Goal: Task Accomplishment & Management: Manage account settings

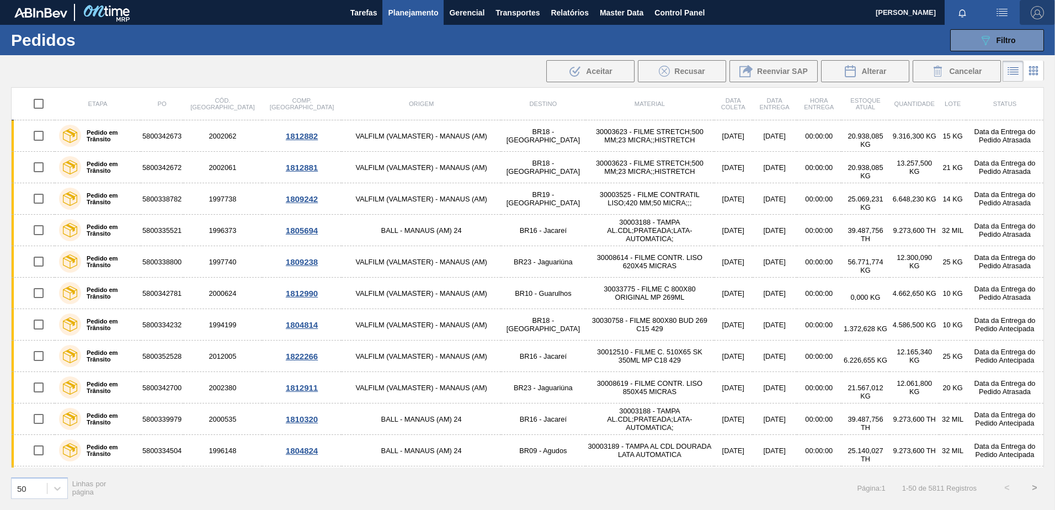
click at [1035, 12] on img "button" at bounding box center [1037, 12] width 13 height 13
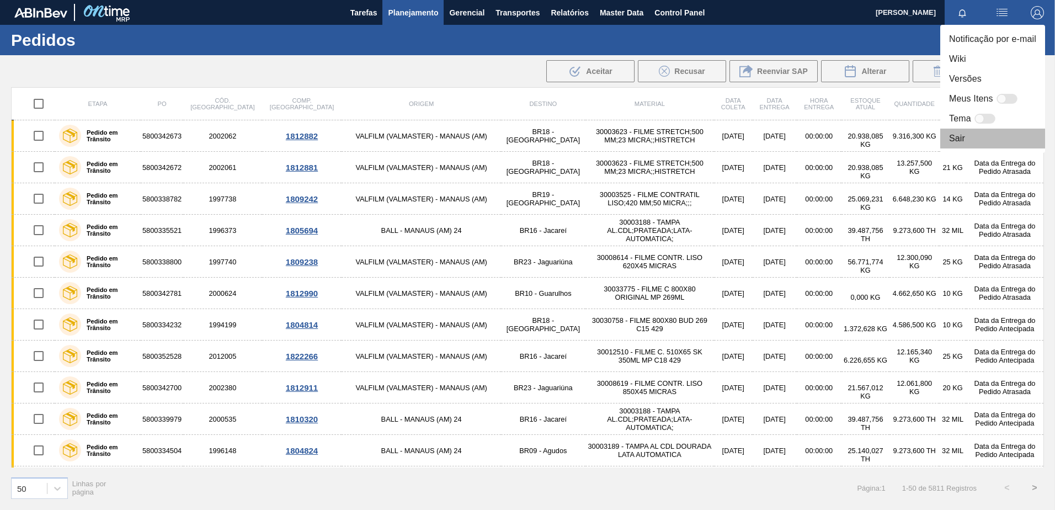
click at [965, 142] on li "Sair" at bounding box center [993, 139] width 105 height 20
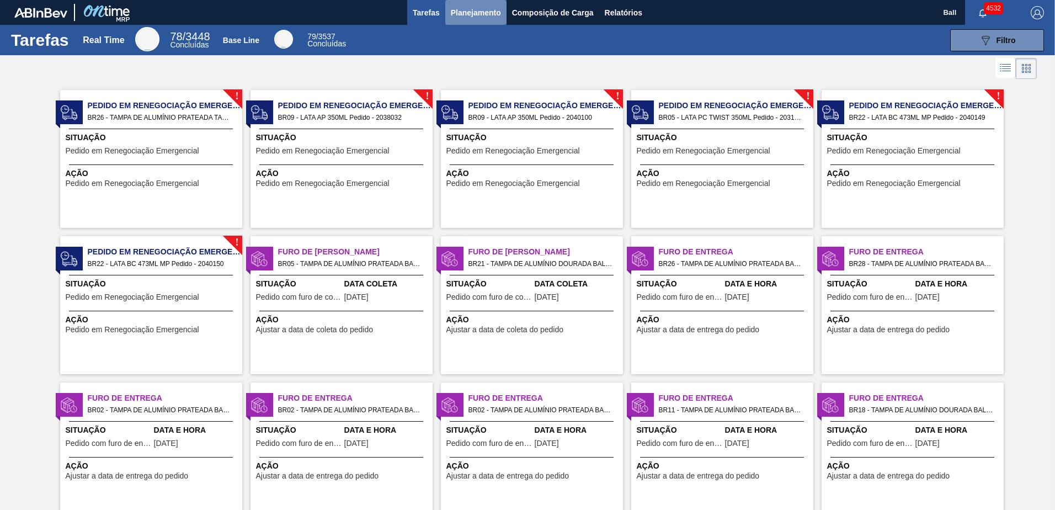
click at [485, 8] on span "Planejamento" at bounding box center [476, 12] width 50 height 13
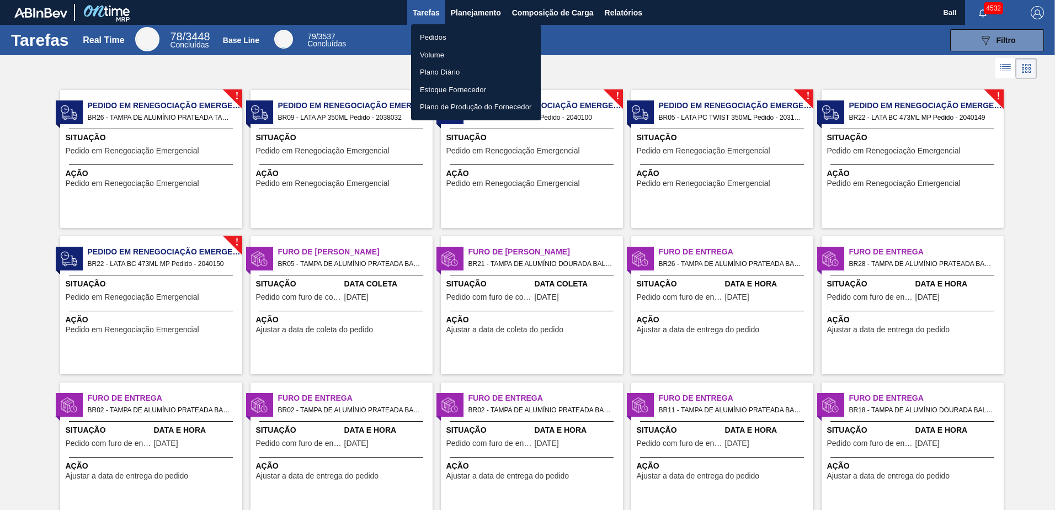
click at [431, 33] on li "Pedidos" at bounding box center [476, 38] width 130 height 18
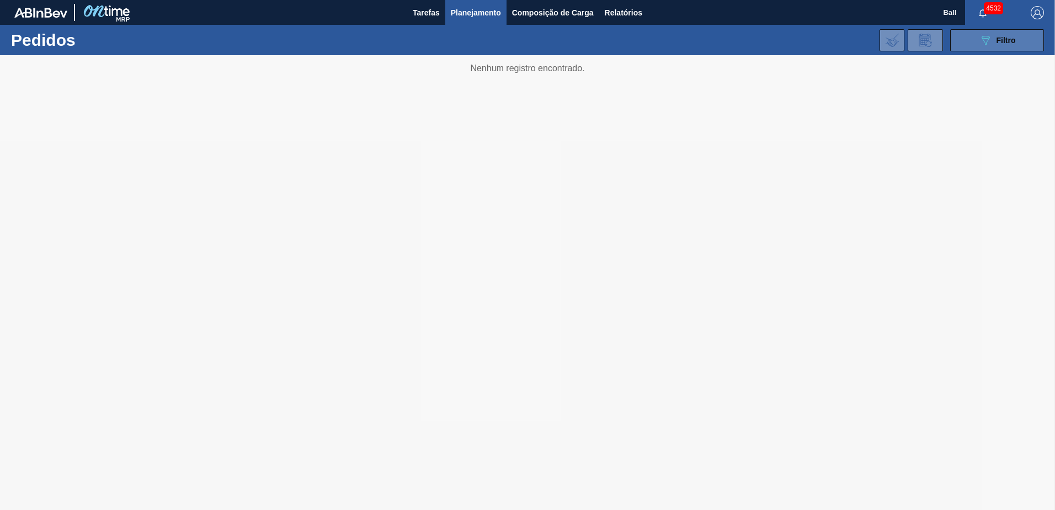
click at [981, 36] on icon "089F7B8B-B2A5-4AFE-B5C0-19BA573D28AC" at bounding box center [985, 40] width 13 height 13
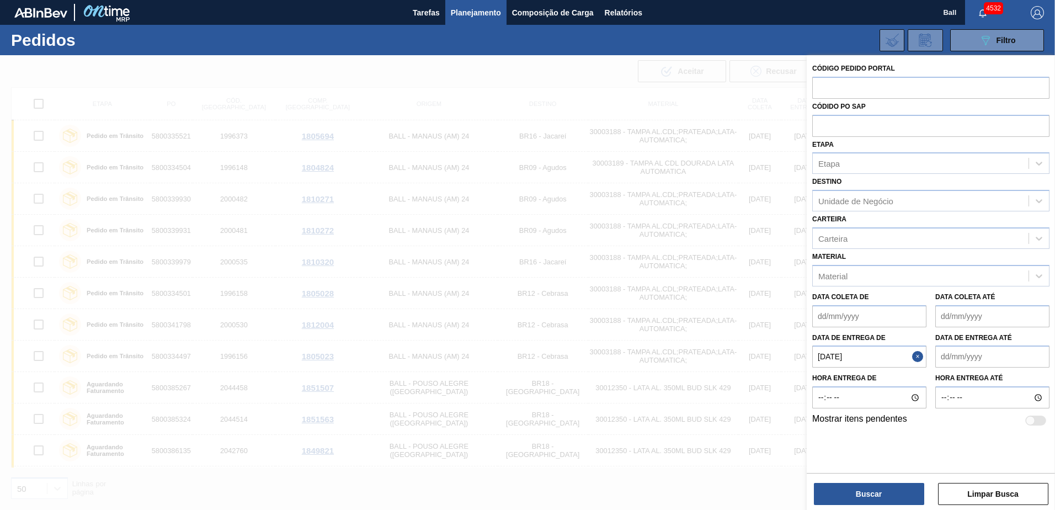
click at [424, 61] on div at bounding box center [527, 310] width 1055 height 510
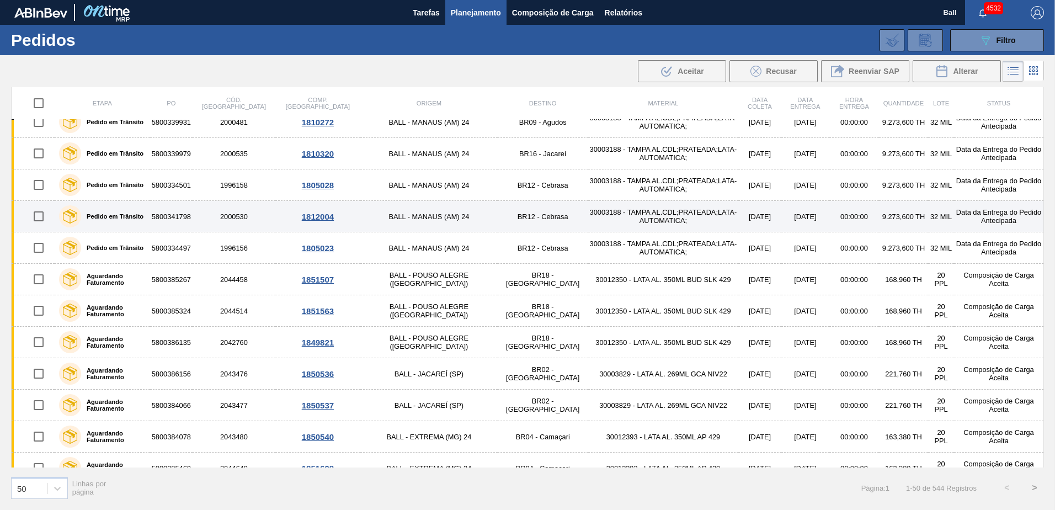
scroll to position [166, 0]
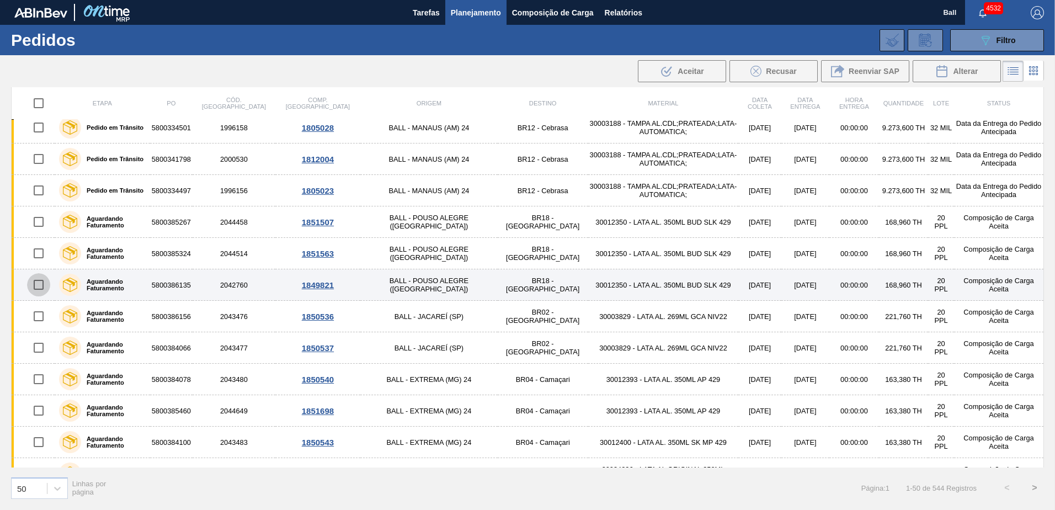
click at [38, 284] on input "checkbox" at bounding box center [38, 284] width 23 height 23
checkbox input "true"
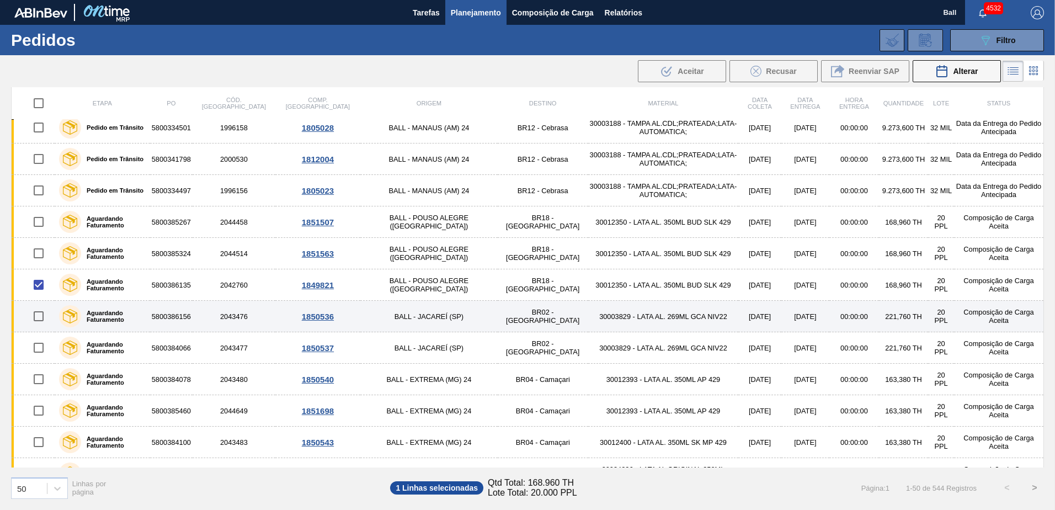
drag, startPoint x: 40, startPoint y: 322, endPoint x: 44, endPoint y: 317, distance: 6.3
click at [40, 321] on input "checkbox" at bounding box center [38, 316] width 23 height 23
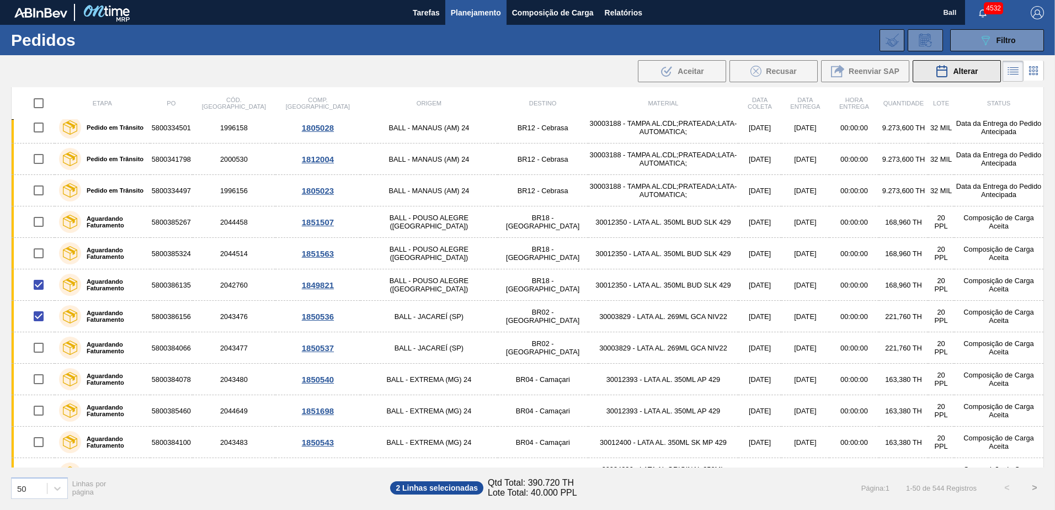
click at [922, 68] on button "Alterar" at bounding box center [957, 71] width 88 height 22
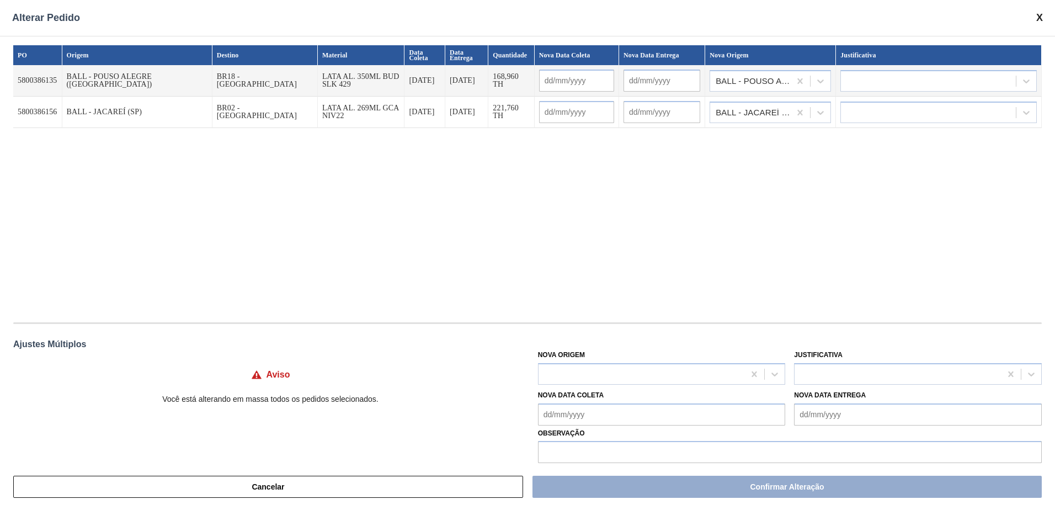
scroll to position [13, 0]
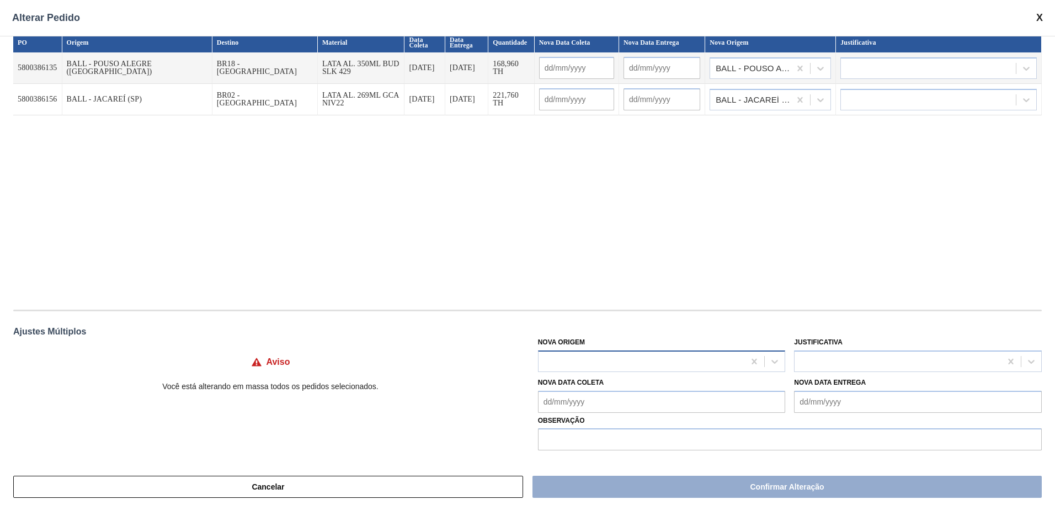
click at [723, 355] on div at bounding box center [642, 361] width 206 height 16
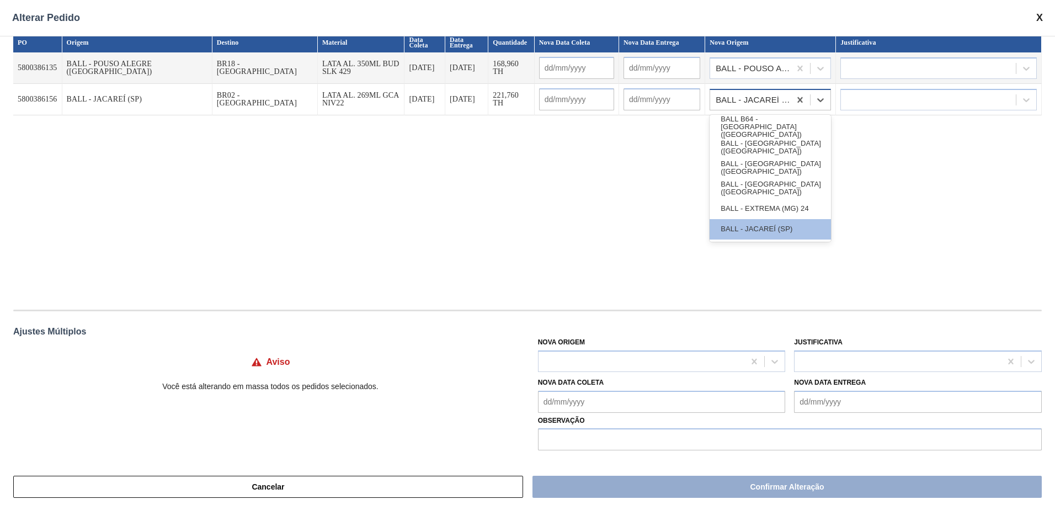
click at [760, 59] on tbody "5800386135 BALL - POUSO ALEGRE (MG) BR18 - Pernambuco LATA AL. 350ML BUD SLK 42…" at bounding box center [527, 83] width 1029 height 63
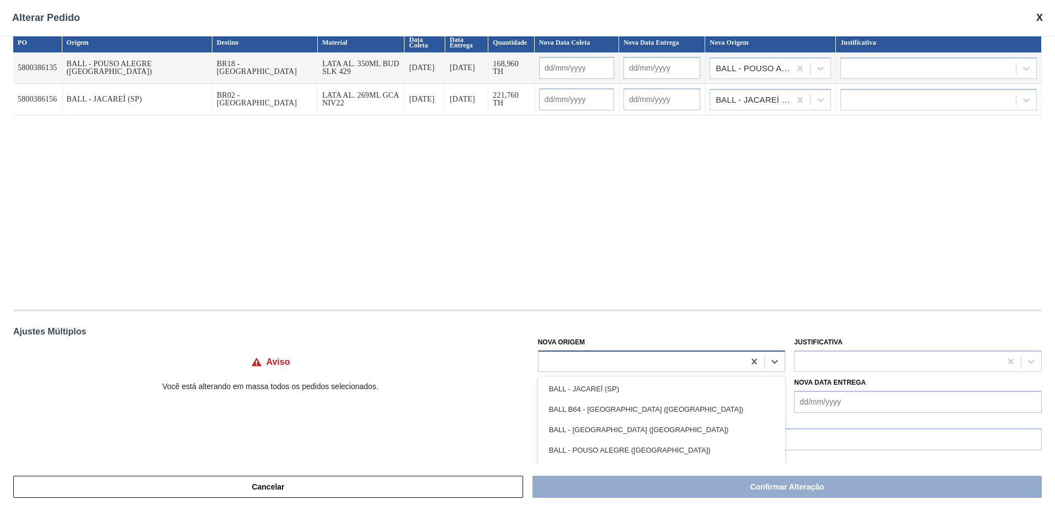
click at [631, 359] on div at bounding box center [642, 361] width 206 height 16
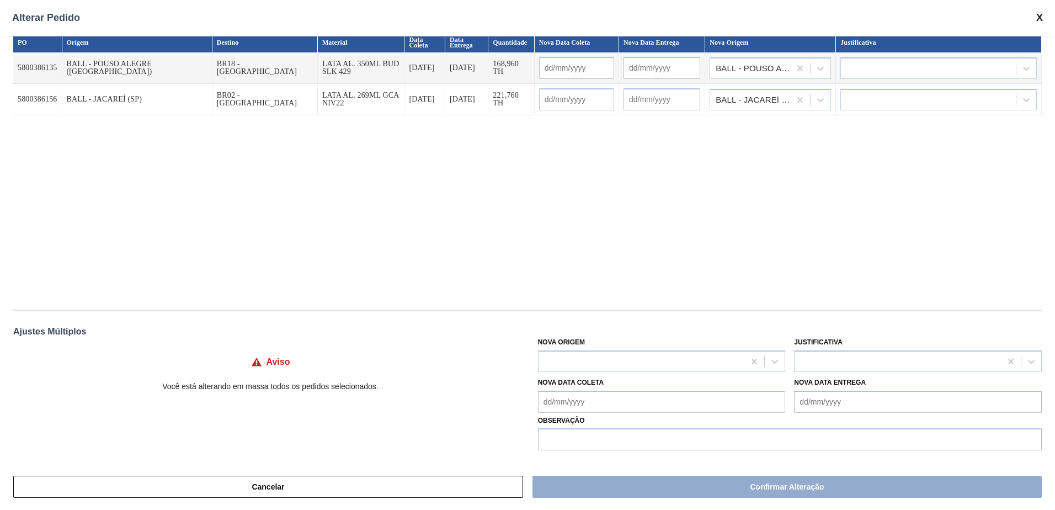
click at [1043, 20] on span at bounding box center [1040, 18] width 7 height 12
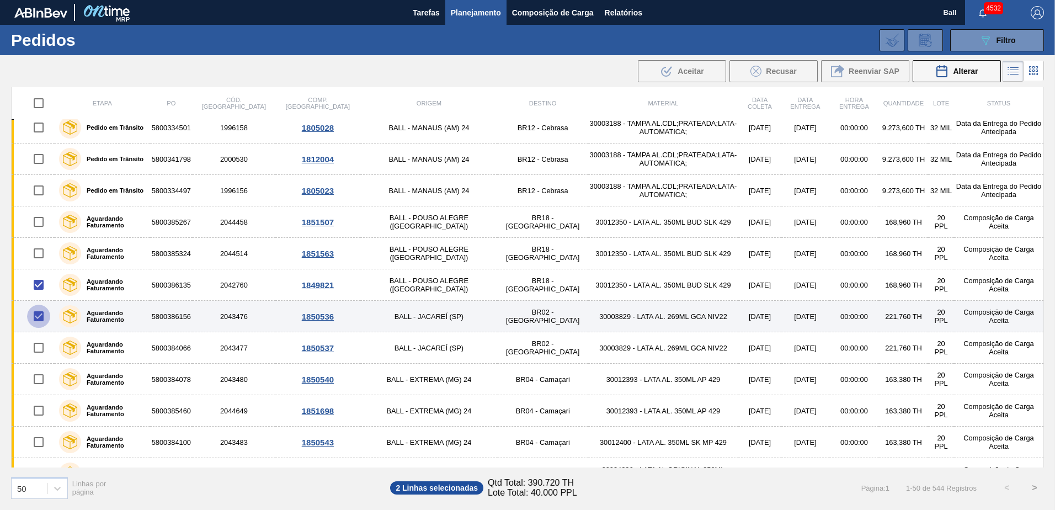
click at [38, 314] on input "checkbox" at bounding box center [38, 316] width 23 height 23
checkbox input "false"
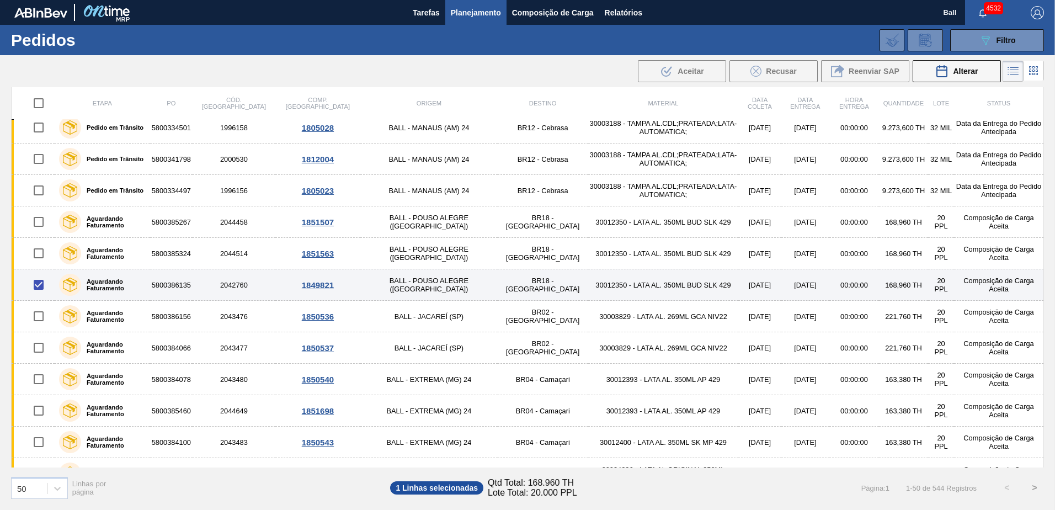
click at [44, 280] on input "checkbox" at bounding box center [38, 284] width 23 height 23
checkbox input "false"
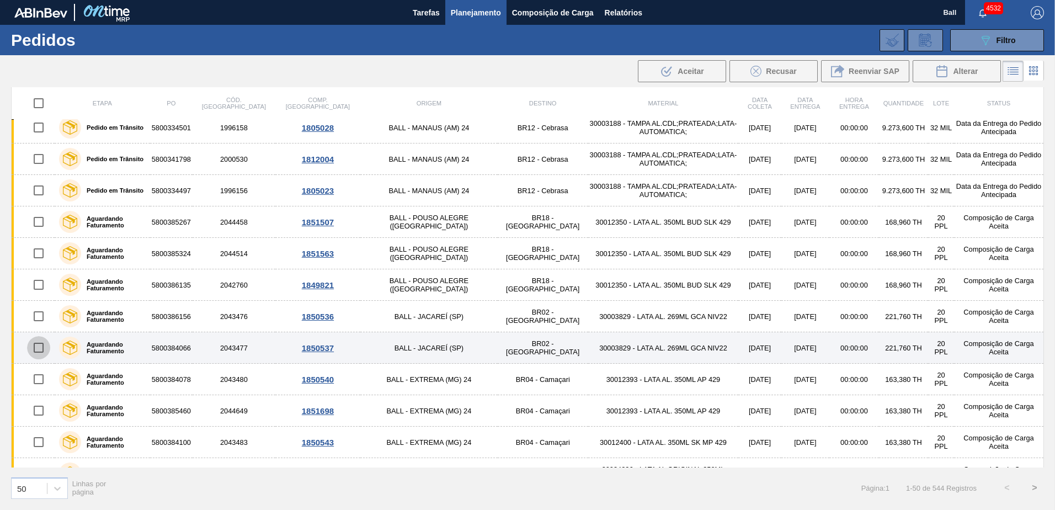
click at [32, 353] on input "checkbox" at bounding box center [38, 347] width 23 height 23
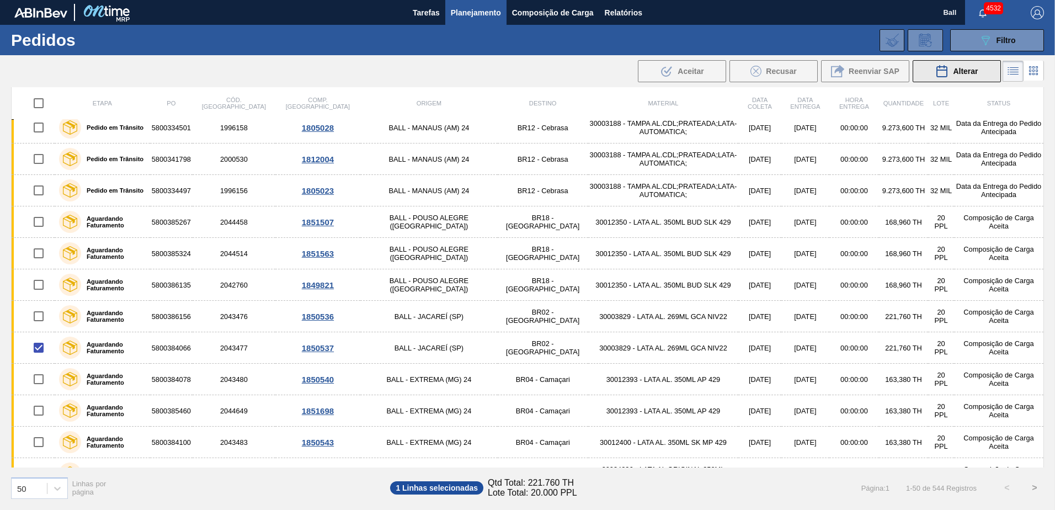
click at [950, 71] on div "Alterar" at bounding box center [957, 71] width 43 height 13
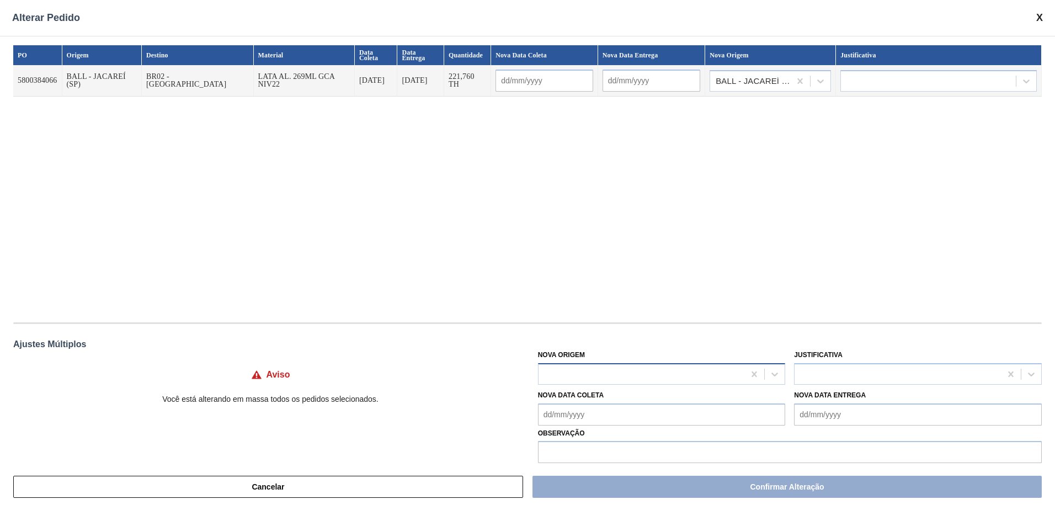
drag, startPoint x: 679, startPoint y: 352, endPoint x: 672, endPoint y: 365, distance: 15.1
click at [677, 353] on div "Nova Origem" at bounding box center [662, 366] width 248 height 38
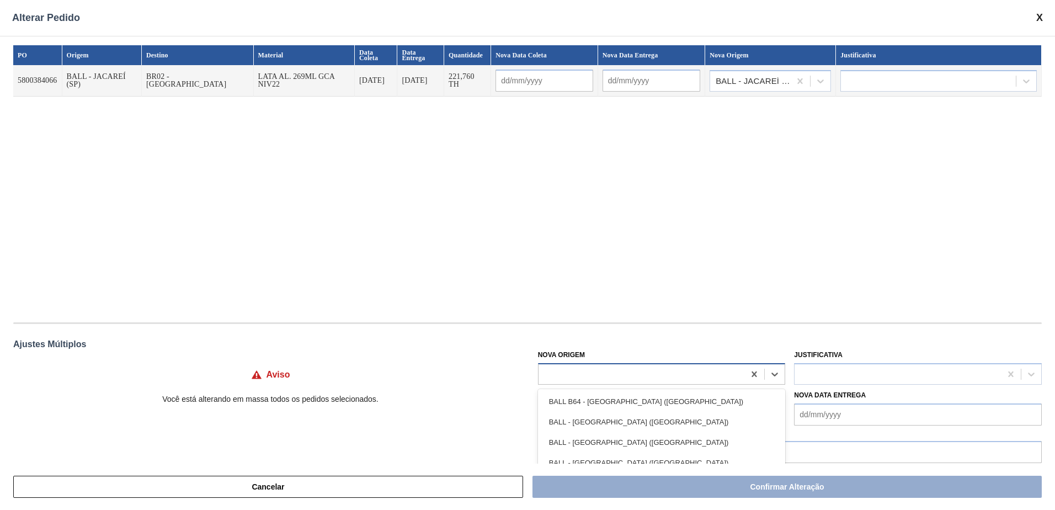
click at [671, 366] on div at bounding box center [642, 374] width 206 height 16
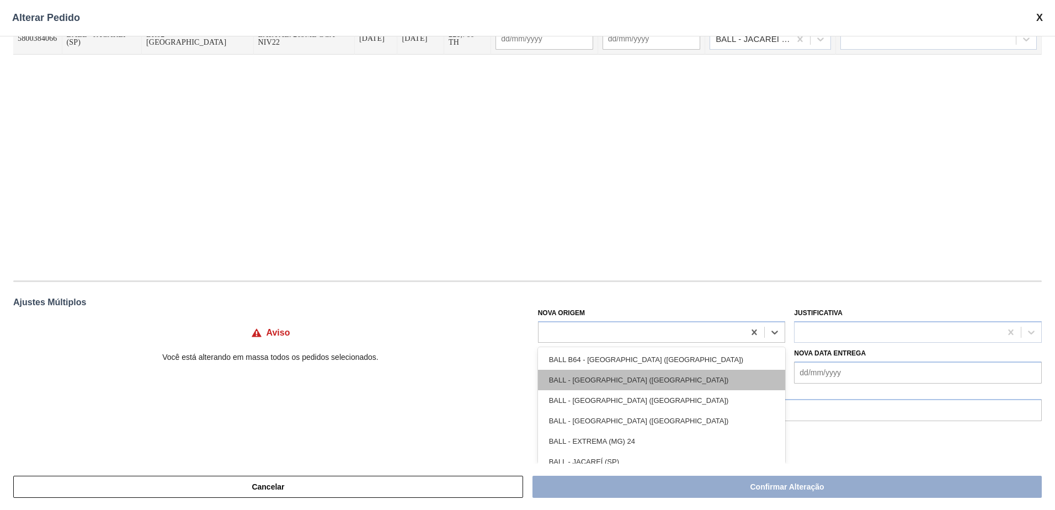
scroll to position [0, 0]
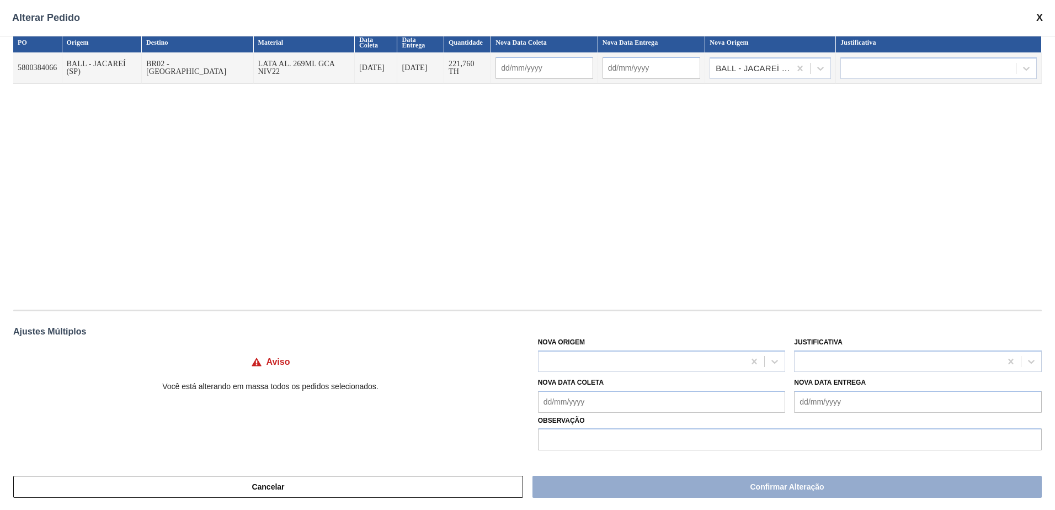
click at [763, 96] on div "PO Origem Destino Material Data Coleta Data Entrega Quantidade Nova Data Coleta…" at bounding box center [527, 166] width 1029 height 266
click at [792, 59] on div at bounding box center [800, 69] width 20 height 20
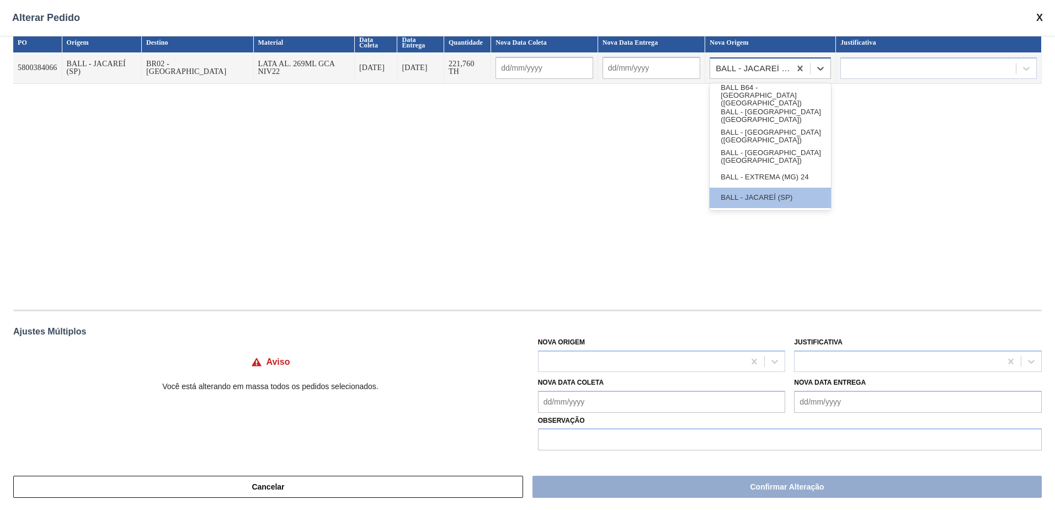
click at [789, 68] on div "BALL - JACAREÍ (SP)" at bounding box center [750, 68] width 80 height 16
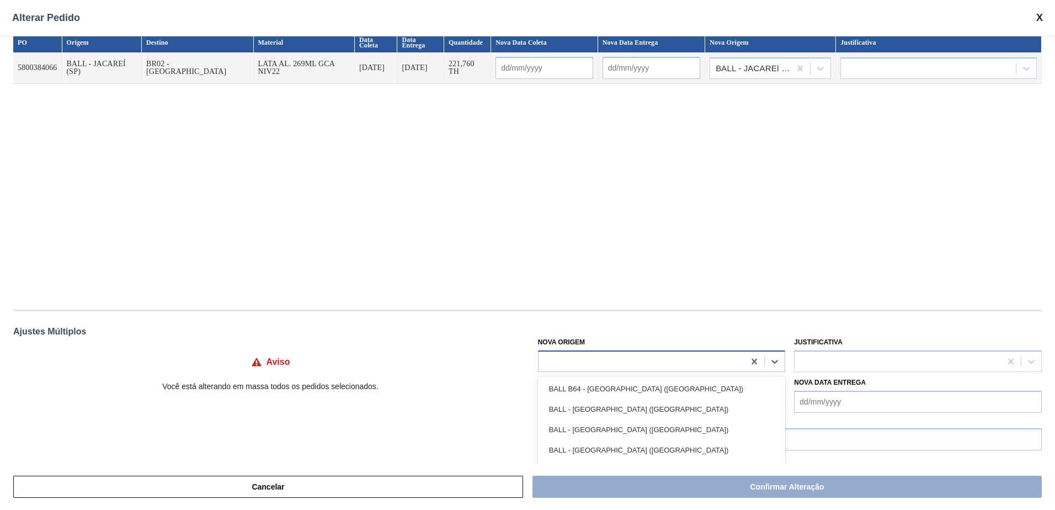
click at [586, 368] on div at bounding box center [642, 361] width 206 height 16
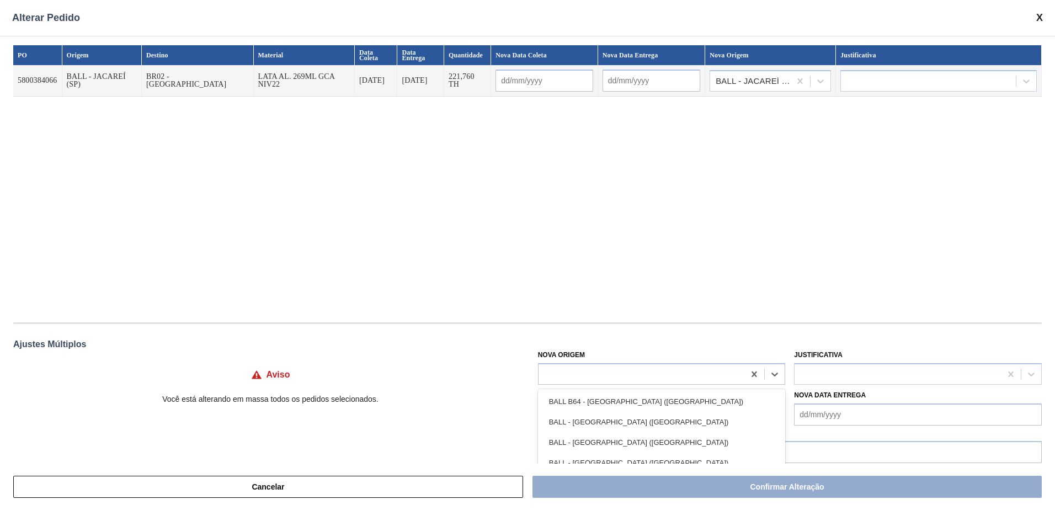
scroll to position [52, 0]
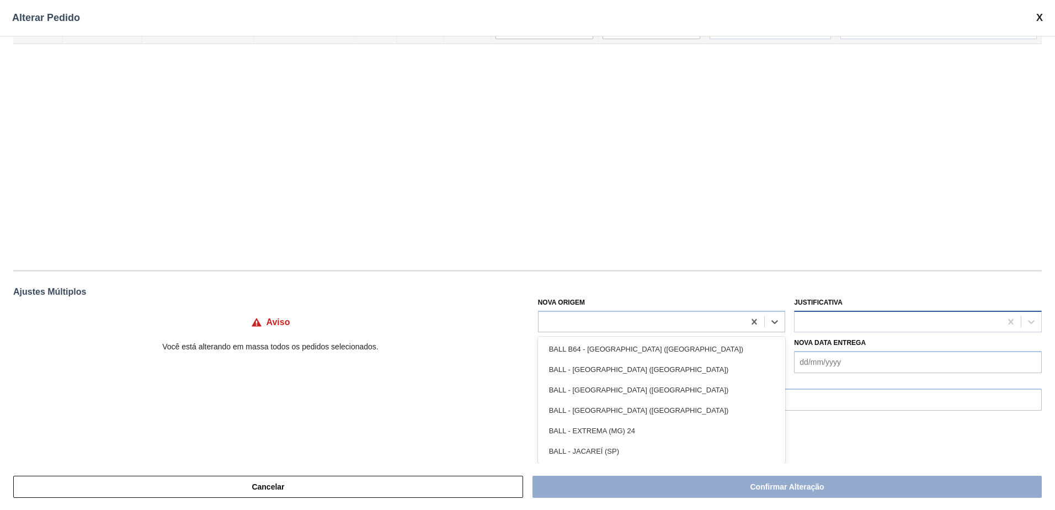
click at [858, 326] on div at bounding box center [898, 322] width 206 height 16
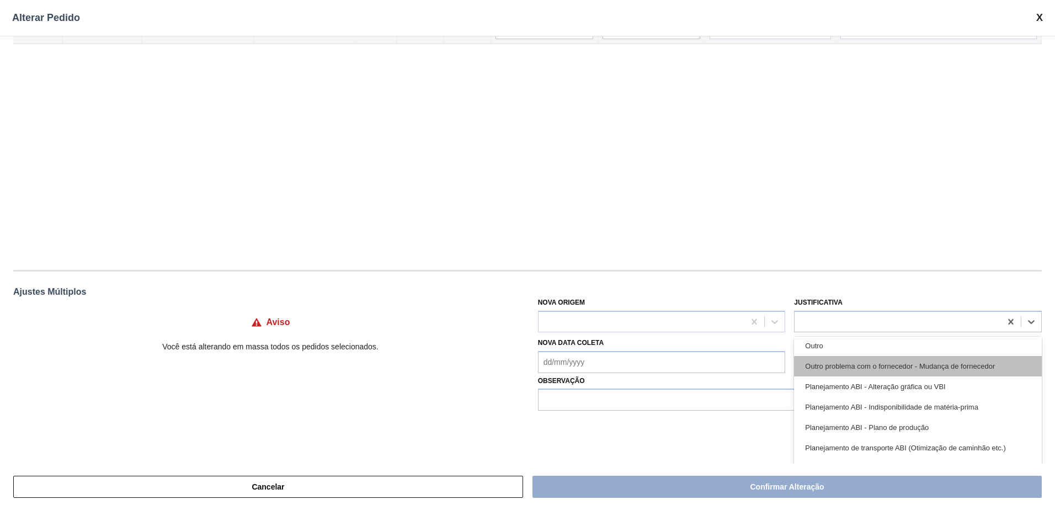
scroll to position [206, 0]
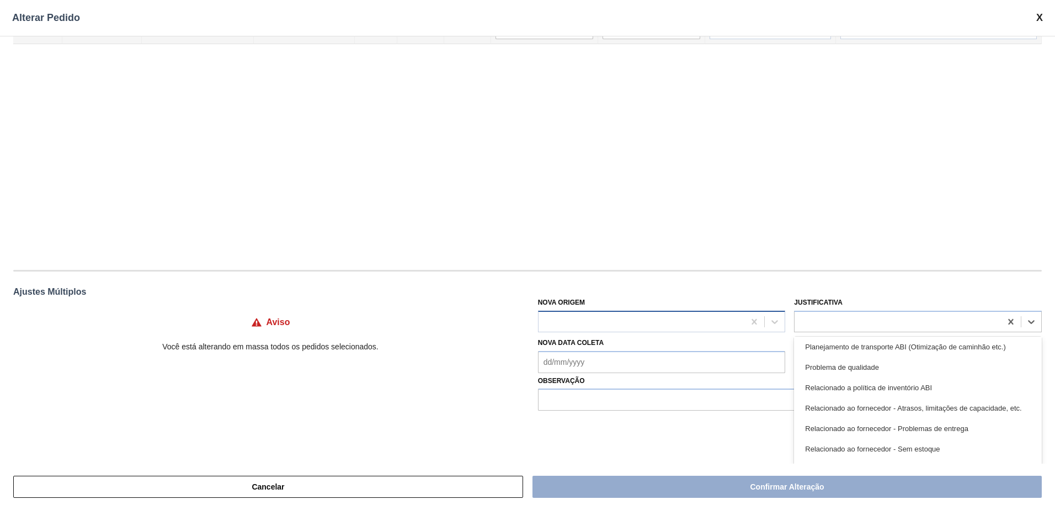
click at [683, 316] on div at bounding box center [642, 322] width 206 height 16
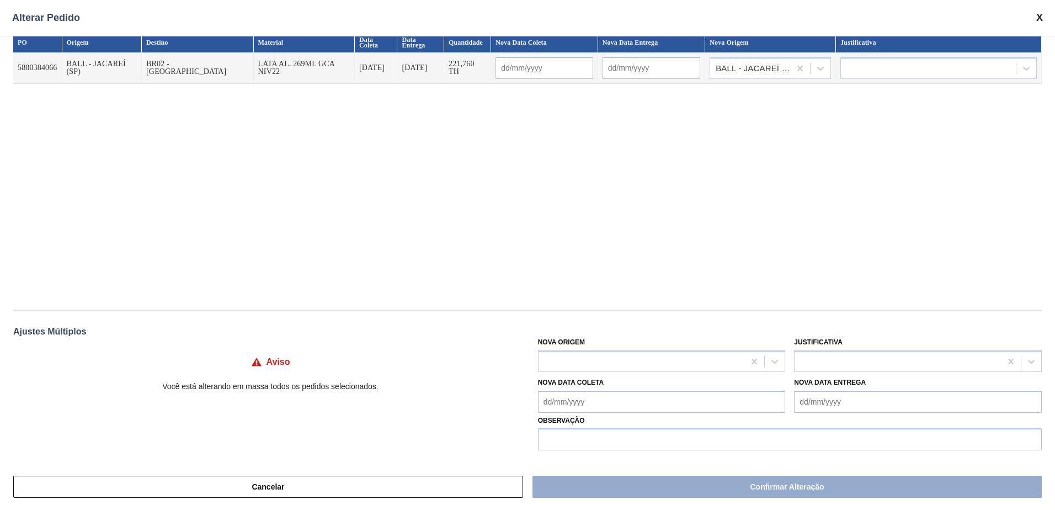
scroll to position [13, 0]
click at [1039, 14] on span at bounding box center [1040, 18] width 7 height 12
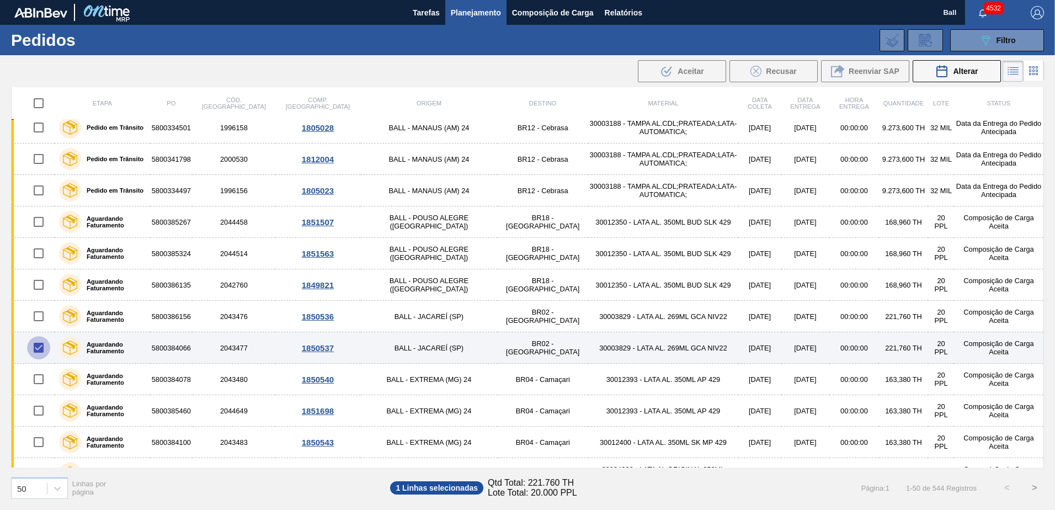
click at [34, 348] on input "checkbox" at bounding box center [38, 347] width 23 height 23
checkbox input "false"
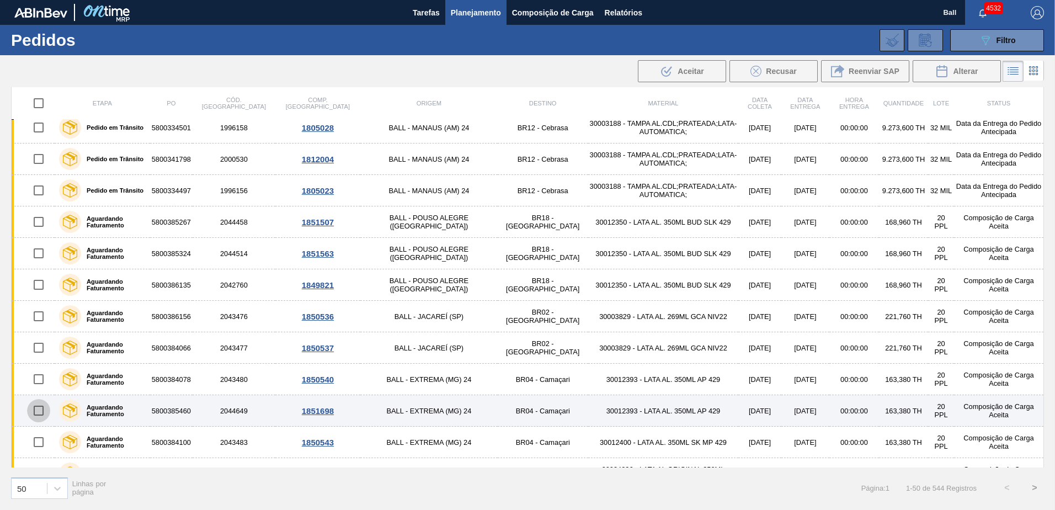
click at [34, 413] on input "checkbox" at bounding box center [38, 410] width 23 height 23
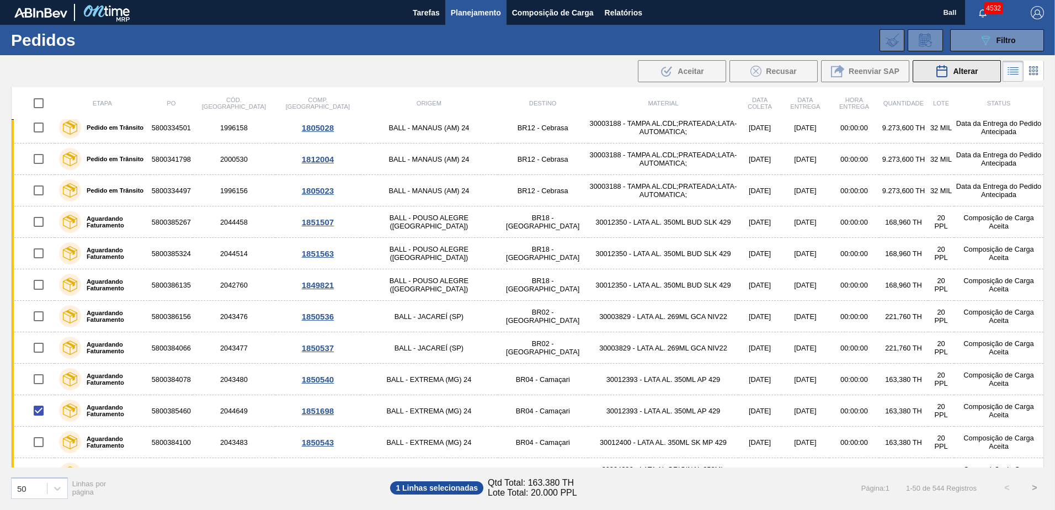
click at [947, 72] on icon at bounding box center [942, 71] width 10 height 11
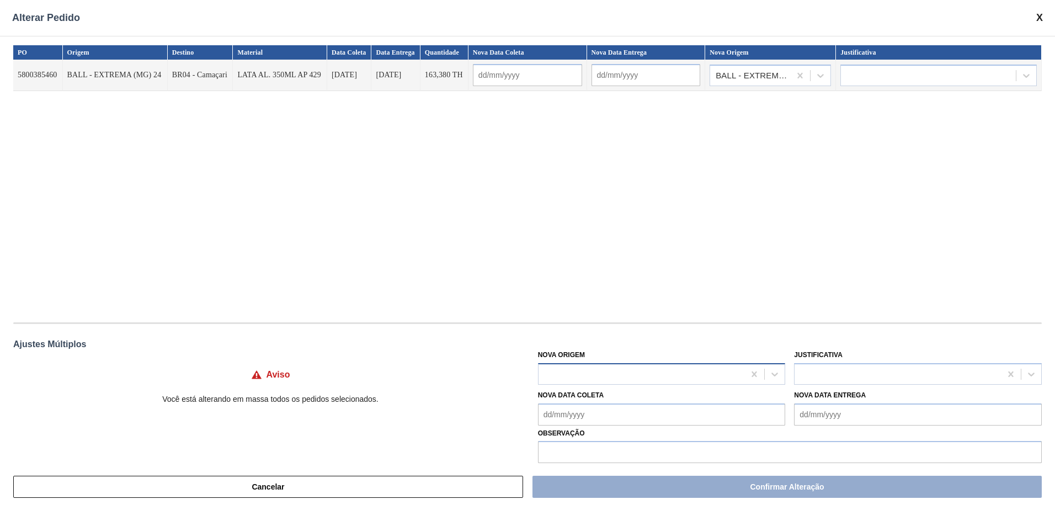
click at [686, 373] on div at bounding box center [642, 374] width 206 height 16
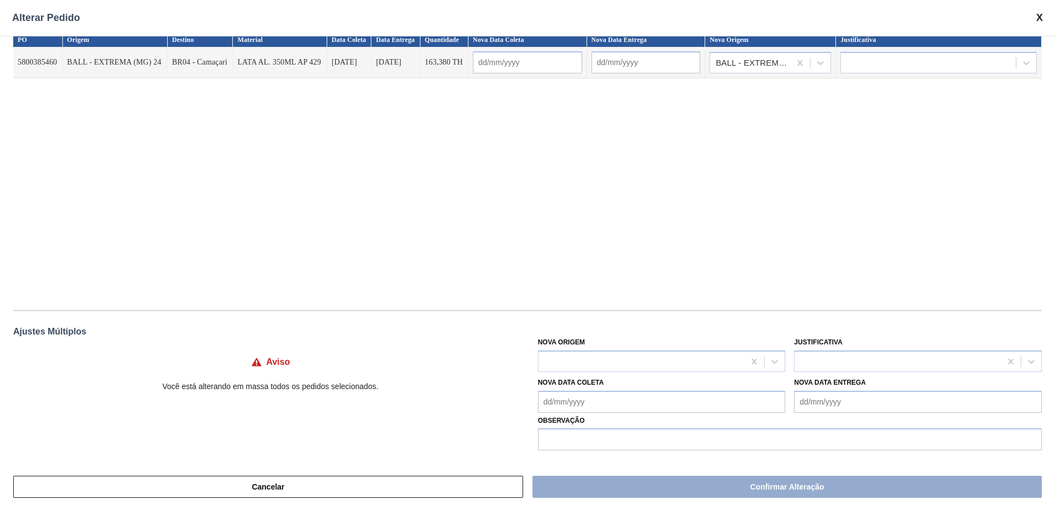
click at [1034, 19] on div "Alterar Pedido" at bounding box center [527, 18] width 1055 height 36
click at [1034, 18] on div "Alterar Pedido" at bounding box center [527, 18] width 1055 height 36
click at [1038, 17] on span at bounding box center [1040, 18] width 7 height 12
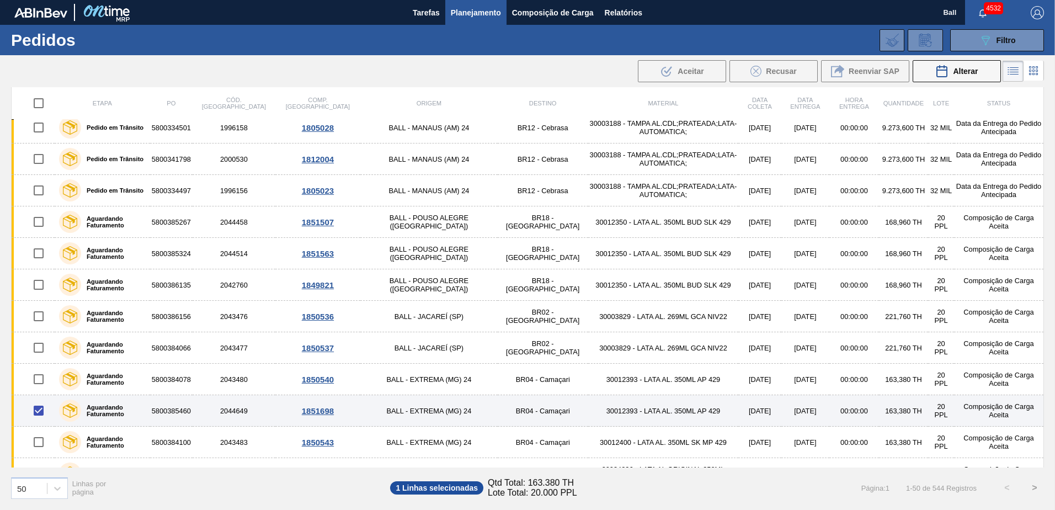
click at [37, 409] on input "checkbox" at bounding box center [38, 410] width 23 height 23
checkbox input "false"
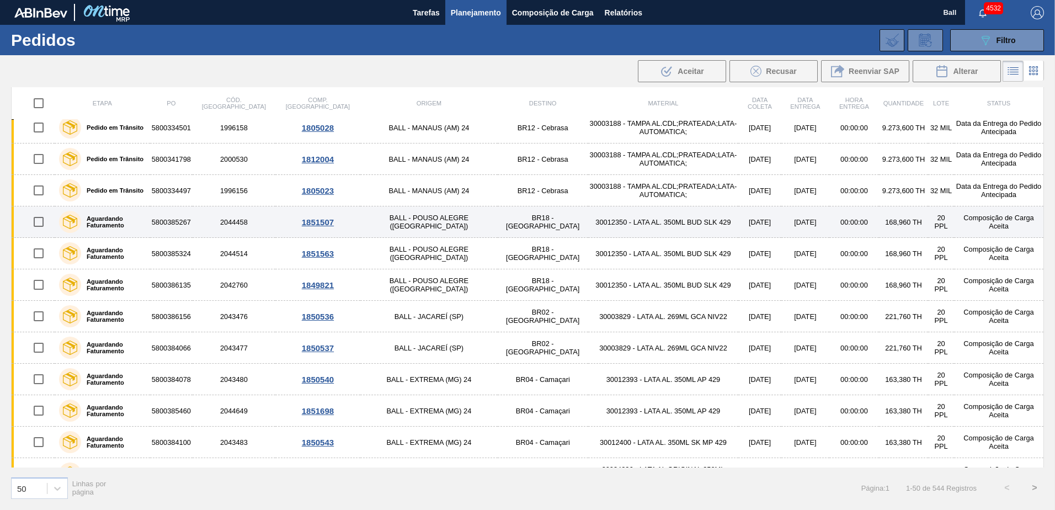
click at [52, 224] on div at bounding box center [38, 221] width 29 height 23
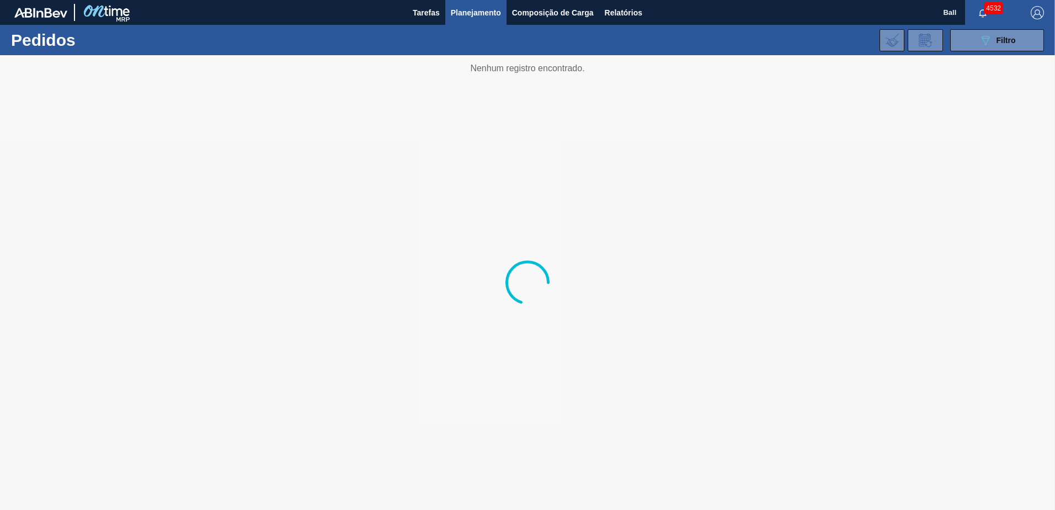
click at [40, 225] on div at bounding box center [527, 282] width 1055 height 455
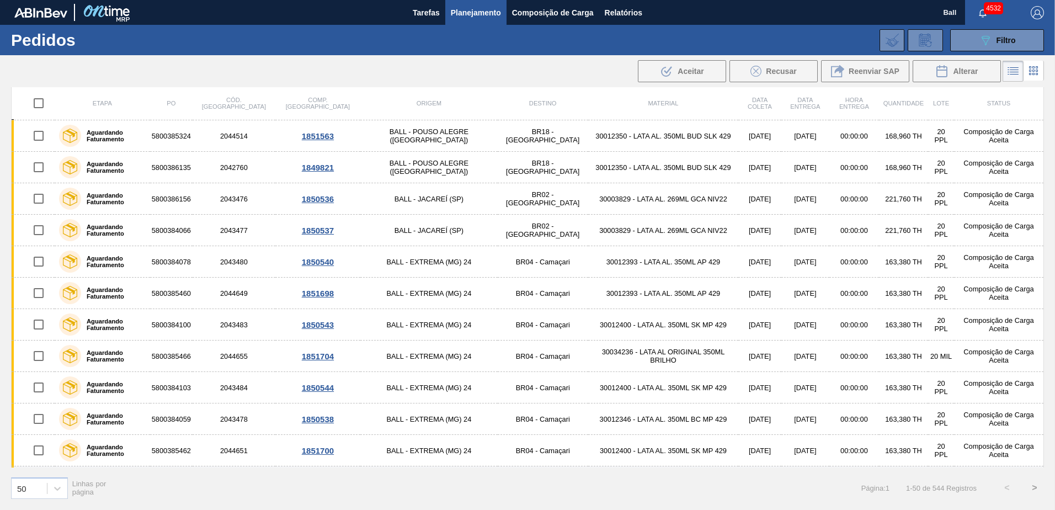
scroll to position [442, 0]
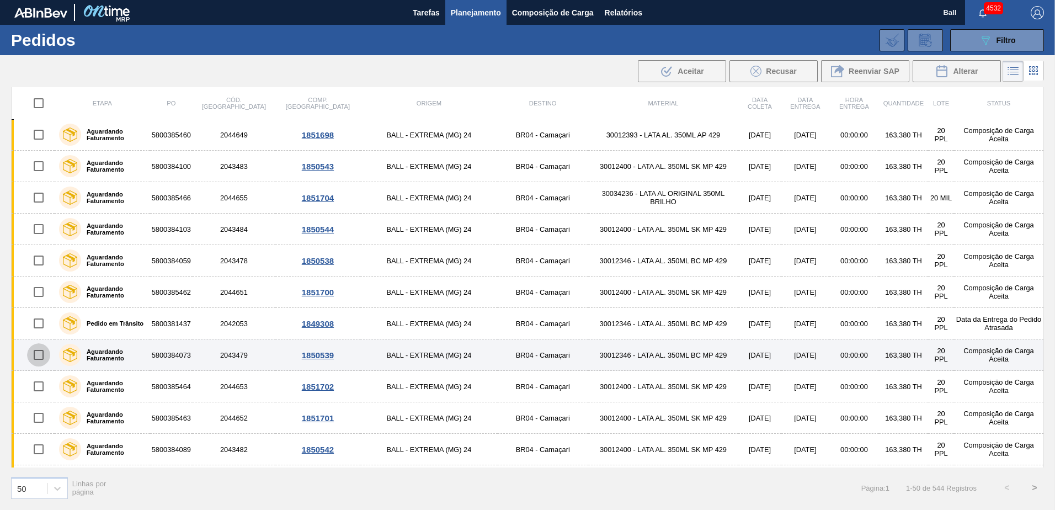
click at [42, 355] on input "checkbox" at bounding box center [38, 354] width 23 height 23
checkbox input "true"
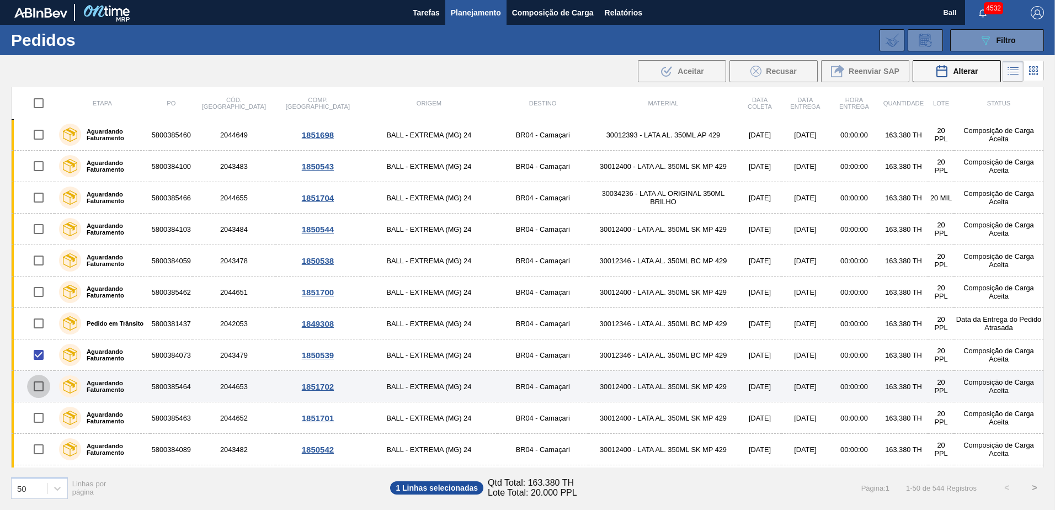
click at [34, 386] on input "checkbox" at bounding box center [38, 386] width 23 height 23
checkbox input "true"
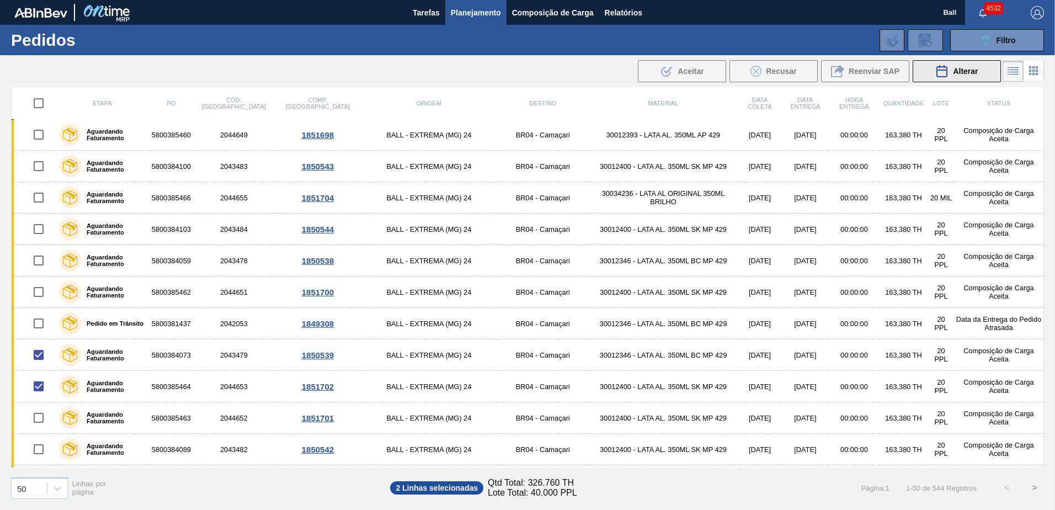
click at [938, 79] on button "Alterar" at bounding box center [957, 71] width 88 height 22
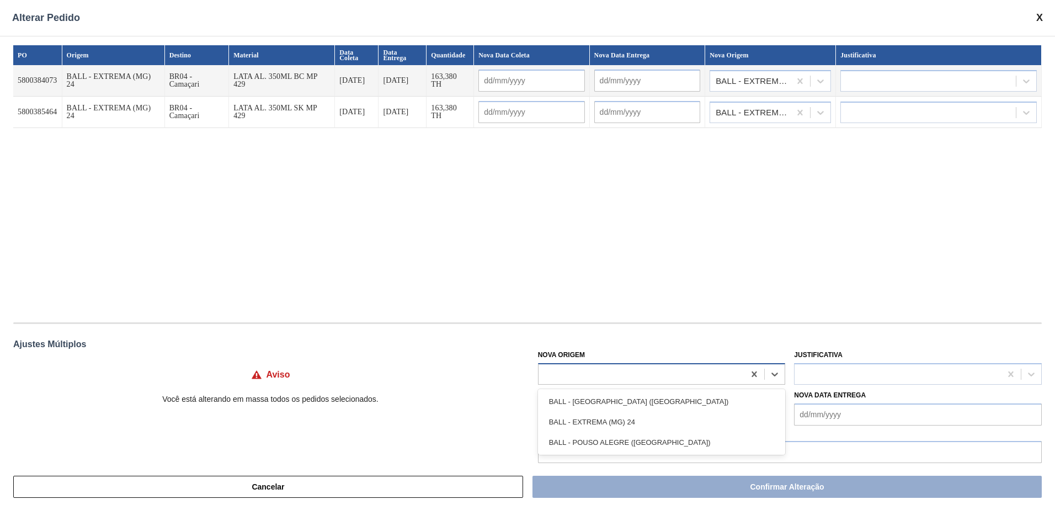
click at [617, 373] on div at bounding box center [642, 374] width 206 height 16
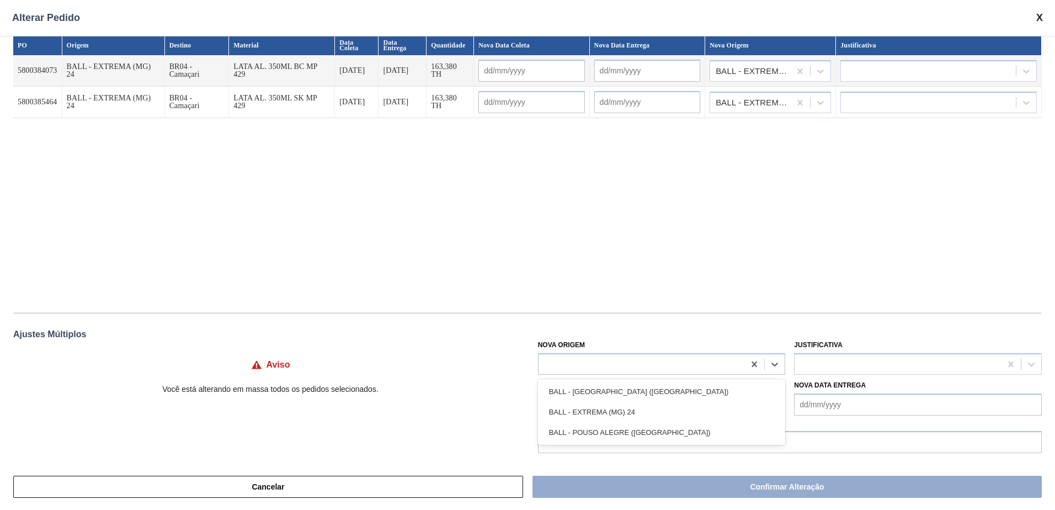
scroll to position [13, 0]
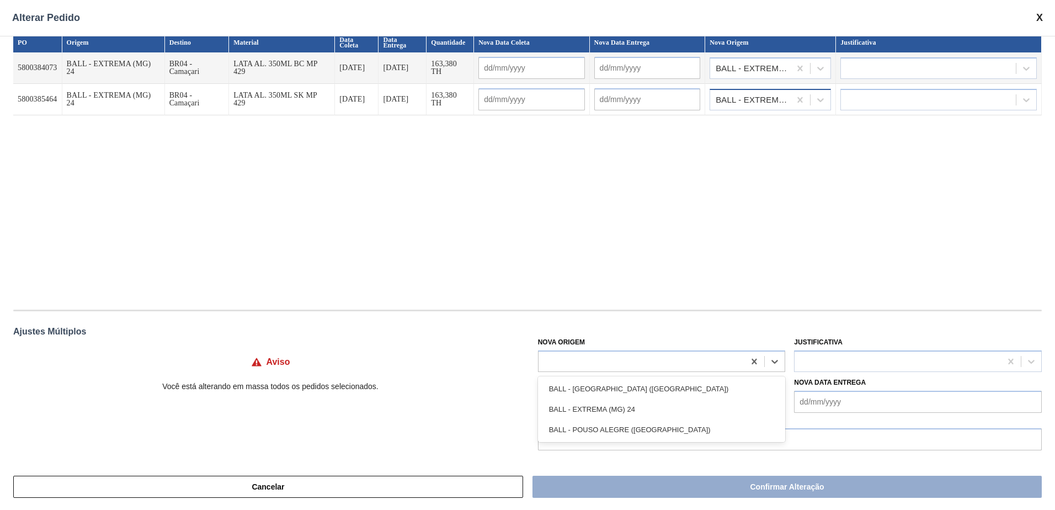
click at [763, 89] on div "BALL - EXTREMA (MG) 24" at bounding box center [770, 100] width 121 height 22
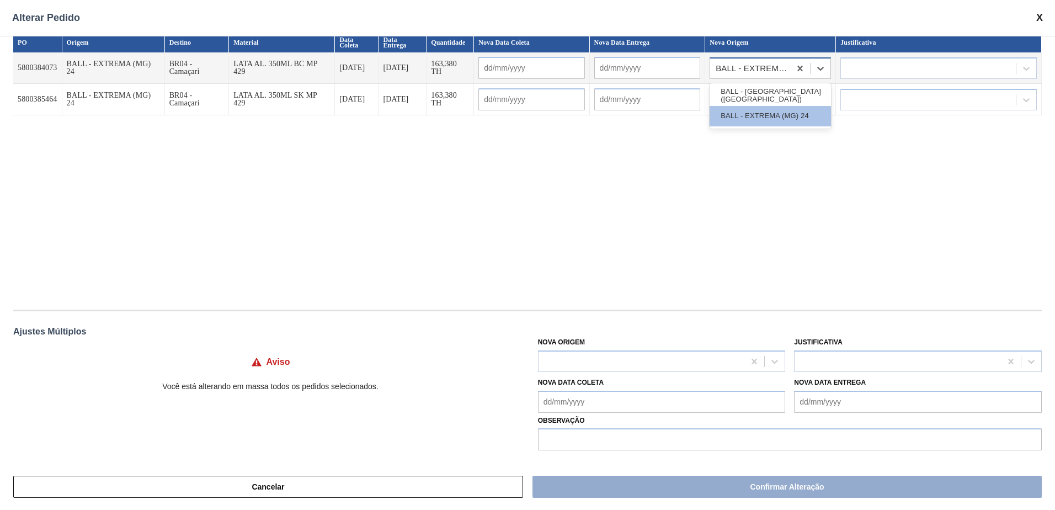
click at [772, 66] on div "BALL - EXTREMA (MG) 24" at bounding box center [754, 69] width 76 height 8
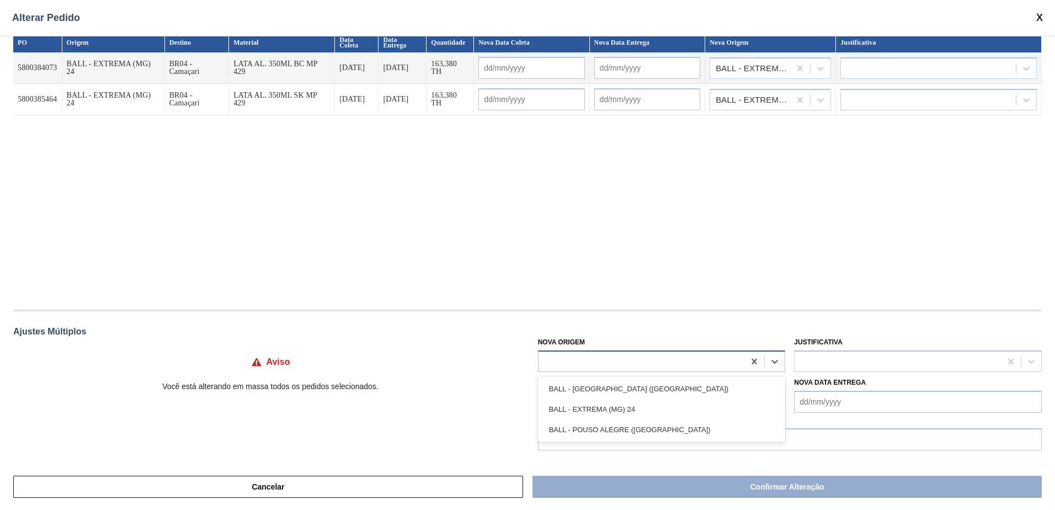
click at [681, 363] on div at bounding box center [642, 361] width 206 height 16
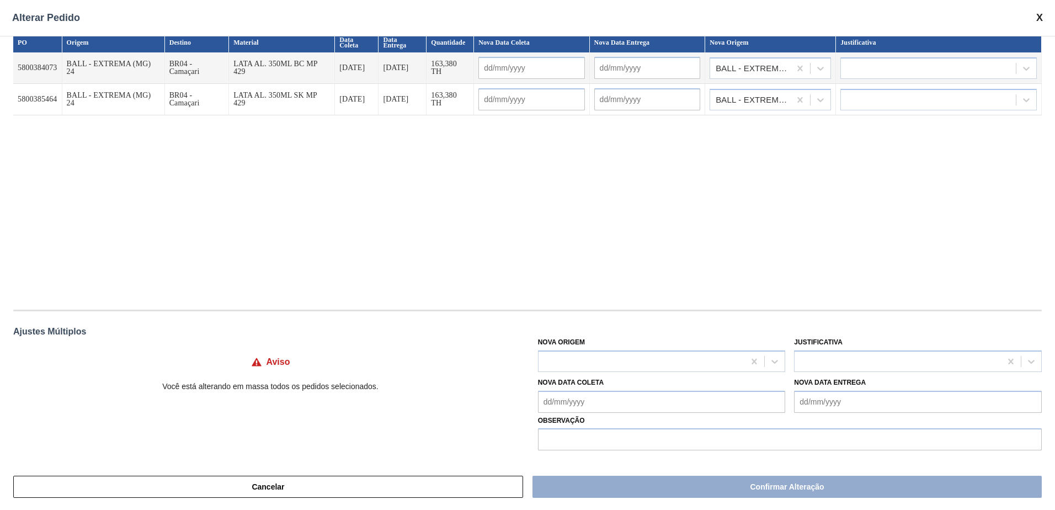
click at [1043, 17] on div "Alterar Pedido" at bounding box center [527, 18] width 1055 height 36
click at [1040, 16] on span at bounding box center [1040, 18] width 7 height 12
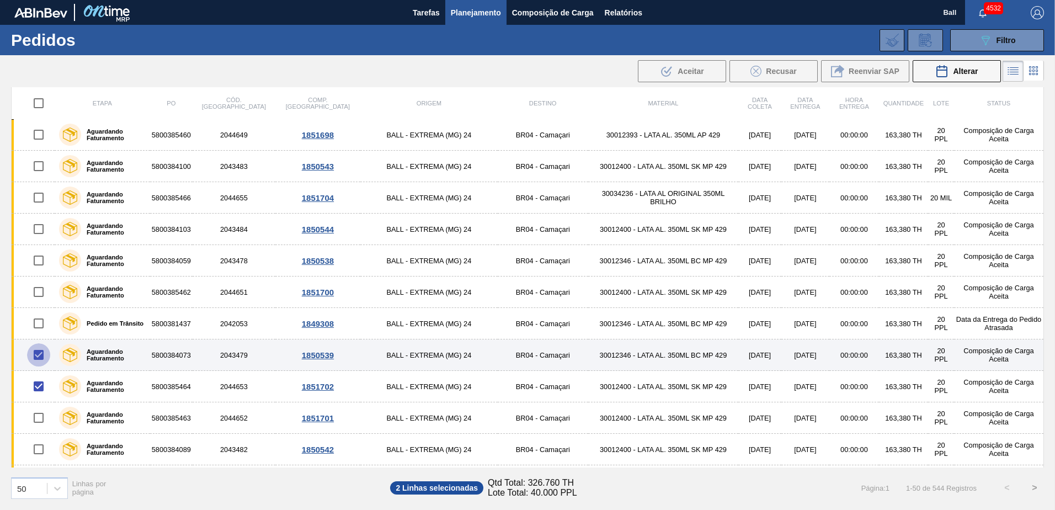
click at [35, 358] on input "checkbox" at bounding box center [38, 354] width 23 height 23
checkbox input "false"
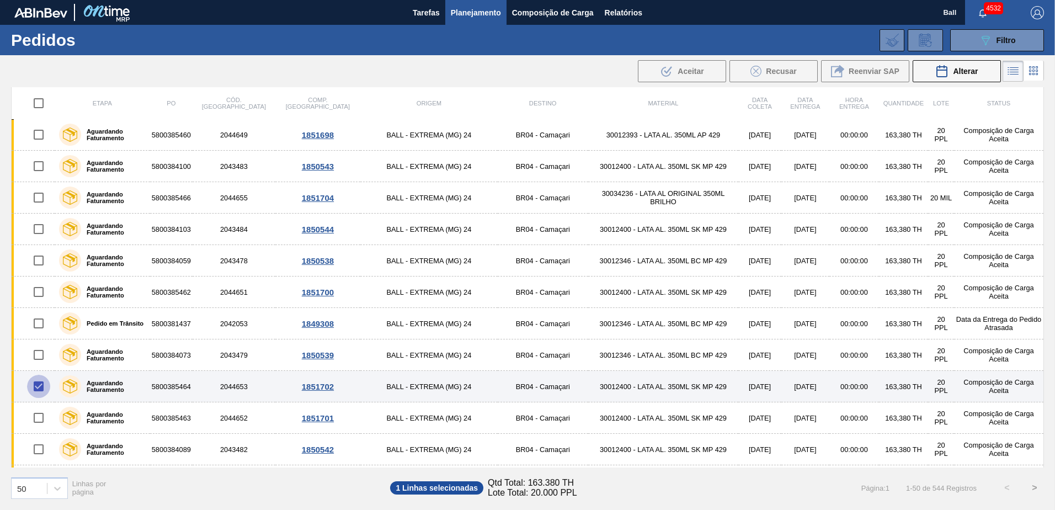
click at [36, 379] on input "checkbox" at bounding box center [38, 386] width 23 height 23
checkbox input "false"
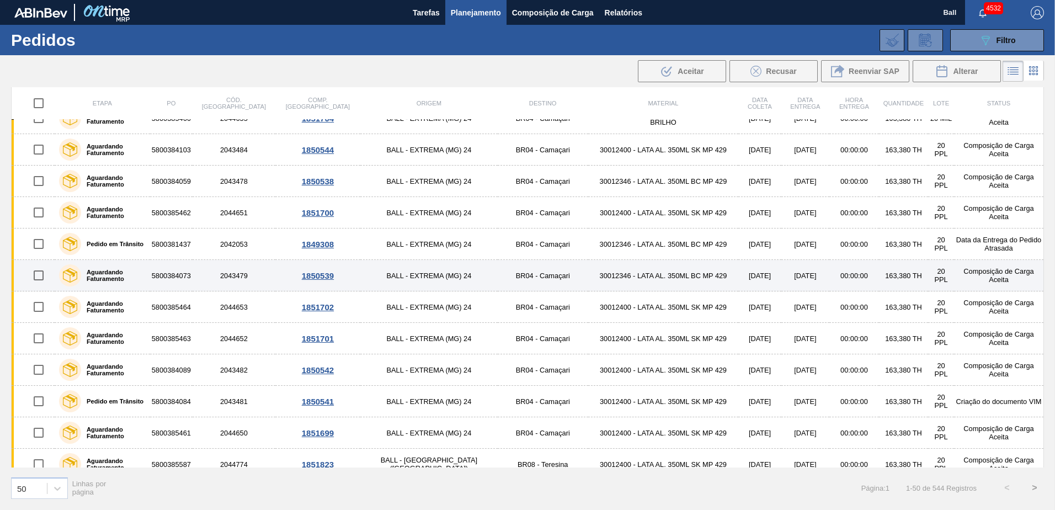
scroll to position [497, 0]
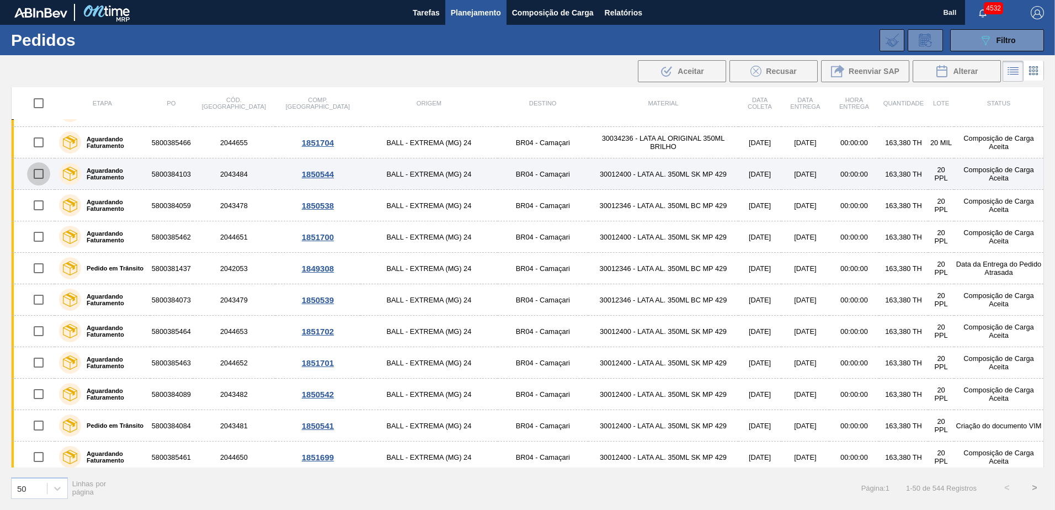
click at [38, 174] on input "checkbox" at bounding box center [38, 173] width 23 height 23
checkbox input "true"
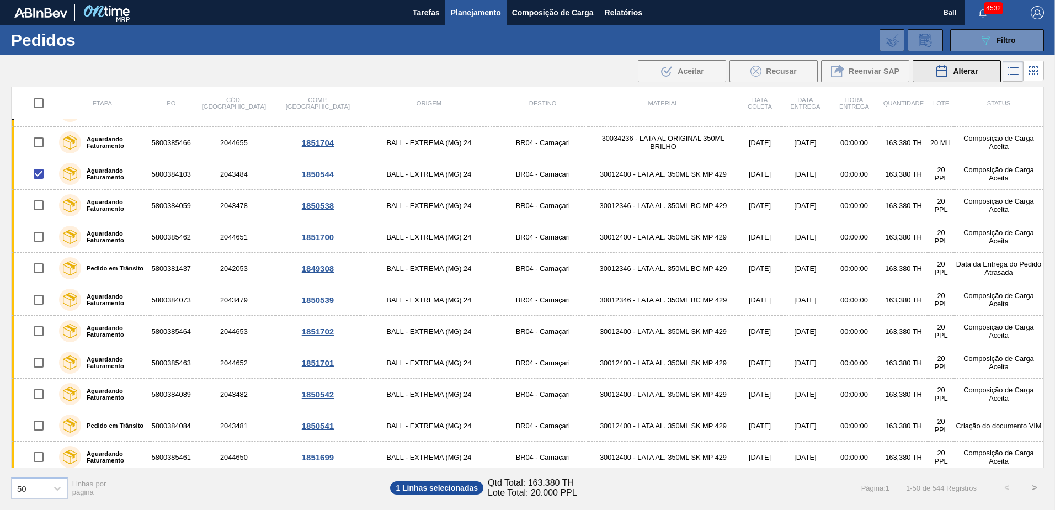
click at [946, 70] on icon at bounding box center [942, 71] width 10 height 11
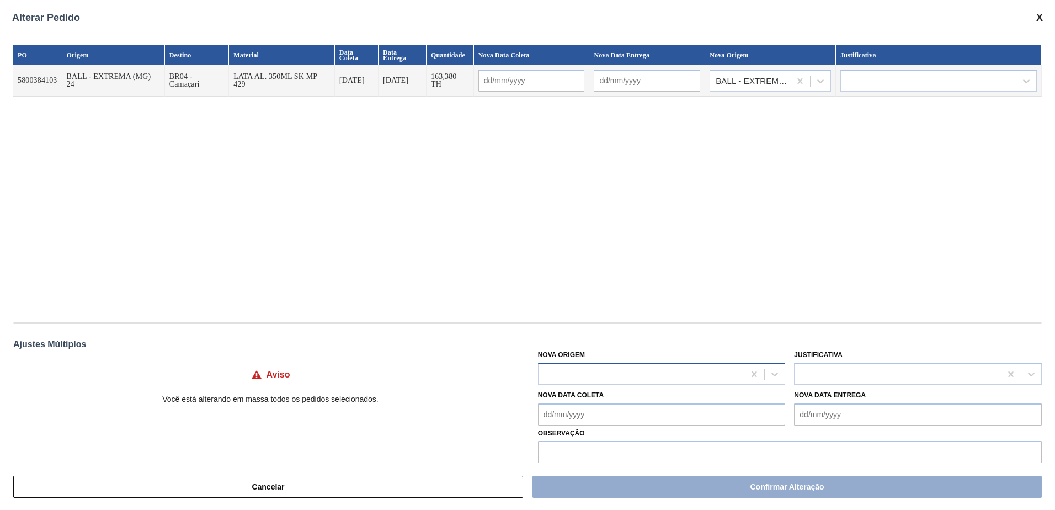
click at [652, 373] on div at bounding box center [642, 374] width 206 height 16
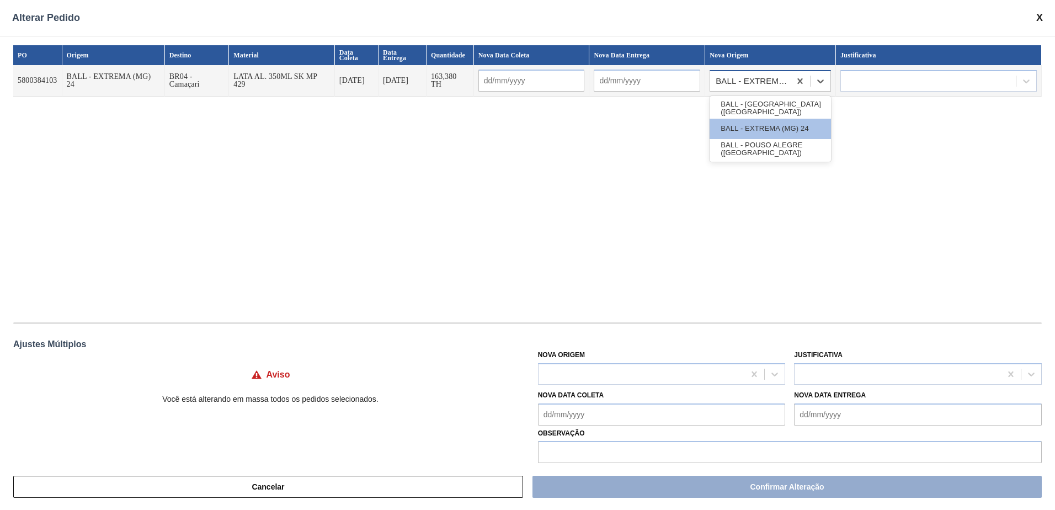
click at [746, 83] on div "BALL - EXTREMA (MG) 24" at bounding box center [754, 81] width 76 height 8
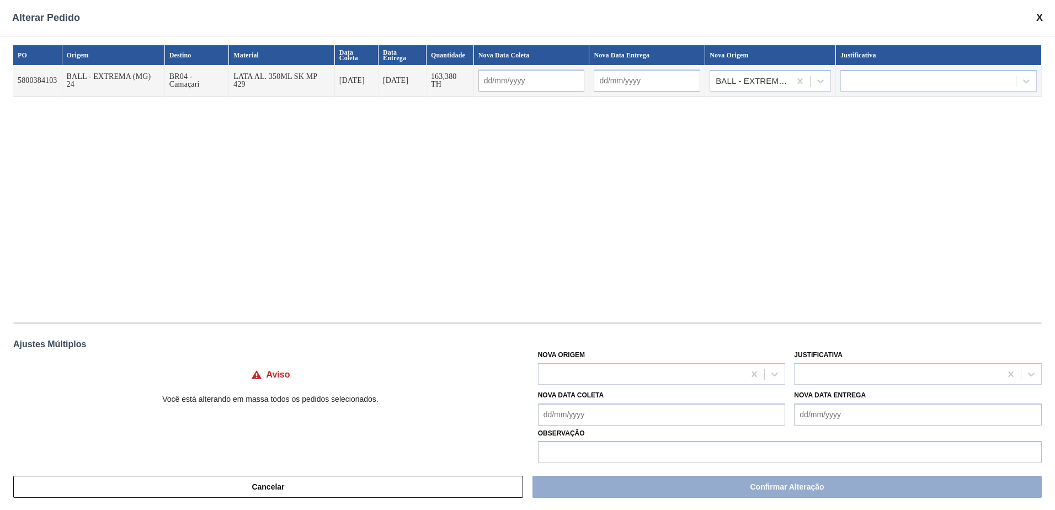
click at [1046, 17] on div "Alterar Pedido" at bounding box center [527, 18] width 1055 height 36
click at [1042, 15] on span at bounding box center [1040, 18] width 7 height 12
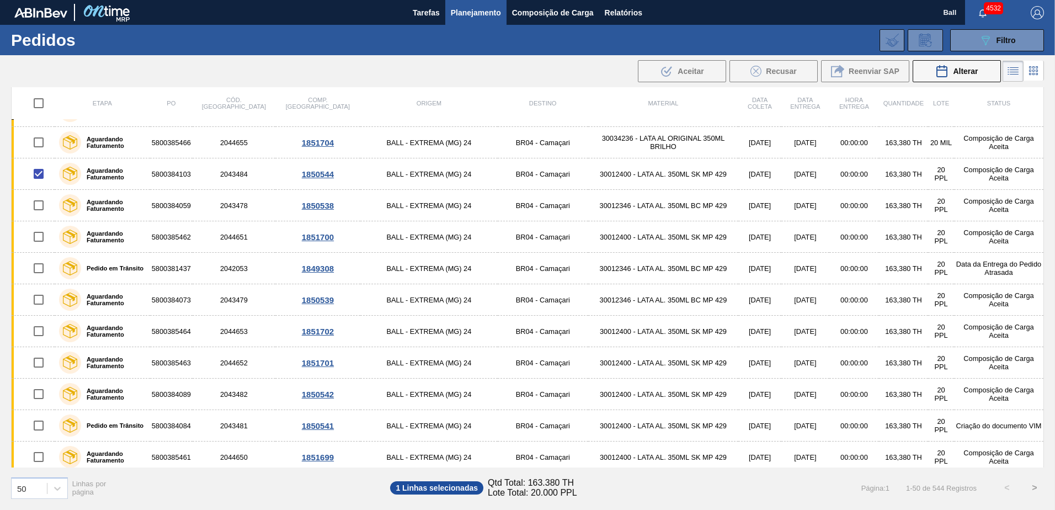
click at [1042, 15] on span at bounding box center [1040, 18] width 7 height 12
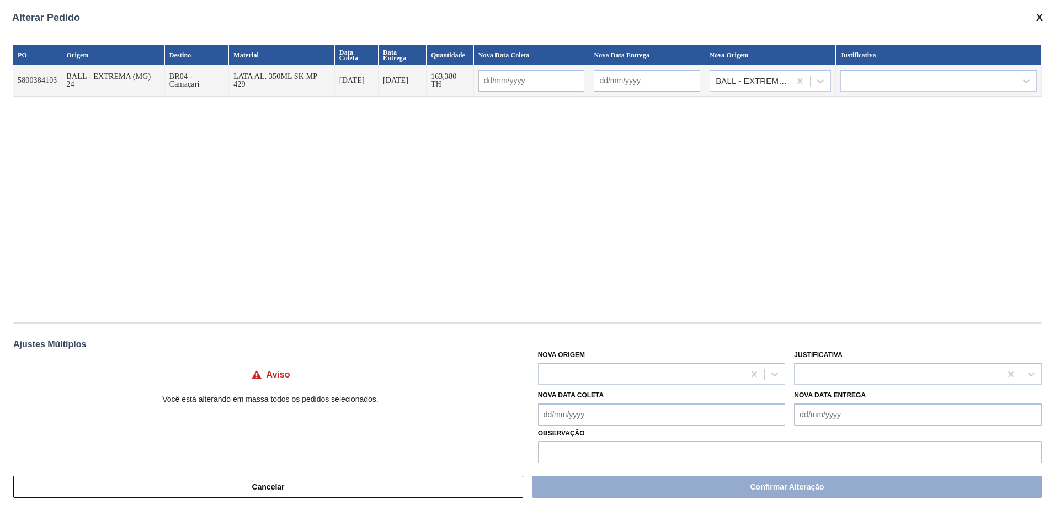
click at [1040, 15] on span at bounding box center [1040, 18] width 7 height 12
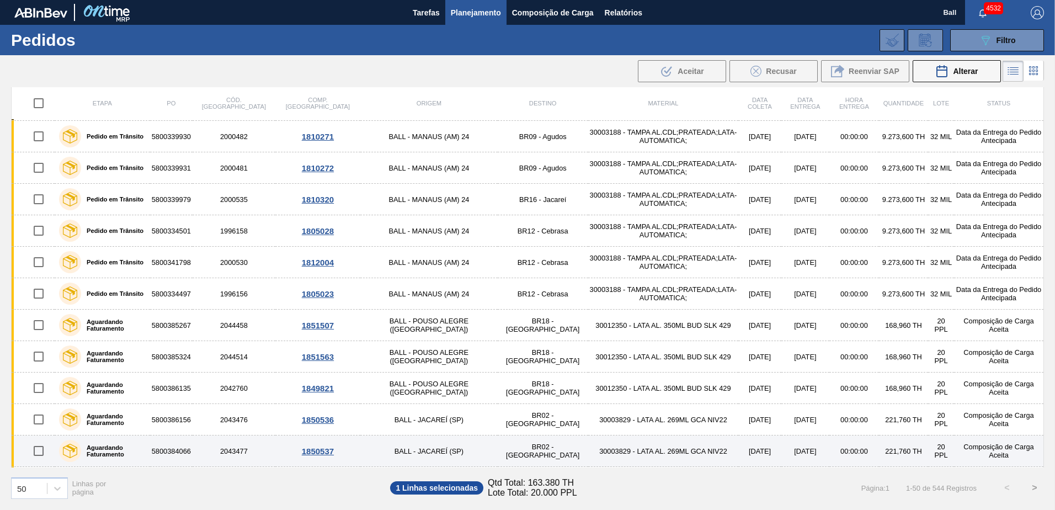
scroll to position [55, 0]
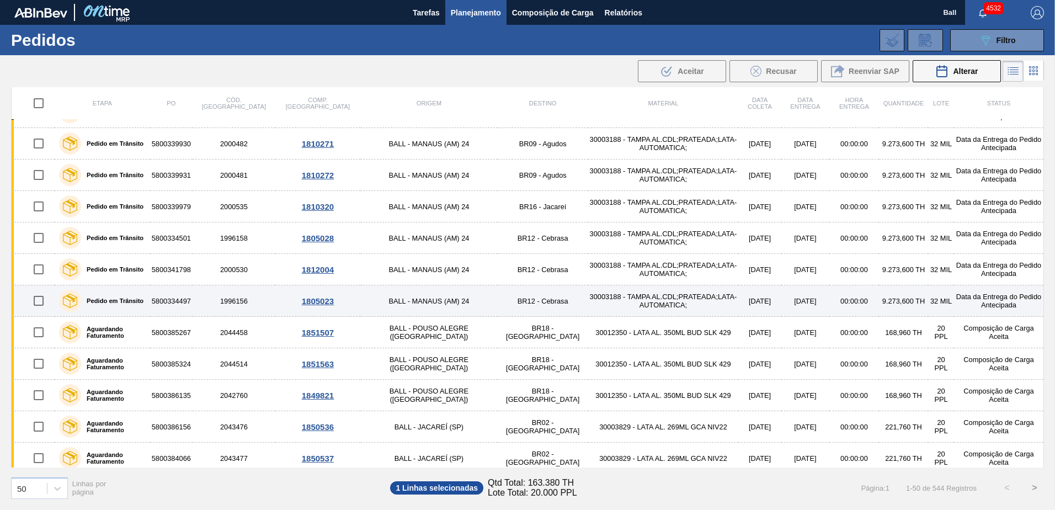
click at [45, 303] on input "checkbox" at bounding box center [38, 300] width 23 height 23
checkbox input "true"
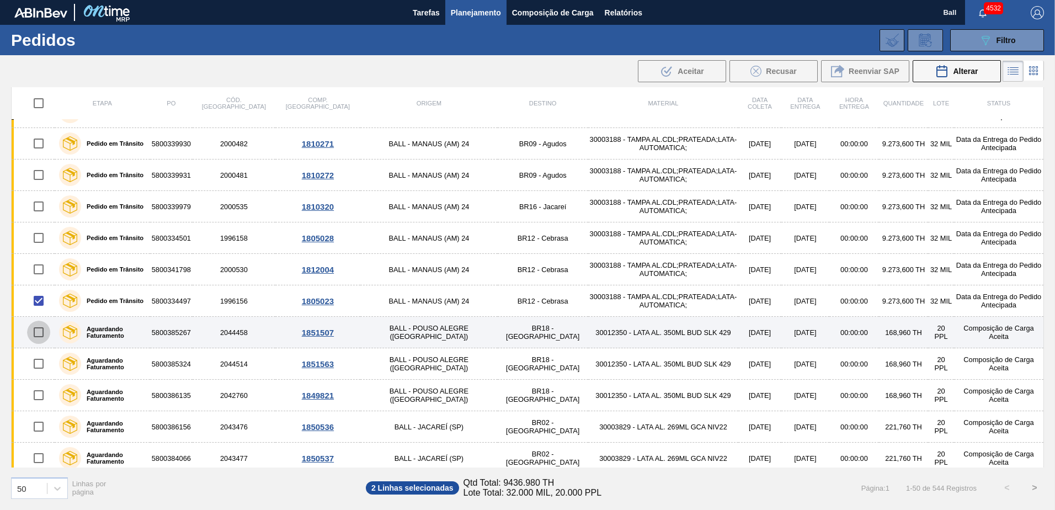
click at [36, 328] on input "checkbox" at bounding box center [38, 332] width 23 height 23
checkbox input "true"
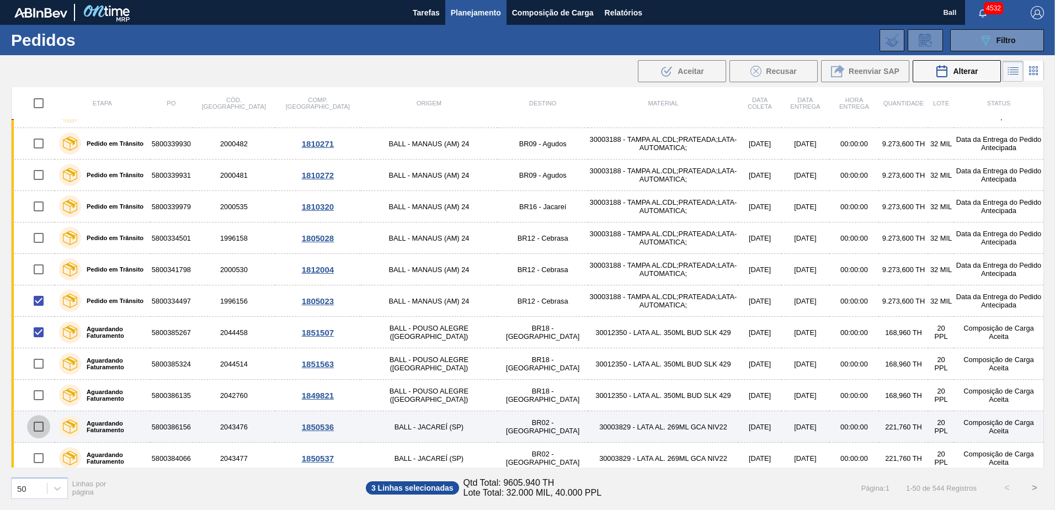
click at [41, 426] on input "checkbox" at bounding box center [38, 426] width 23 height 23
checkbox input "true"
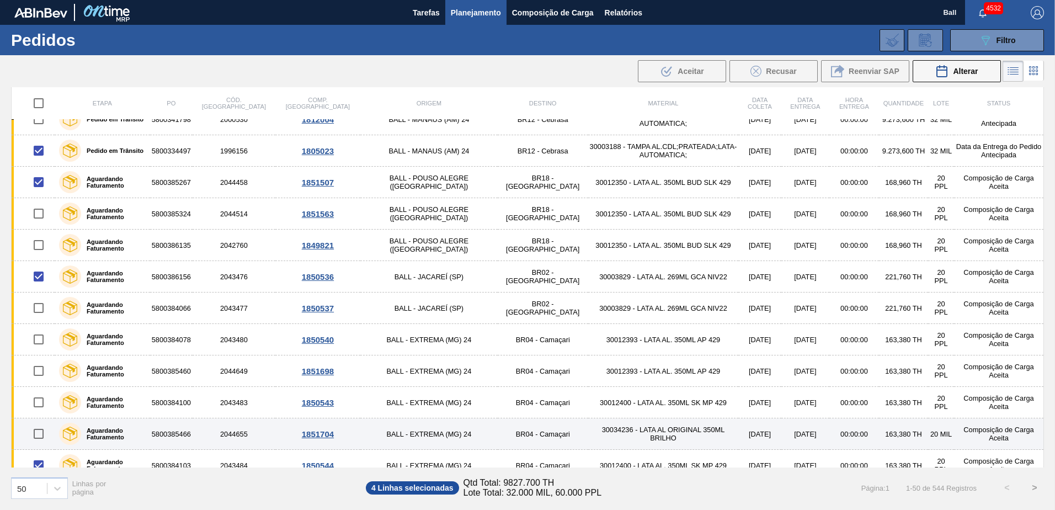
scroll to position [221, 0]
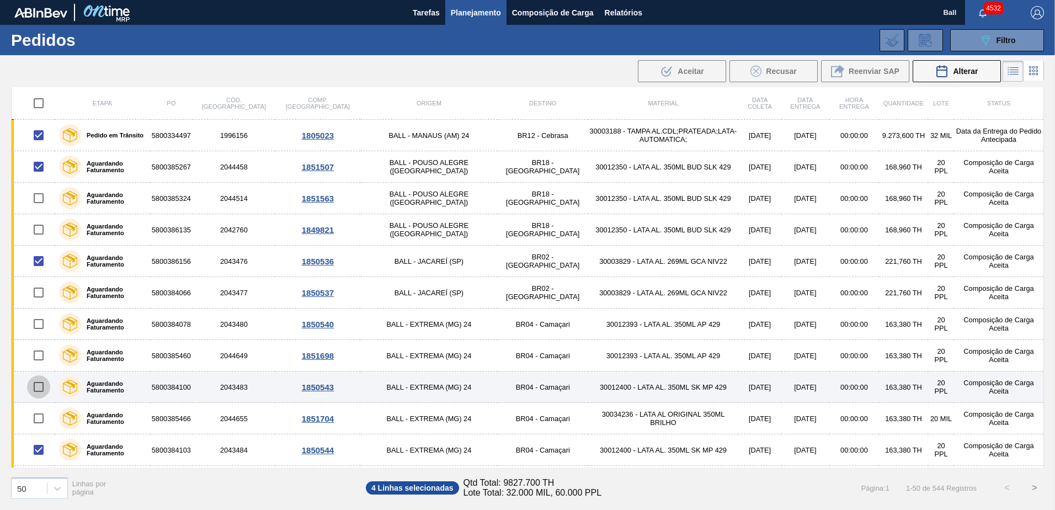
click at [32, 396] on input "checkbox" at bounding box center [38, 386] width 23 height 23
checkbox input "true"
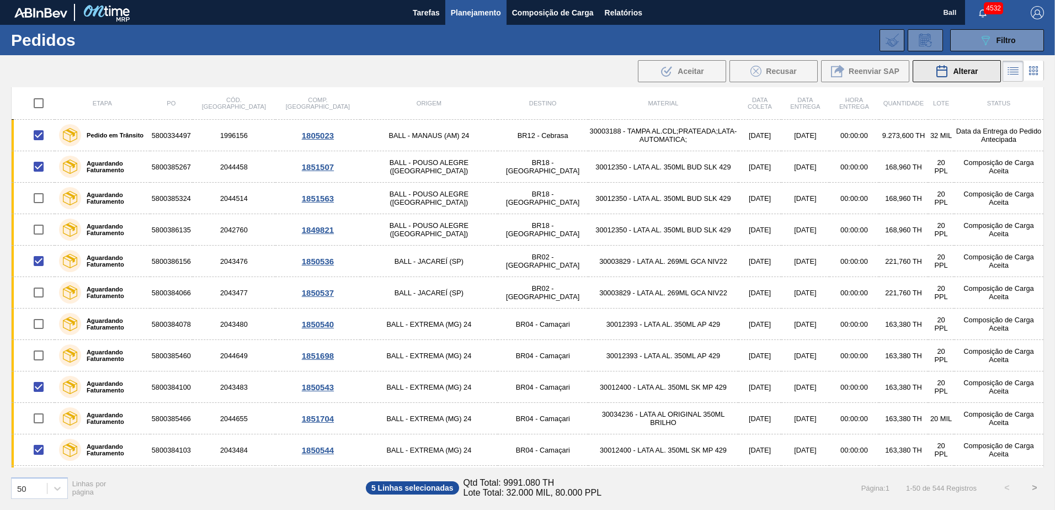
click at [948, 82] on div ".b{fill:var(--color-action-default)} Aceitar Recusar Reenviar SAP Alterar" at bounding box center [819, 71] width 366 height 25
click at [926, 70] on button "Alterar" at bounding box center [957, 71] width 88 height 22
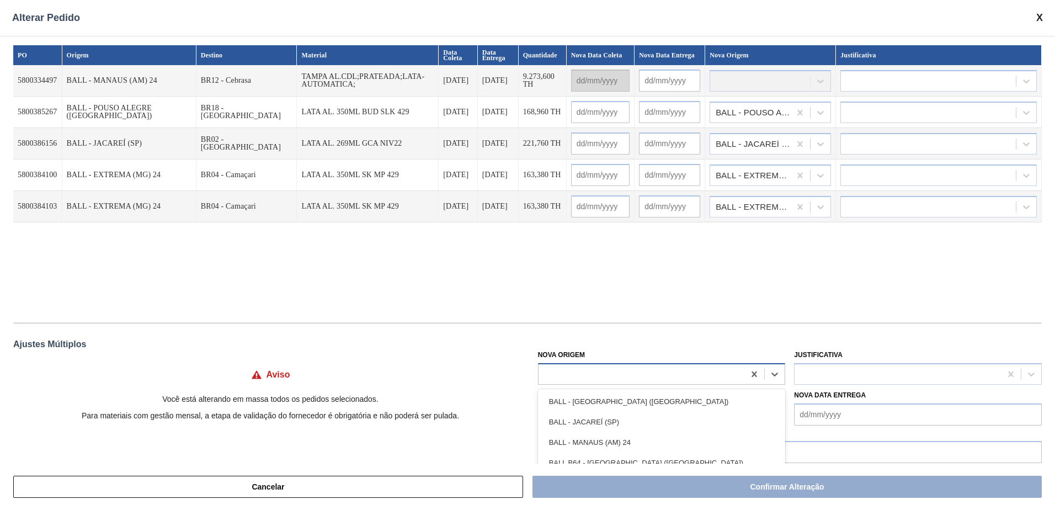
click at [597, 374] on div at bounding box center [642, 374] width 206 height 16
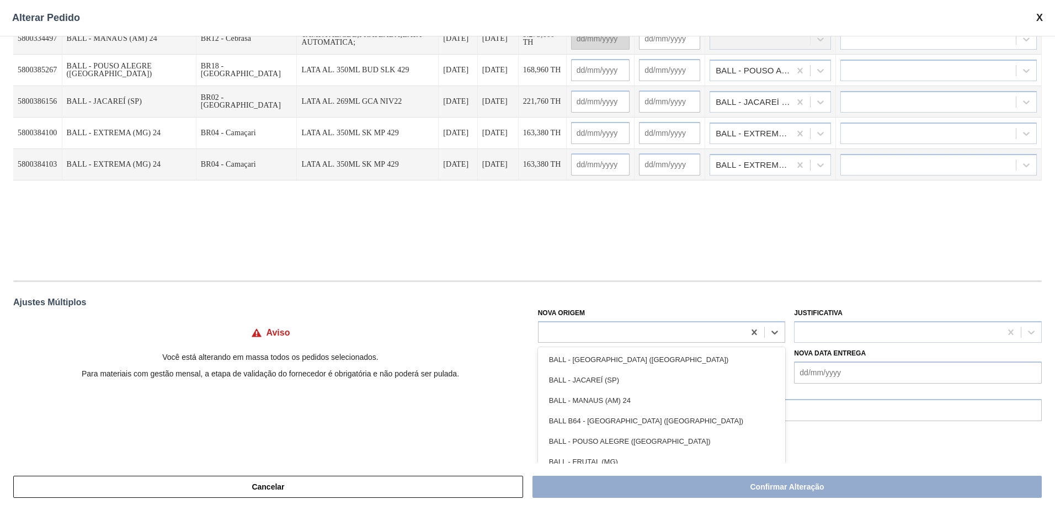
scroll to position [13, 0]
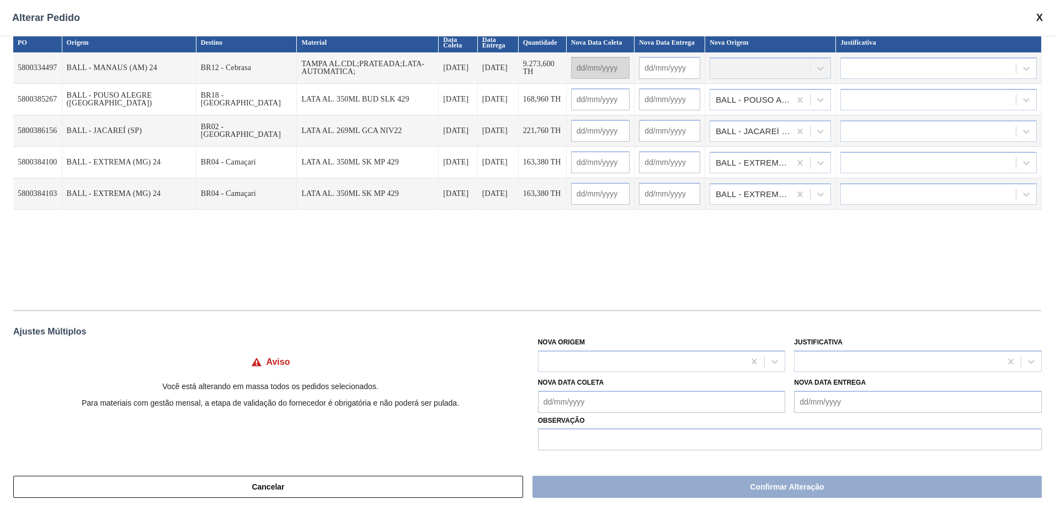
click at [1042, 18] on span at bounding box center [1040, 18] width 7 height 12
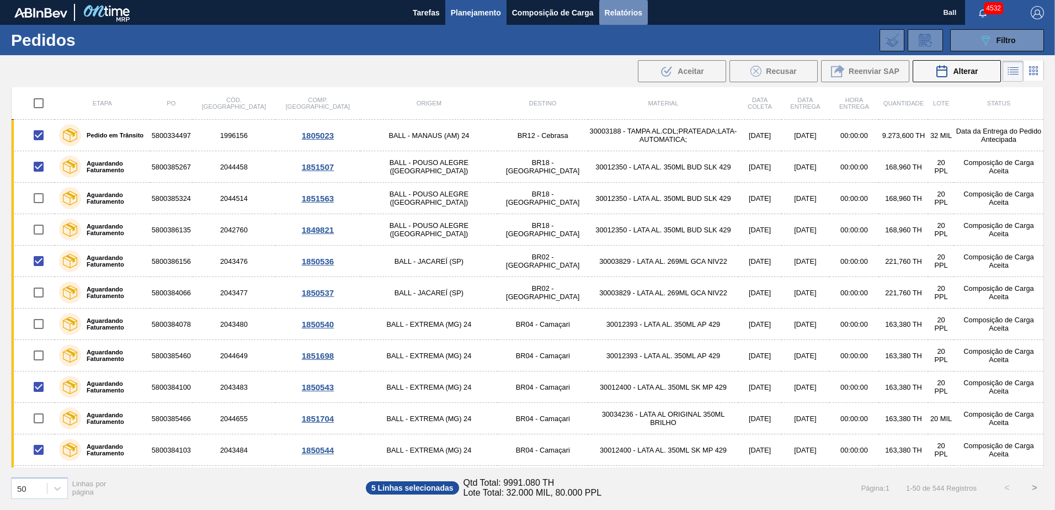
click at [624, 15] on span "Relatórios" at bounding box center [624, 12] width 38 height 13
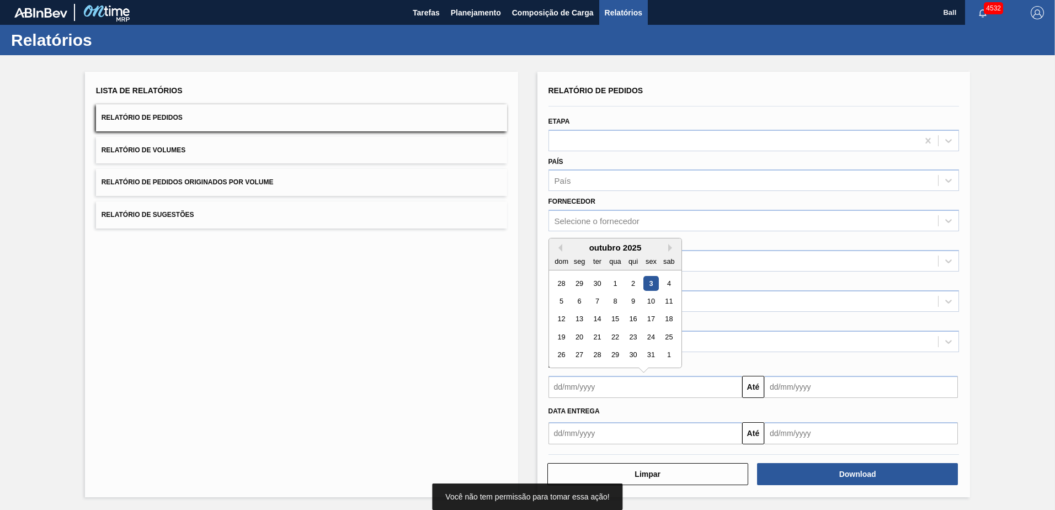
click at [636, 390] on input "text" at bounding box center [646, 387] width 194 height 22
click at [614, 277] on div "1" at bounding box center [615, 283] width 15 height 15
type input "[DATE]"
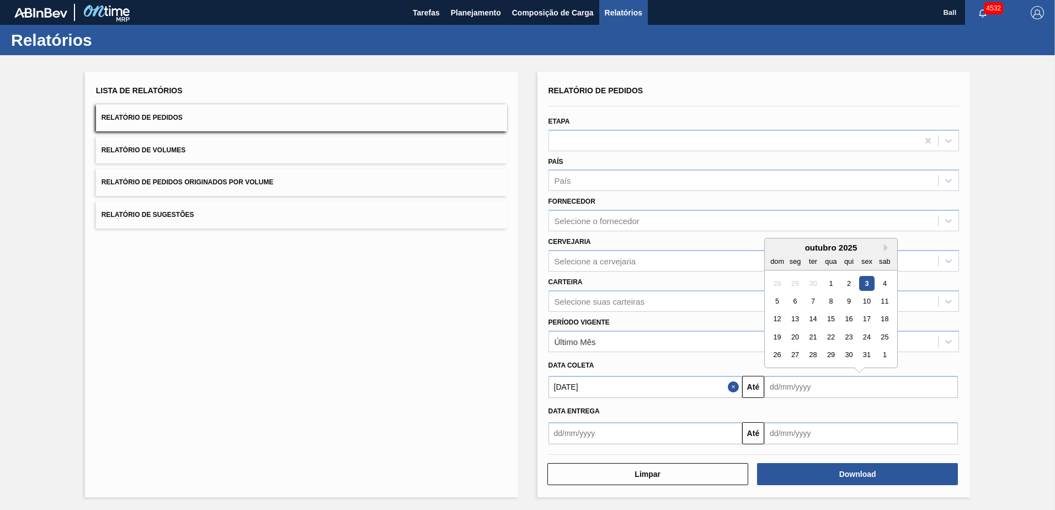
click at [764, 376] on input "text" at bounding box center [861, 387] width 194 height 22
click at [847, 349] on div "30" at bounding box center [849, 355] width 15 height 15
type input "30/10/2025"
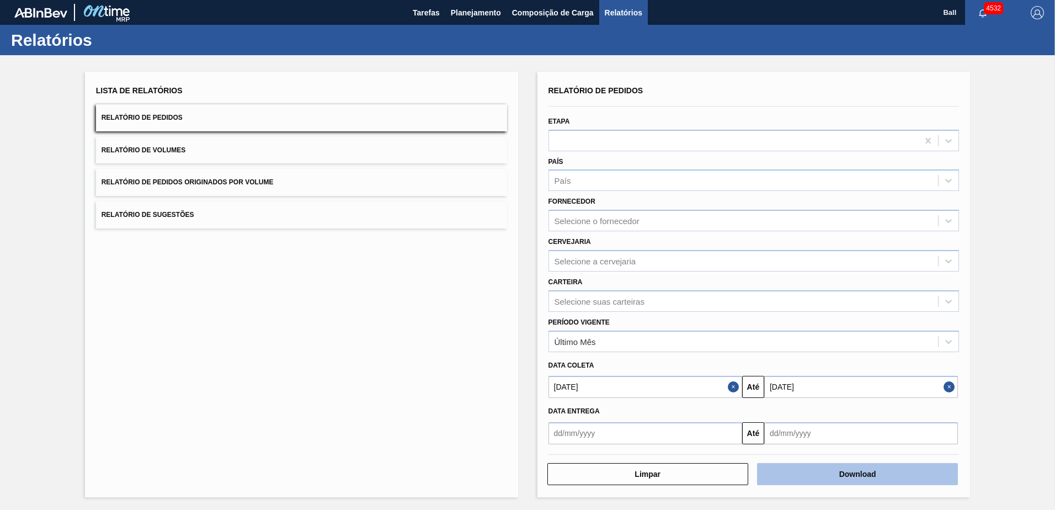
click at [815, 479] on button "Download" at bounding box center [857, 474] width 201 height 22
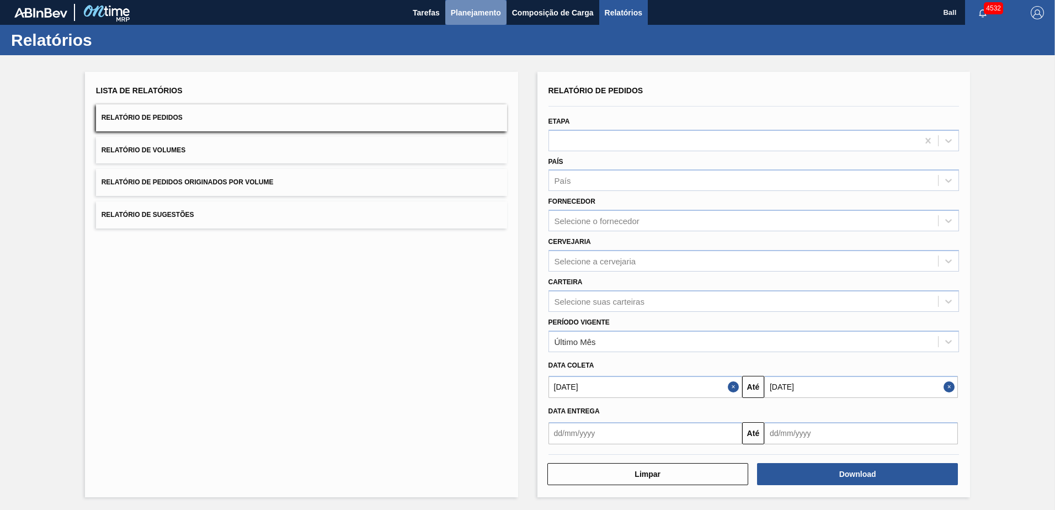
click at [465, 17] on span "Planejamento" at bounding box center [476, 12] width 50 height 13
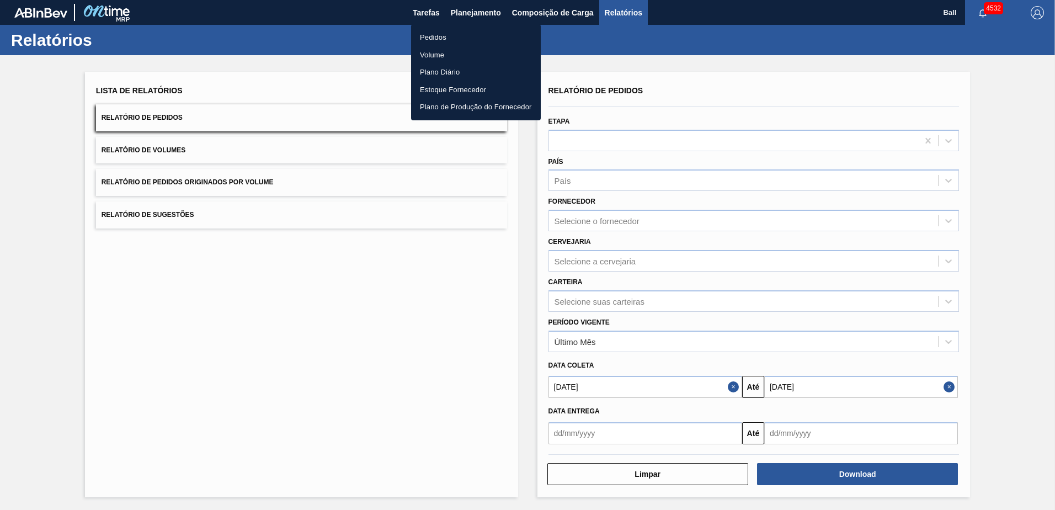
click at [477, 13] on div at bounding box center [527, 255] width 1055 height 510
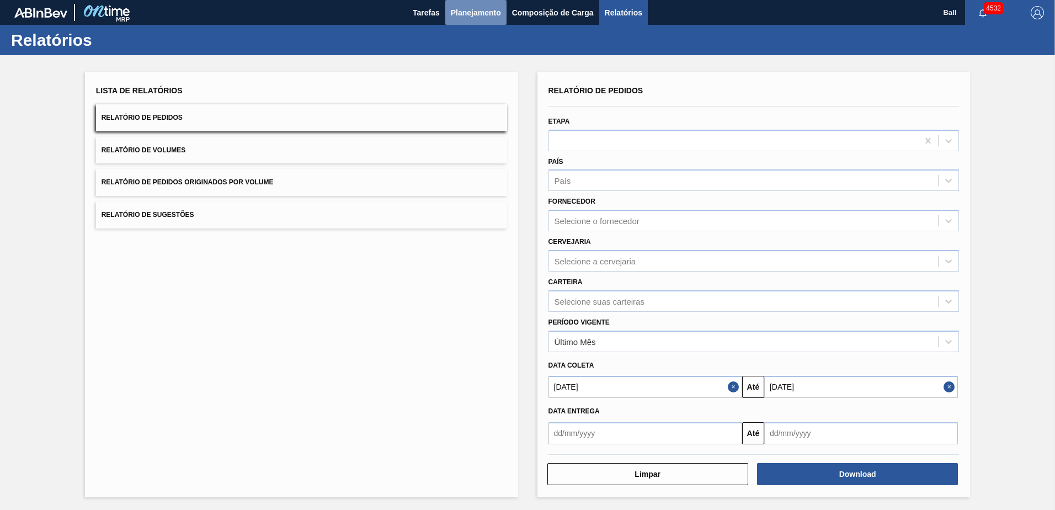
click at [454, 11] on span "Planejamento" at bounding box center [476, 12] width 50 height 13
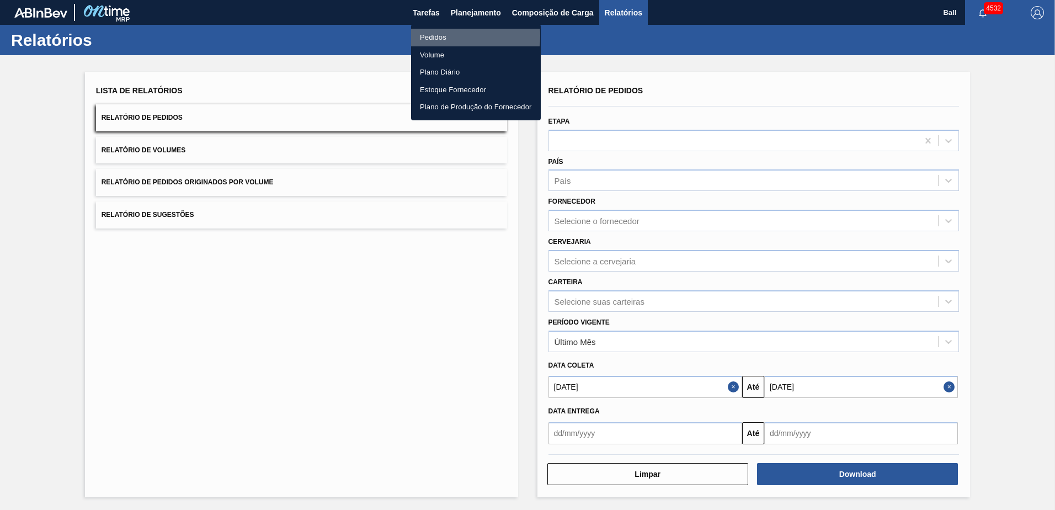
click at [432, 36] on li "Pedidos" at bounding box center [476, 38] width 130 height 18
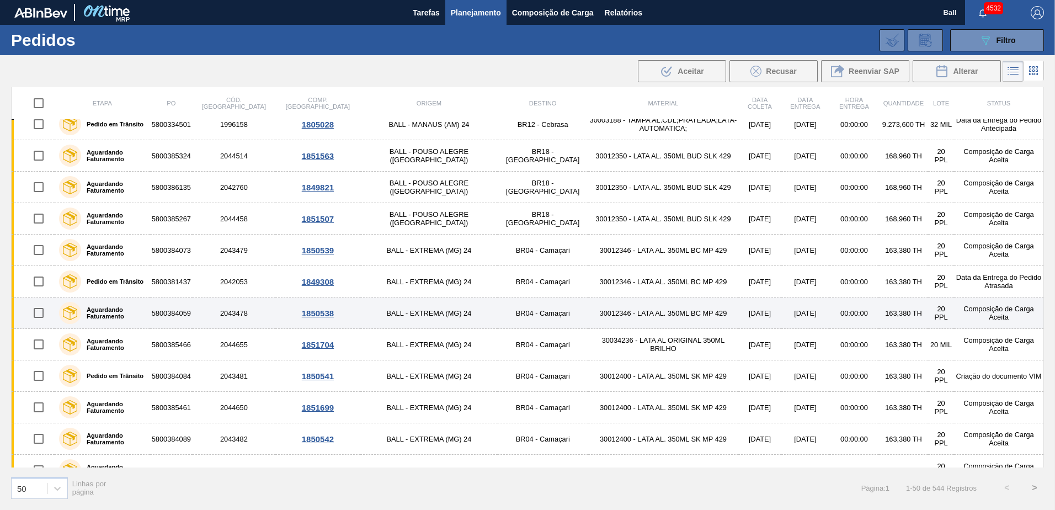
scroll to position [166, 0]
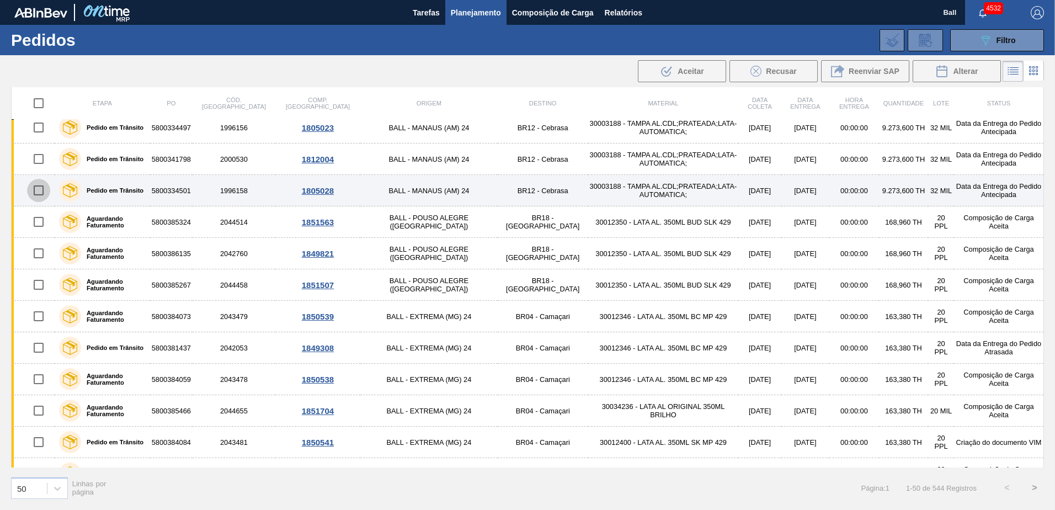
click at [38, 194] on input "checkbox" at bounding box center [38, 190] width 23 height 23
checkbox input "true"
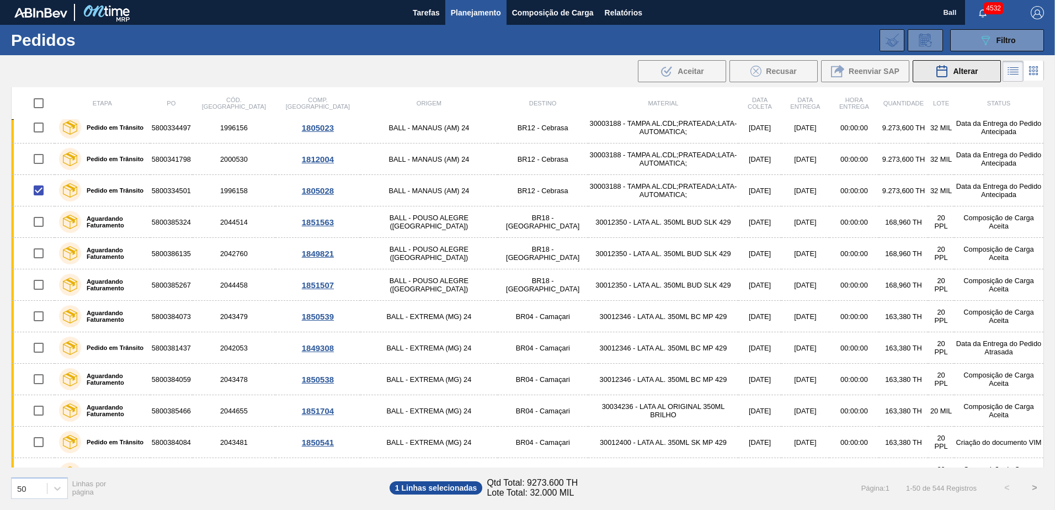
click at [943, 63] on button "Alterar" at bounding box center [957, 71] width 88 height 22
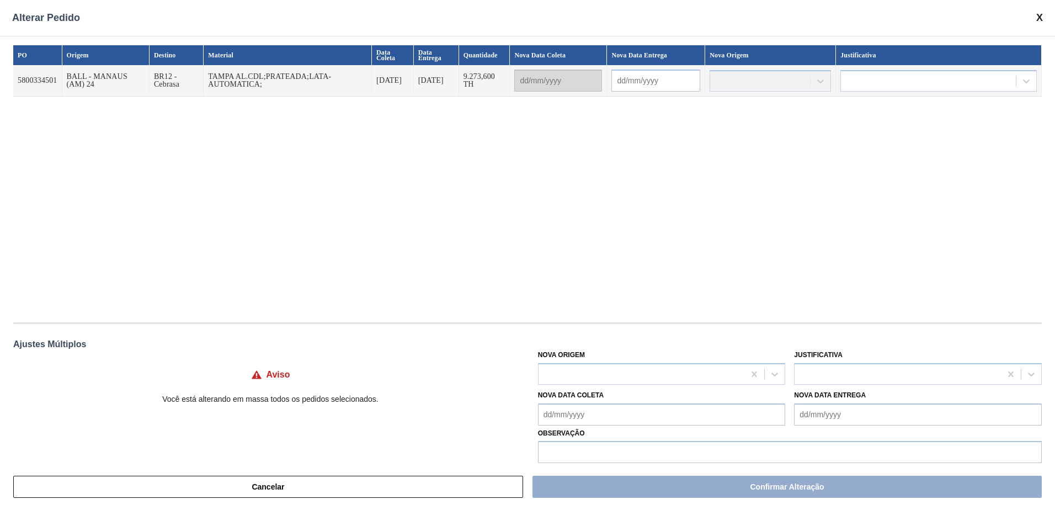
click at [787, 87] on div at bounding box center [770, 81] width 121 height 22
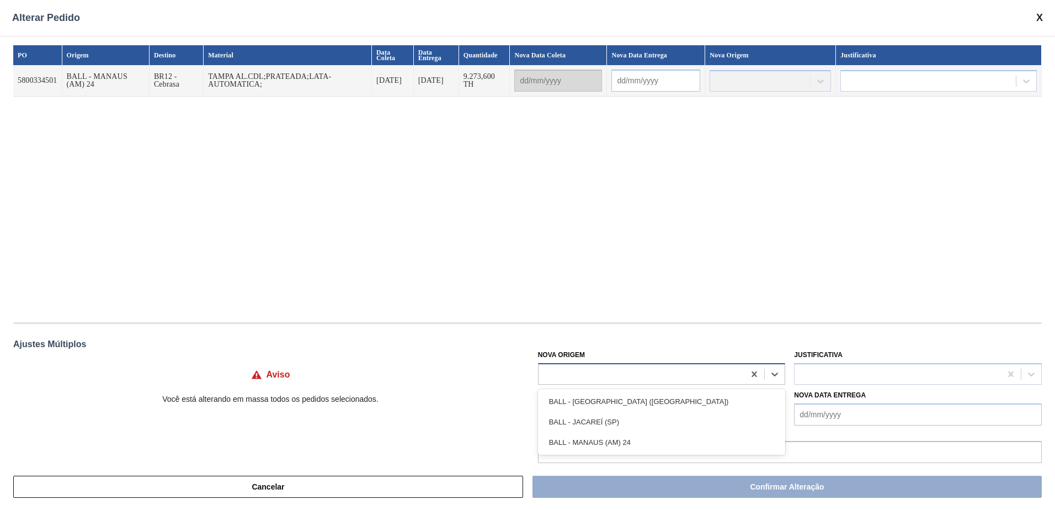
click at [588, 376] on div at bounding box center [642, 374] width 206 height 16
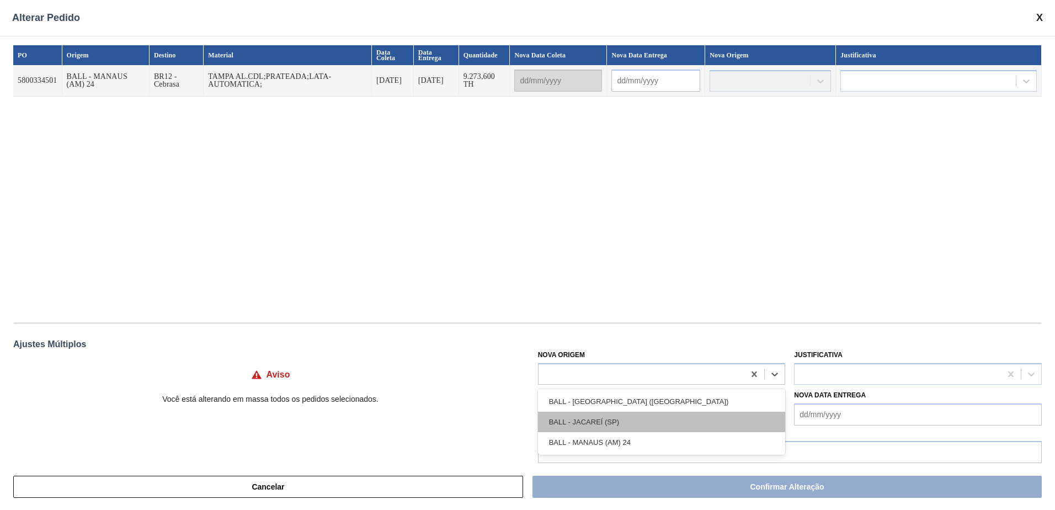
click at [586, 416] on div "BALL - JACAREÍ (SP)" at bounding box center [662, 422] width 248 height 20
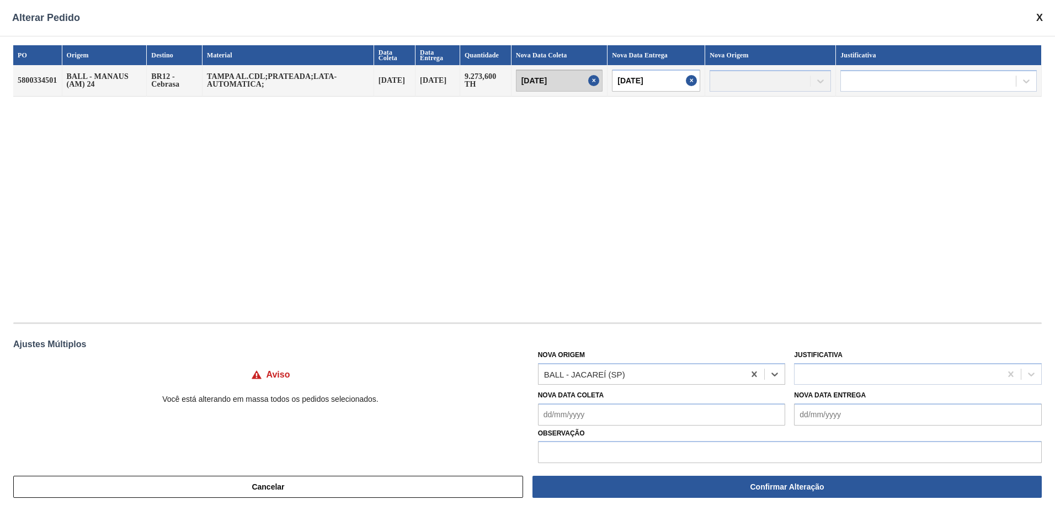
type input "05/10/2025"
type input "[DATE]"
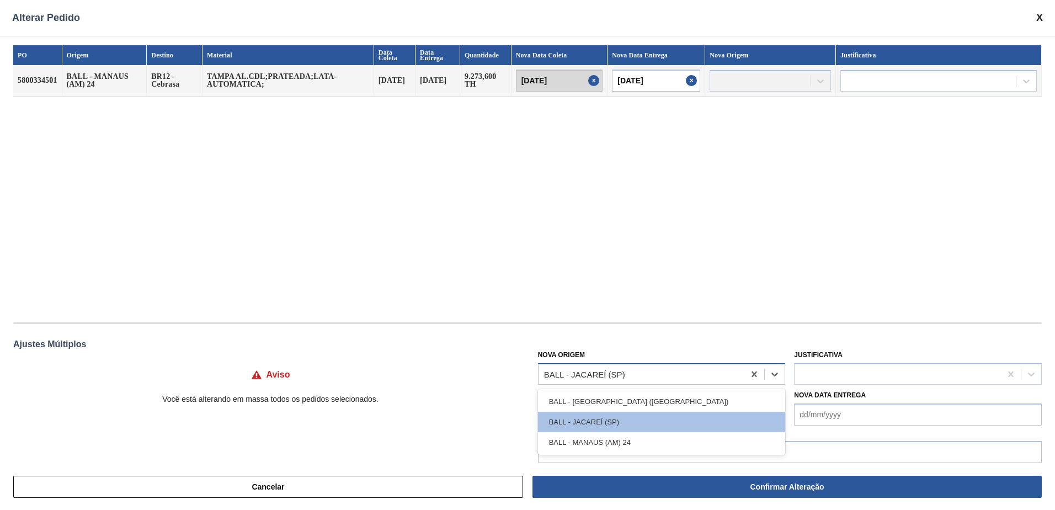
click at [612, 369] on div "BALL - JACAREÍ (SP)" at bounding box center [584, 373] width 81 height 9
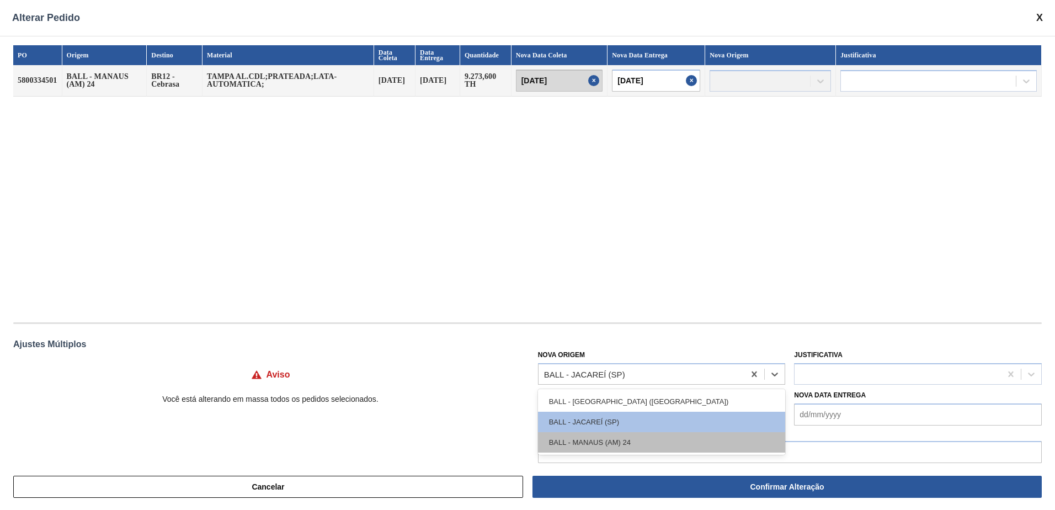
click at [593, 439] on div "BALL - MANAUS (AM) 24" at bounding box center [662, 442] width 248 height 20
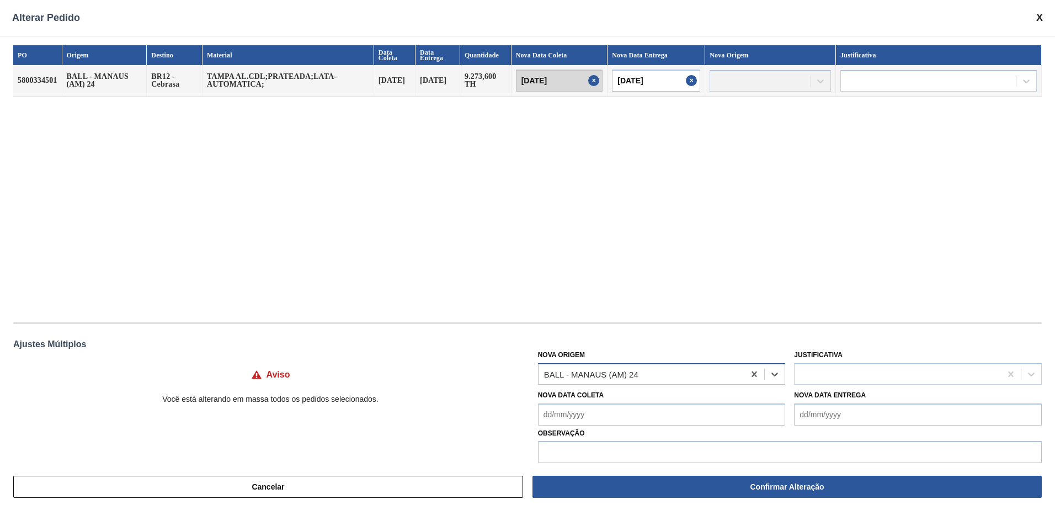
click at [612, 370] on div "BALL - MANAUS (AM) 24" at bounding box center [591, 373] width 94 height 9
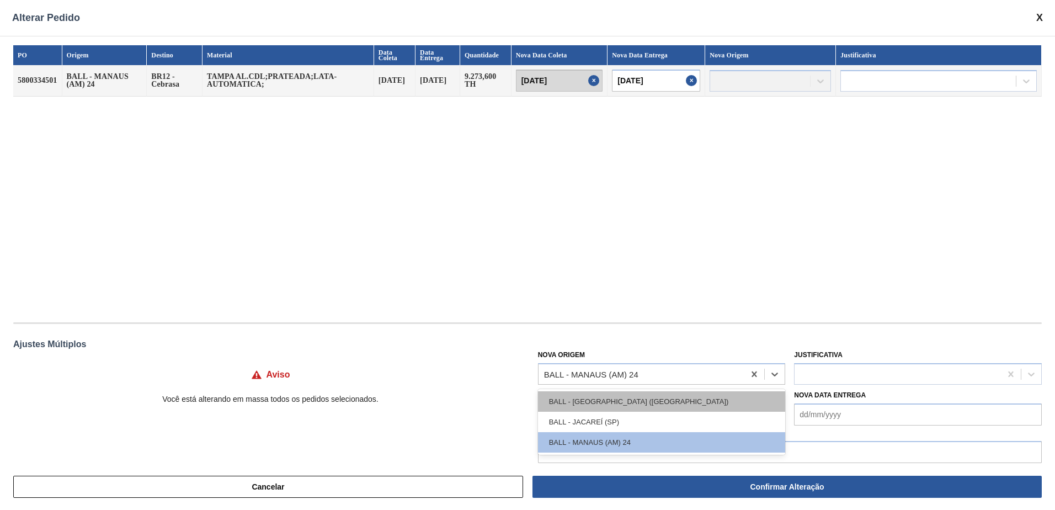
click at [602, 408] on div "BALL - RECIFE (PE)" at bounding box center [662, 401] width 248 height 20
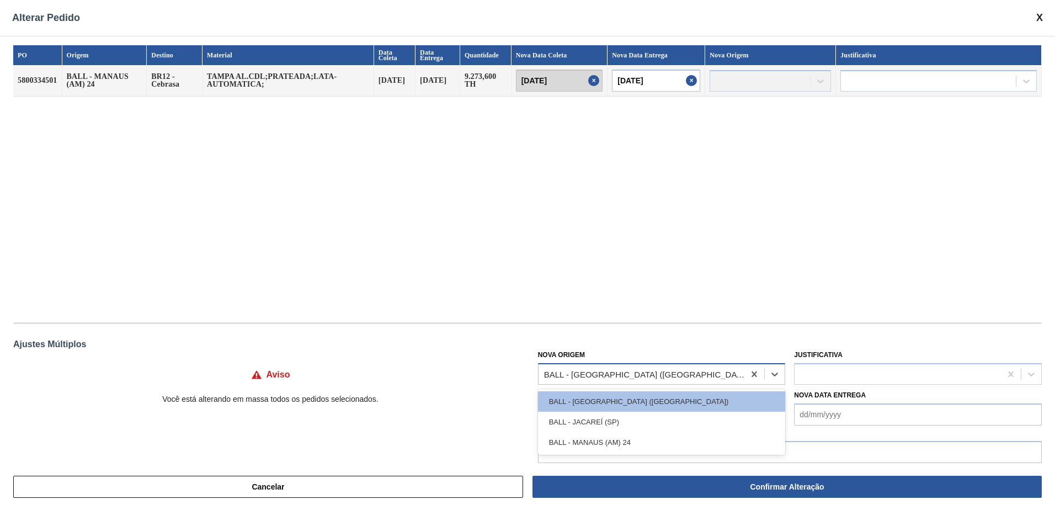
click at [612, 377] on div "BALL - RECIFE (PE)" at bounding box center [645, 373] width 202 height 9
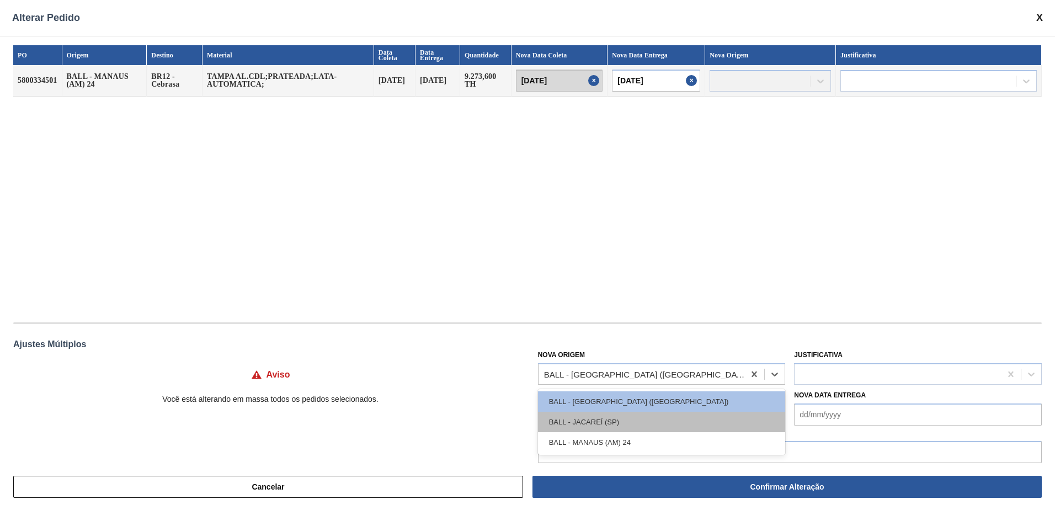
click at [609, 421] on div "BALL - JACAREÍ (SP)" at bounding box center [662, 422] width 248 height 20
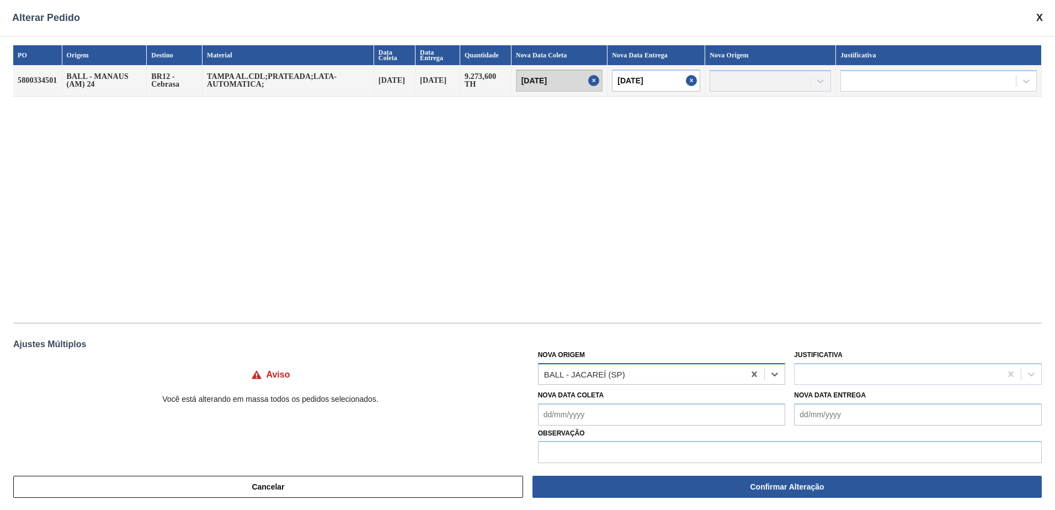
click at [640, 366] on div "BALL - JACAREÍ (SP)" at bounding box center [642, 374] width 206 height 16
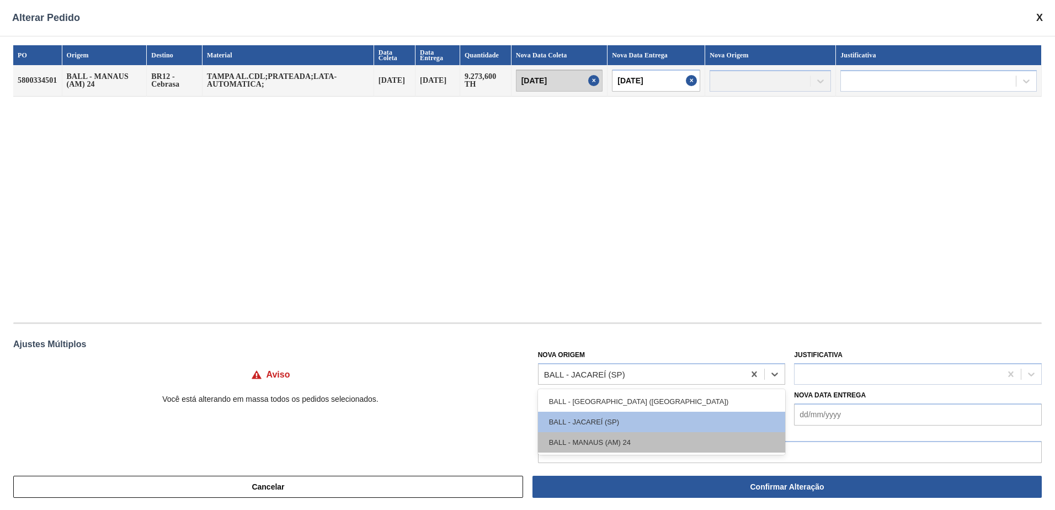
click at [620, 441] on div "BALL - MANAUS (AM) 24" at bounding box center [662, 442] width 248 height 20
type input "17/09/2025"
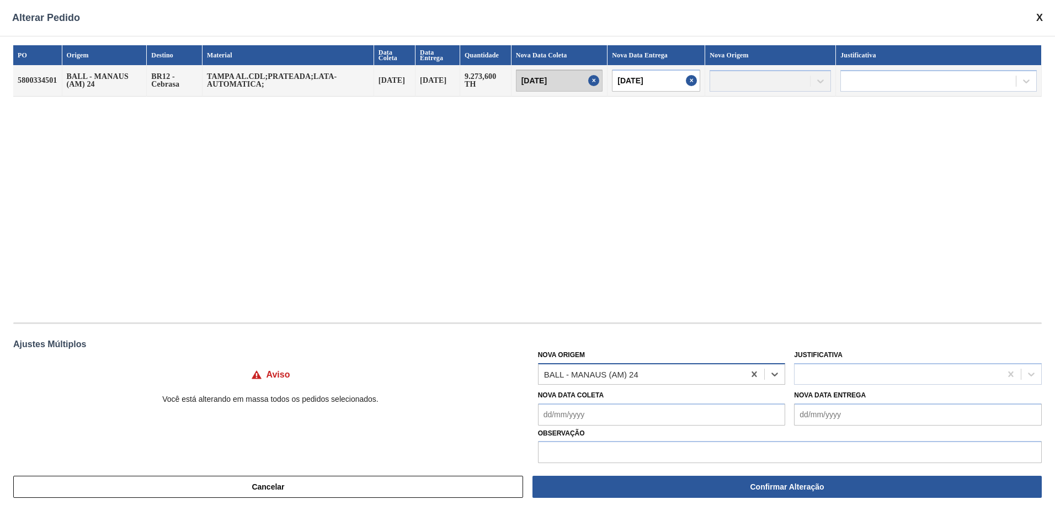
click at [646, 373] on div "BALL - MANAUS (AM) 24" at bounding box center [642, 374] width 206 height 16
click at [1043, 17] on span at bounding box center [1040, 18] width 7 height 12
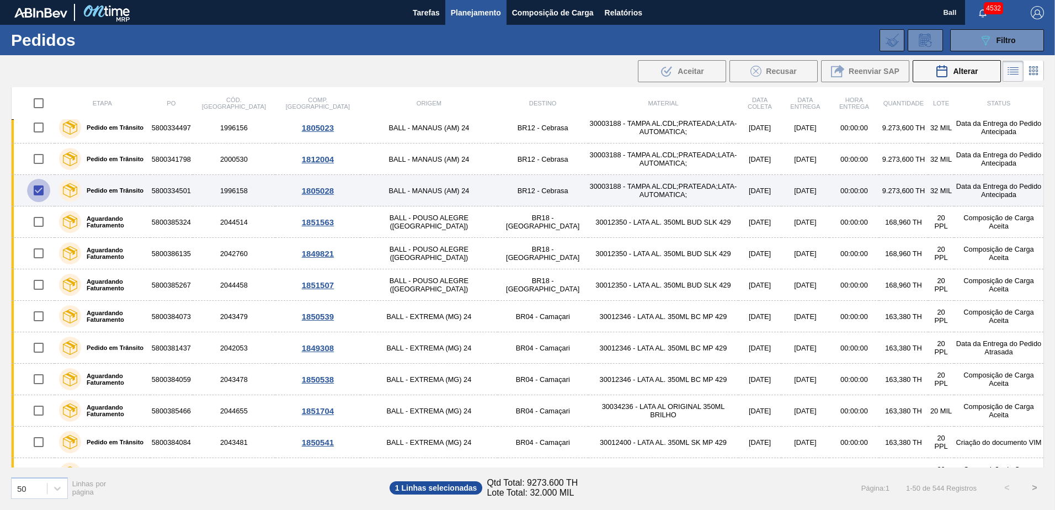
click at [37, 188] on input "checkbox" at bounding box center [38, 190] width 23 height 23
checkbox input "false"
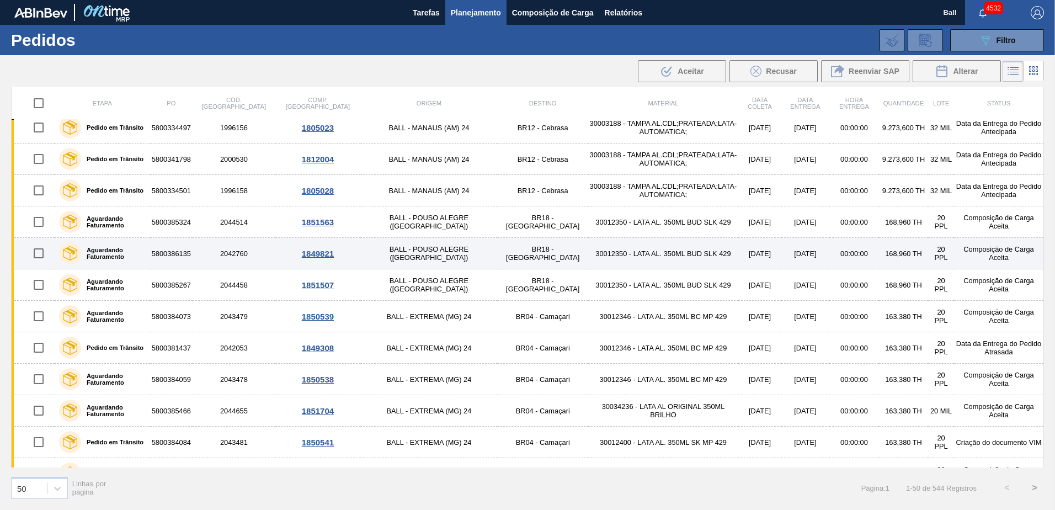
click at [40, 254] on input "checkbox" at bounding box center [38, 253] width 23 height 23
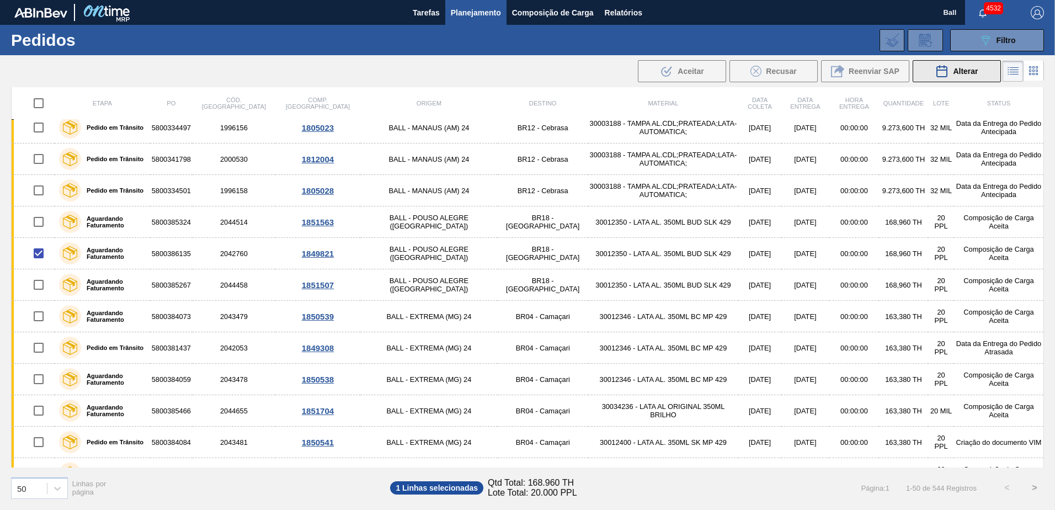
click at [952, 74] on div "Alterar" at bounding box center [957, 71] width 43 height 13
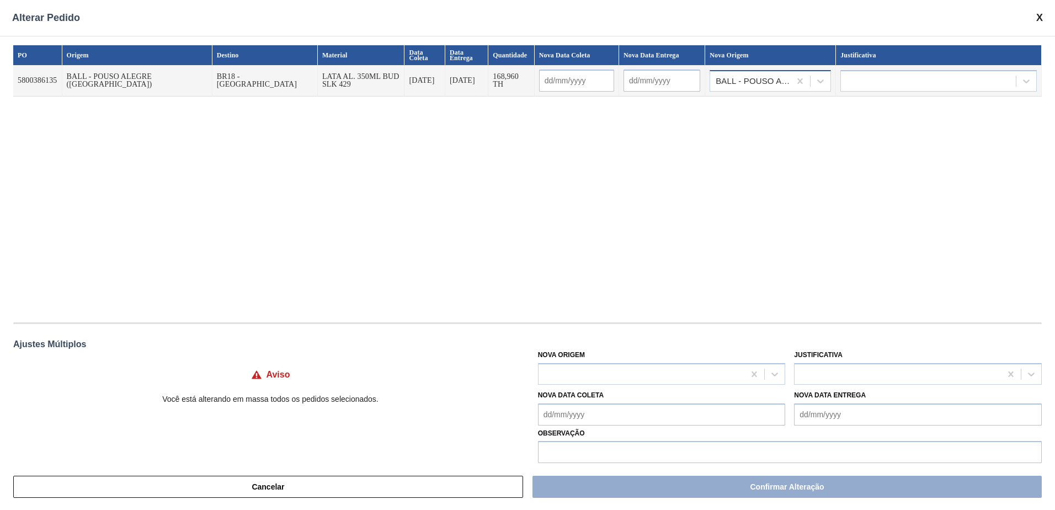
click at [747, 82] on div "BALL - POUSO ALEGRE (MG)" at bounding box center [754, 81] width 76 height 8
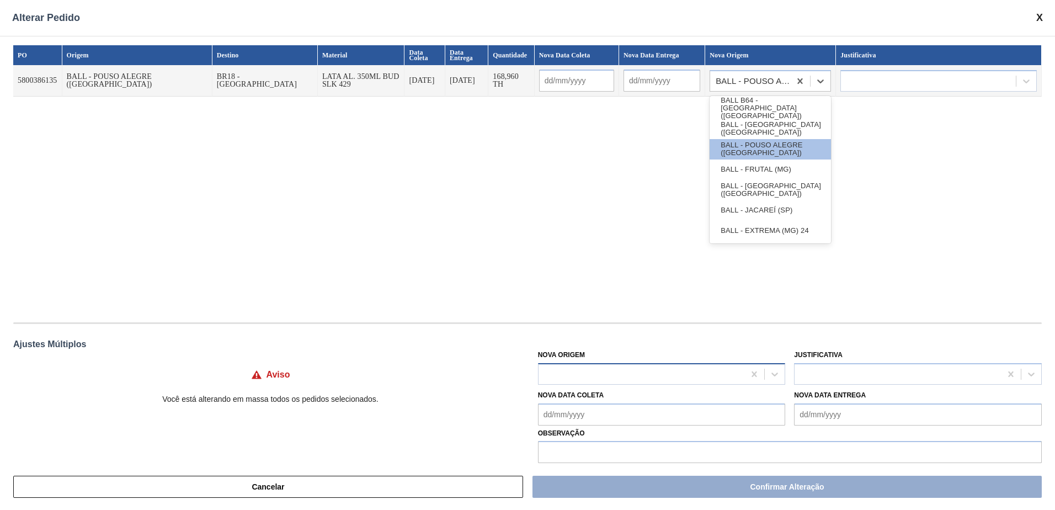
click at [631, 383] on div at bounding box center [662, 374] width 248 height 22
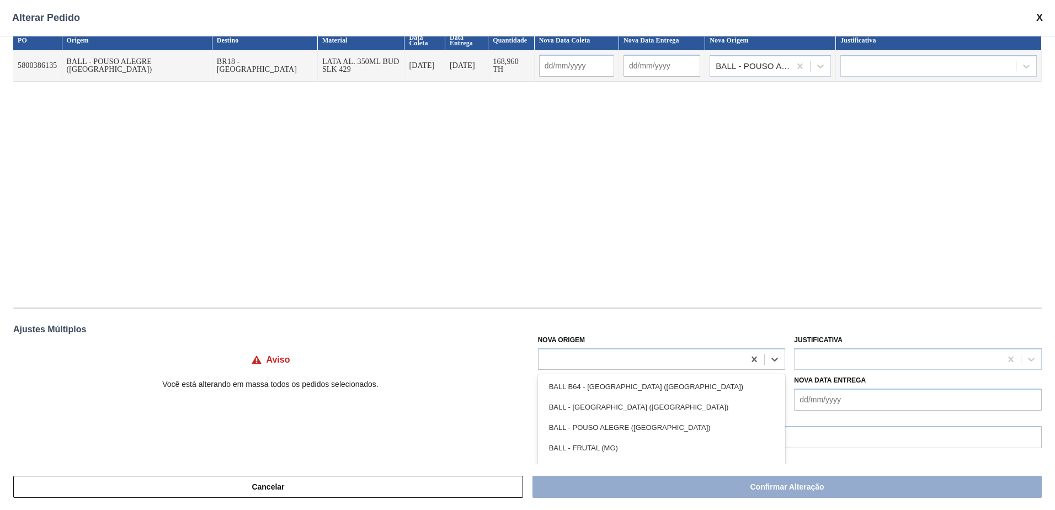
scroll to position [0, 0]
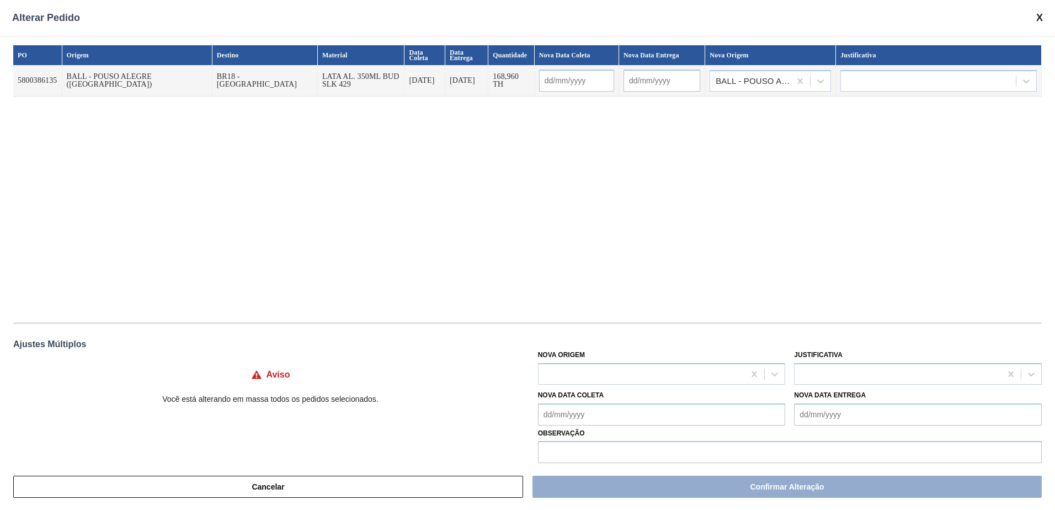
drag, startPoint x: 813, startPoint y: 127, endPoint x: 1010, endPoint y: 30, distance: 219.0
click at [817, 127] on div "PO Origem Destino Material Data Coleta Data Entrega Quantidade Nova Data Coleta…" at bounding box center [527, 178] width 1029 height 266
click at [1037, 14] on span at bounding box center [1040, 18] width 7 height 12
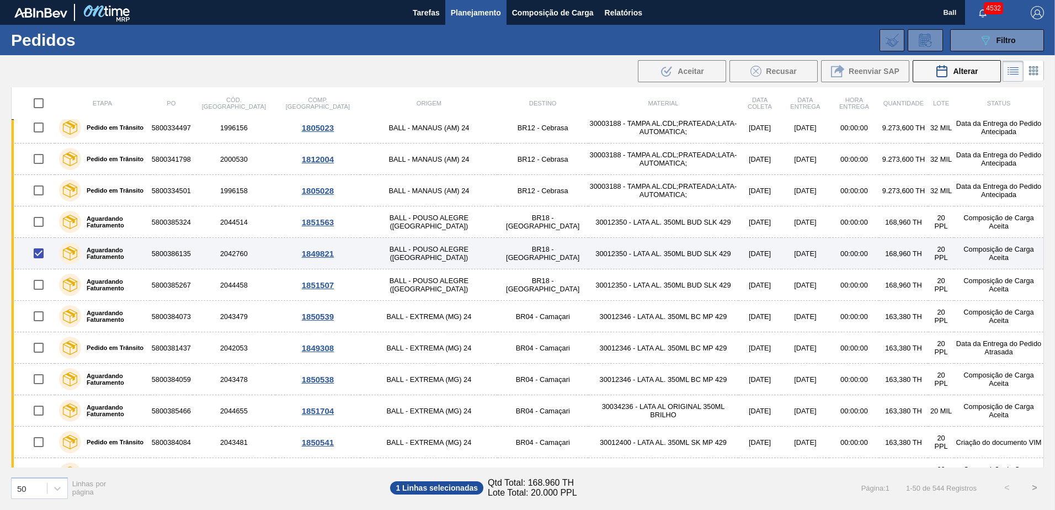
click at [41, 254] on input "checkbox" at bounding box center [38, 253] width 23 height 23
checkbox input "false"
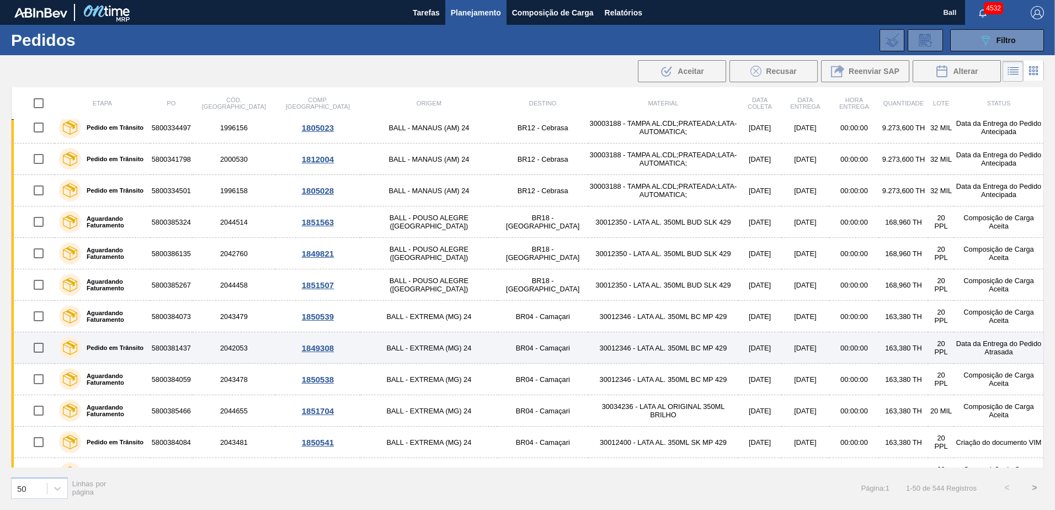
click at [38, 351] on input "checkbox" at bounding box center [38, 347] width 23 height 23
click at [35, 346] on input "checkbox" at bounding box center [38, 347] width 23 height 23
checkbox input "false"
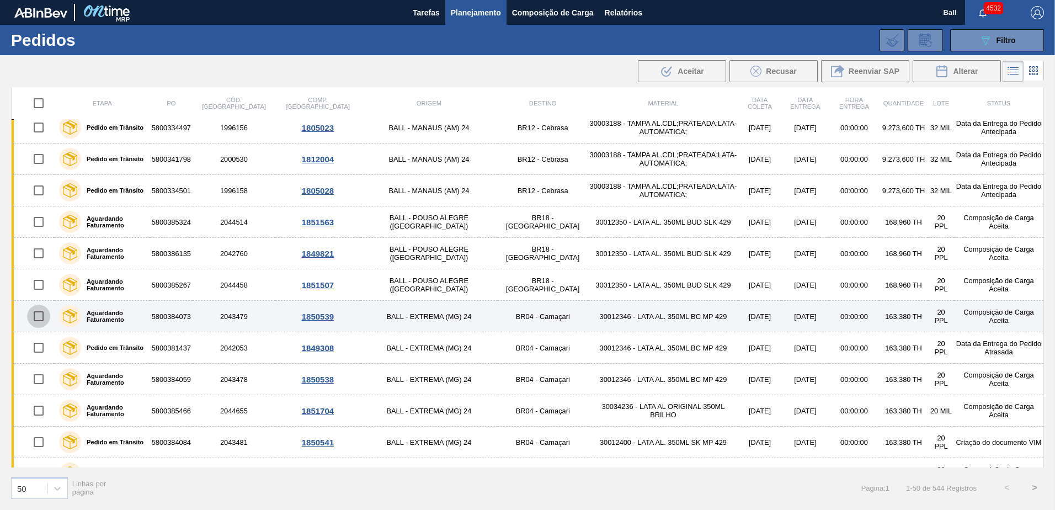
click at [41, 314] on input "checkbox" at bounding box center [38, 316] width 23 height 23
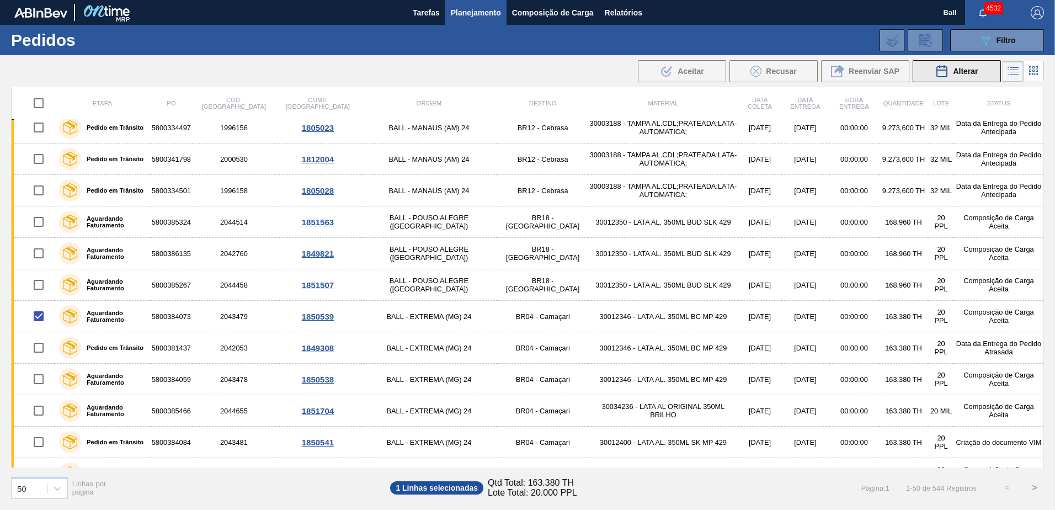
click at [958, 74] on span "Alterar" at bounding box center [965, 71] width 25 height 9
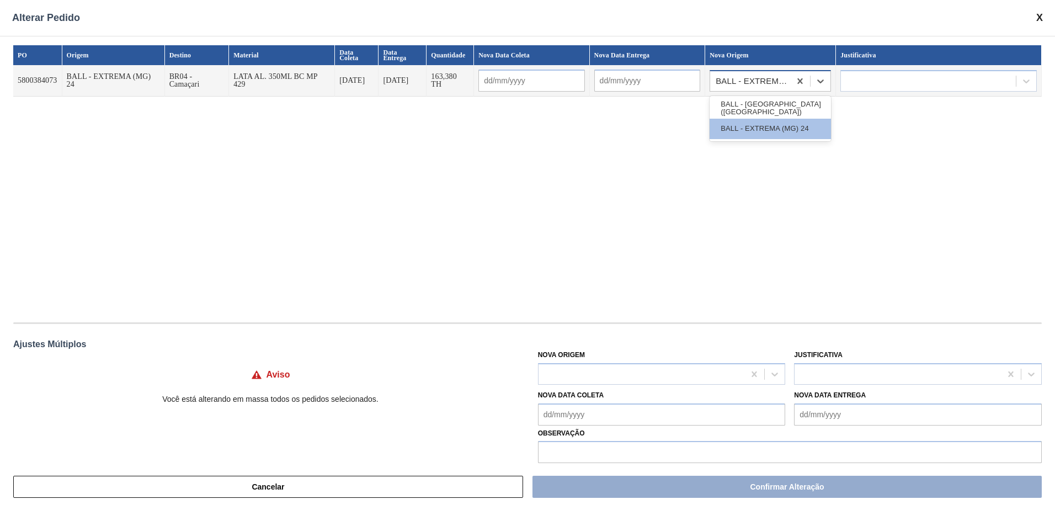
click at [768, 82] on div "BALL - EXTREMA (MG) 24" at bounding box center [754, 81] width 76 height 8
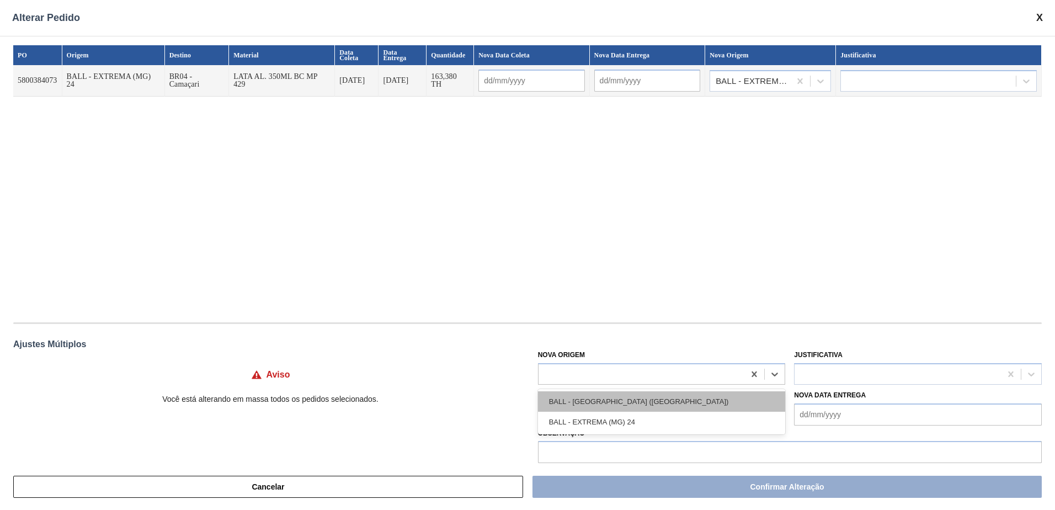
drag, startPoint x: 661, startPoint y: 378, endPoint x: 649, endPoint y: 407, distance: 31.4
click at [660, 379] on div at bounding box center [642, 374] width 206 height 16
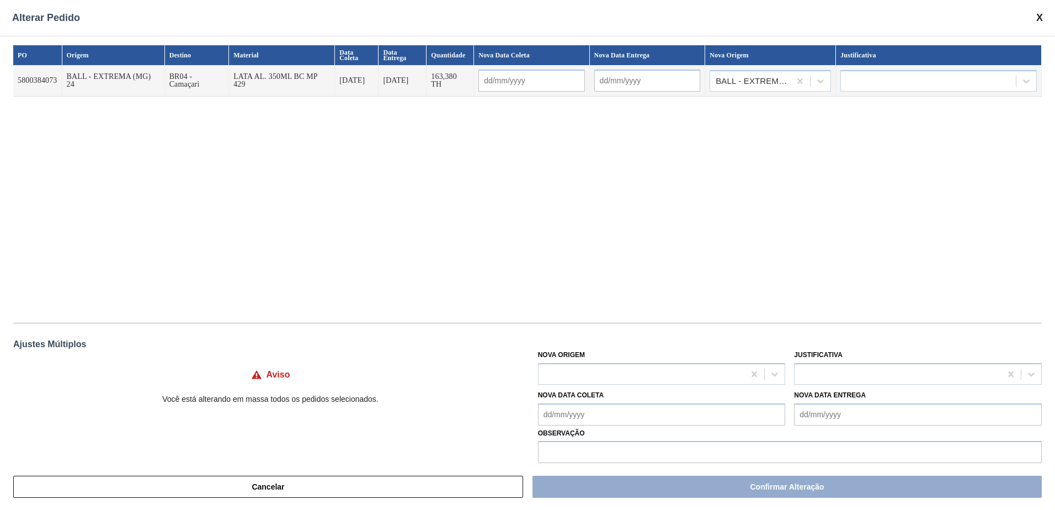
click at [735, 161] on div "PO Origem Destino Material Data Coleta Data Entrega Quantidade Nova Data Coleta…" at bounding box center [527, 178] width 1029 height 266
click at [757, 84] on div "BALL - EXTREMA (MG) 24" at bounding box center [754, 81] width 76 height 8
click at [672, 381] on div at bounding box center [642, 374] width 206 height 16
click at [1044, 10] on div "Alterar Pedido" at bounding box center [527, 18] width 1055 height 36
click at [1039, 15] on span at bounding box center [1040, 18] width 7 height 12
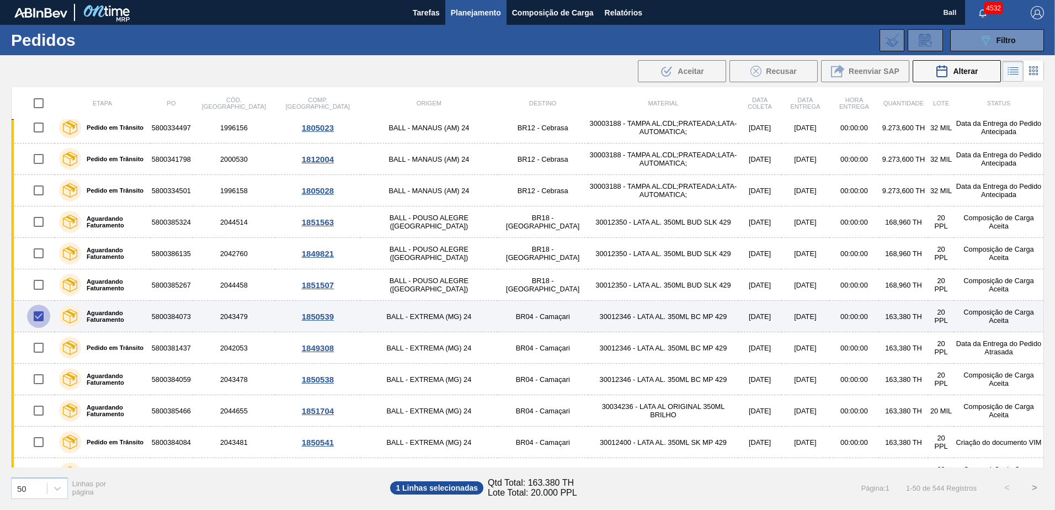
click at [43, 316] on input "checkbox" at bounding box center [38, 316] width 23 height 23
checkbox input "false"
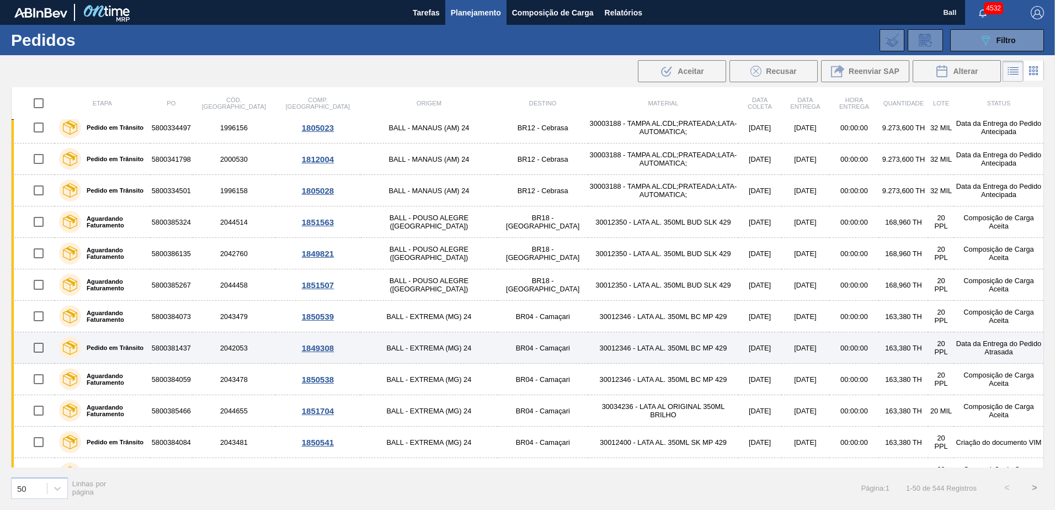
click at [45, 346] on input "checkbox" at bounding box center [38, 347] width 23 height 23
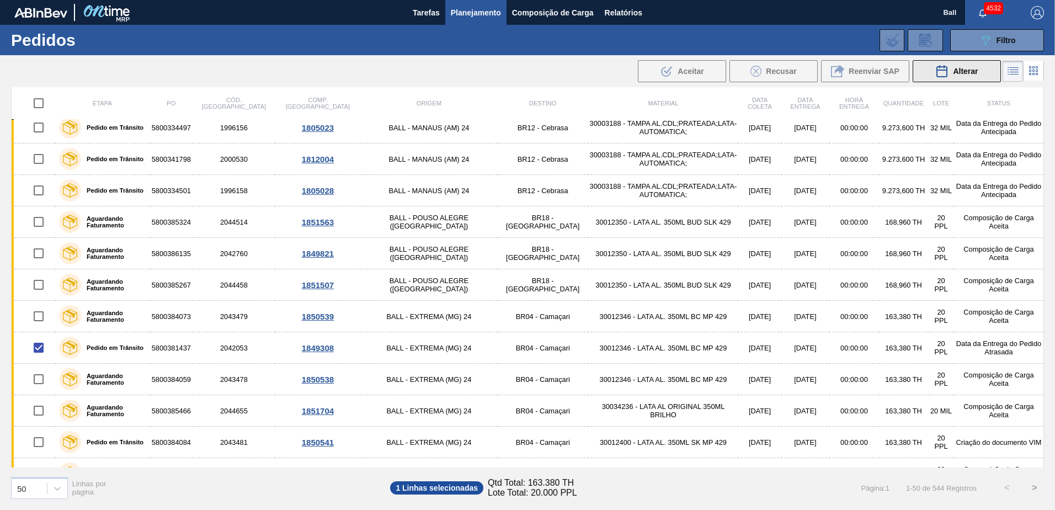
click at [942, 69] on icon at bounding box center [942, 71] width 13 height 13
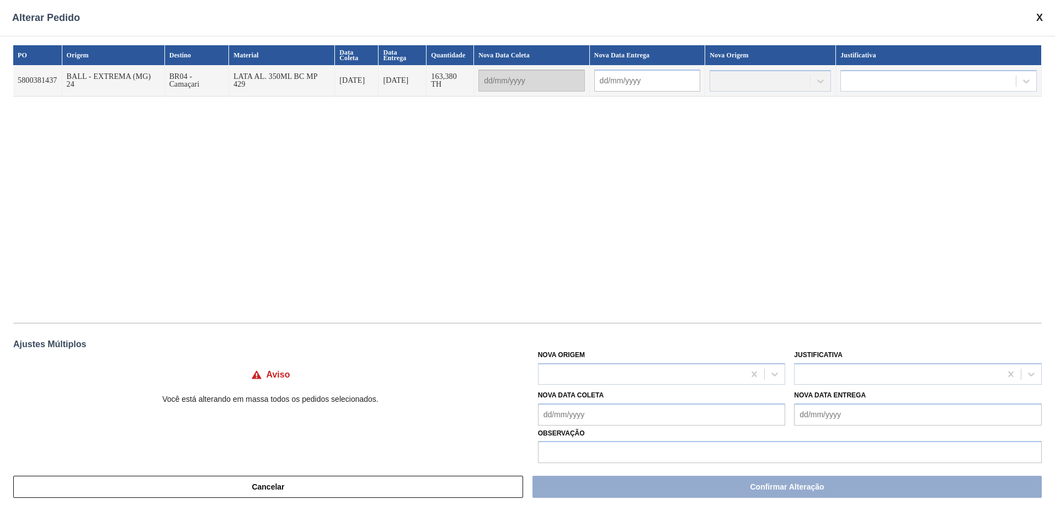
click at [802, 83] on div at bounding box center [770, 81] width 121 height 22
click at [590, 372] on div at bounding box center [642, 374] width 206 height 16
click at [737, 70] on div at bounding box center [770, 81] width 121 height 22
click at [1037, 14] on span at bounding box center [1040, 18] width 7 height 12
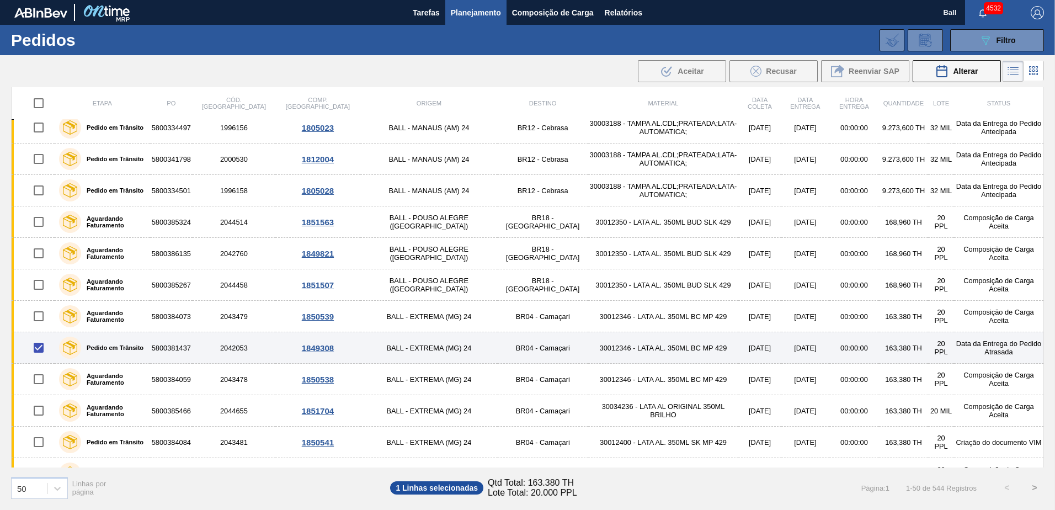
click at [40, 349] on input "checkbox" at bounding box center [38, 347] width 23 height 23
checkbox input "false"
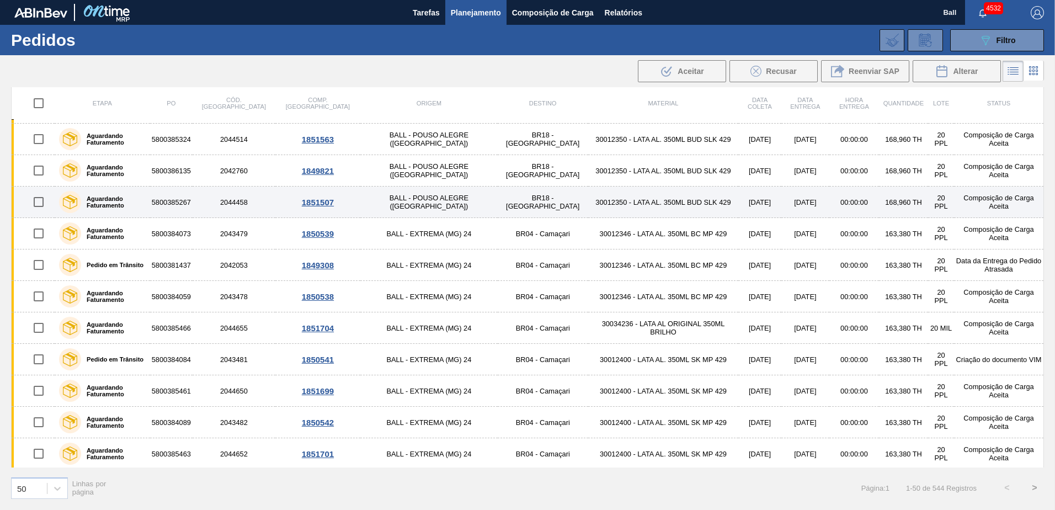
scroll to position [276, 0]
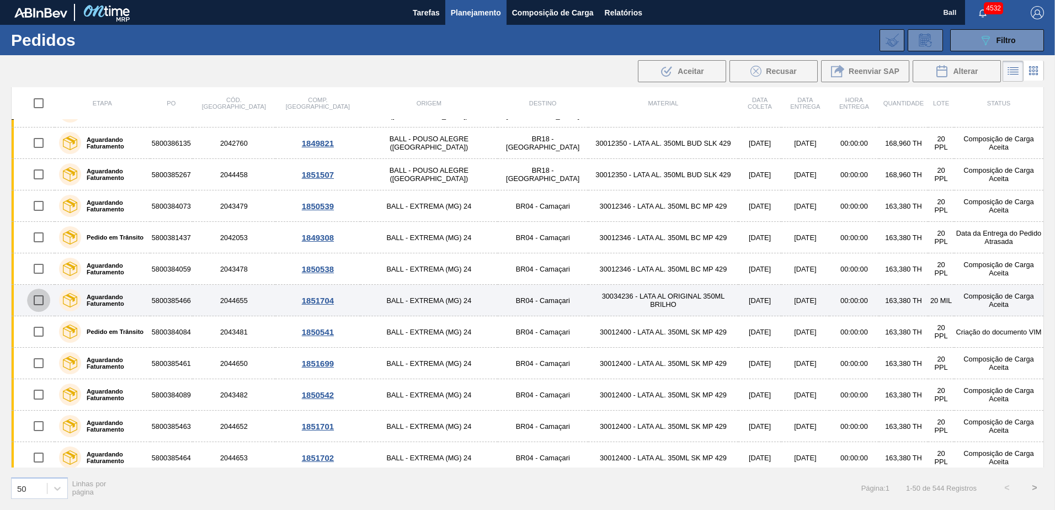
click at [35, 306] on input "checkbox" at bounding box center [38, 300] width 23 height 23
checkbox input "true"
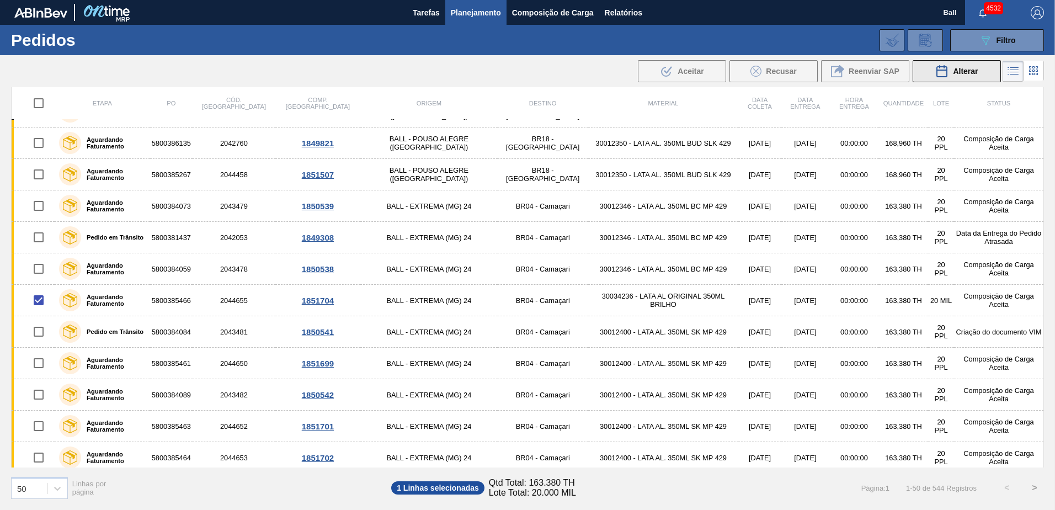
click at [962, 72] on span "Alterar" at bounding box center [965, 71] width 25 height 9
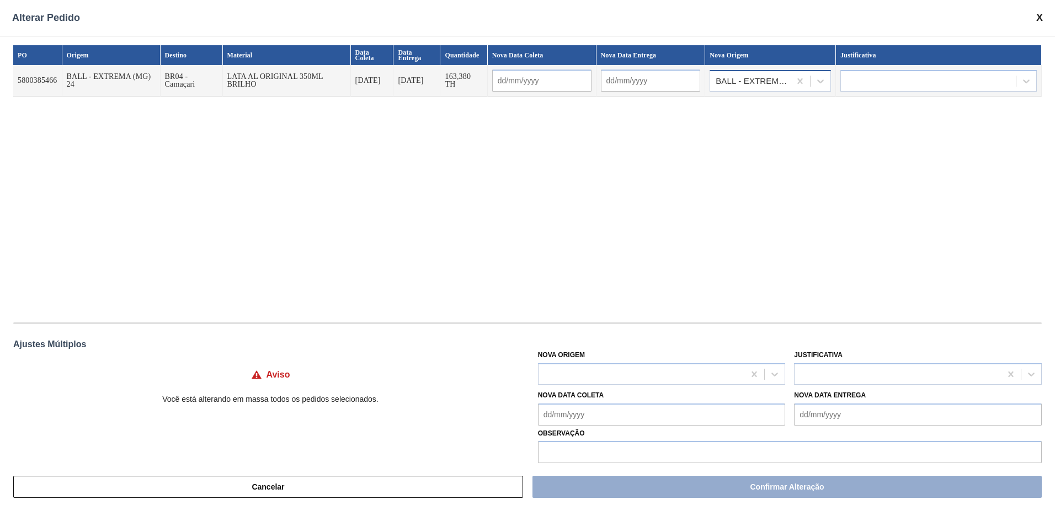
click at [755, 76] on div "BALL - EXTREMA (MG) 24" at bounding box center [750, 81] width 80 height 16
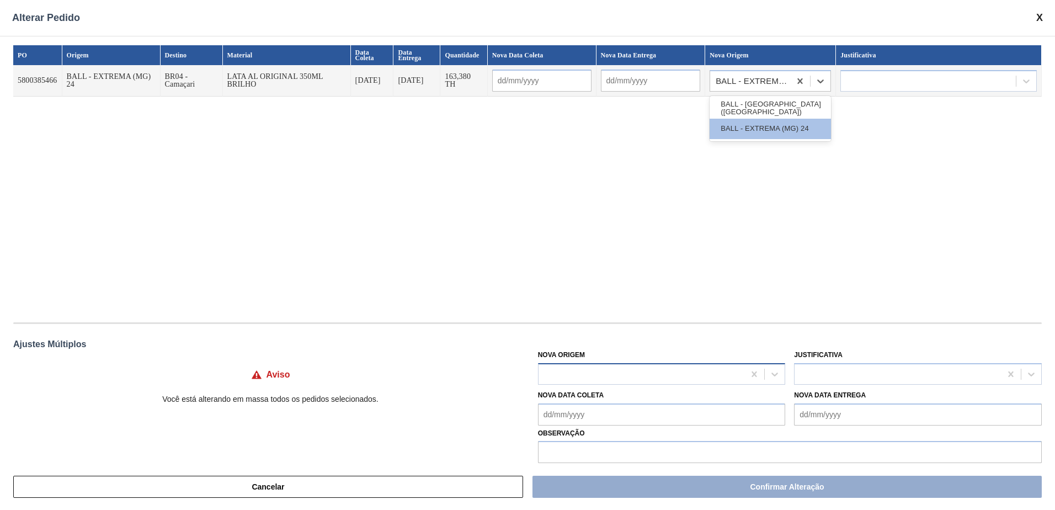
click at [705, 366] on div at bounding box center [642, 374] width 206 height 16
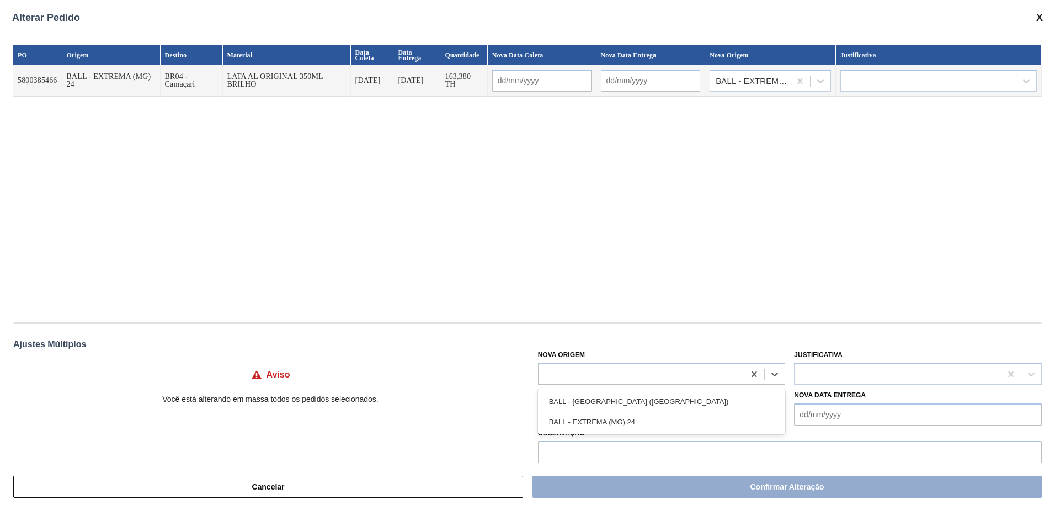
click at [1042, 4] on div "Alterar Pedido" at bounding box center [527, 18] width 1055 height 36
click at [1039, 11] on div "Alterar Pedido" at bounding box center [527, 18] width 1055 height 36
click at [1038, 14] on span at bounding box center [1040, 18] width 7 height 12
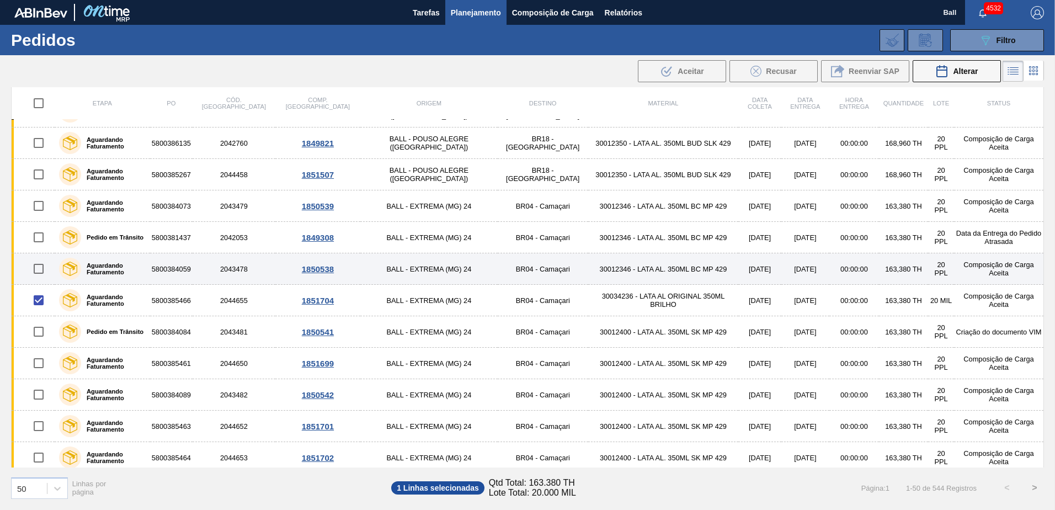
scroll to position [221, 0]
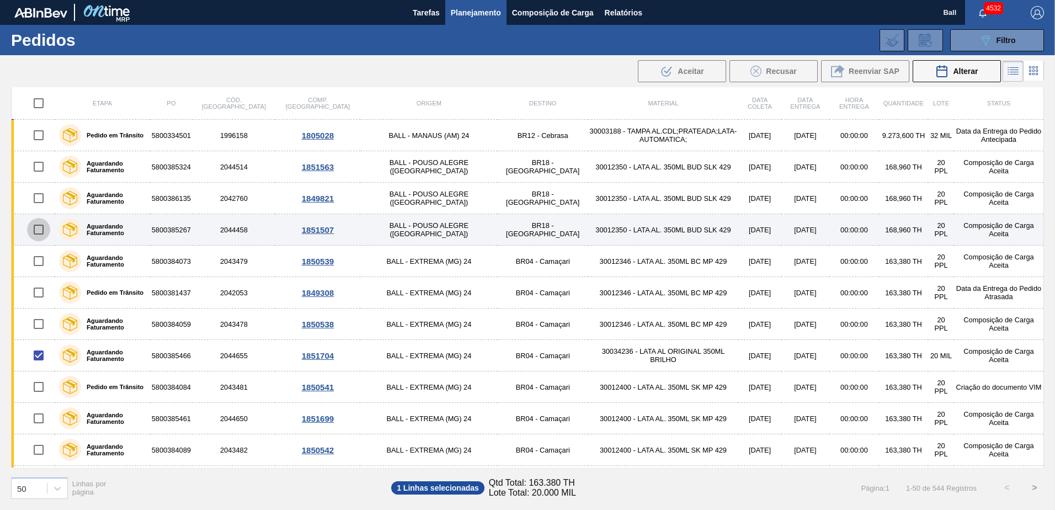
click at [31, 230] on input "checkbox" at bounding box center [38, 229] width 23 height 23
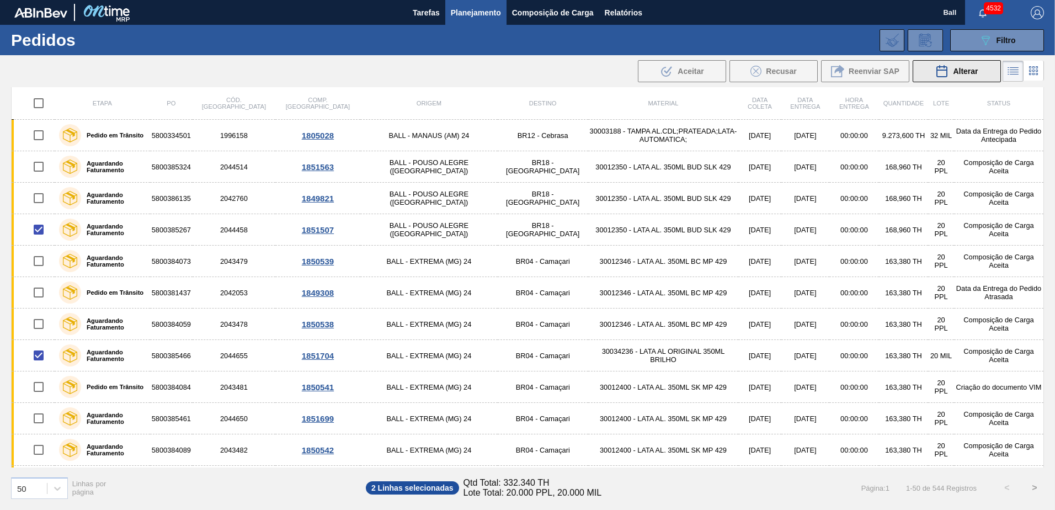
click at [959, 65] on div "Alterar" at bounding box center [957, 71] width 43 height 13
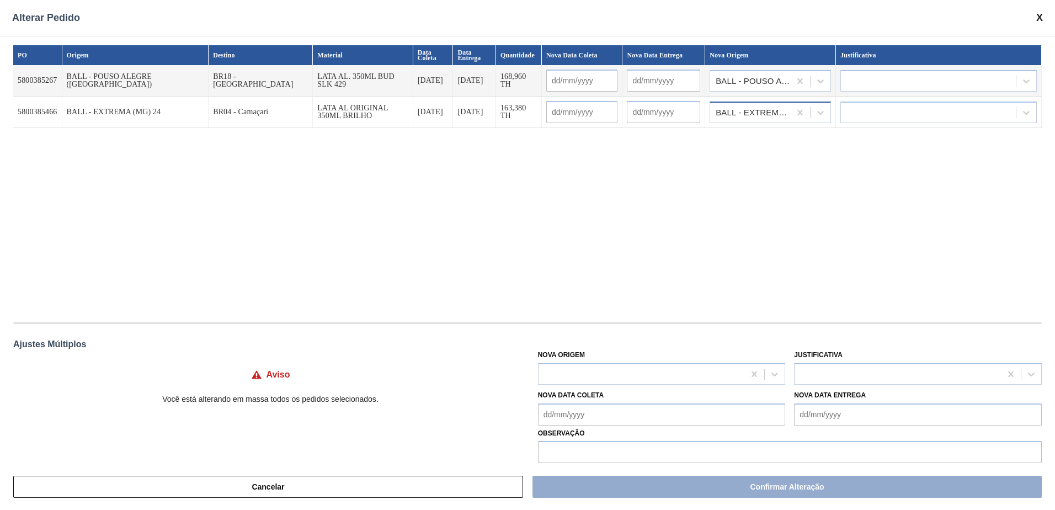
click at [784, 113] on div "BALL - EXTREMA (MG) 24" at bounding box center [754, 113] width 76 height 8
click at [760, 81] on div "BALL - POUSO ALEGRE (MG)" at bounding box center [754, 81] width 76 height 8
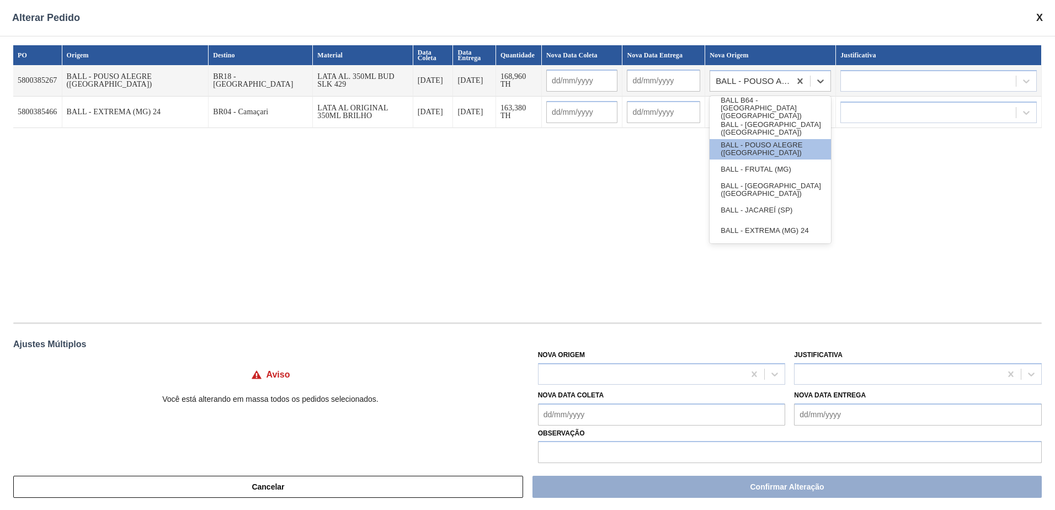
click at [888, 171] on div "PO Origem Destino Material Data Coleta Data Entrega Quantidade Nova Data Coleta…" at bounding box center [527, 178] width 1029 height 266
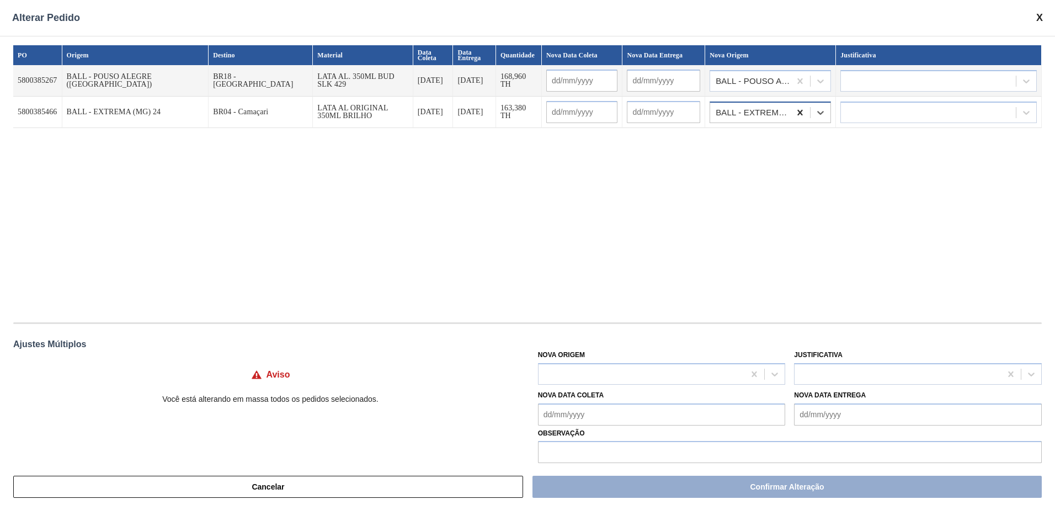
click at [799, 114] on icon at bounding box center [800, 112] width 5 height 6
click at [762, 120] on div "BALL - EXTREMA (MG) 24" at bounding box center [750, 112] width 80 height 16
drag, startPoint x: 780, startPoint y: 200, endPoint x: 768, endPoint y: 93, distance: 107.8
click at [783, 183] on div "PO Origem Destino Material Data Coleta Data Entrega Quantidade Nova Data Coleta…" at bounding box center [527, 178] width 1029 height 266
click at [764, 85] on div "BALL - POUSO ALEGRE (MG)" at bounding box center [750, 81] width 80 height 16
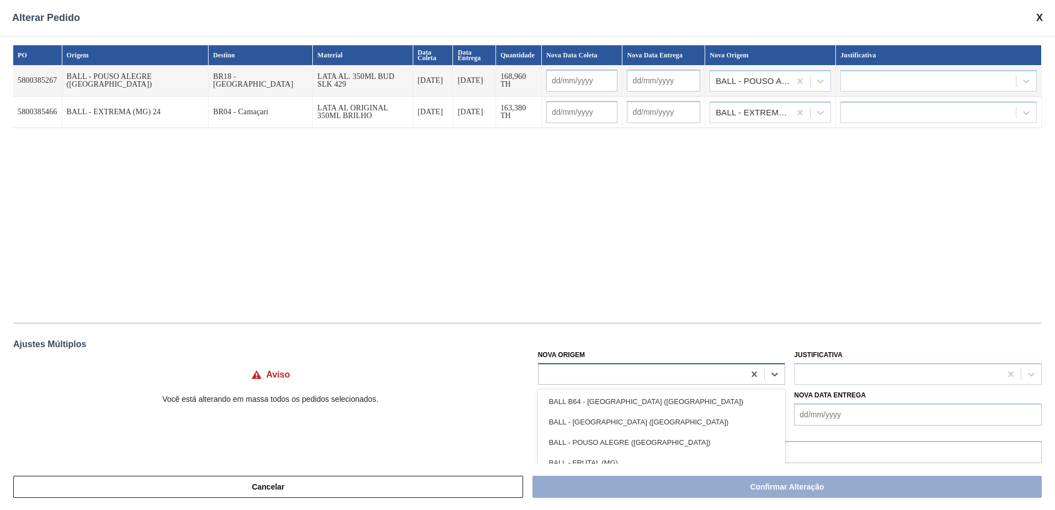
click at [630, 371] on div at bounding box center [642, 374] width 206 height 16
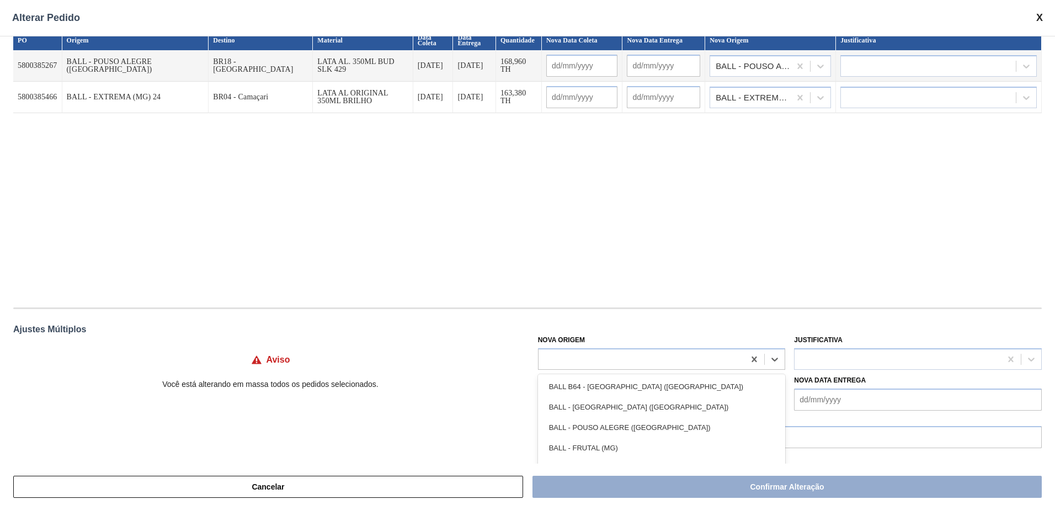
scroll to position [0, 0]
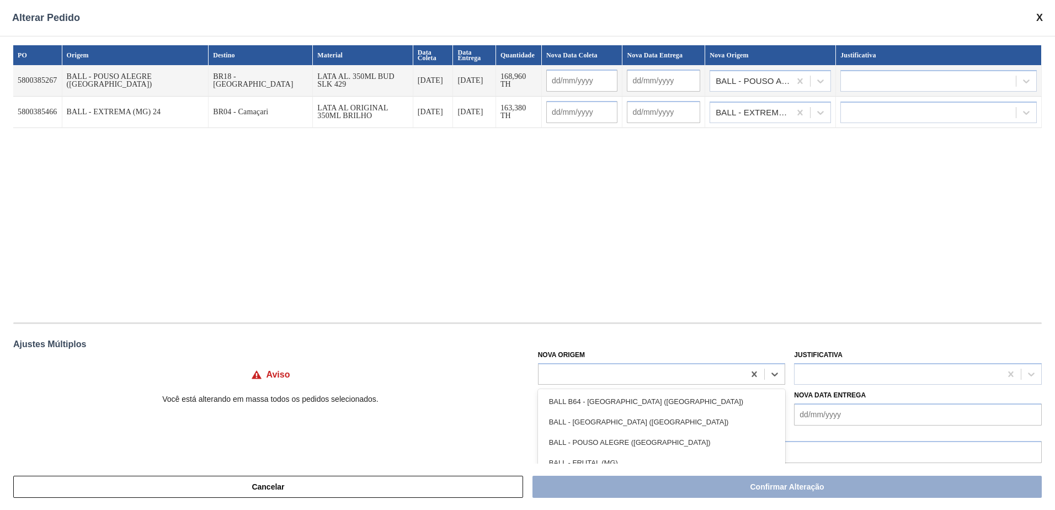
click at [1040, 14] on span at bounding box center [1040, 18] width 7 height 12
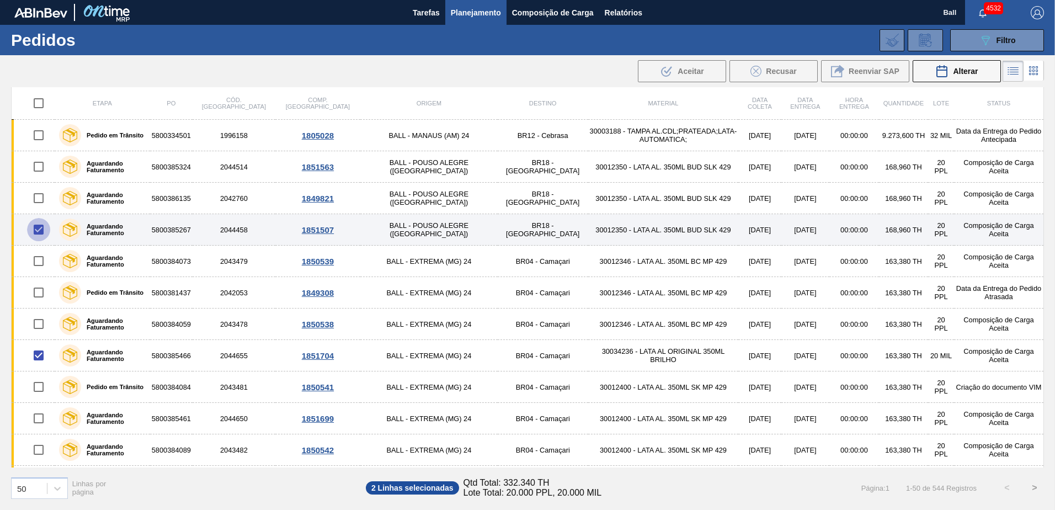
click at [33, 231] on input "checkbox" at bounding box center [38, 229] width 23 height 23
checkbox input "false"
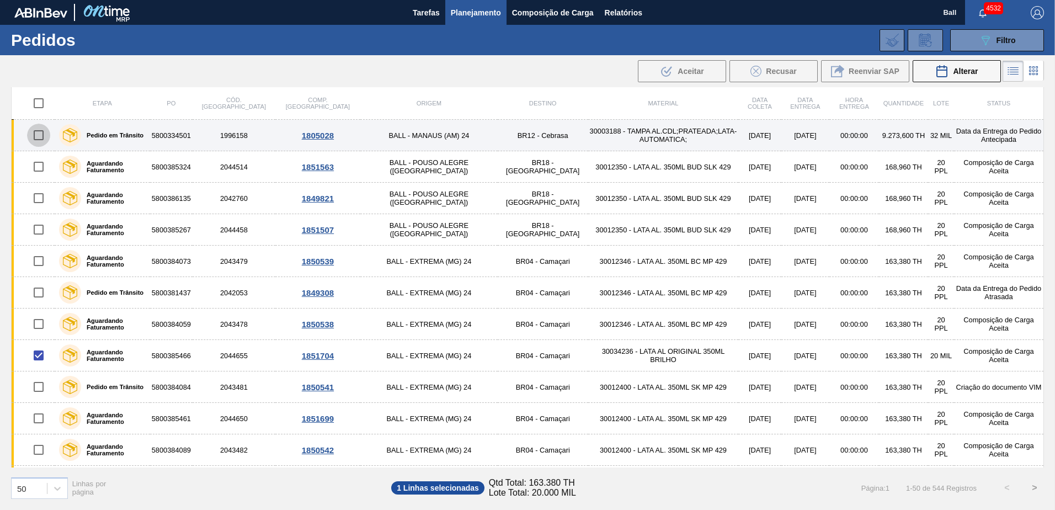
click at [38, 140] on input "checkbox" at bounding box center [38, 135] width 23 height 23
checkbox input "false"
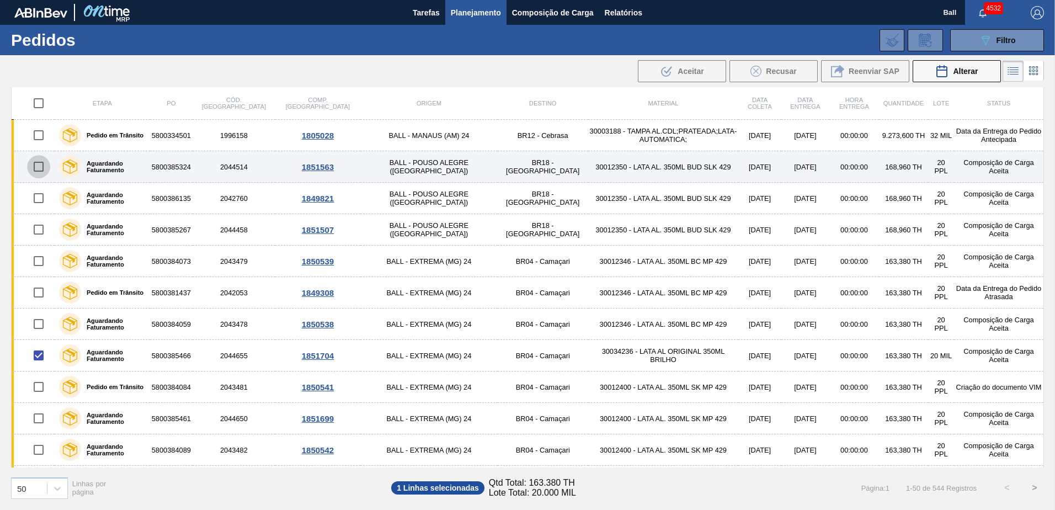
click at [36, 166] on input "checkbox" at bounding box center [38, 166] width 23 height 23
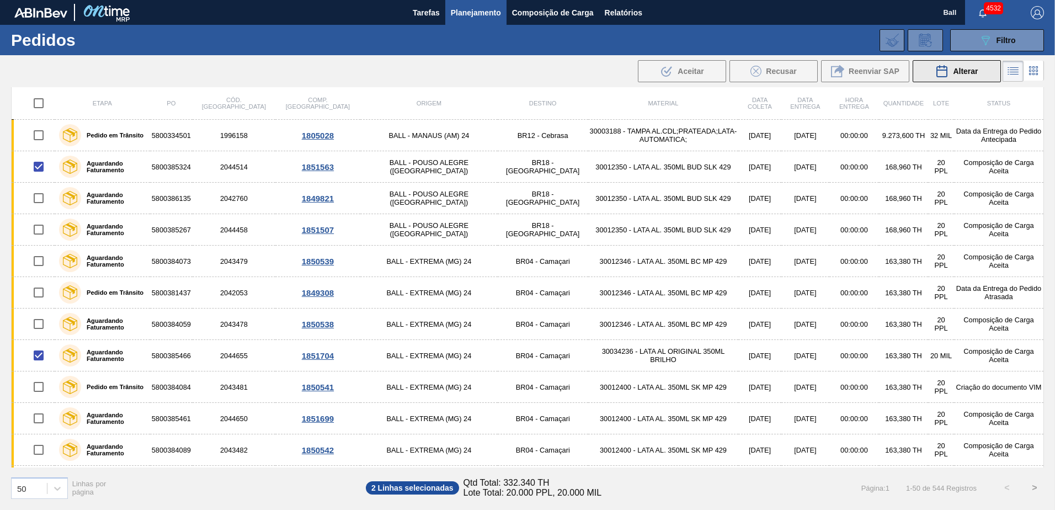
click at [976, 72] on span "Alterar" at bounding box center [965, 71] width 25 height 9
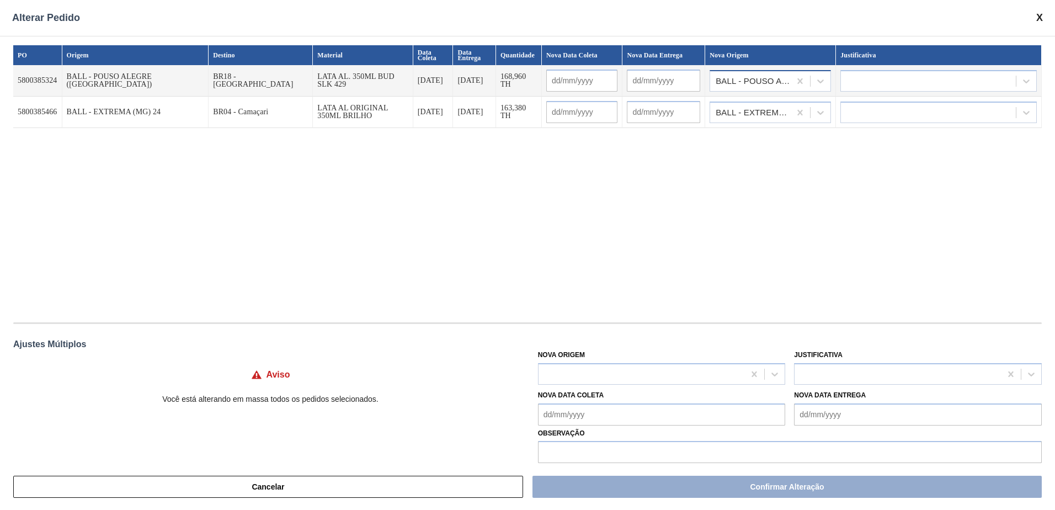
click at [775, 84] on div "BALL - POUSO ALEGRE (MG)" at bounding box center [754, 81] width 76 height 8
click at [913, 202] on div "PO Origem Destino Material Data Coleta Data Entrega Quantidade Nova Data Coleta…" at bounding box center [527, 178] width 1029 height 266
click at [778, 113] on div "BALL - EXTREMA (MG) 24" at bounding box center [754, 113] width 76 height 8
click at [914, 193] on div "PO Origem Destino Material Data Coleta Data Entrega Quantidade Nova Data Coleta…" at bounding box center [527, 178] width 1029 height 266
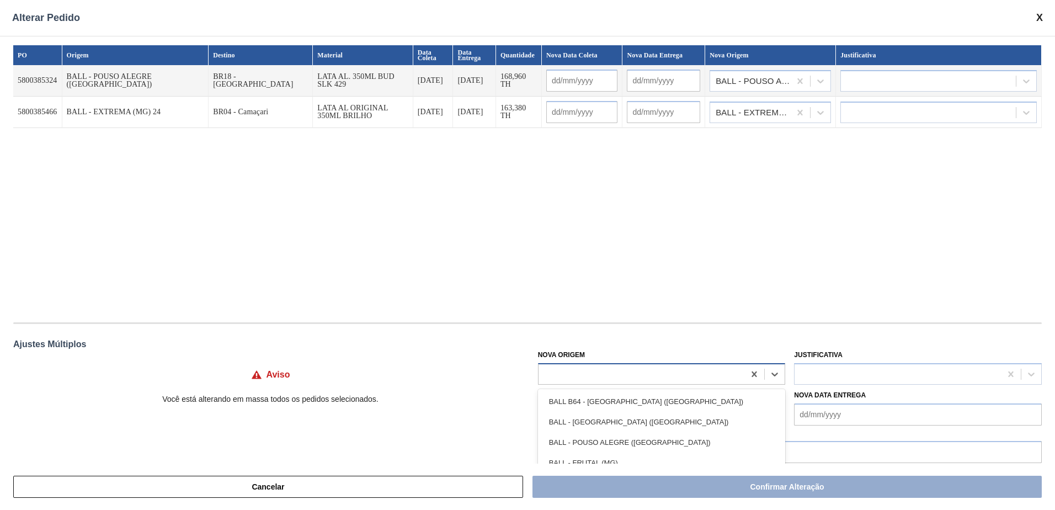
click at [639, 378] on div at bounding box center [642, 374] width 206 height 16
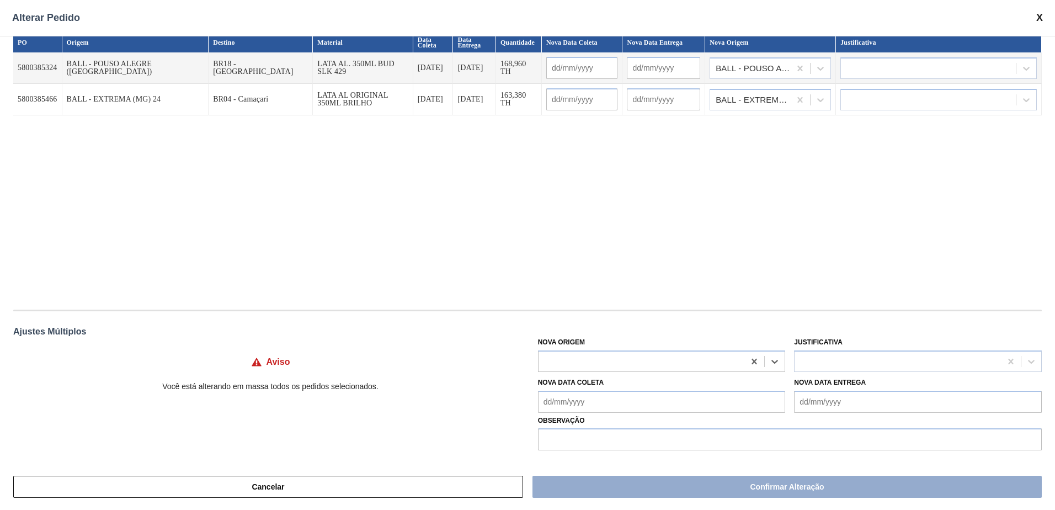
scroll to position [13, 0]
click at [759, 97] on div "BALL - EXTREMA (MG) 24" at bounding box center [754, 100] width 76 height 8
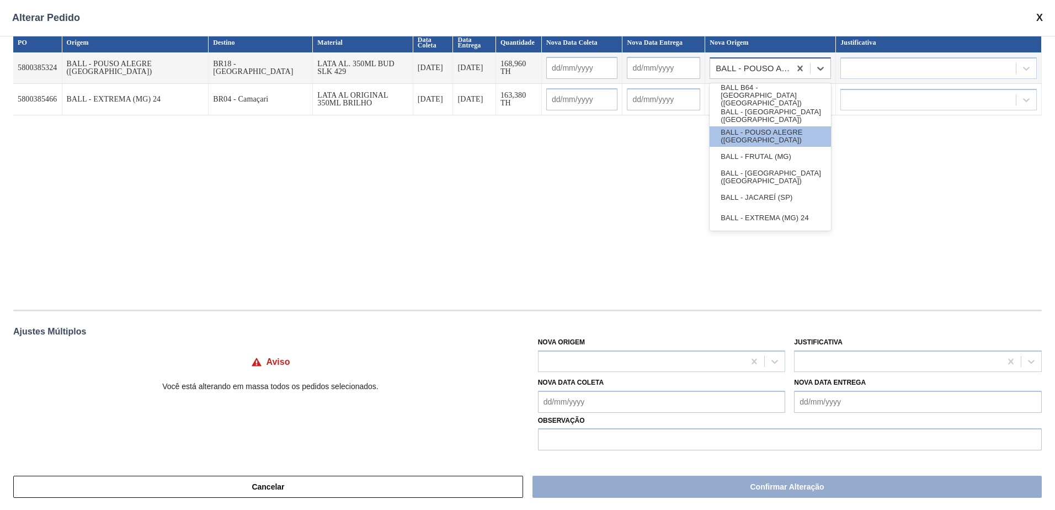
click at [754, 72] on div "BALL - POUSO ALEGRE (MG)" at bounding box center [754, 69] width 76 height 8
drag, startPoint x: 598, startPoint y: 369, endPoint x: 668, endPoint y: 333, distance: 79.2
click at [614, 362] on div at bounding box center [642, 361] width 206 height 16
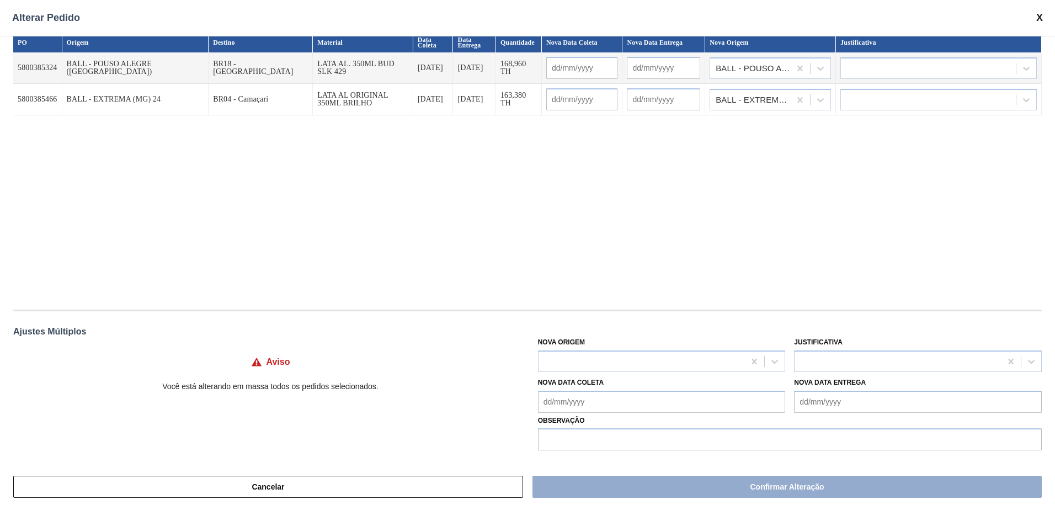
click at [1040, 13] on span at bounding box center [1040, 18] width 7 height 12
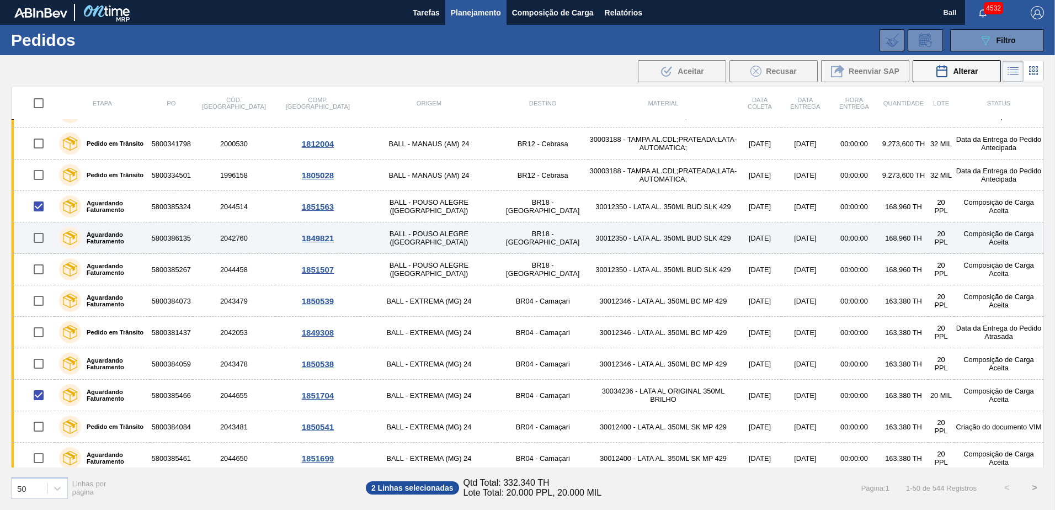
scroll to position [110, 0]
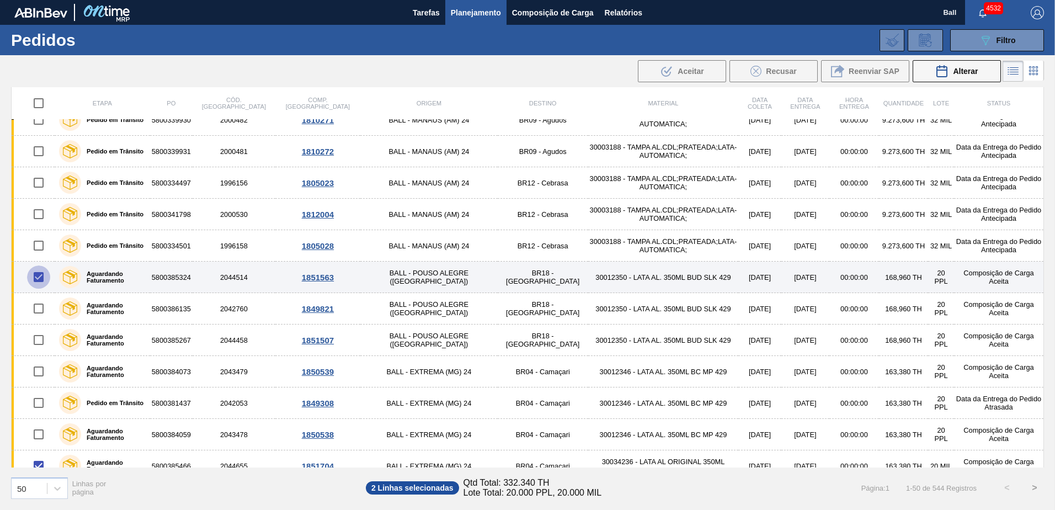
click at [37, 277] on input "checkbox" at bounding box center [38, 276] width 23 height 23
checkbox input "false"
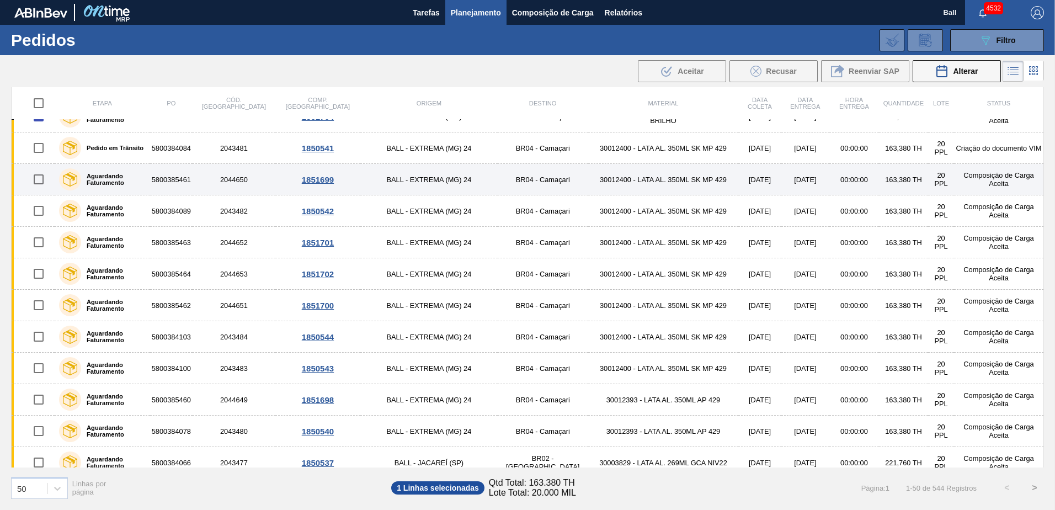
scroll to position [442, 0]
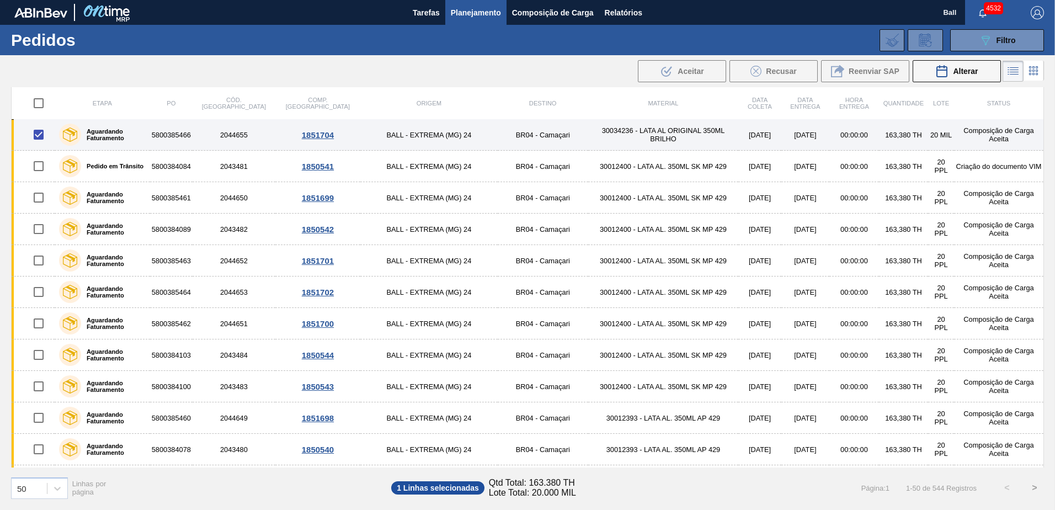
click at [35, 135] on input "checkbox" at bounding box center [38, 134] width 23 height 23
checkbox input "false"
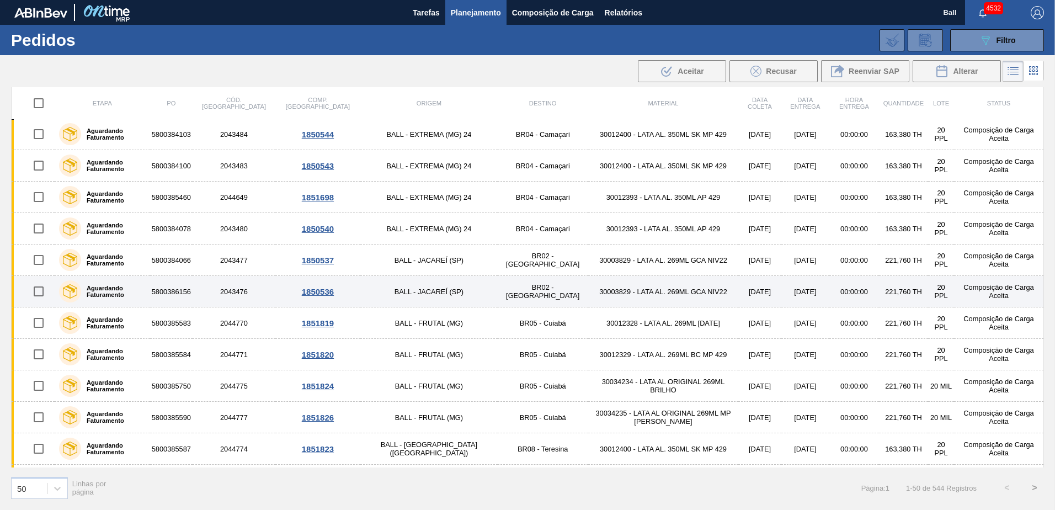
scroll to position [718, 0]
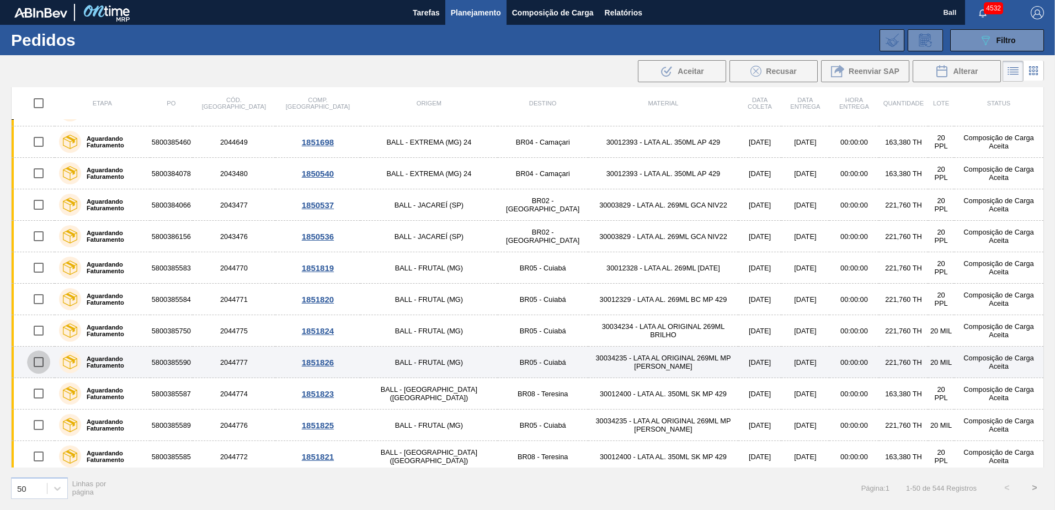
click at [39, 362] on input "checkbox" at bounding box center [38, 361] width 23 height 23
checkbox input "true"
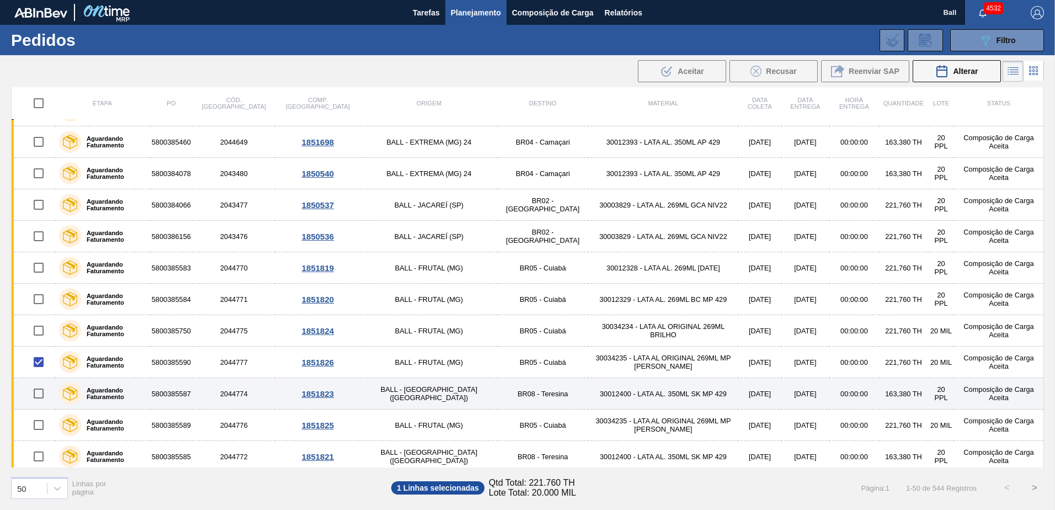
click at [34, 395] on input "checkbox" at bounding box center [38, 393] width 23 height 23
checkbox input "true"
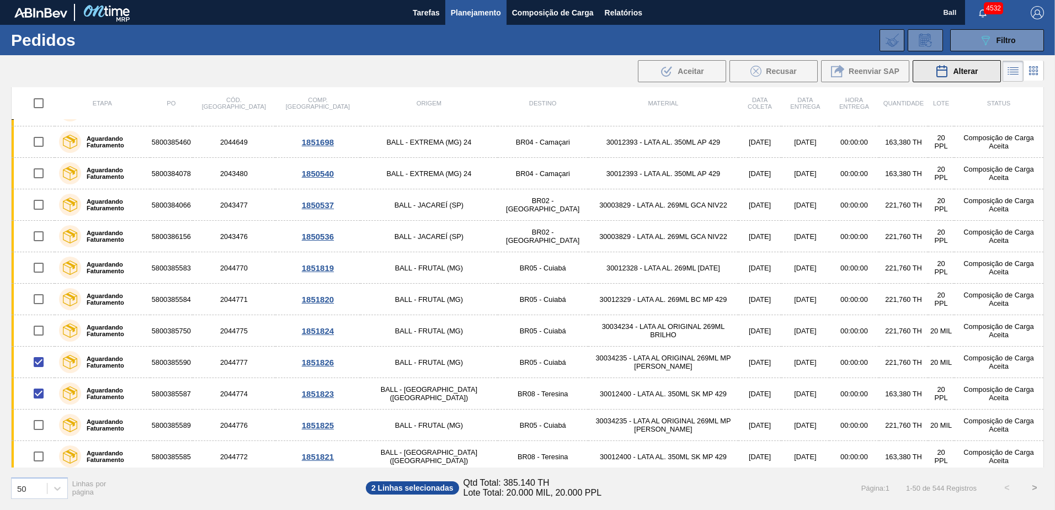
click at [955, 68] on span "Alterar" at bounding box center [965, 71] width 25 height 9
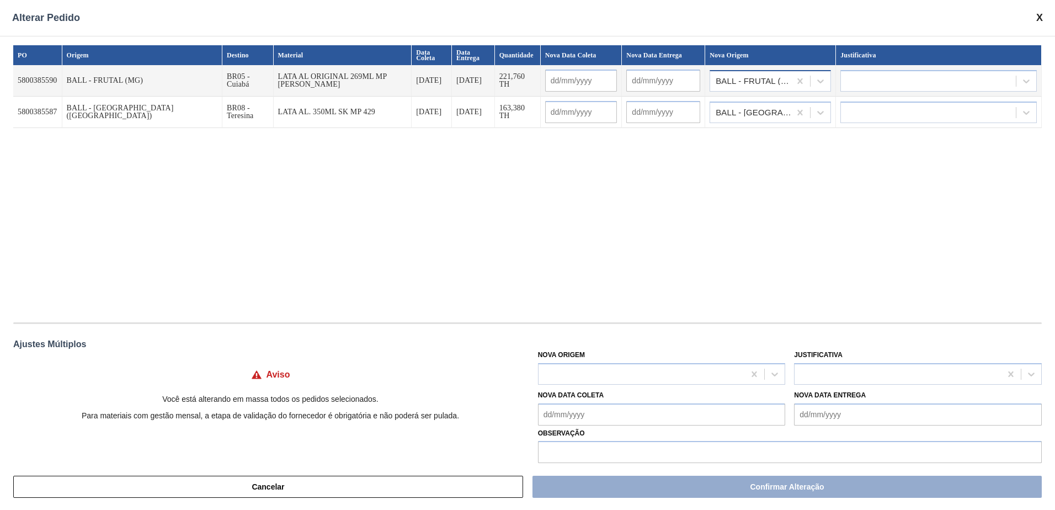
click at [741, 84] on div "BALL - FRUTAL (MG)" at bounding box center [750, 81] width 80 height 16
click at [761, 198] on div "PO Origem Destino Material Data Coleta Data Entrega Quantidade Nova Data Coleta…" at bounding box center [527, 178] width 1029 height 266
click at [764, 119] on div "BALL - RECIFE (PE)" at bounding box center [750, 112] width 80 height 16
click at [759, 81] on div "BALL - FRUTAL (MG)" at bounding box center [754, 81] width 76 height 8
click at [763, 174] on div "PO Origem Destino Material Data Coleta Data Entrega Quantidade Nova Data Coleta…" at bounding box center [527, 178] width 1029 height 266
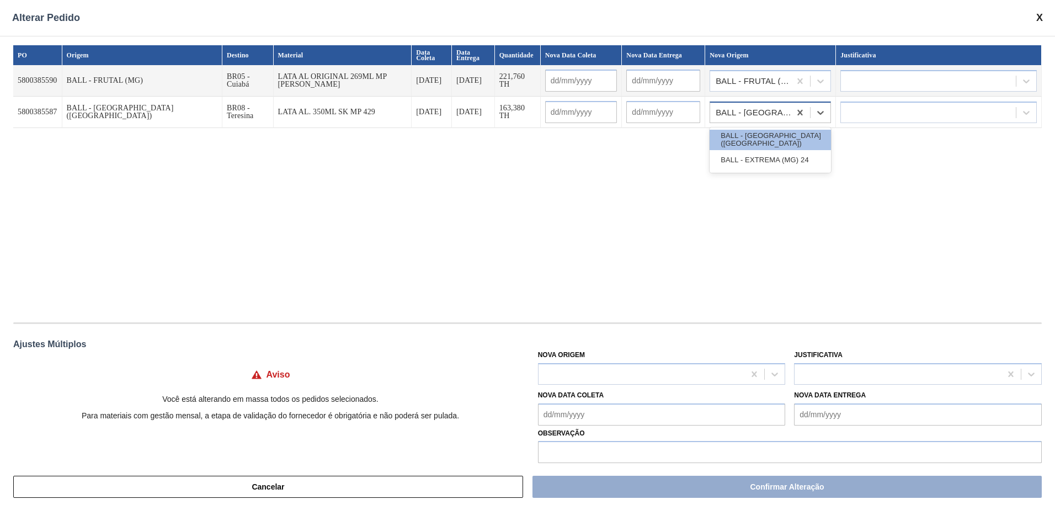
click at [747, 112] on div "BALL - RECIFE (PE)" at bounding box center [754, 113] width 76 height 8
click at [886, 209] on div "PO Origem Destino Material Data Coleta Data Entrega Quantidade Nova Data Coleta…" at bounding box center [527, 178] width 1029 height 266
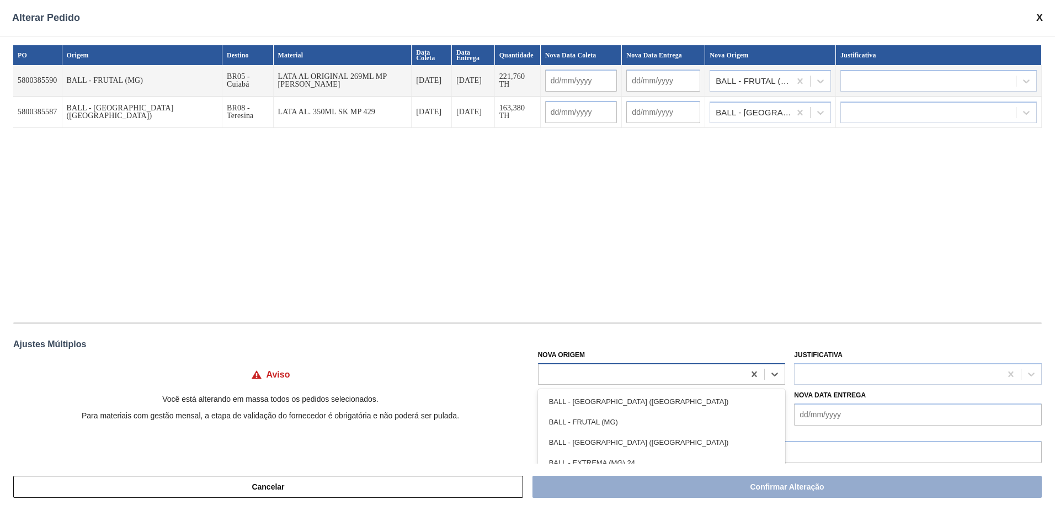
click at [683, 374] on div at bounding box center [642, 374] width 206 height 16
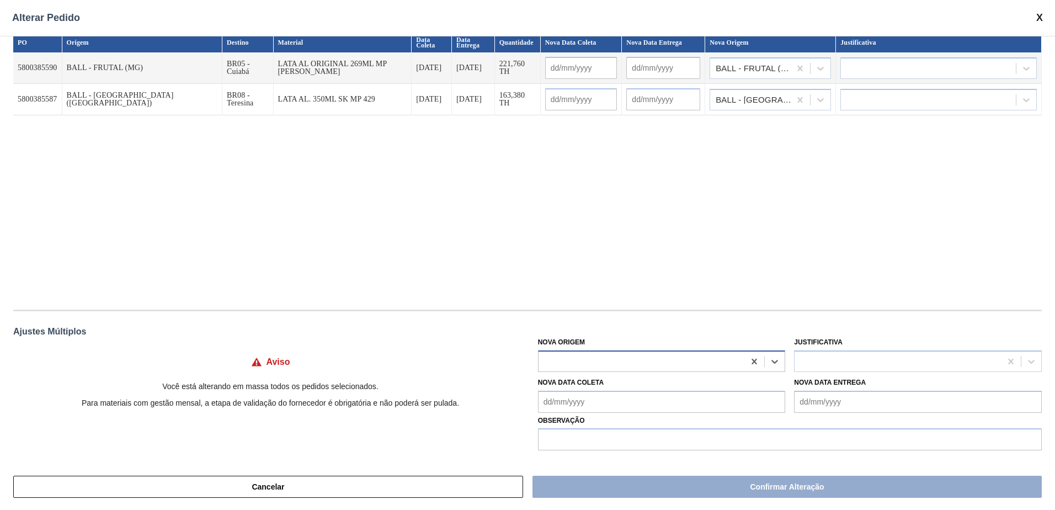
click at [670, 363] on div at bounding box center [642, 361] width 206 height 16
click at [670, 362] on div at bounding box center [642, 361] width 206 height 16
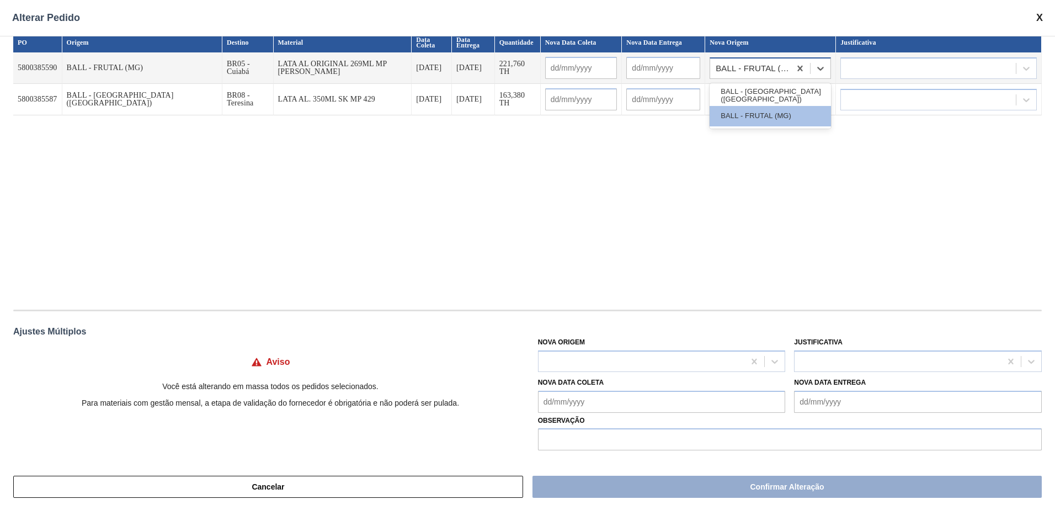
click at [786, 70] on div "BALL - FRUTAL (MG)" at bounding box center [754, 69] width 76 height 8
click at [755, 230] on div "PO Origem Destino Material Data Coleta Data Entrega Quantidade Nova Data Coleta…" at bounding box center [527, 166] width 1029 height 266
click at [777, 114] on td "BALL - RECIFE (PE)" at bounding box center [770, 99] width 131 height 31
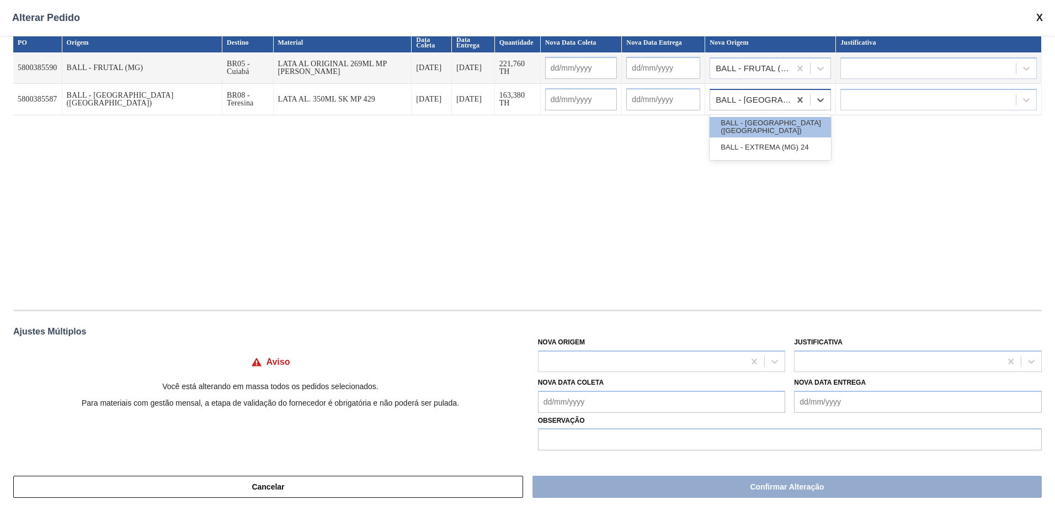
click at [779, 92] on div "BALL - RECIFE (PE)" at bounding box center [770, 100] width 121 height 22
click at [675, 365] on div at bounding box center [642, 361] width 206 height 16
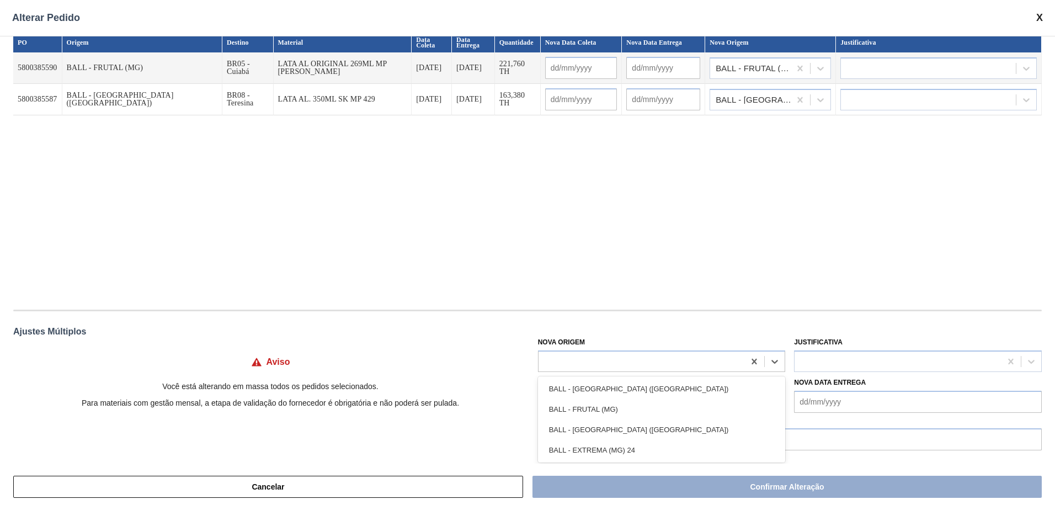
click at [748, 81] on td "BALL - FRUTAL (MG)" at bounding box center [770, 67] width 131 height 31
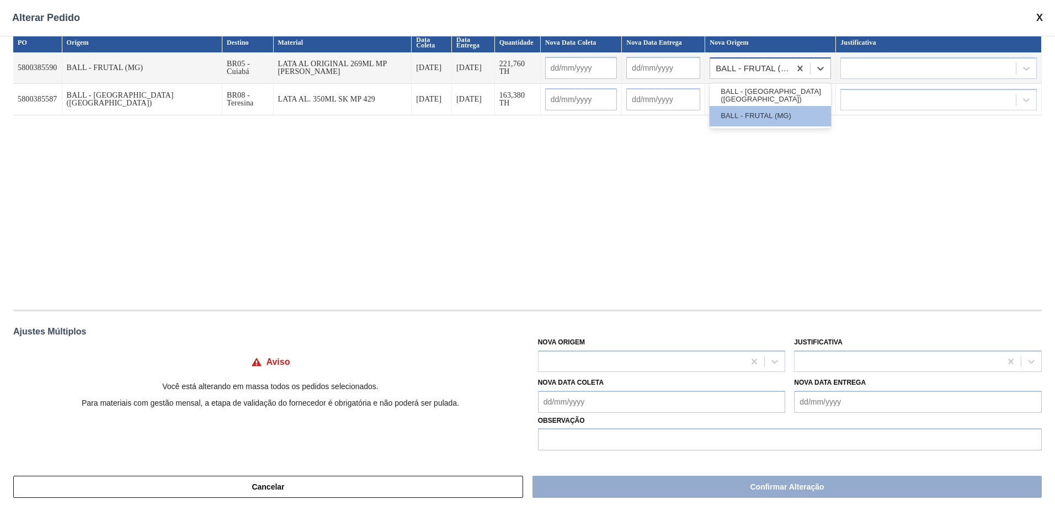
click at [755, 67] on div "BALL - FRUTAL (MG)" at bounding box center [754, 69] width 76 height 8
click at [757, 182] on div "PO Origem Destino Material Data Coleta Data Entrega Quantidade Nova Data Coleta…" at bounding box center [527, 166] width 1029 height 266
click at [762, 105] on div "BALL - RECIFE (PE)" at bounding box center [750, 100] width 80 height 16
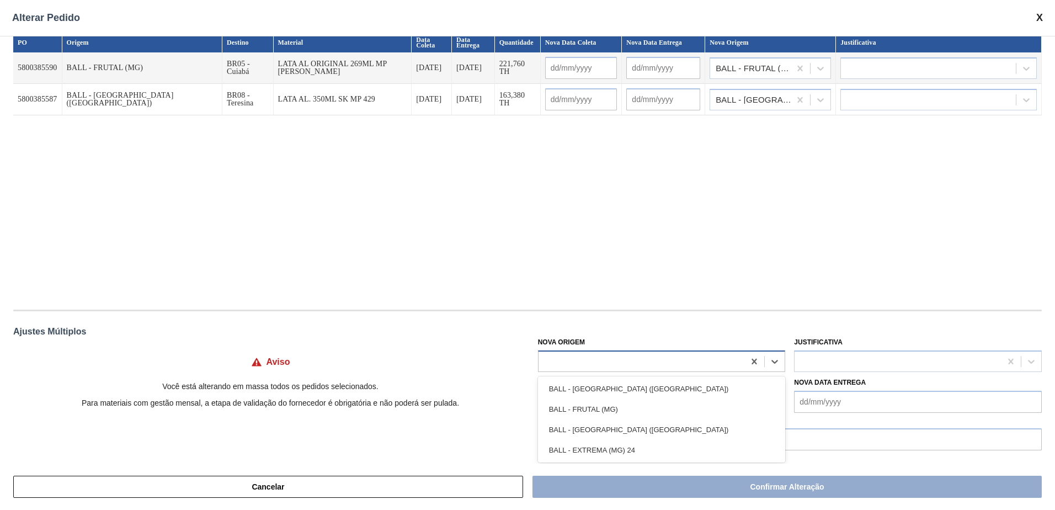
click at [695, 357] on div at bounding box center [642, 361] width 206 height 16
click at [665, 331] on div "Ajustes Múltiplos" at bounding box center [527, 332] width 1029 height 10
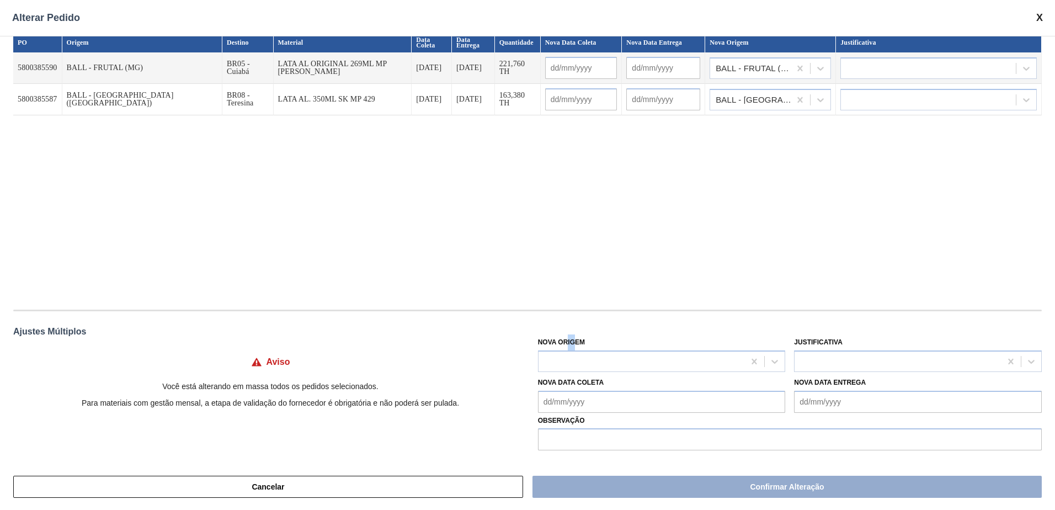
drag, startPoint x: 556, startPoint y: 341, endPoint x: 577, endPoint y: 347, distance: 21.8
click at [577, 347] on div "Nova Origem" at bounding box center [662, 353] width 248 height 38
drag, startPoint x: 577, startPoint y: 347, endPoint x: 593, endPoint y: 347, distance: 15.5
click at [593, 347] on div "Nova Origem" at bounding box center [662, 353] width 248 height 38
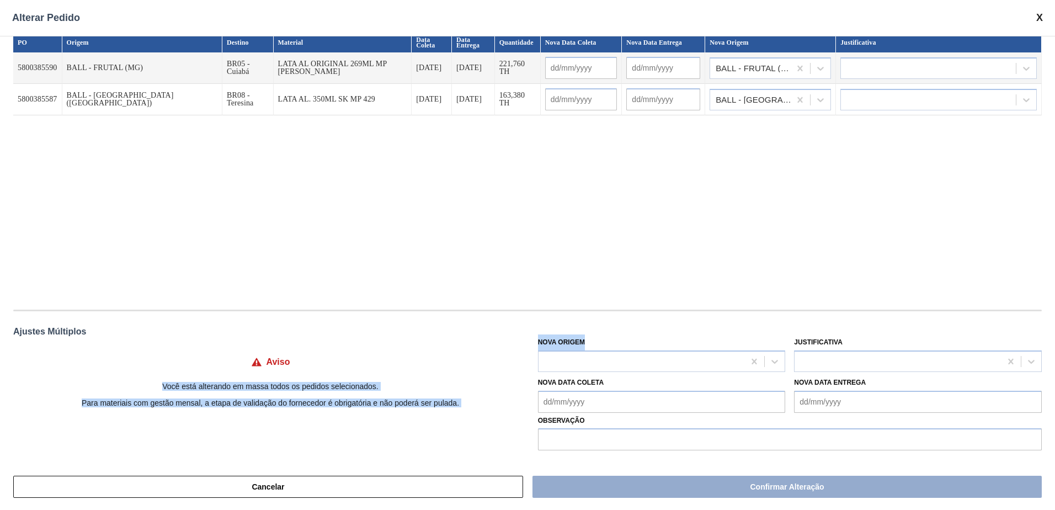
drag, startPoint x: 568, startPoint y: 345, endPoint x: 530, endPoint y: 345, distance: 37.5
click at [530, 345] on div "Aviso Você está alterando em massa todos os pedidos selecionados. Para materiai…" at bounding box center [527, 392] width 1029 height 116
drag, startPoint x: 530, startPoint y: 346, endPoint x: 626, endPoint y: 346, distance: 95.5
click at [626, 346] on div "Nova Origem" at bounding box center [662, 353] width 248 height 38
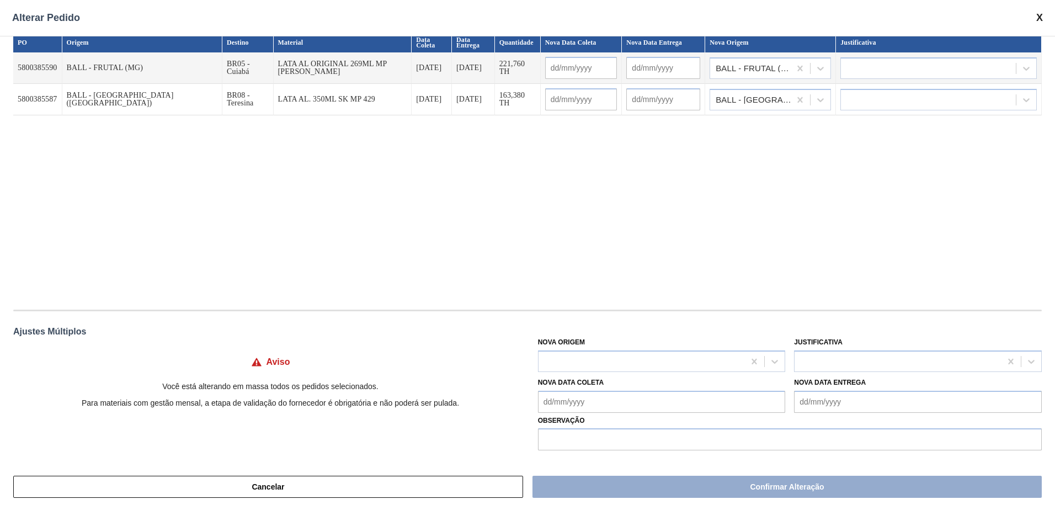
click at [1041, 16] on span at bounding box center [1040, 18] width 7 height 12
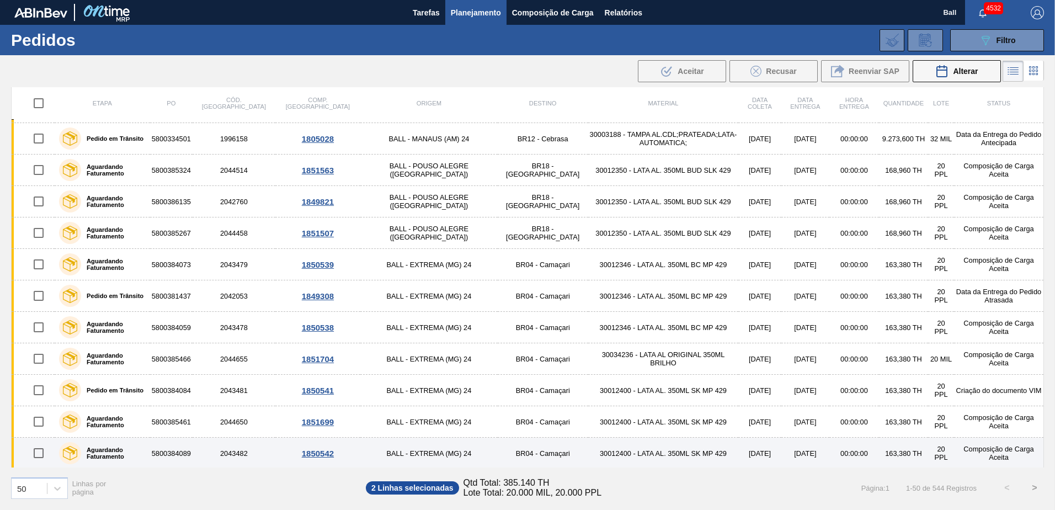
scroll to position [276, 0]
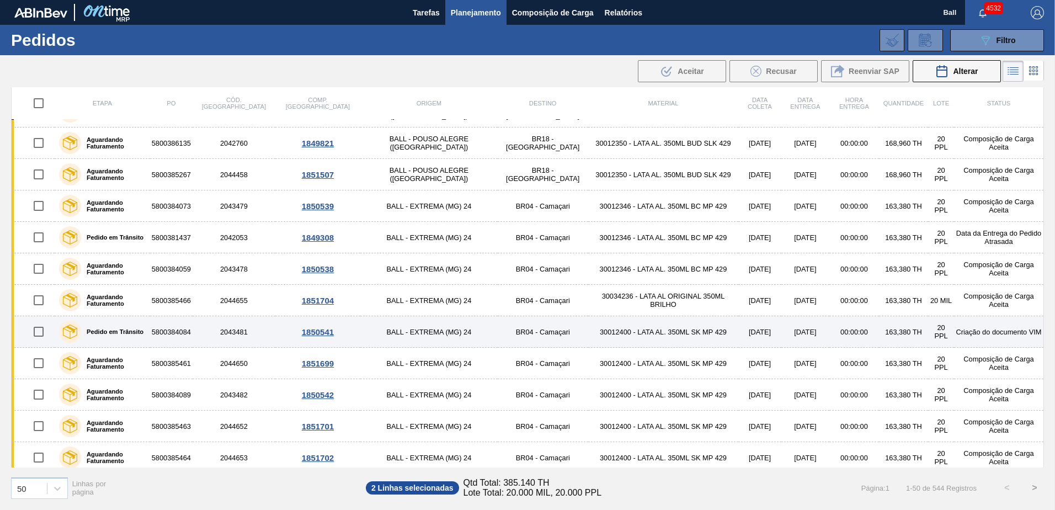
click at [32, 327] on input "checkbox" at bounding box center [38, 331] width 23 height 23
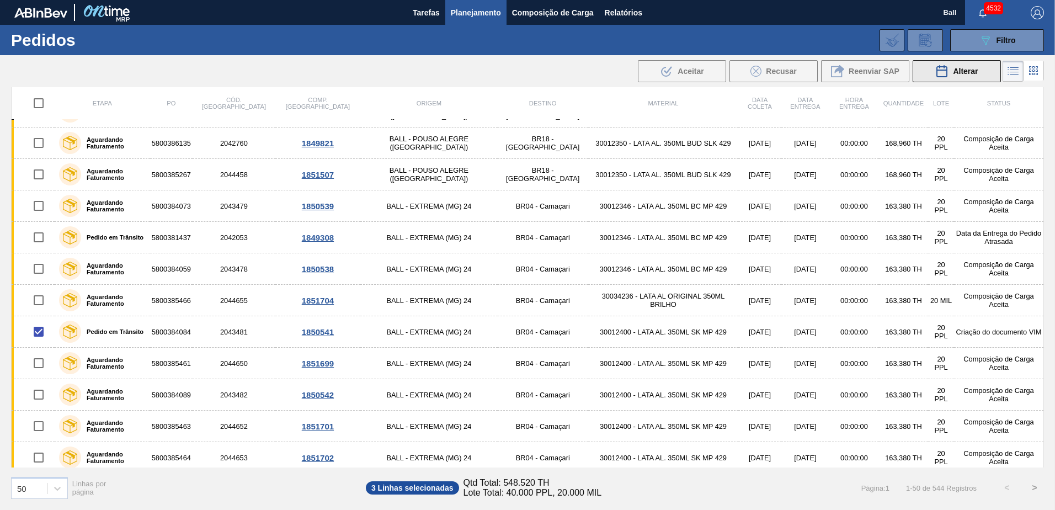
click at [942, 76] on icon at bounding box center [942, 71] width 10 height 11
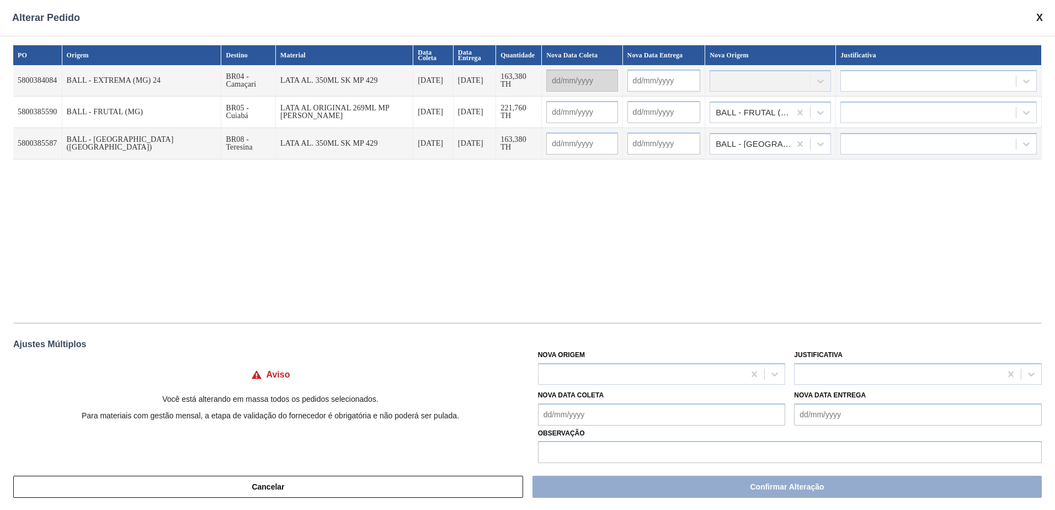
click at [1038, 19] on span at bounding box center [1040, 18] width 7 height 12
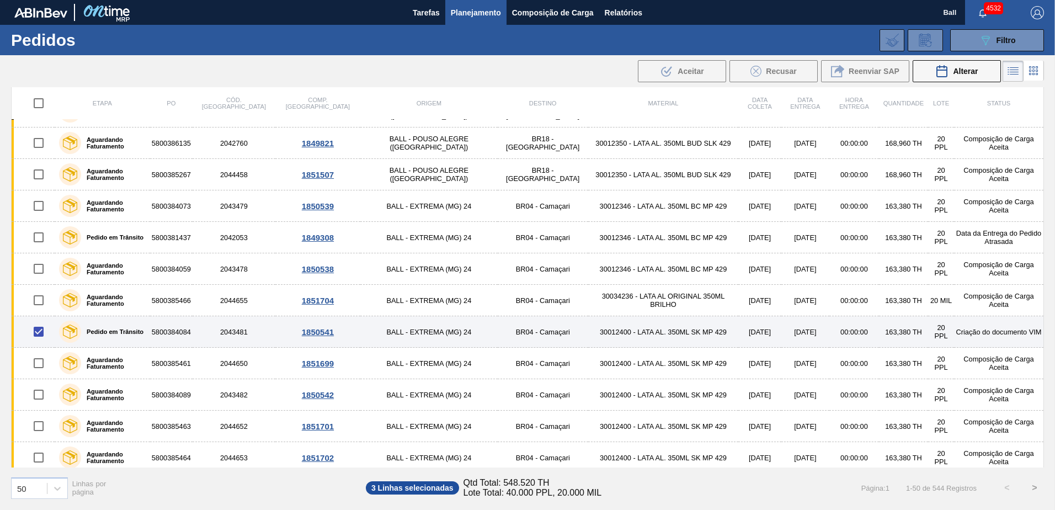
click at [40, 332] on input "checkbox" at bounding box center [38, 331] width 23 height 23
checkbox input "false"
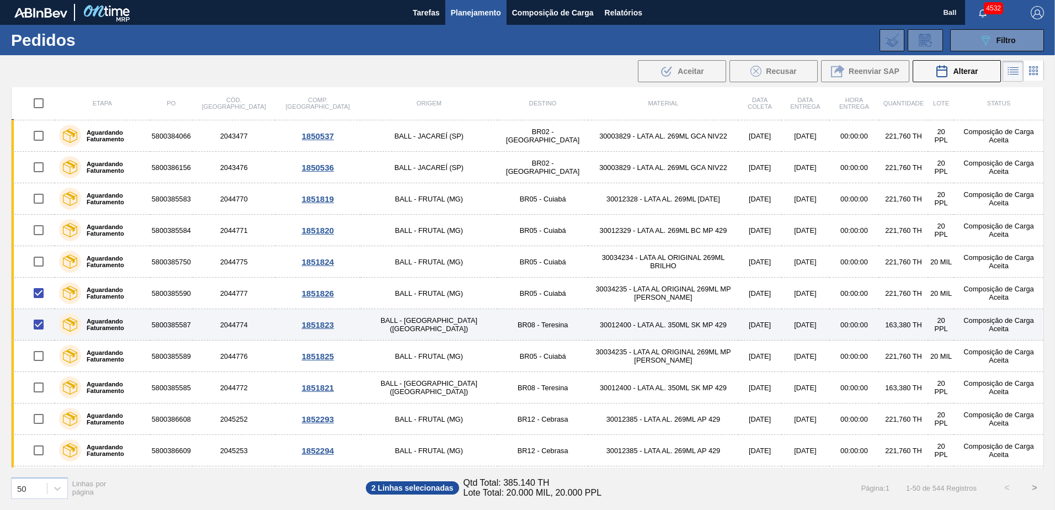
scroll to position [784, 0]
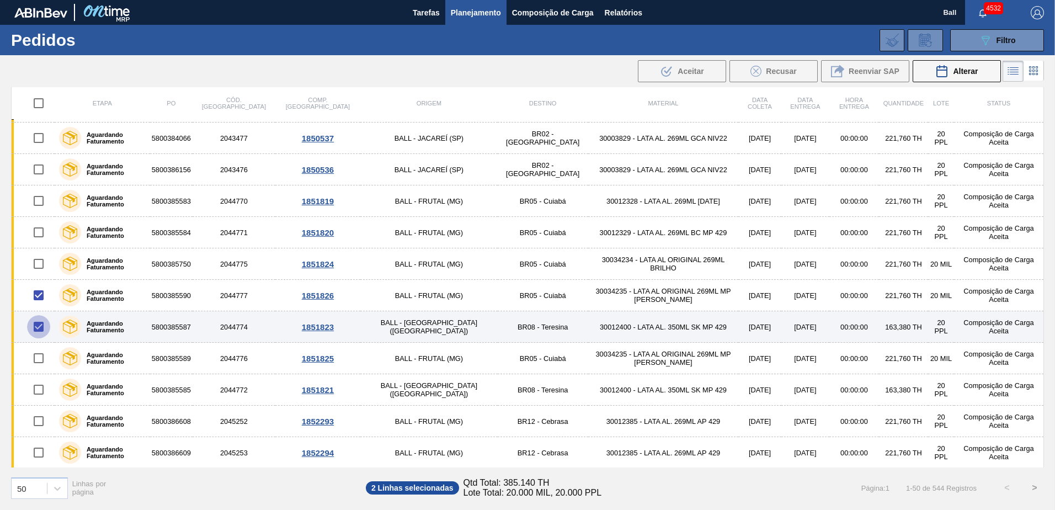
click at [42, 323] on input "checkbox" at bounding box center [38, 326] width 23 height 23
checkbox input "false"
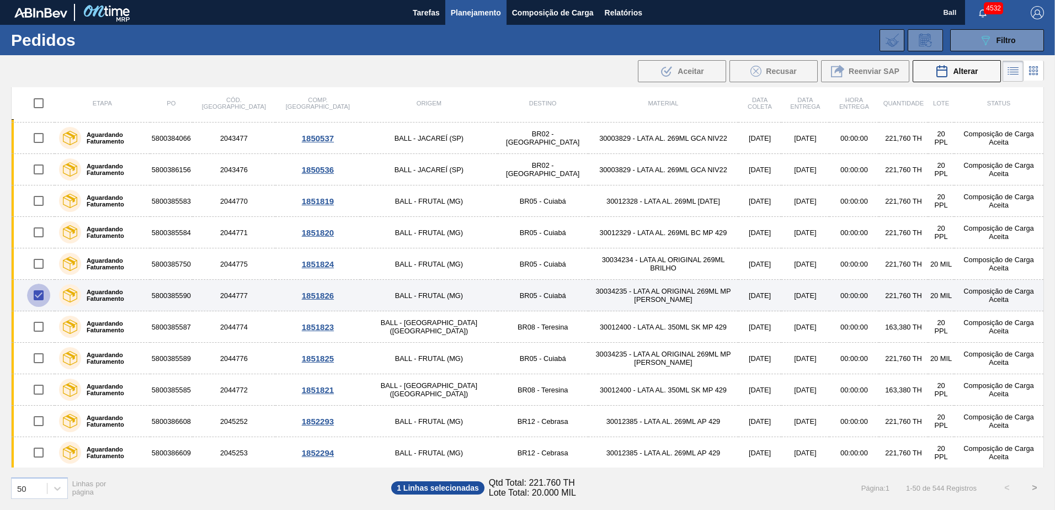
click at [44, 299] on input "checkbox" at bounding box center [38, 295] width 23 height 23
checkbox input "false"
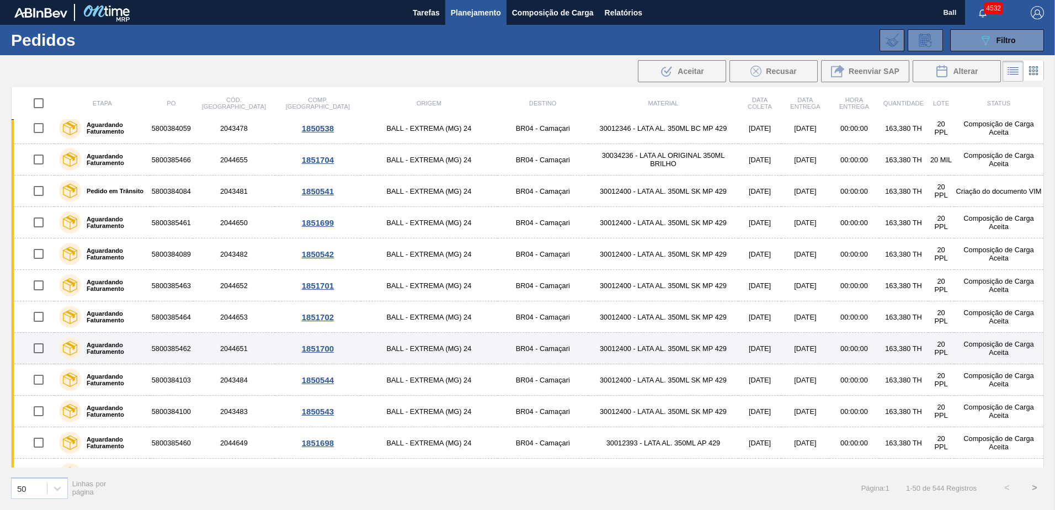
scroll to position [398, 0]
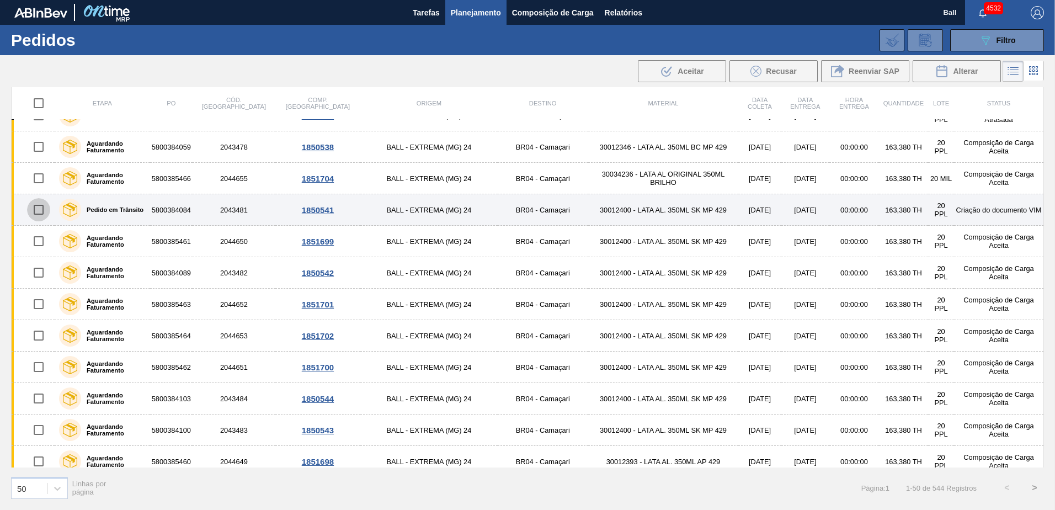
click at [41, 207] on input "checkbox" at bounding box center [38, 209] width 23 height 23
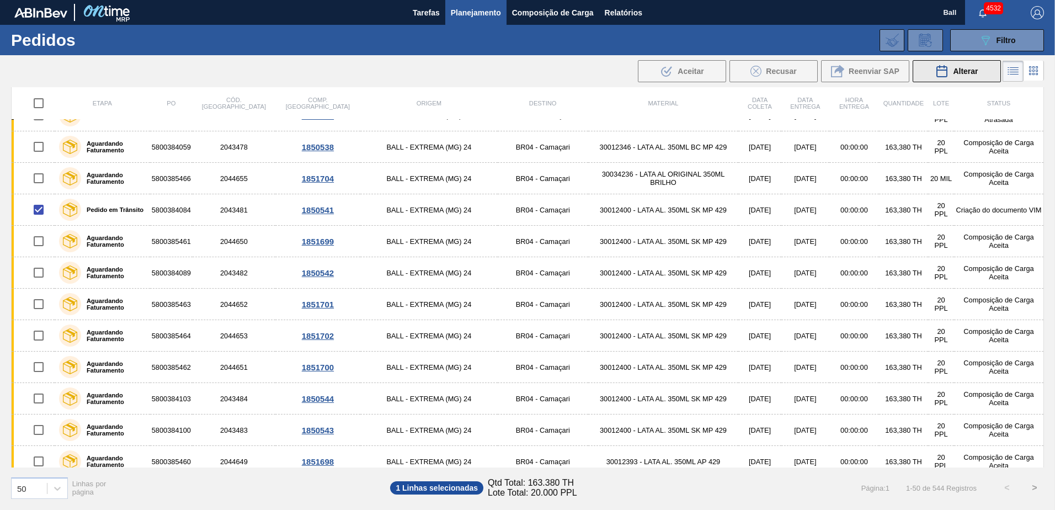
click at [941, 77] on button "Alterar" at bounding box center [957, 71] width 88 height 22
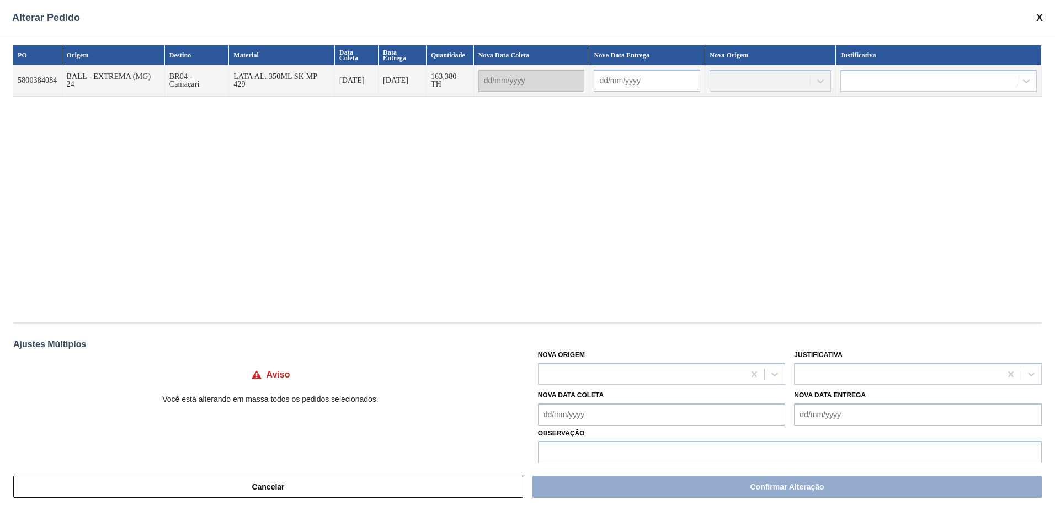
click at [740, 82] on div at bounding box center [770, 81] width 121 height 22
click at [1042, 19] on span at bounding box center [1040, 18] width 7 height 12
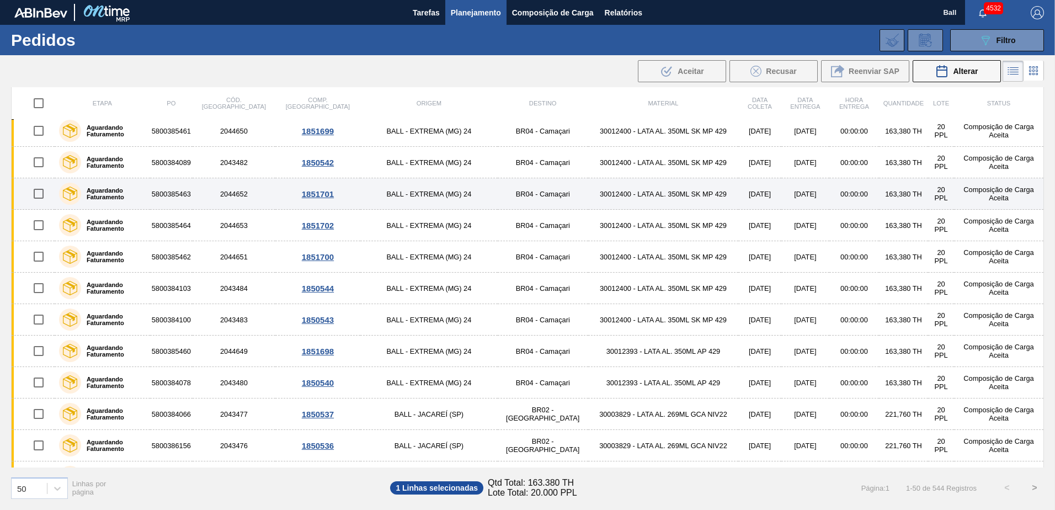
scroll to position [453, 0]
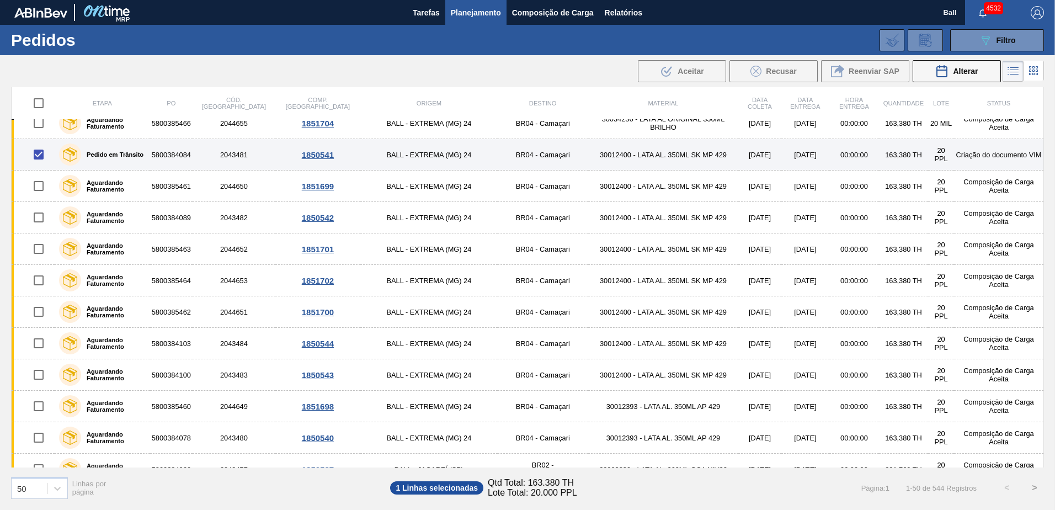
click at [38, 153] on input "checkbox" at bounding box center [38, 154] width 23 height 23
checkbox input "false"
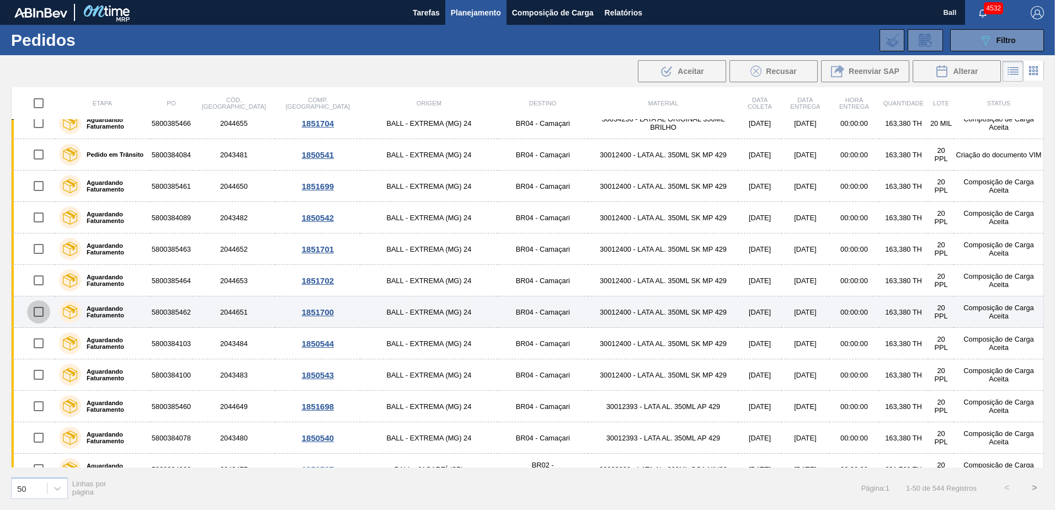
click at [35, 307] on input "checkbox" at bounding box center [38, 311] width 23 height 23
checkbox input "true"
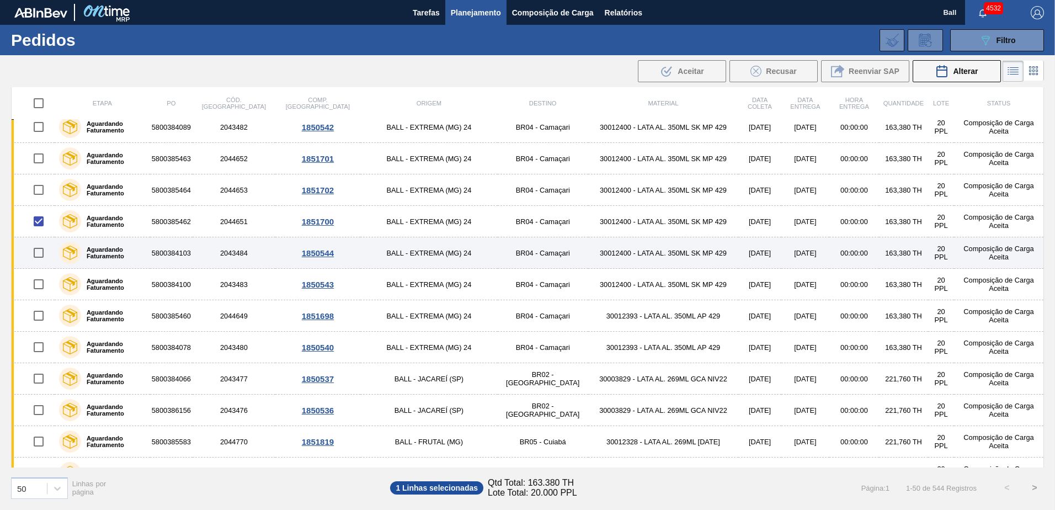
scroll to position [564, 0]
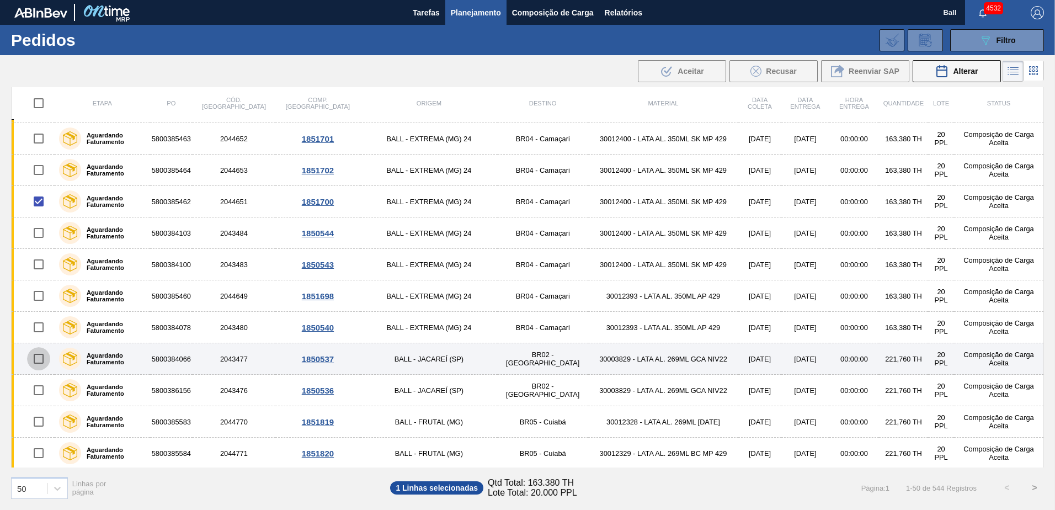
click at [41, 359] on input "checkbox" at bounding box center [38, 358] width 23 height 23
checkbox input "true"
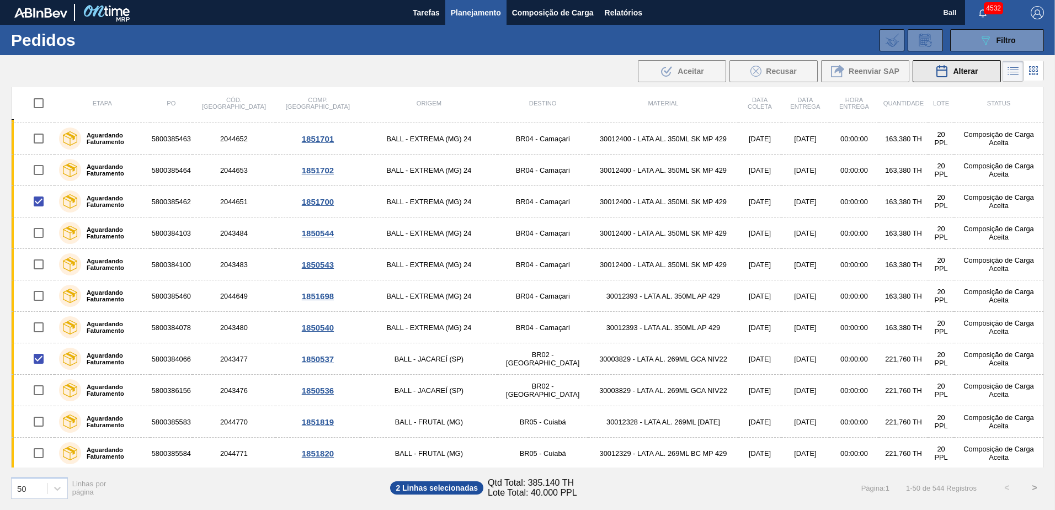
click at [943, 76] on icon at bounding box center [942, 71] width 13 height 13
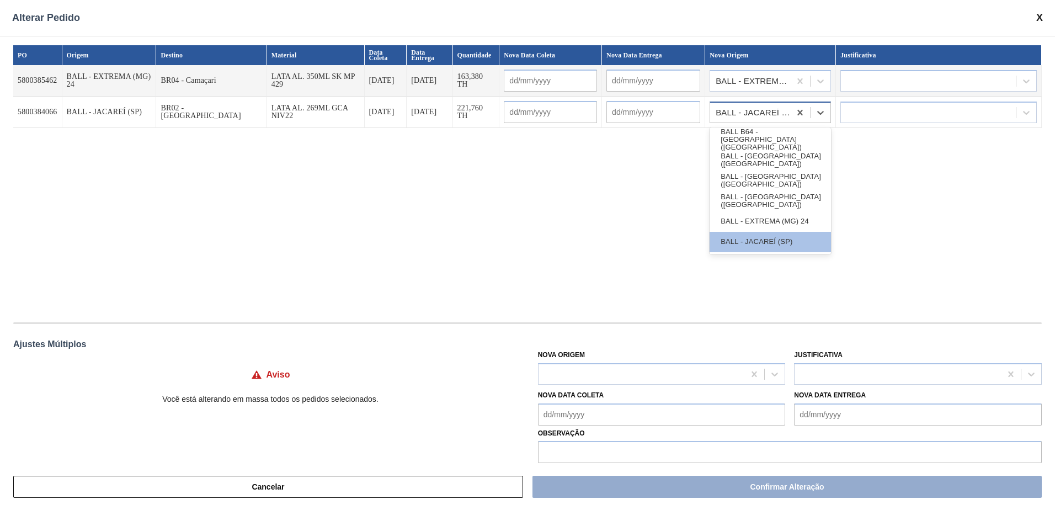
click at [782, 109] on div "BALL - JACAREÍ (SP)" at bounding box center [754, 113] width 76 height 8
click at [777, 75] on div "BALL - EXTREMA (MG) 24" at bounding box center [750, 81] width 80 height 16
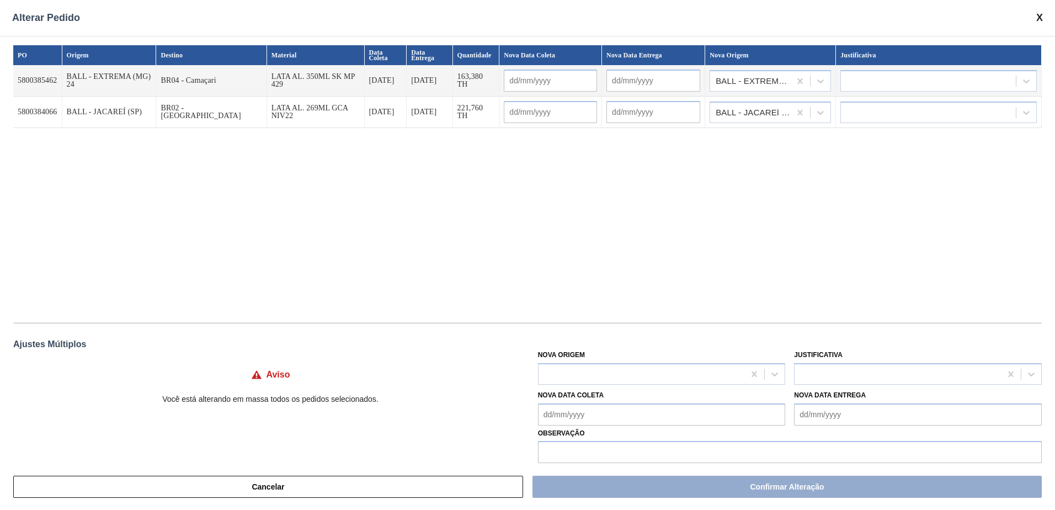
click at [735, 200] on div "PO Origem Destino Material Data Coleta Data Entrega Quantidade Nova Data Coleta…" at bounding box center [527, 178] width 1029 height 266
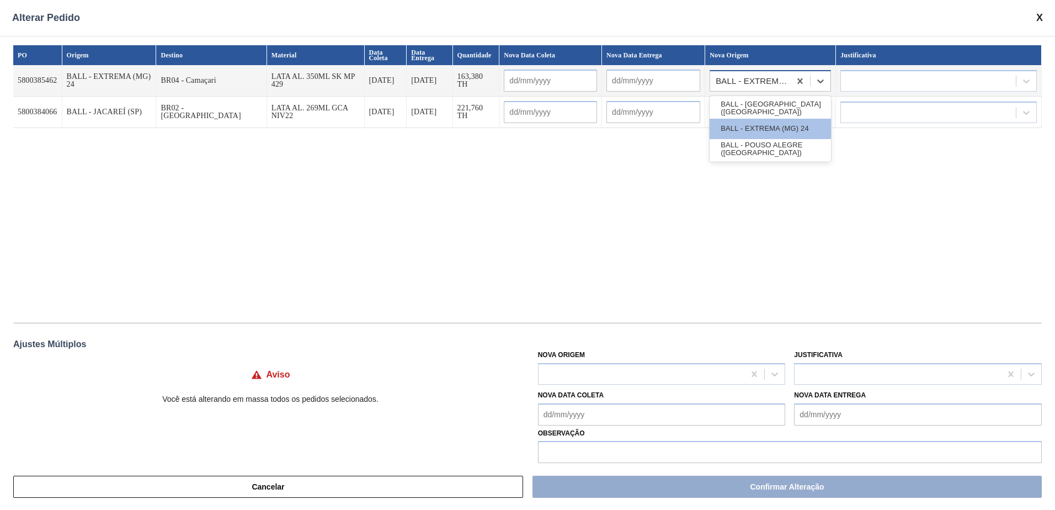
click at [772, 76] on div "BALL - EXTREMA (MG) 24" at bounding box center [750, 81] width 80 height 16
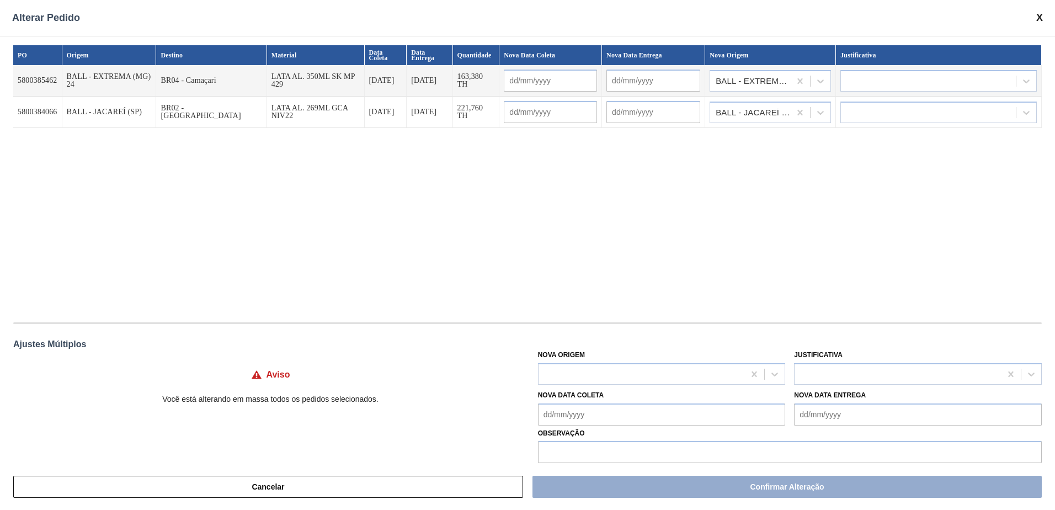
click at [634, 220] on div "PO Origem Destino Material Data Coleta Data Entrega Quantidade Nova Data Coleta…" at bounding box center [527, 178] width 1029 height 266
click at [639, 368] on div at bounding box center [642, 374] width 206 height 16
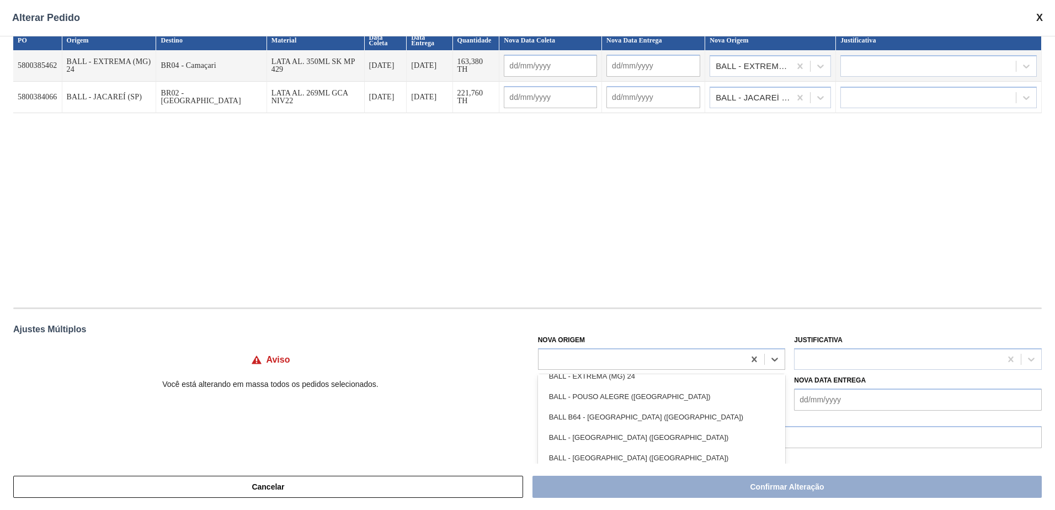
scroll to position [0, 0]
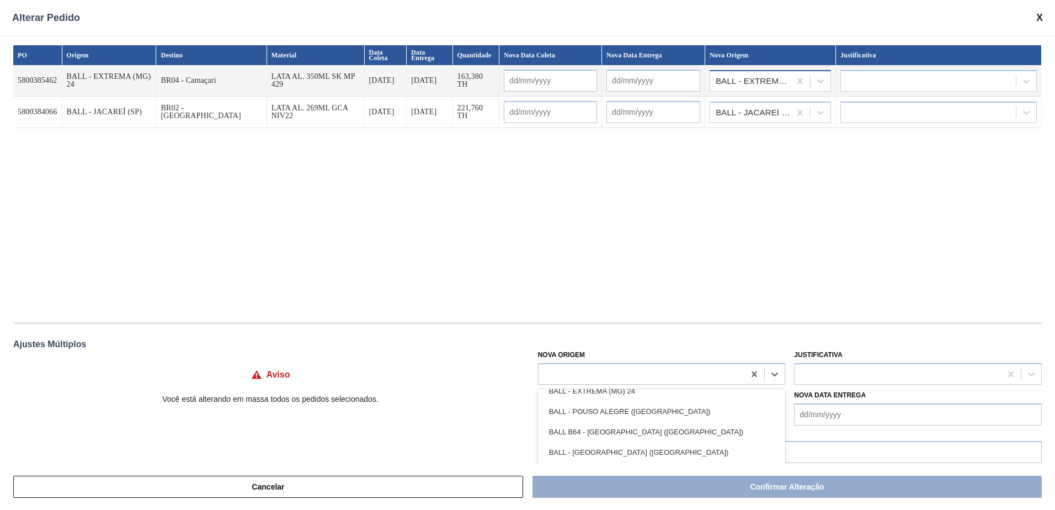
click at [755, 71] on div "BALL - EXTREMA (MG) 24" at bounding box center [770, 81] width 121 height 22
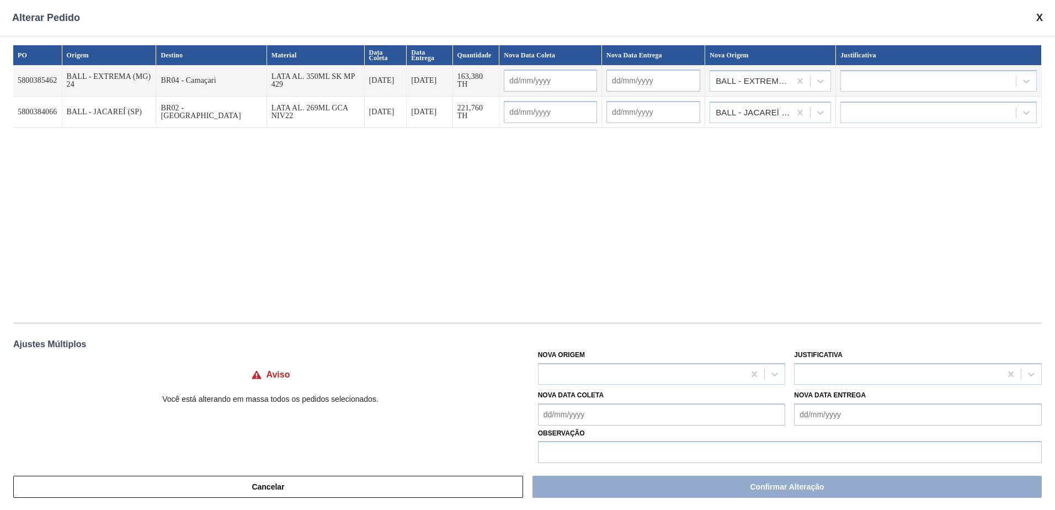
drag, startPoint x: 739, startPoint y: 202, endPoint x: 740, endPoint y: 140, distance: 61.8
click at [739, 201] on div "PO Origem Destino Material Data Coleta Data Entrega Quantidade Nova Data Coleta…" at bounding box center [527, 178] width 1029 height 266
click at [745, 114] on div "BALL - JACAREÍ (SP)" at bounding box center [754, 113] width 76 height 8
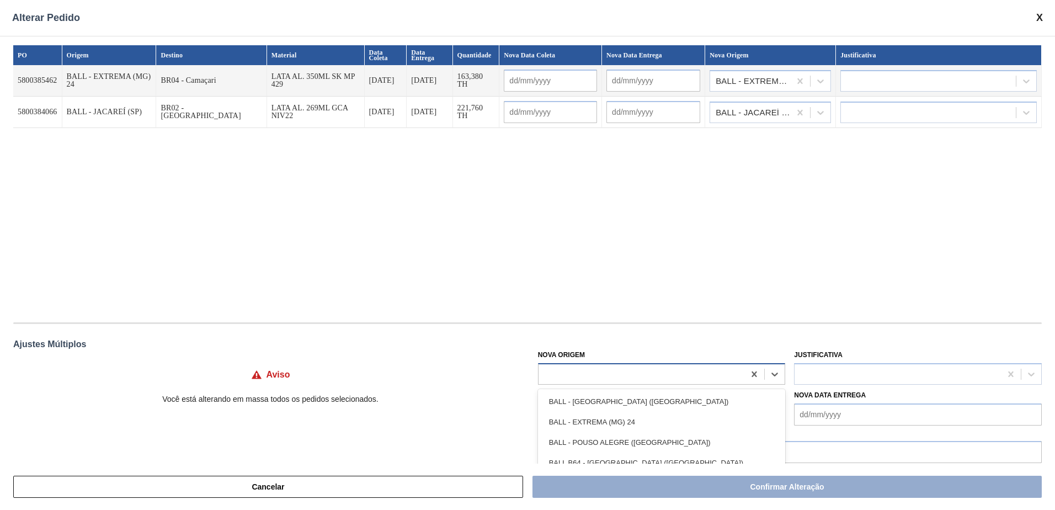
click at [695, 367] on div at bounding box center [642, 374] width 206 height 16
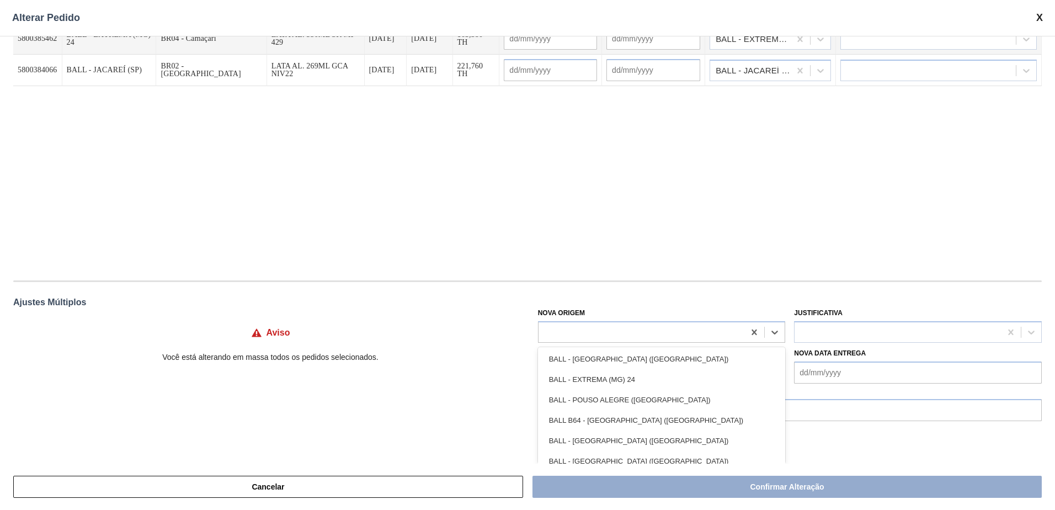
scroll to position [13, 0]
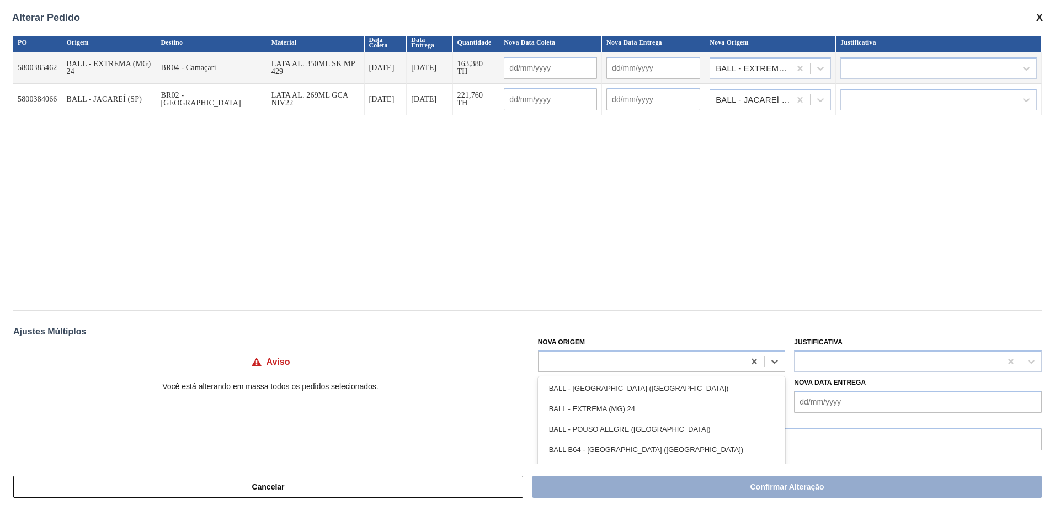
click at [758, 79] on tbody "5800385462 BALL - EXTREMA (MG) 24 BR04 - Camaçari LATA AL. 350ML SK MP 429 03/1…" at bounding box center [527, 83] width 1029 height 63
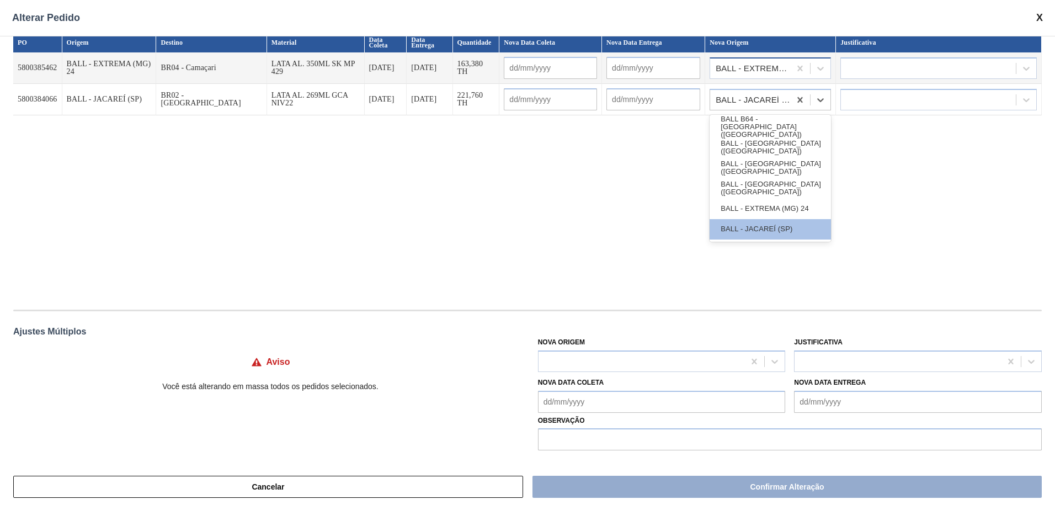
click at [771, 70] on div "BALL - EXTREMA (MG) 24" at bounding box center [754, 69] width 76 height 8
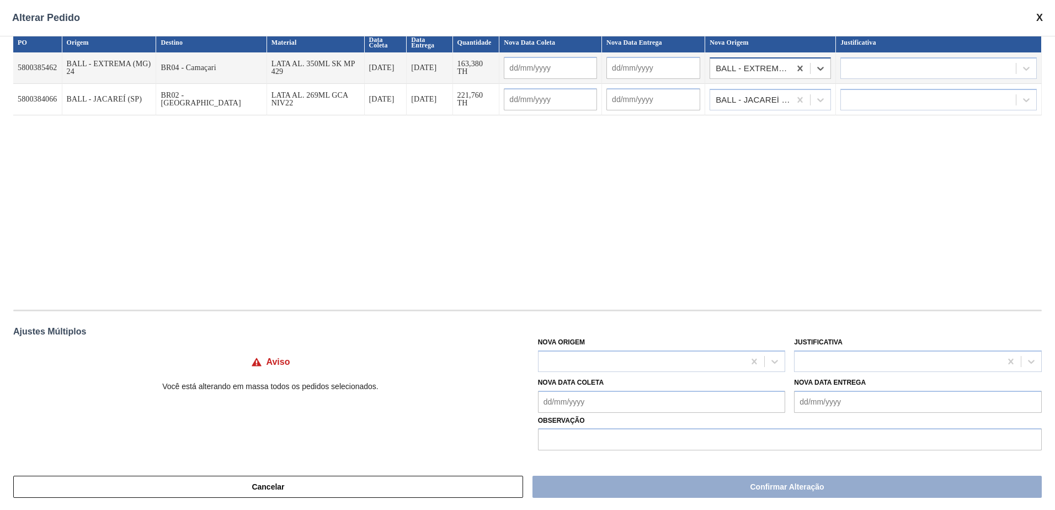
click at [757, 65] on div "BALL - EXTREMA (MG) 24" at bounding box center [754, 69] width 76 height 8
click at [763, 116] on div "PO Origem Destino Material Data Coleta Data Entrega Quantidade Nova Data Coleta…" at bounding box center [527, 166] width 1029 height 266
click at [759, 101] on div "BALL - JACAREÍ (SP)" at bounding box center [754, 100] width 76 height 8
click at [769, 66] on div "BALL - EXTREMA (MG) 24" at bounding box center [754, 69] width 76 height 8
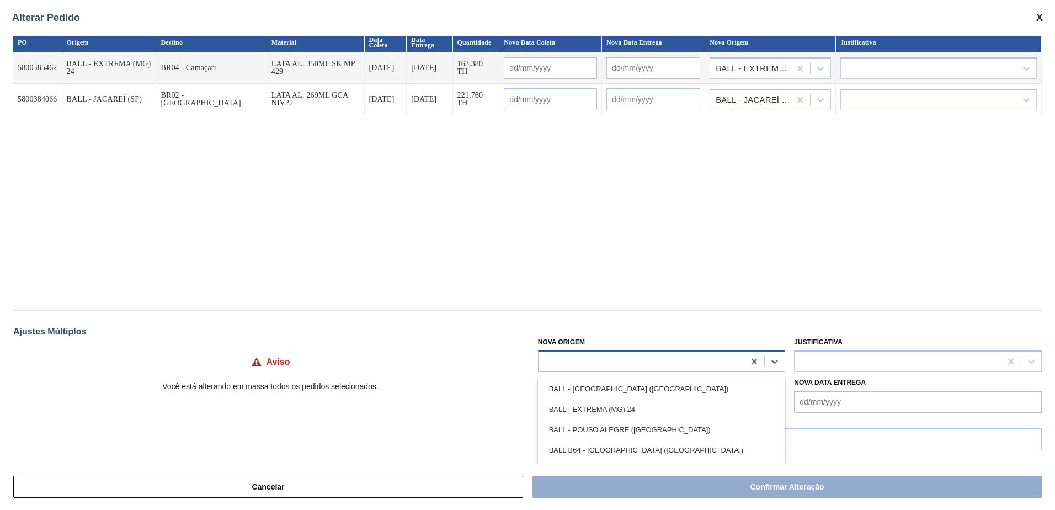
click at [667, 359] on div at bounding box center [642, 361] width 206 height 16
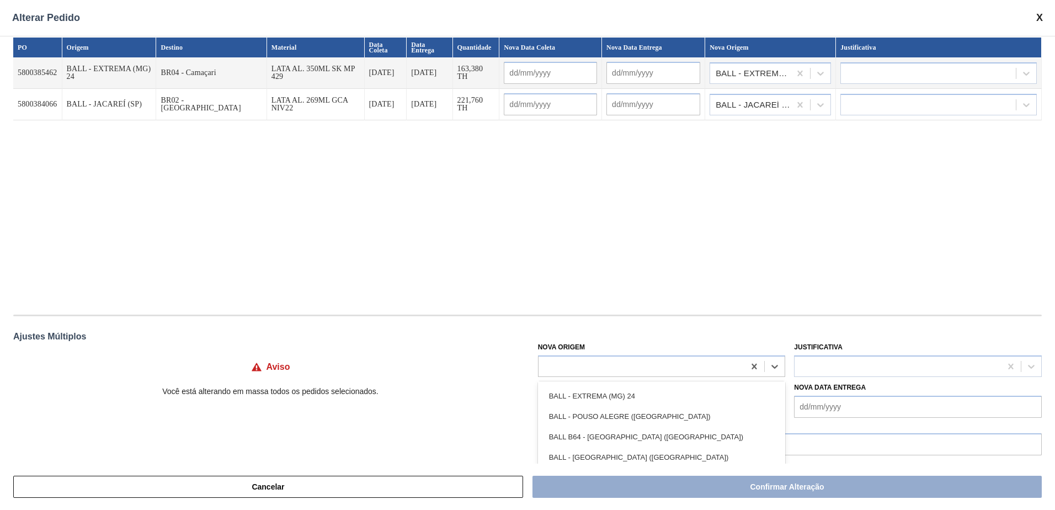
scroll to position [0, 0]
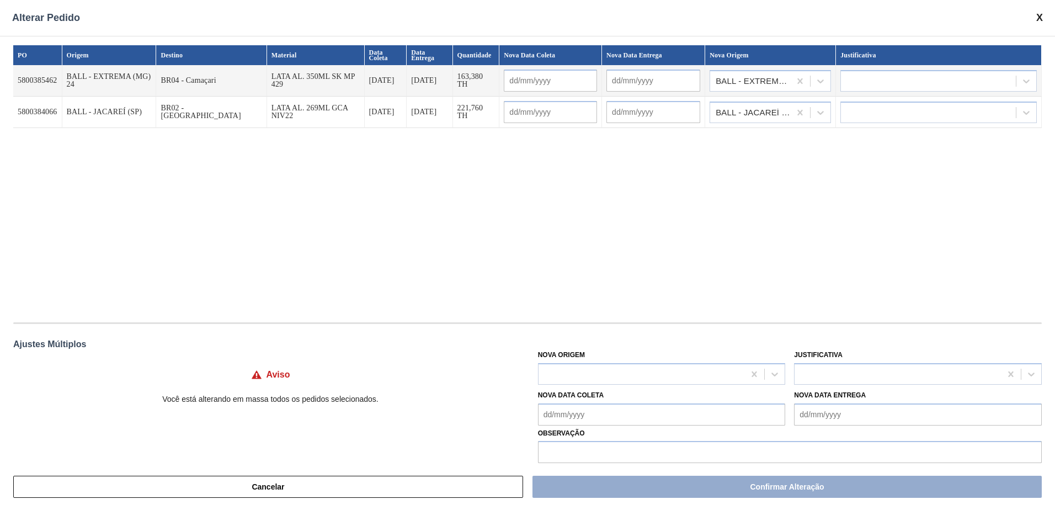
click at [1043, 15] on span at bounding box center [1040, 18] width 7 height 12
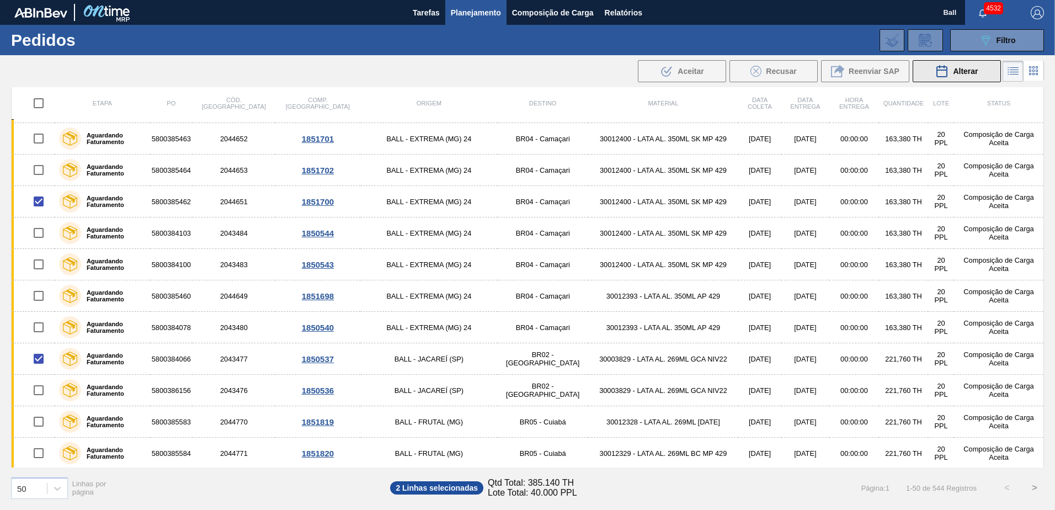
click at [936, 67] on icon at bounding box center [942, 71] width 13 height 13
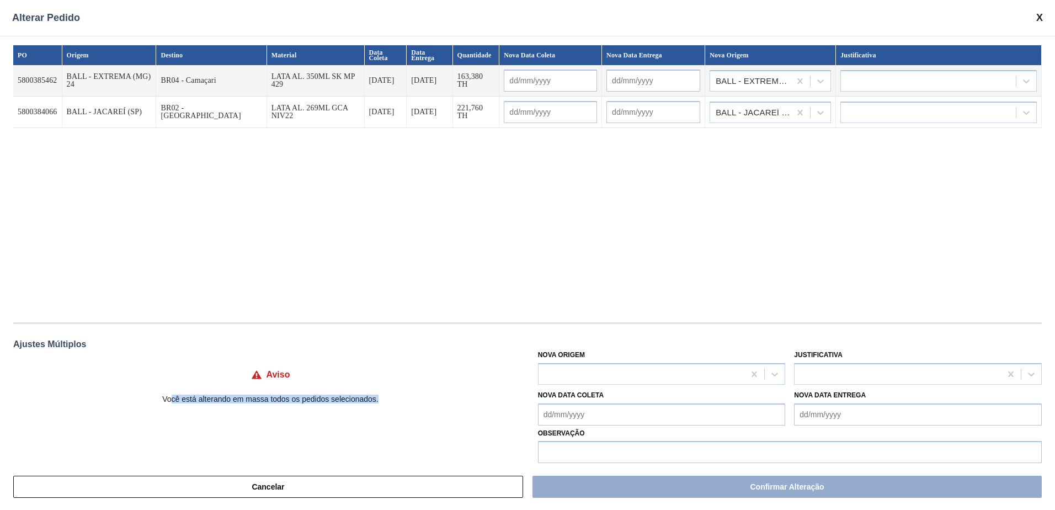
drag, startPoint x: 389, startPoint y: 403, endPoint x: 195, endPoint y: 396, distance: 193.9
click at [195, 396] on div "Aviso Você está alterando em massa todos os pedidos selecionados." at bounding box center [270, 379] width 514 height 64
click at [816, 378] on div at bounding box center [898, 374] width 206 height 16
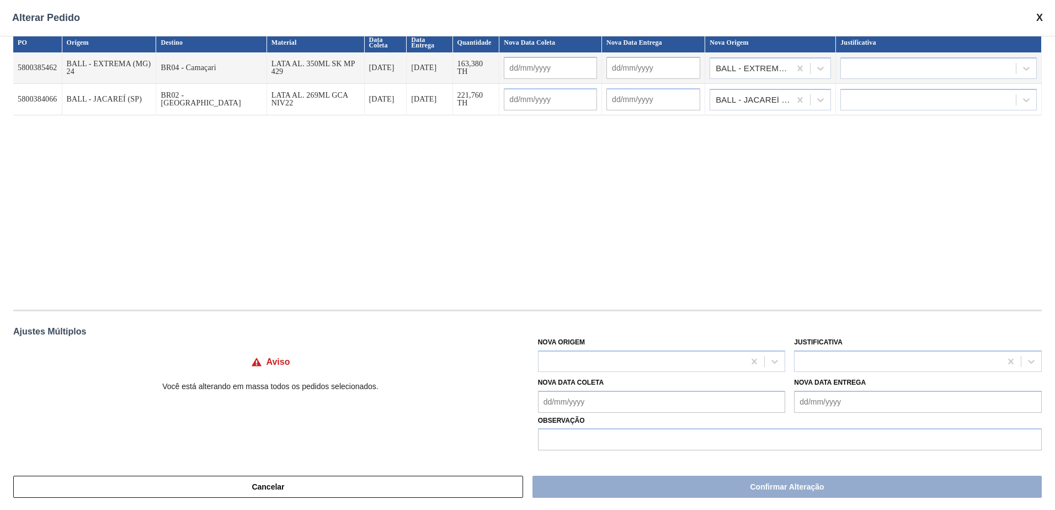
scroll to position [13, 0]
click at [470, 381] on div "Aviso Você está alterando em massa todos os pedidos selecionados. Nova Origem J…" at bounding box center [527, 392] width 1029 height 116
click at [1042, 16] on span at bounding box center [1040, 18] width 7 height 12
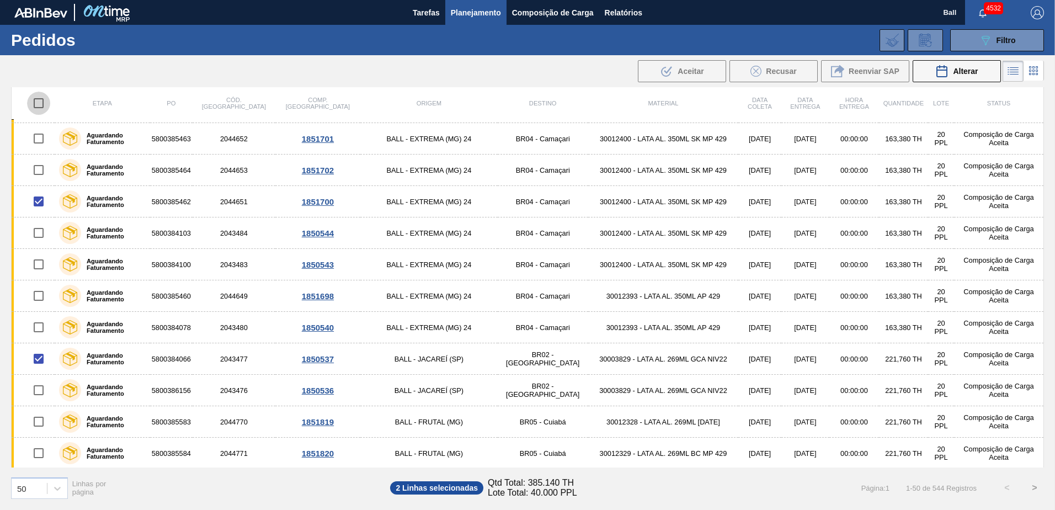
click at [35, 102] on input "checkbox" at bounding box center [38, 103] width 23 height 23
checkbox input "true"
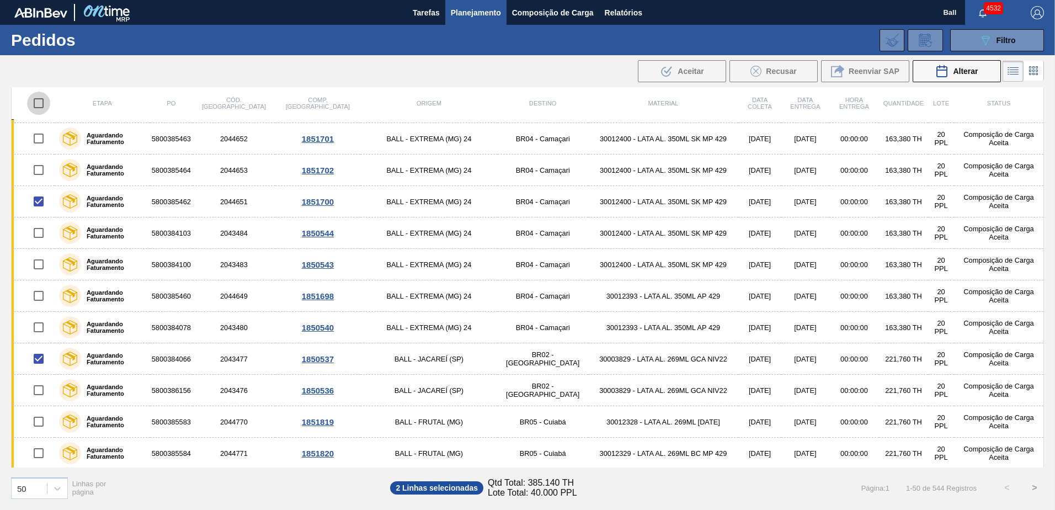
checkbox input "true"
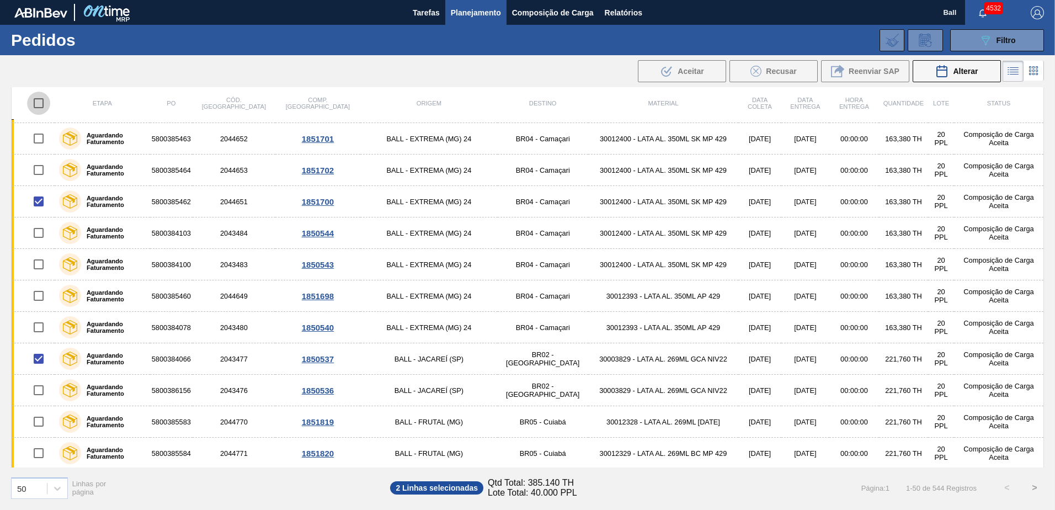
checkbox input "true"
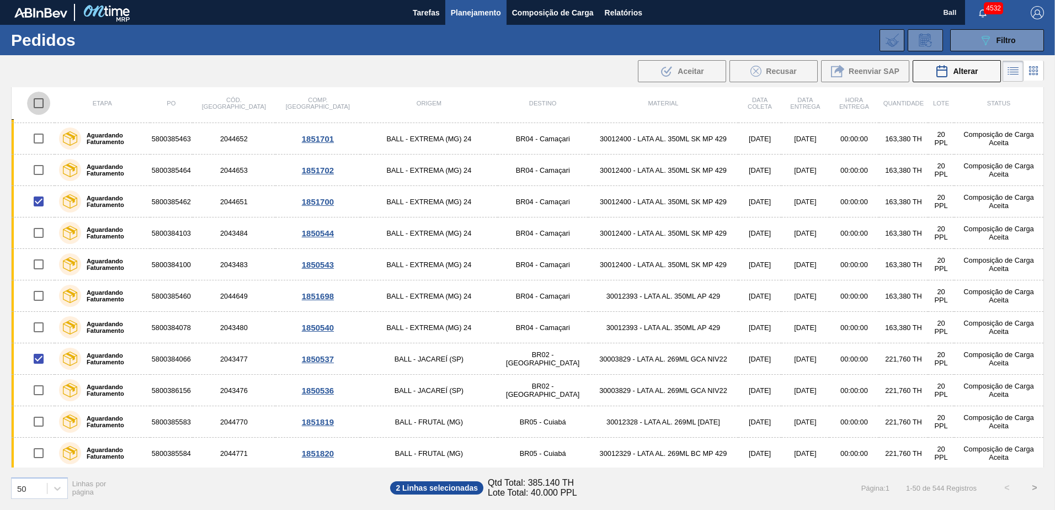
checkbox input "true"
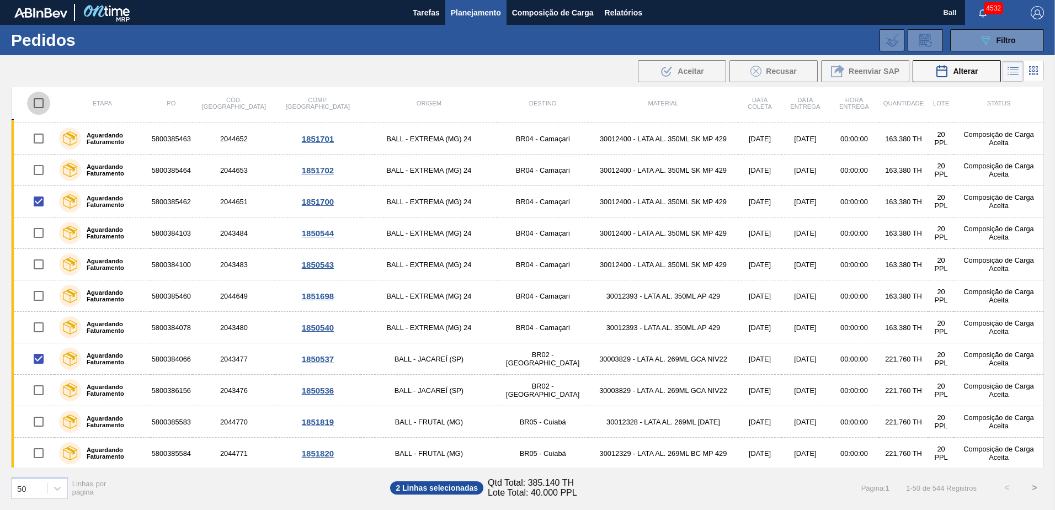
checkbox input "true"
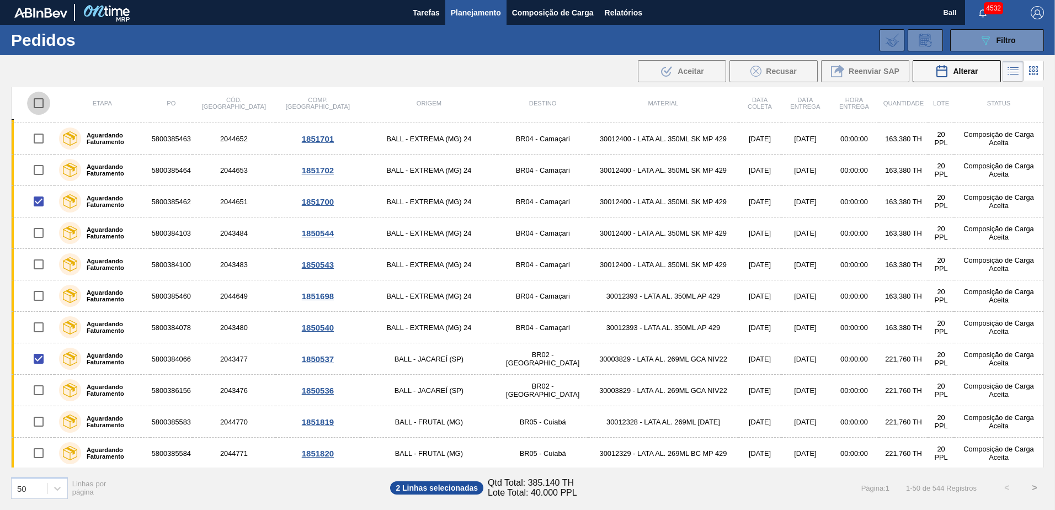
checkbox input "true"
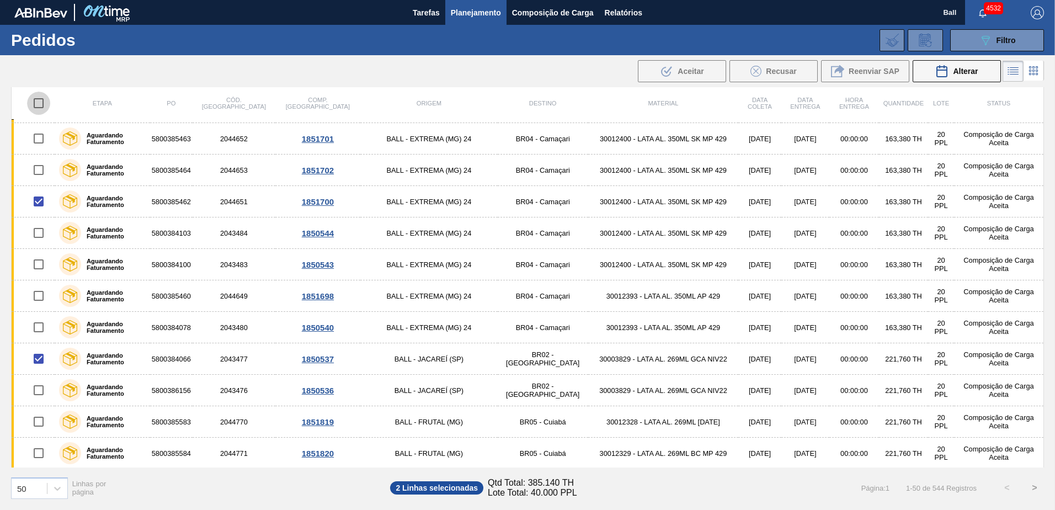
checkbox input "true"
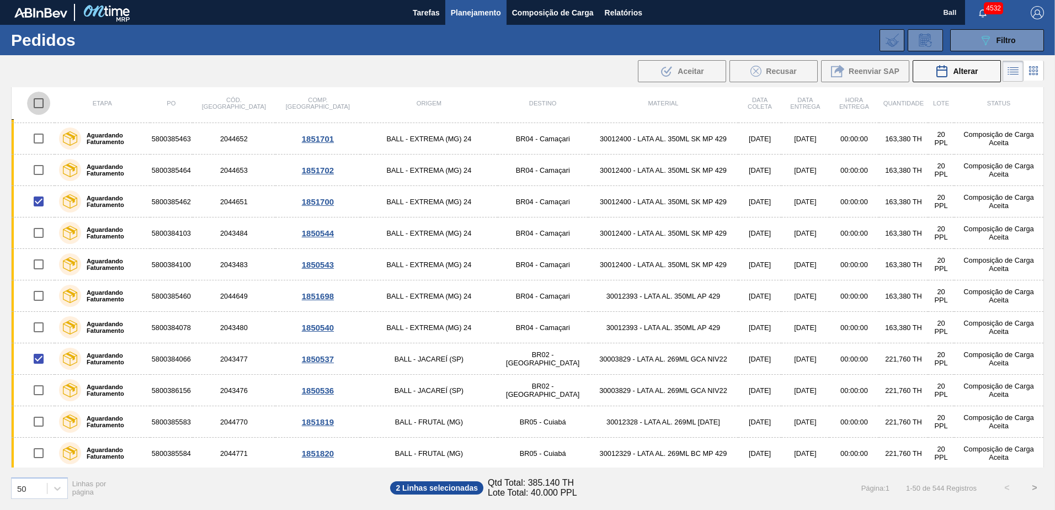
checkbox input "true"
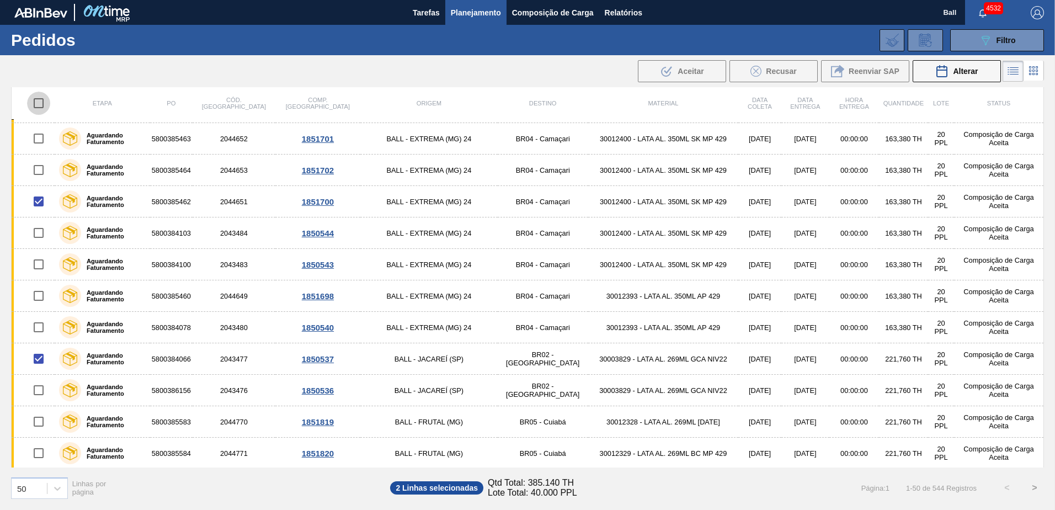
checkbox input "true"
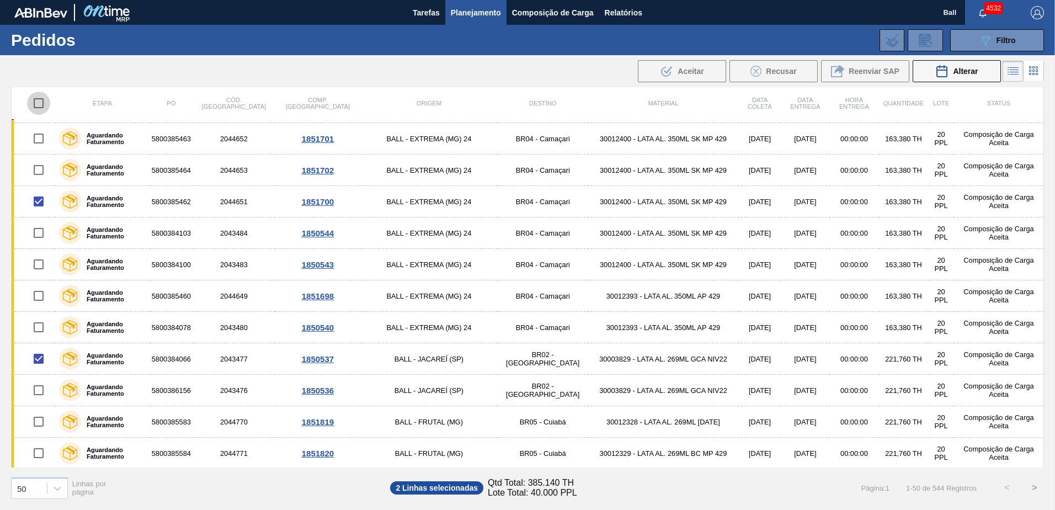
checkbox input "true"
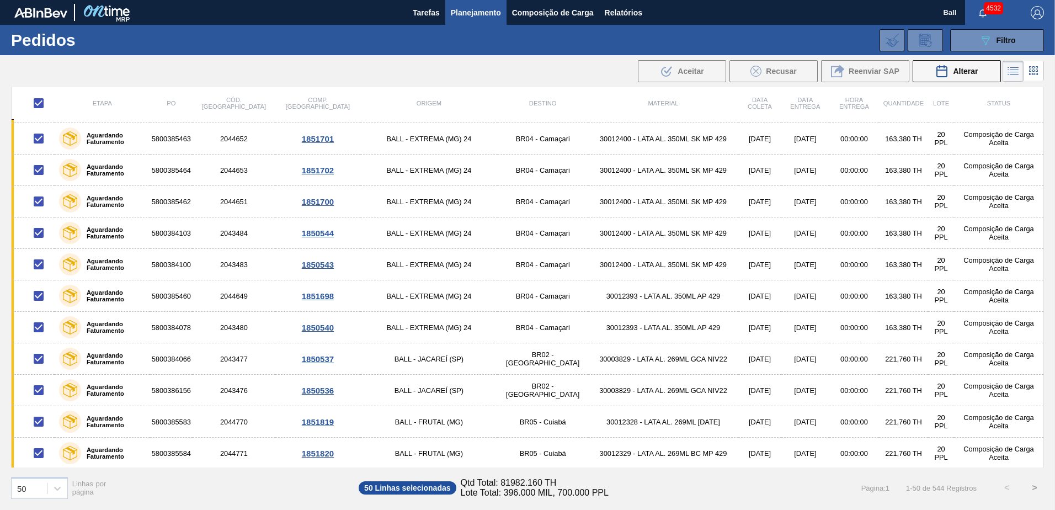
click at [933, 56] on div "089F7B8B-B2A5-4AFE-B5C0-19BA573D28AC Filtro Código Pedido Portal Códido PO SAP …" at bounding box center [613, 40] width 874 height 33
click at [936, 65] on icon at bounding box center [942, 71] width 13 height 13
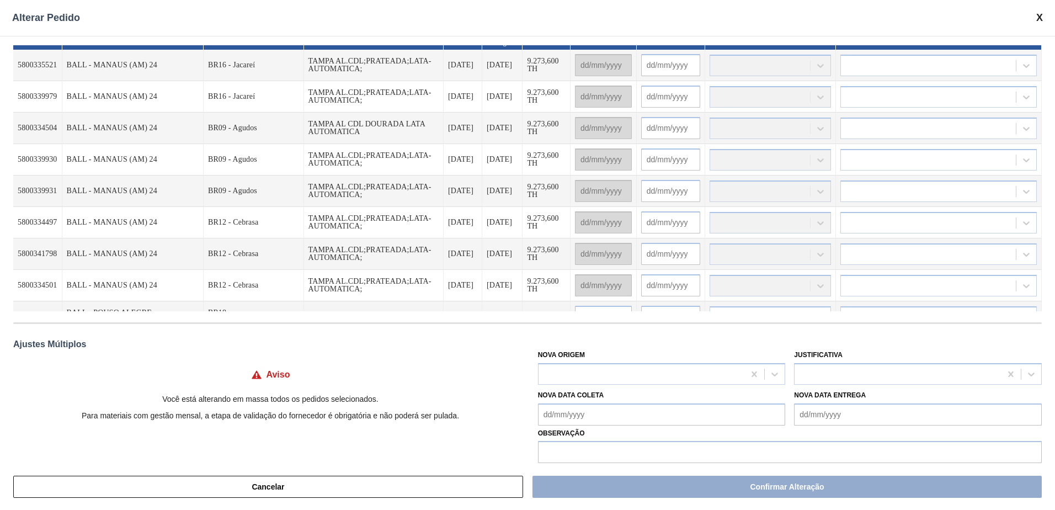
scroll to position [0, 0]
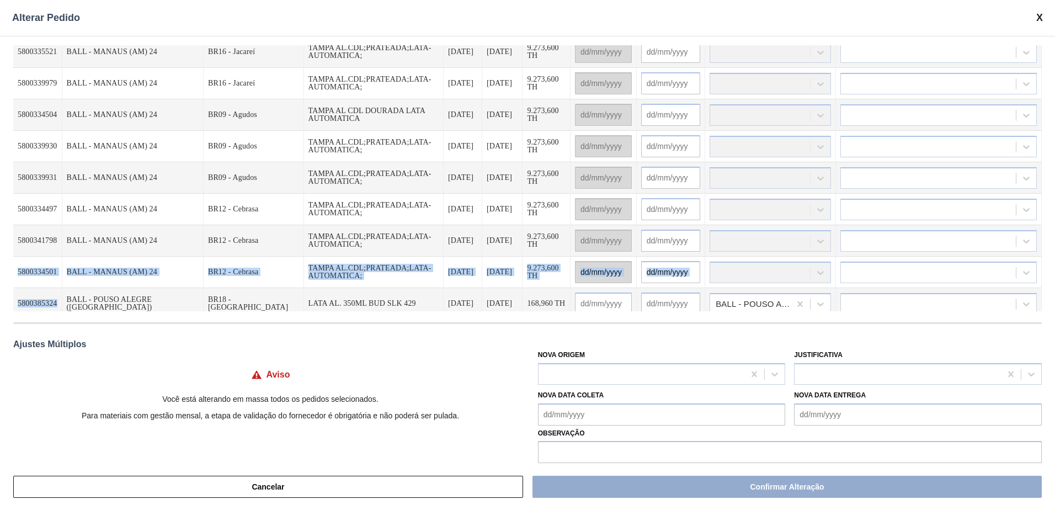
drag, startPoint x: 19, startPoint y: 301, endPoint x: 58, endPoint y: 301, distance: 39.2
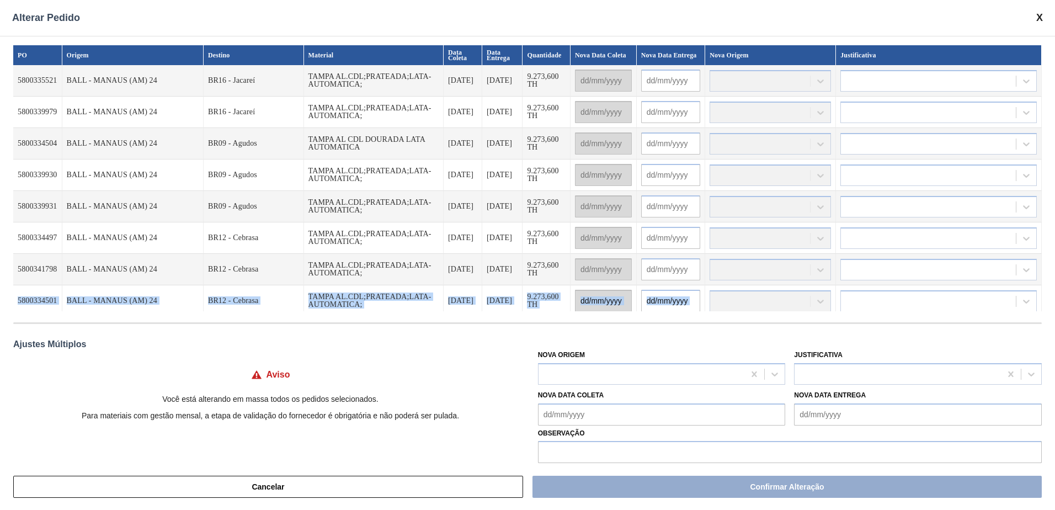
click at [104, 304] on td "BALL - MANAUS (AM) 24" at bounding box center [132, 300] width 141 height 31
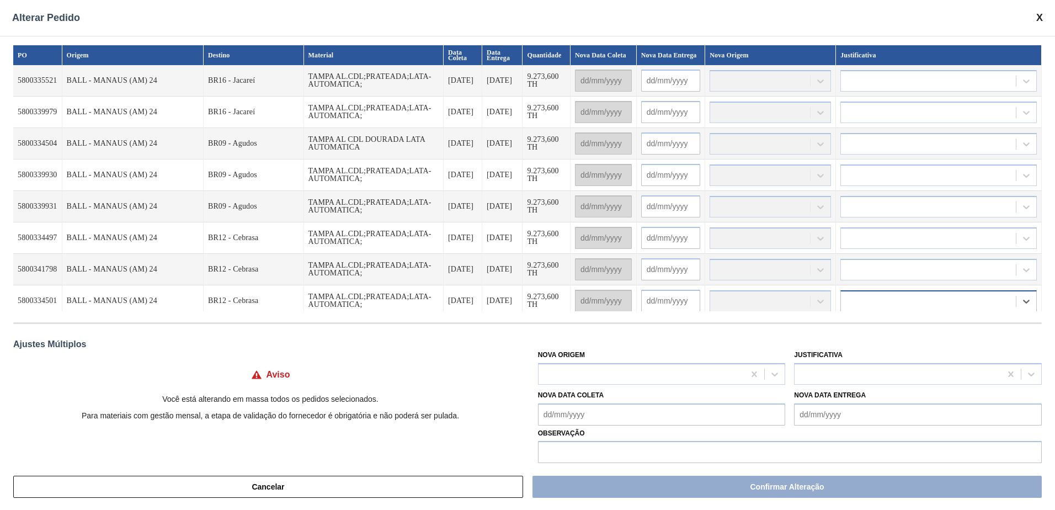
click at [895, 309] on div at bounding box center [939, 301] width 196 height 22
click at [902, 299] on div at bounding box center [928, 301] width 175 height 16
click at [1009, 296] on div at bounding box center [928, 301] width 175 height 16
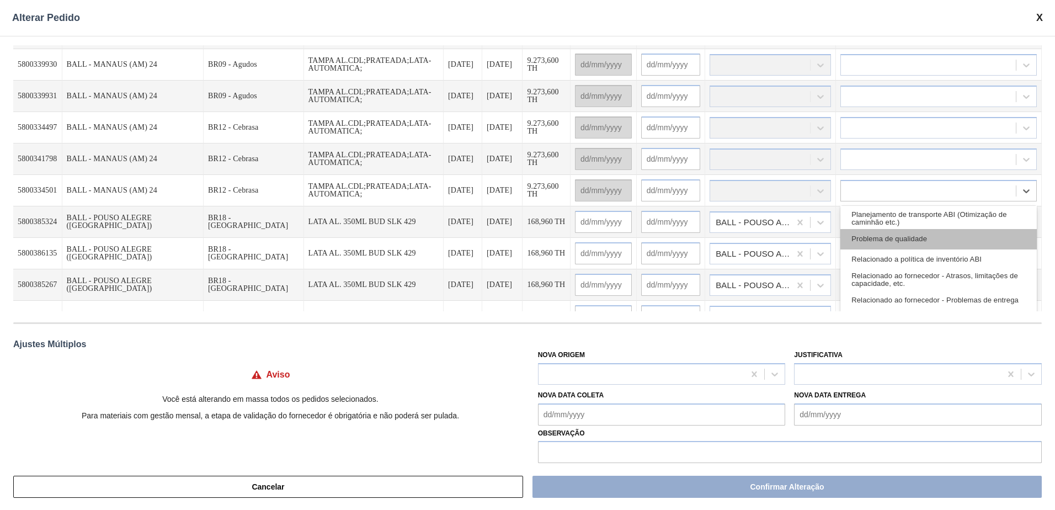
scroll to position [206, 0]
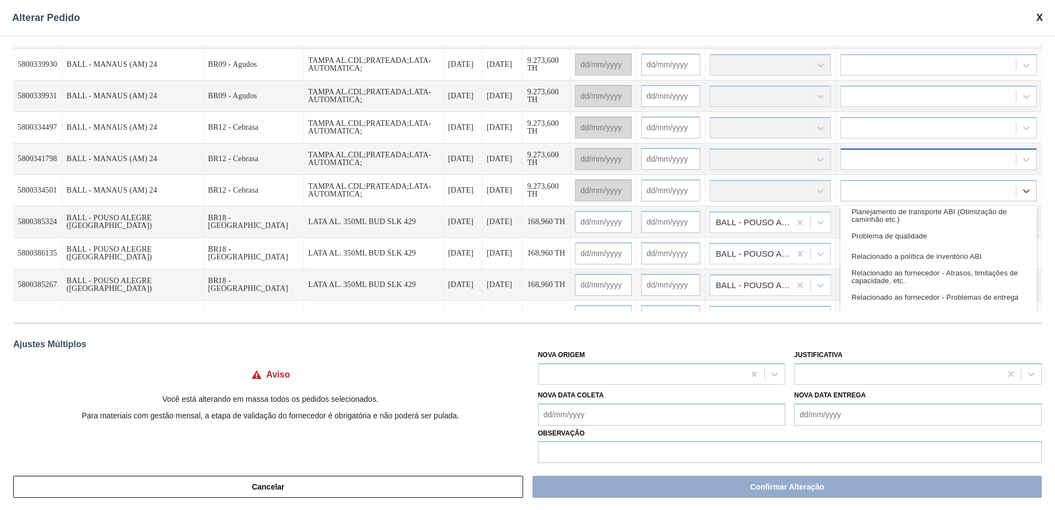
click at [992, 162] on div at bounding box center [928, 159] width 175 height 16
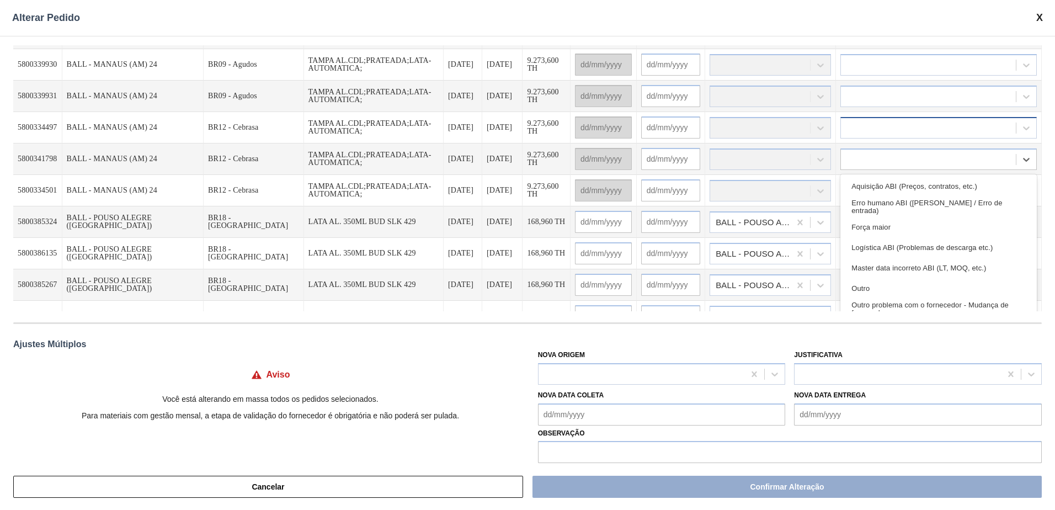
click at [984, 117] on div at bounding box center [939, 128] width 196 height 22
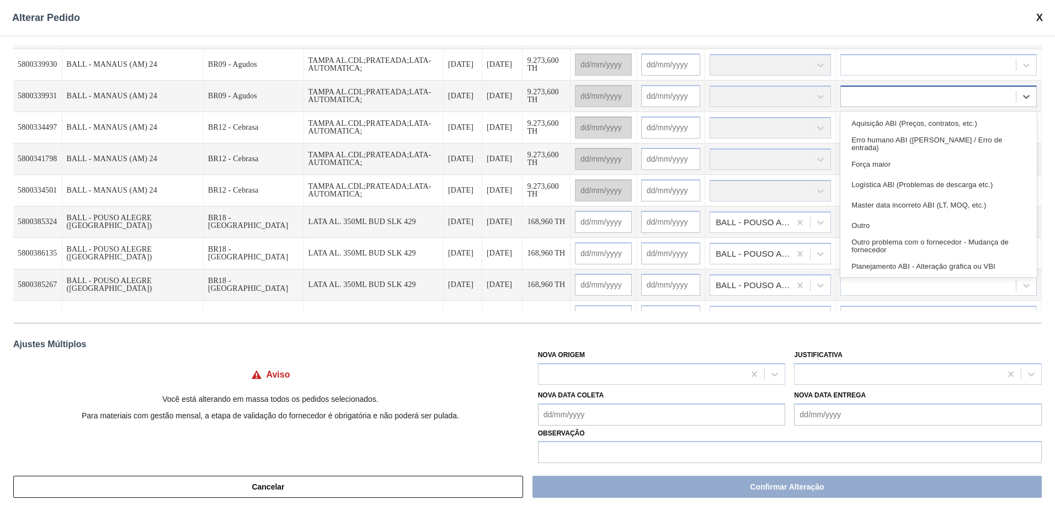
click at [969, 86] on div at bounding box center [939, 97] width 196 height 22
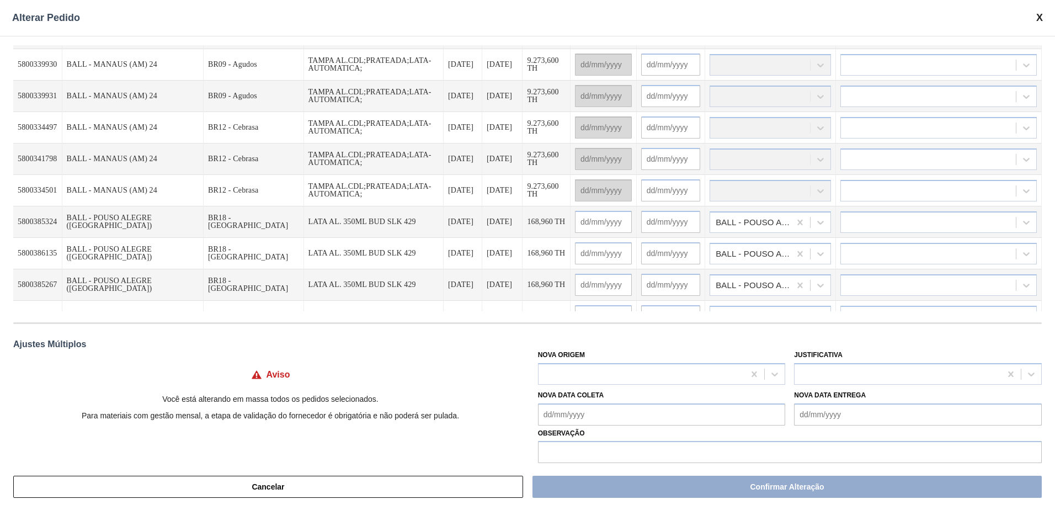
click at [1043, 139] on div "PO Origem Destino Material Data Coleta Data Entrega Quantidade Nova Data Coleta…" at bounding box center [527, 250] width 1055 height 428
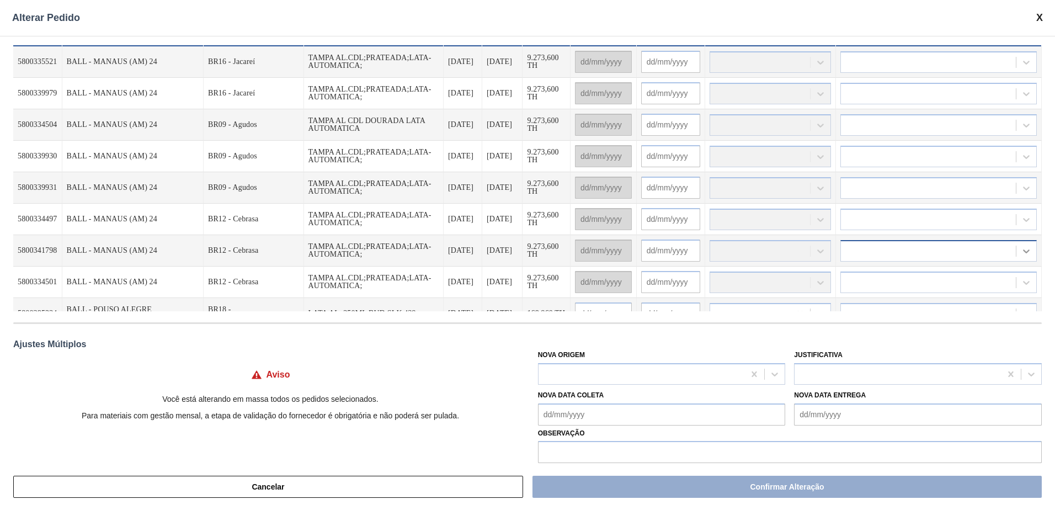
scroll to position [0, 0]
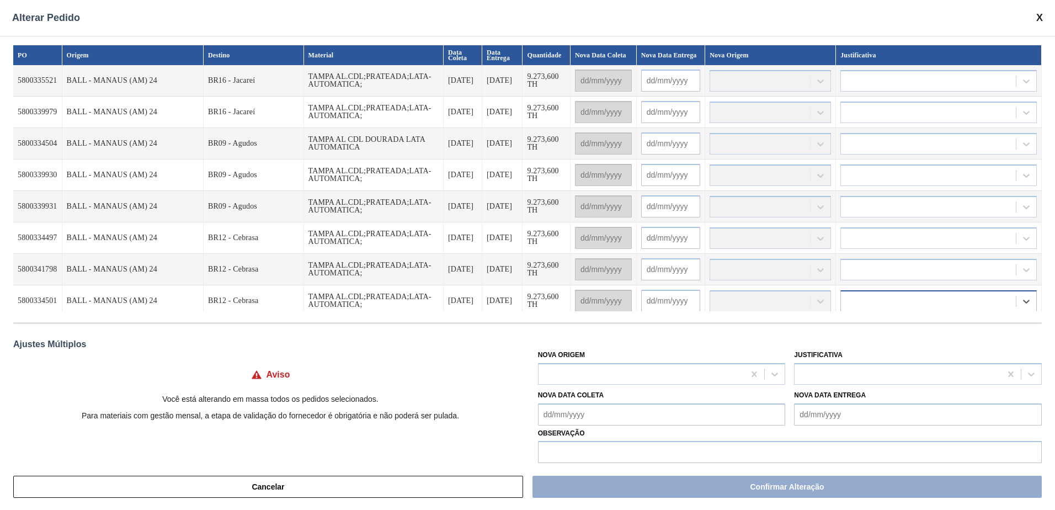
click at [978, 305] on div at bounding box center [928, 301] width 175 height 16
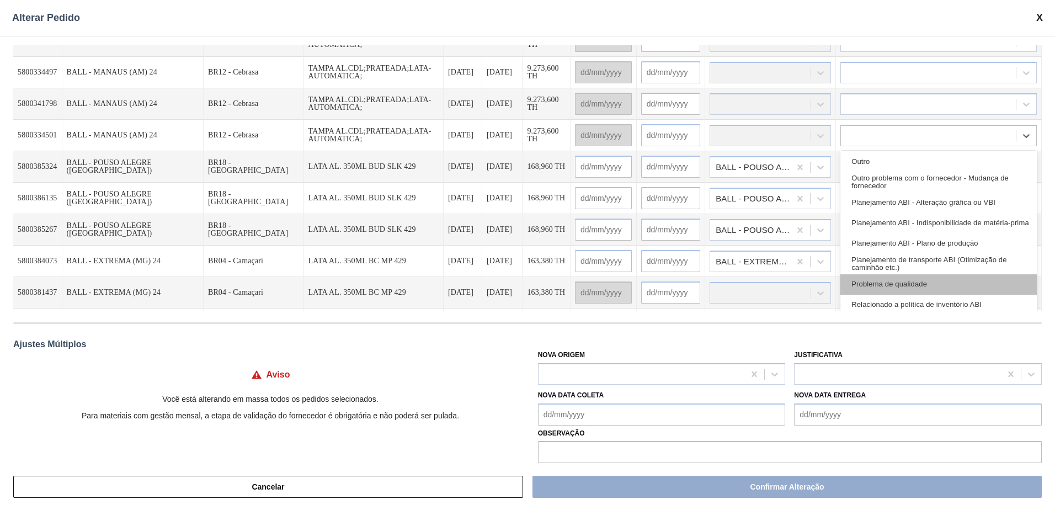
scroll to position [206, 0]
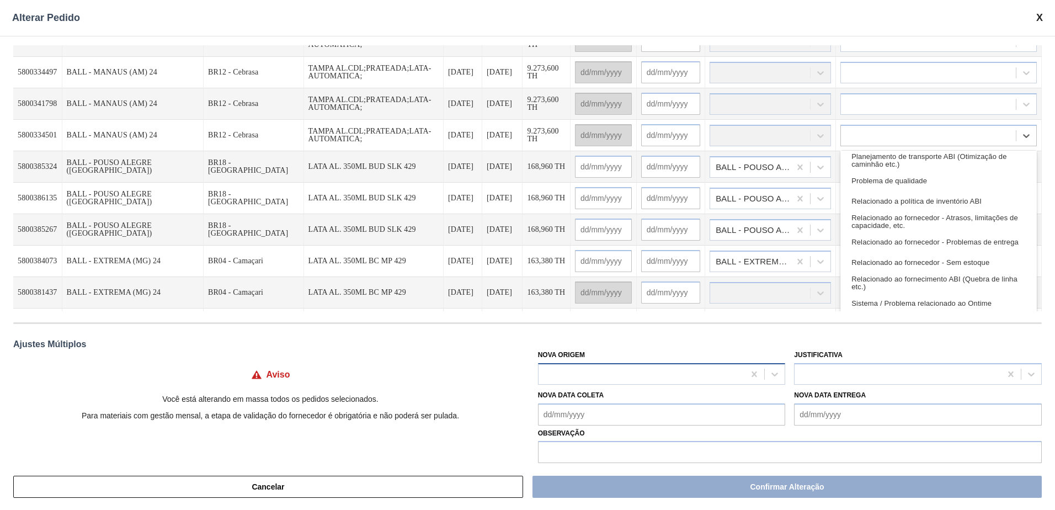
click at [579, 379] on div at bounding box center [642, 374] width 206 height 16
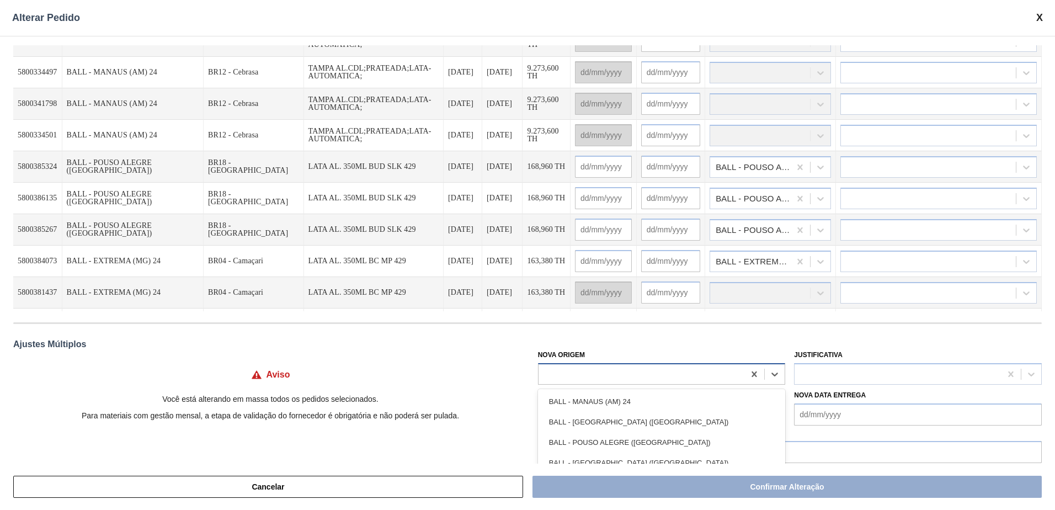
click at [578, 379] on div at bounding box center [642, 374] width 206 height 16
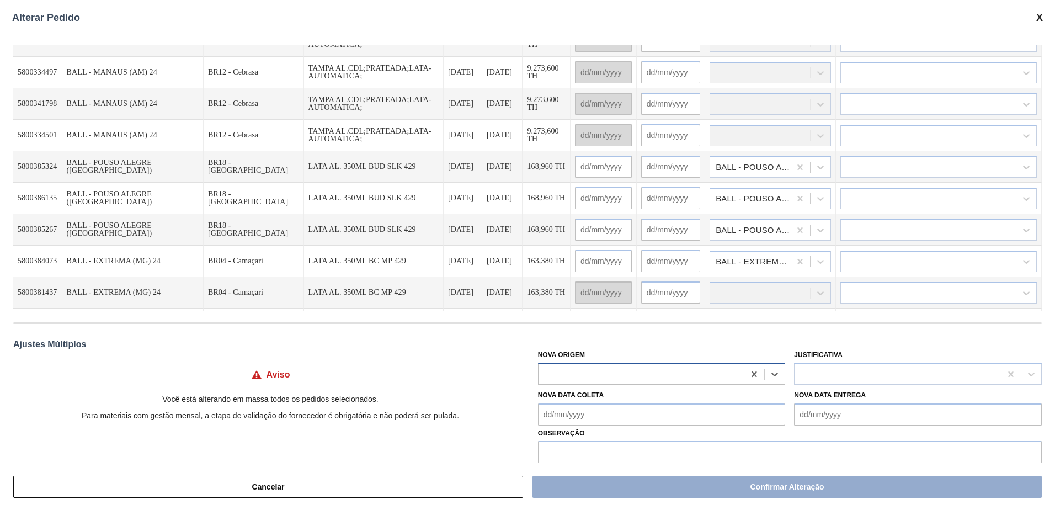
click at [586, 365] on div at bounding box center [662, 374] width 248 height 22
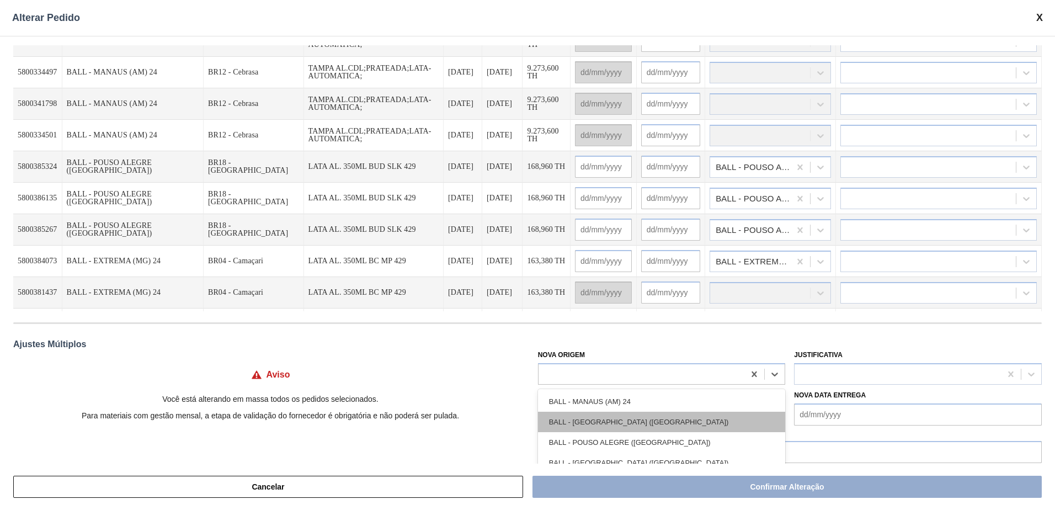
click at [592, 422] on div "BALL - TRÊS RIOS (RJ)" at bounding box center [662, 422] width 248 height 20
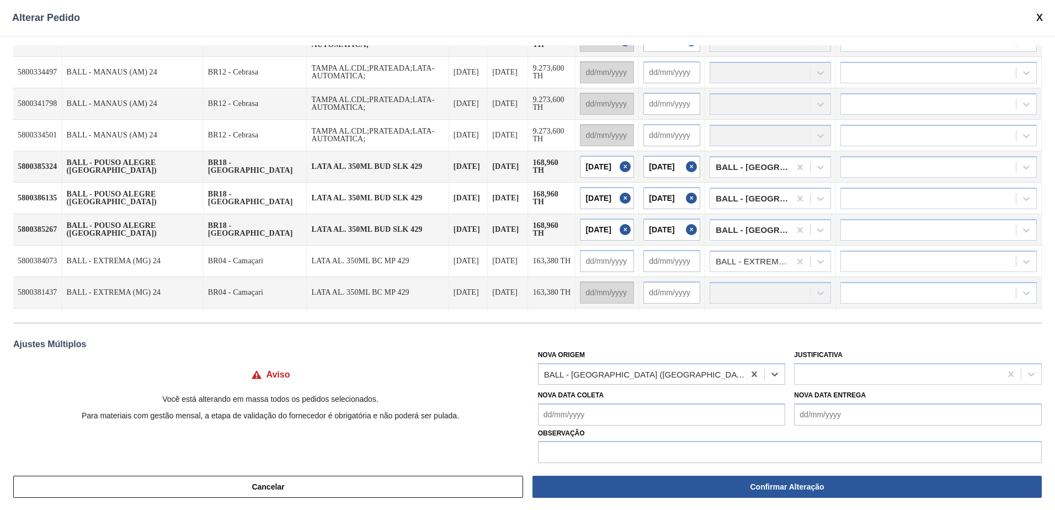
type input "[DATE]"
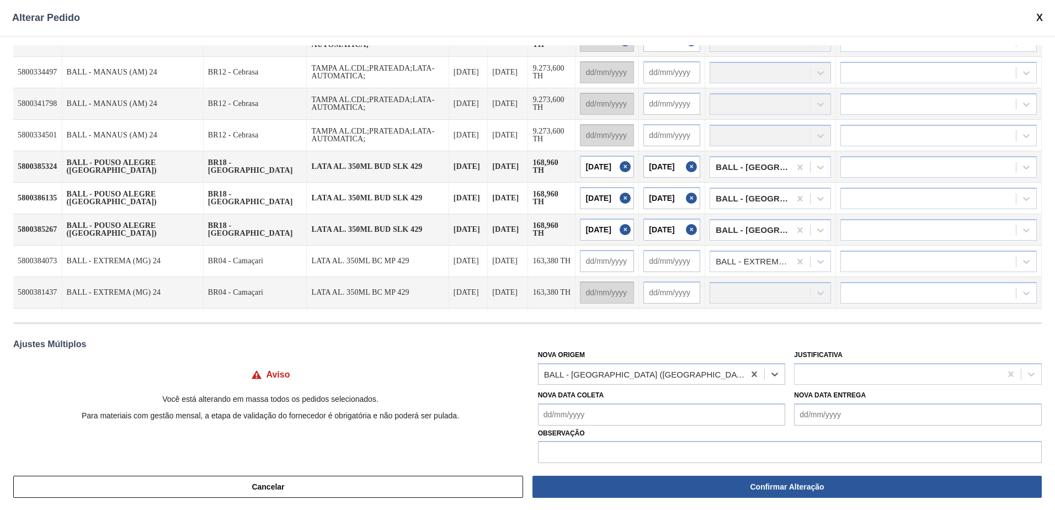
type input "[DATE]"
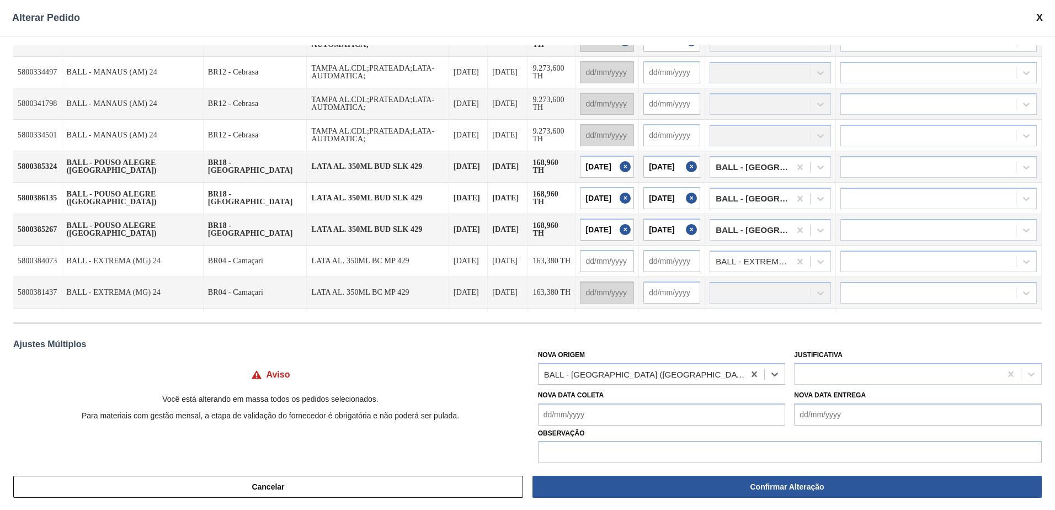
type input "03/10/2025"
type input "[DATE]"
type input "03/10/2025"
type input "[DATE]"
type input "03/10/2025"
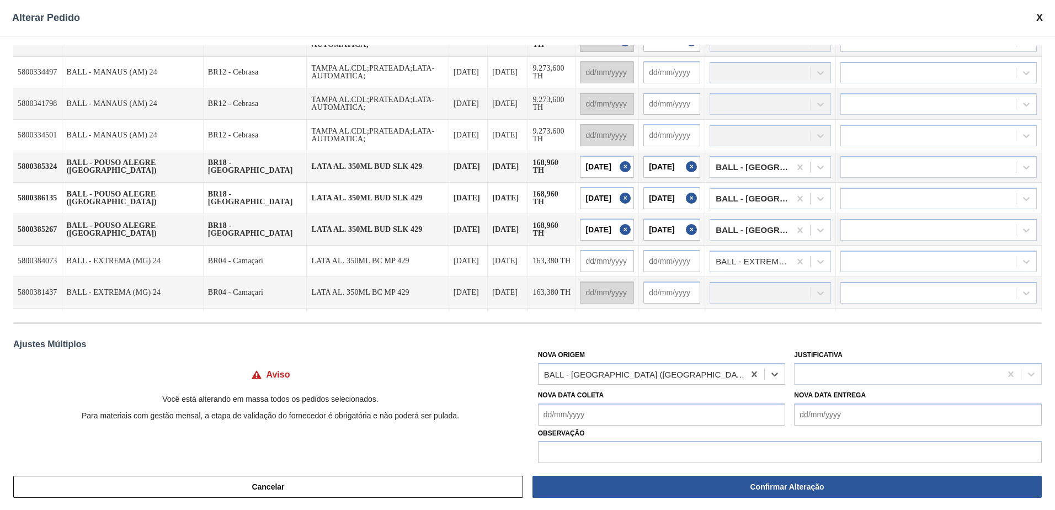
type input "[DATE]"
type input "03/10/2025"
type input "[DATE]"
type input "03/10/2025"
type input "[DATE]"
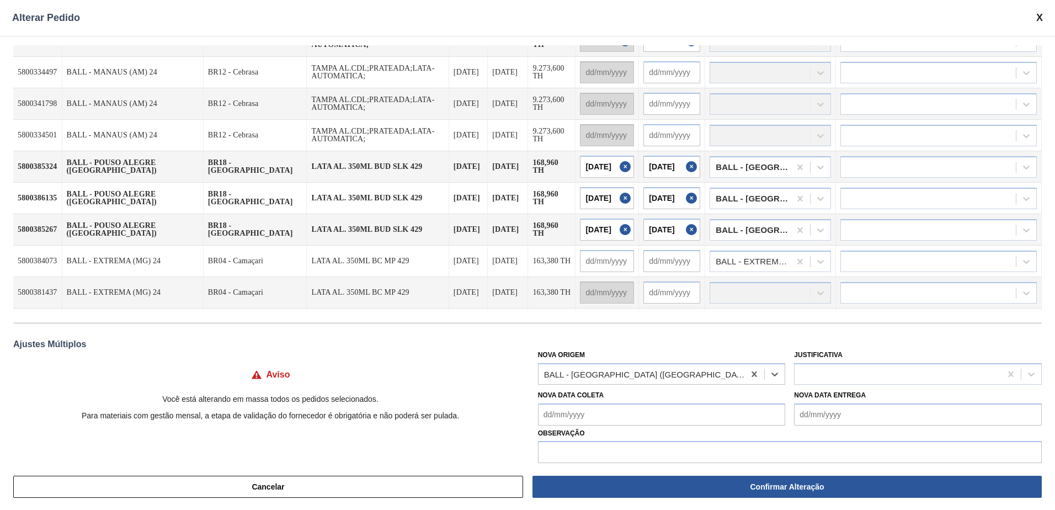
type input "06/10/2025"
type input "[DATE]"
type input "06/10/2025"
type input "[DATE]"
type input "06/10/2025"
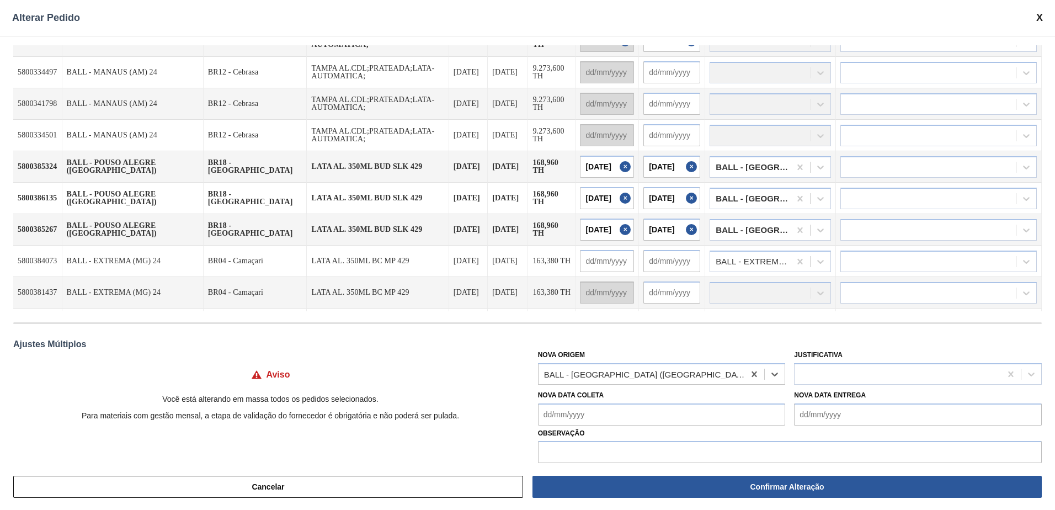
type input "[DATE]"
type input "06/10/2025"
type input "[DATE]"
type input "06/10/2025"
type input "[DATE]"
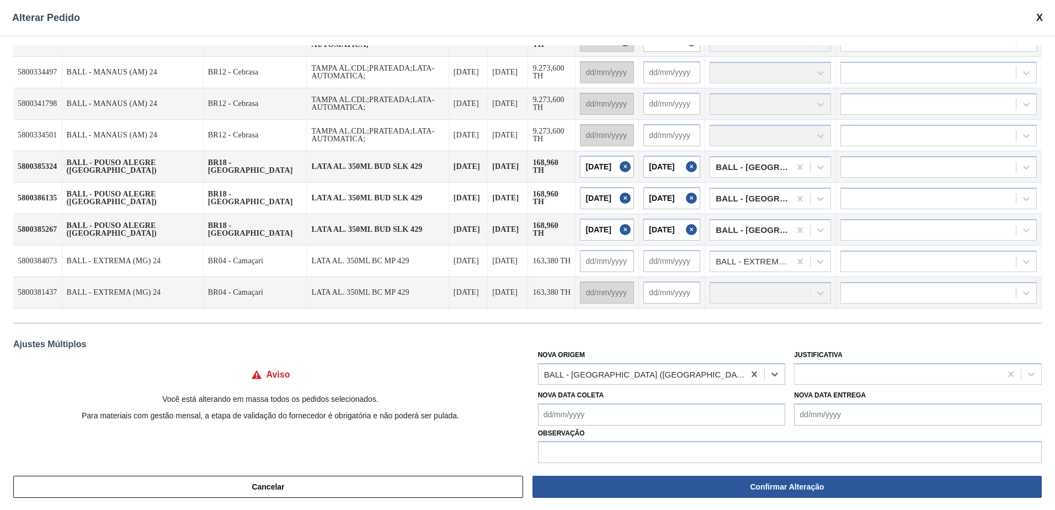
type input "05/10/2025"
type input "[DATE]"
type input "03/10/2025"
type input "[DATE]"
type input "03/10/2025"
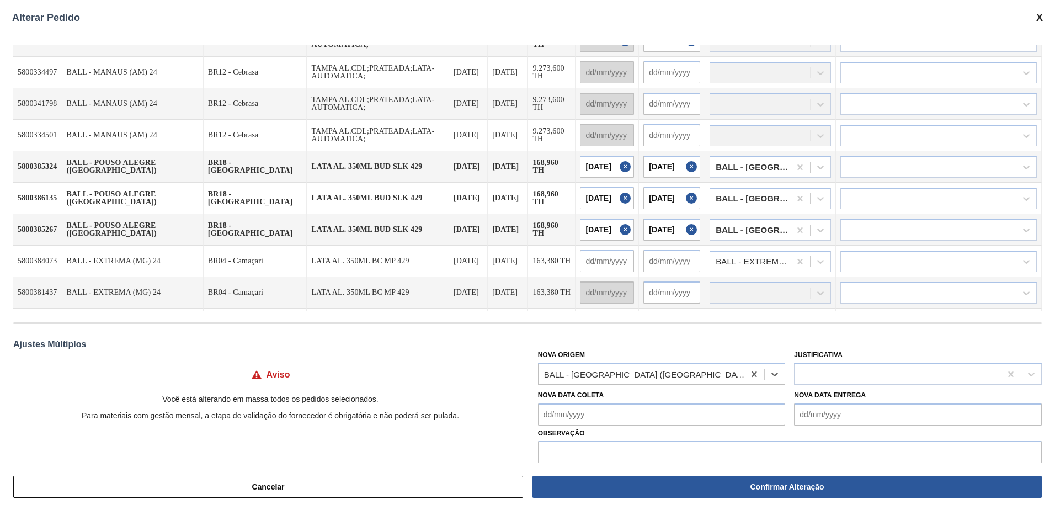
type input "[DATE]"
type input "03/10/2025"
type input "[DATE]"
type input "06/10/2025"
type input "[DATE]"
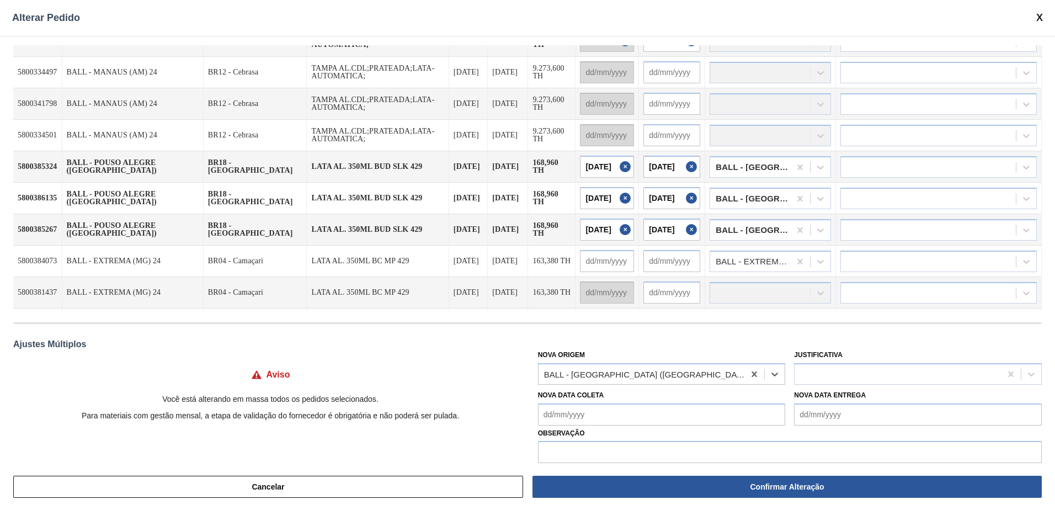
type input "06/10/2025"
type input "[DATE]"
type input "06/10/2025"
type input "[DATE]"
type input "06/10/2025"
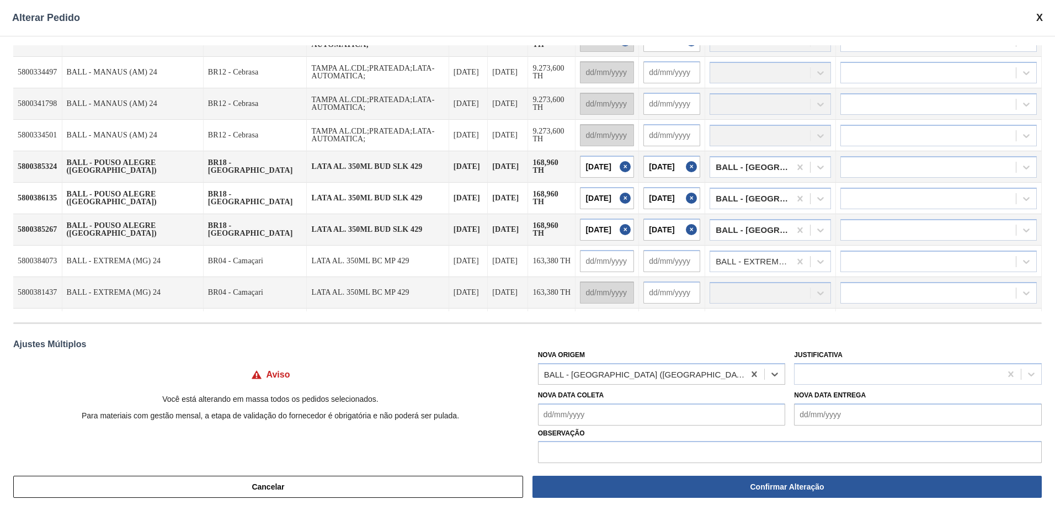
type input "[DATE]"
type input "05/10/2025"
type input "[DATE]"
type input "05/10/2025"
type input "[DATE]"
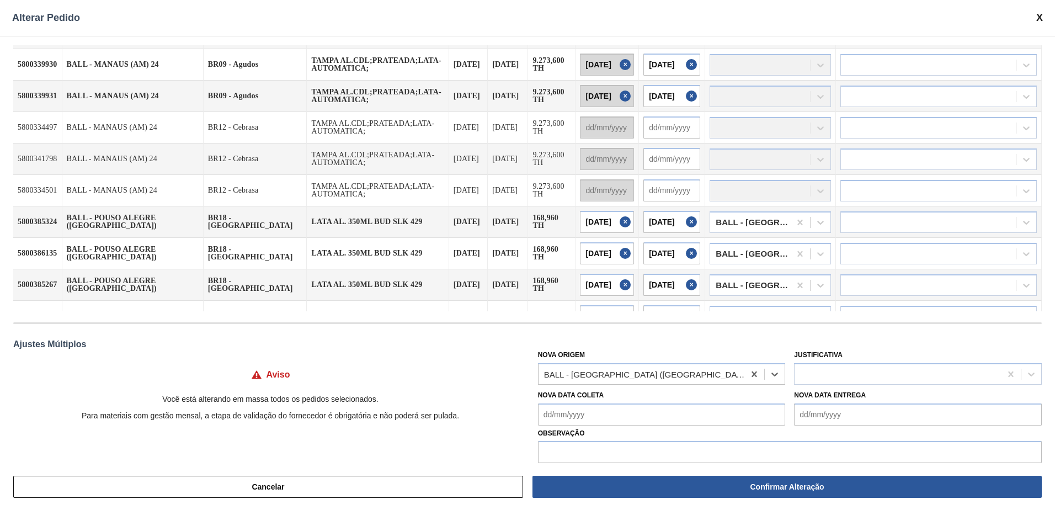
scroll to position [166, 0]
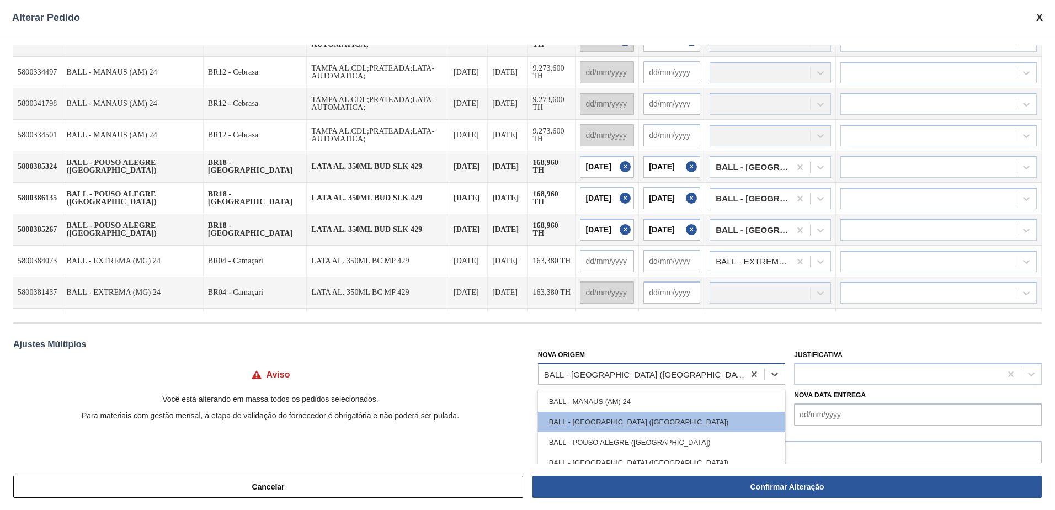
click at [602, 377] on div "BALL - TRÊS RIOS (RJ)" at bounding box center [645, 373] width 202 height 9
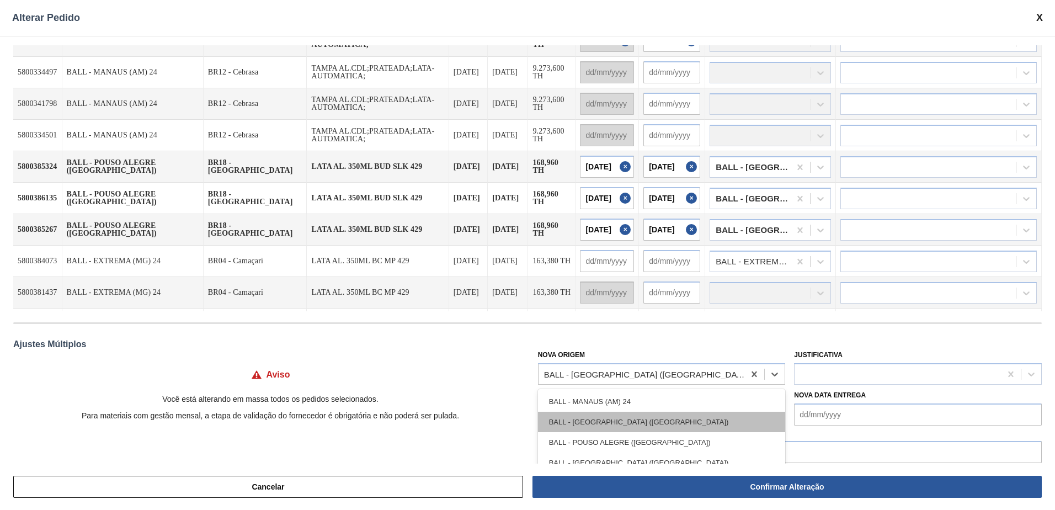
click at [596, 416] on div "BALL - TRÊS RIOS (RJ)" at bounding box center [662, 422] width 248 height 20
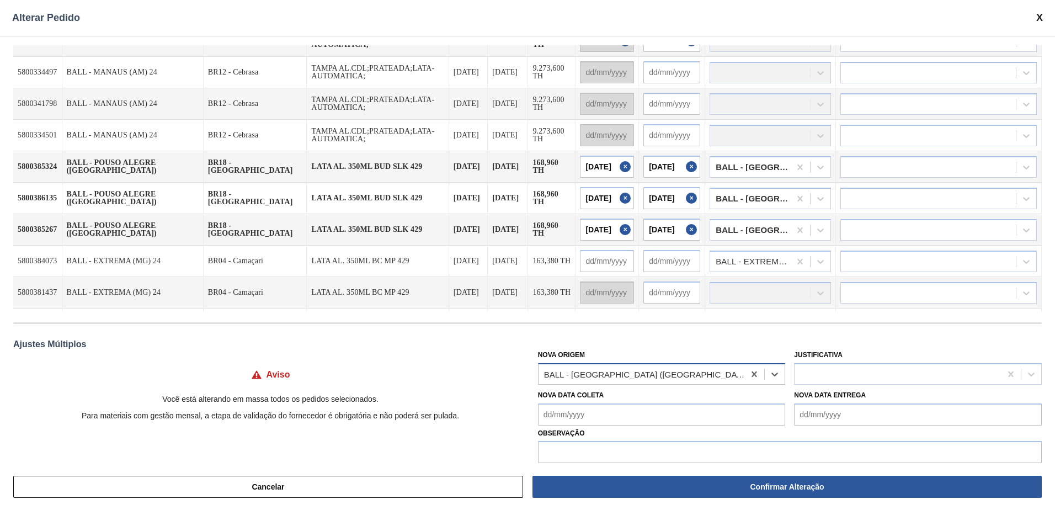
click at [596, 373] on div "BALL - TRÊS RIOS (RJ)" at bounding box center [645, 373] width 202 height 9
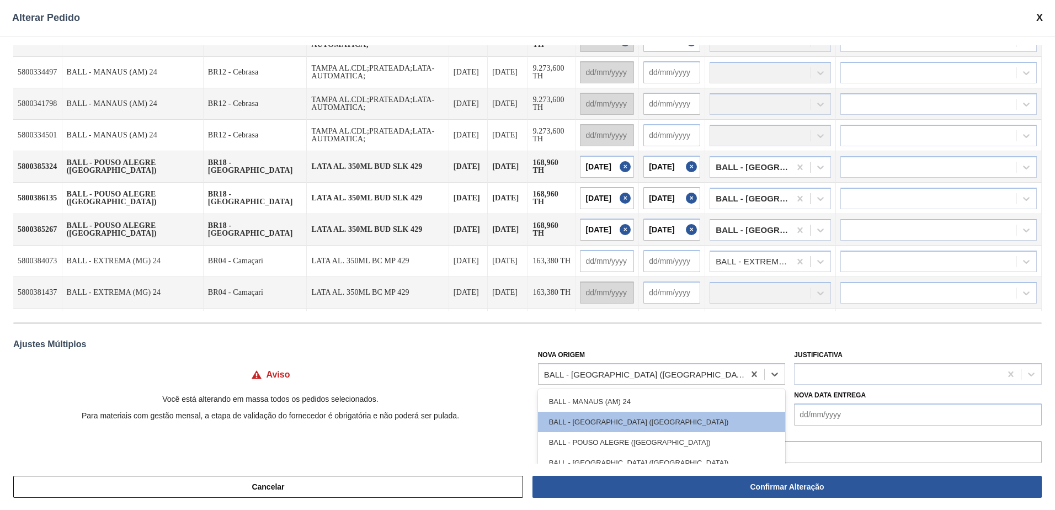
click at [602, 400] on div "BALL - MANAUS (AM) 24" at bounding box center [662, 401] width 248 height 20
type input "17/09/2025"
type input "[DATE]"
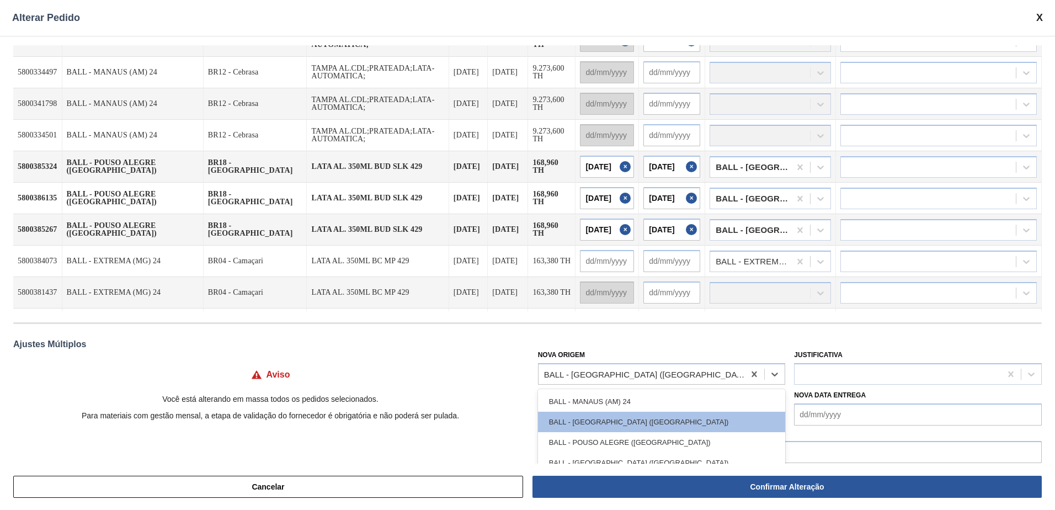
type input "[DATE]"
type input "17/09/2025"
type input "[DATE]"
type input "17/09/2025"
type input "[DATE]"
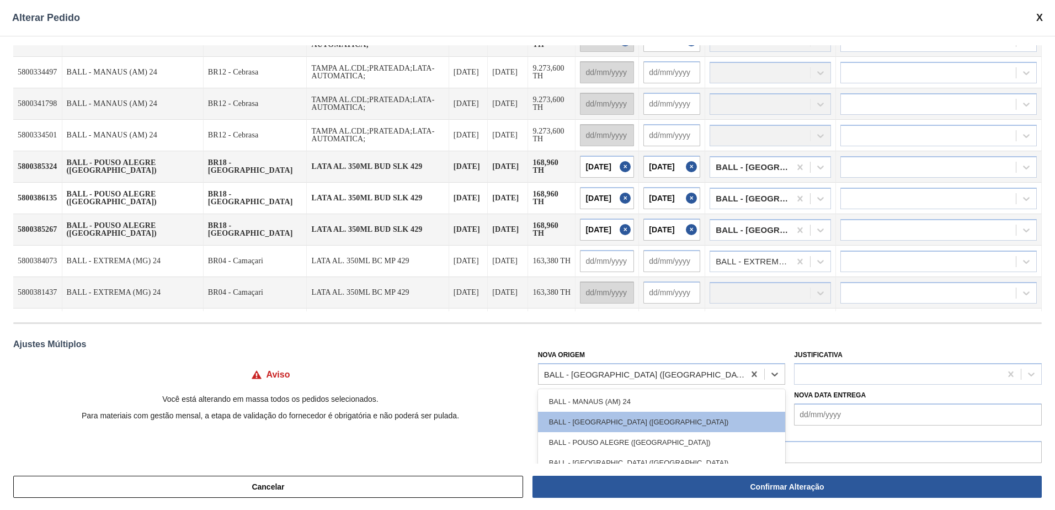
type input "17/09/2025"
type input "[DATE]"
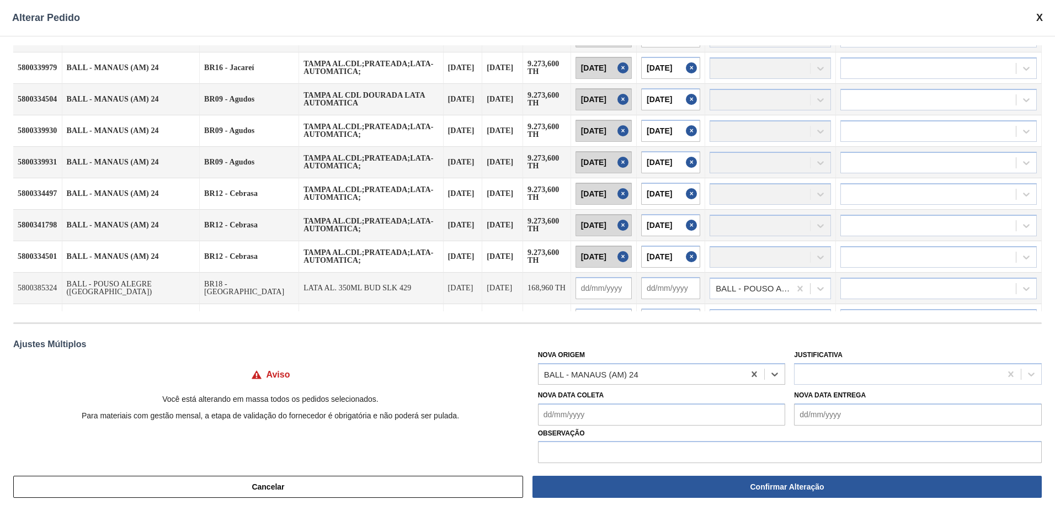
scroll to position [110, 0]
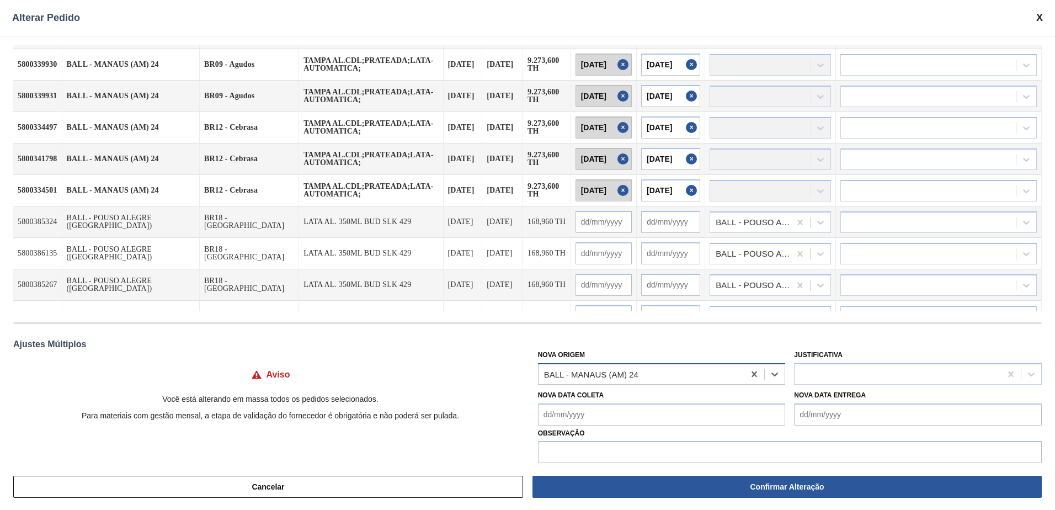
click at [589, 381] on div "BALL - MANAUS (AM) 24" at bounding box center [642, 374] width 206 height 16
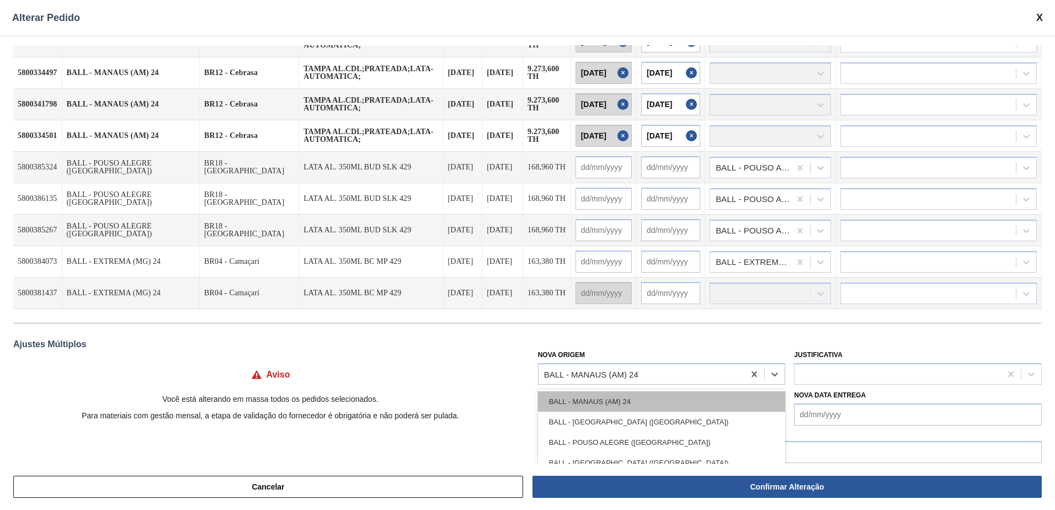
scroll to position [166, 0]
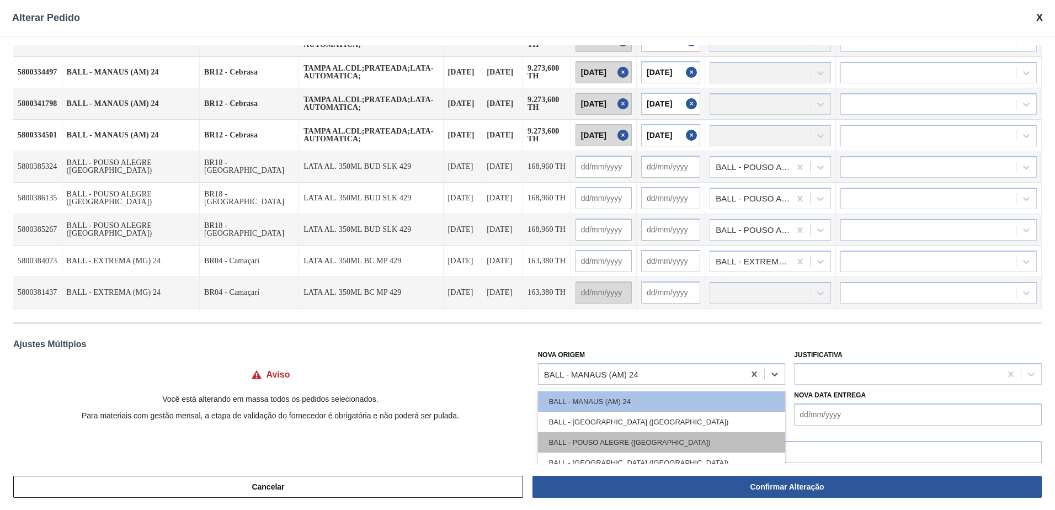
click at [618, 439] on div "BALL - POUSO ALEGRE (MG)" at bounding box center [662, 442] width 248 height 20
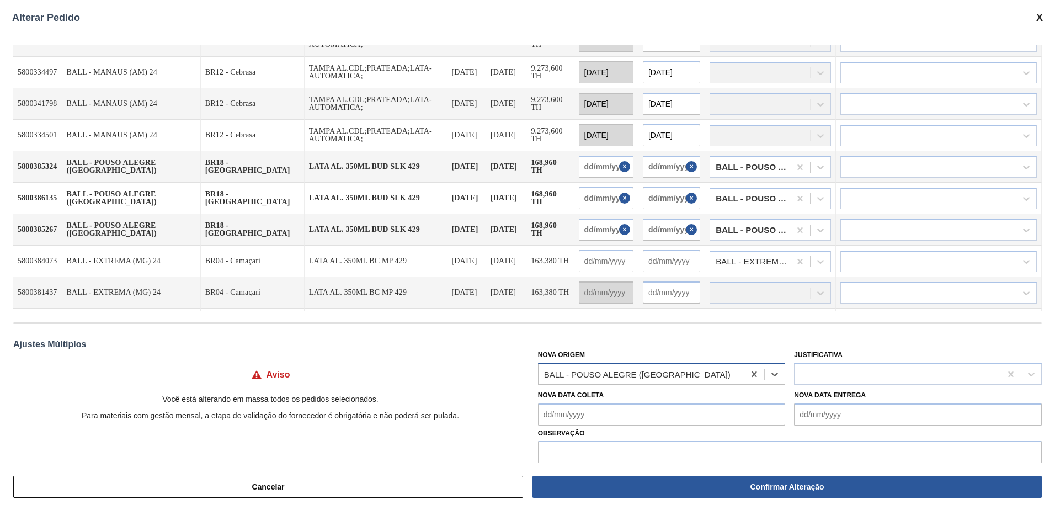
type input "[DATE]"
click at [749, 379] on icon at bounding box center [754, 374] width 11 height 11
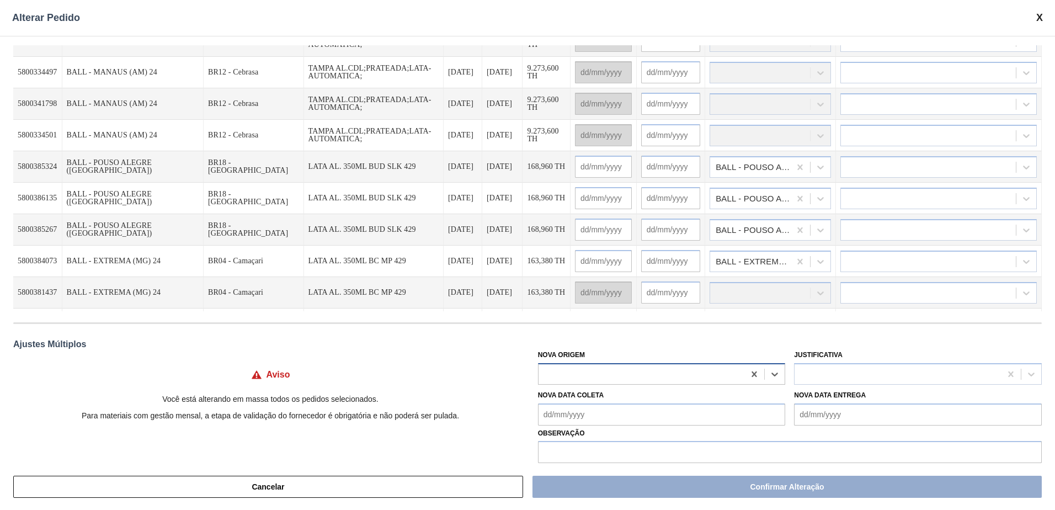
scroll to position [13, 0]
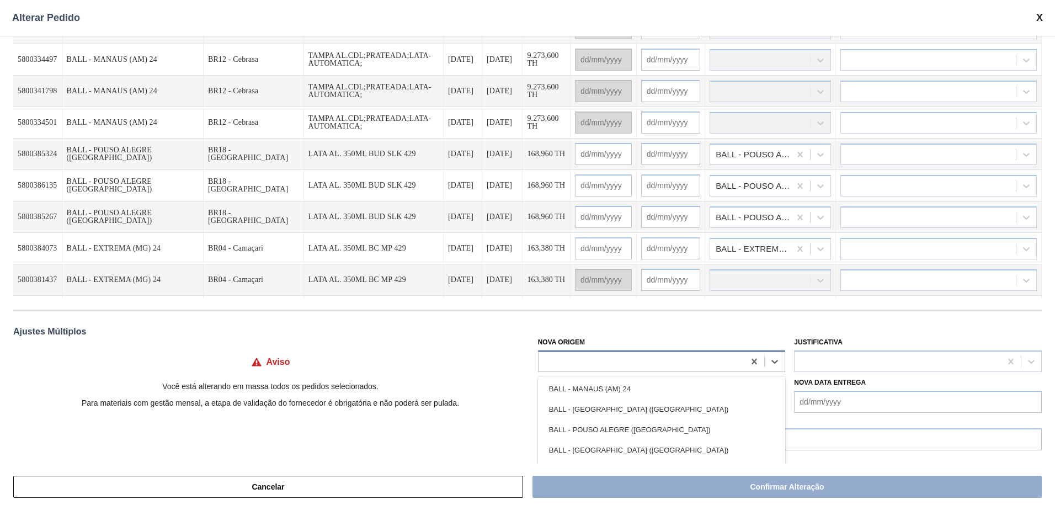
click at [682, 361] on div at bounding box center [642, 361] width 206 height 16
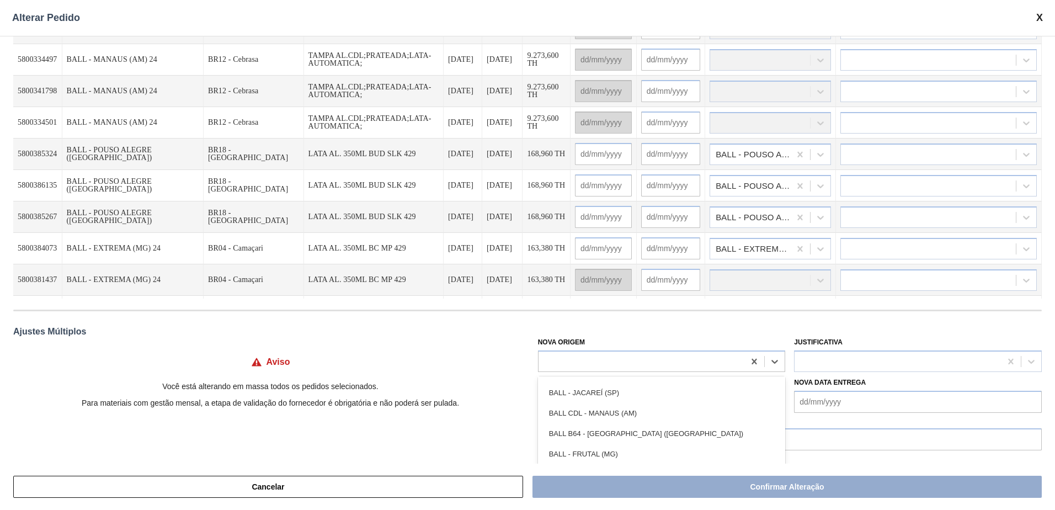
scroll to position [141, 0]
click at [609, 431] on div "BALL B64 - RECIFE (PE)" at bounding box center [662, 432] width 248 height 20
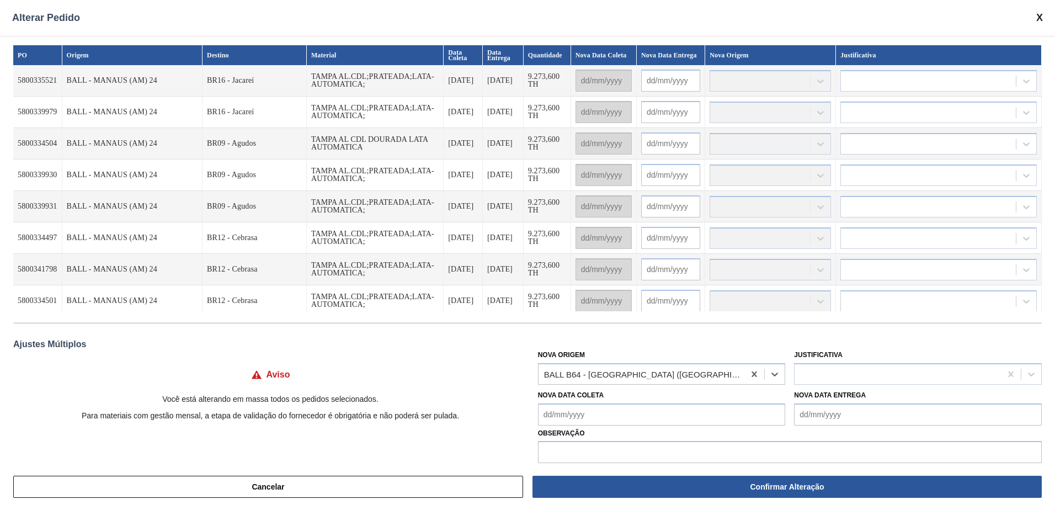
scroll to position [13, 0]
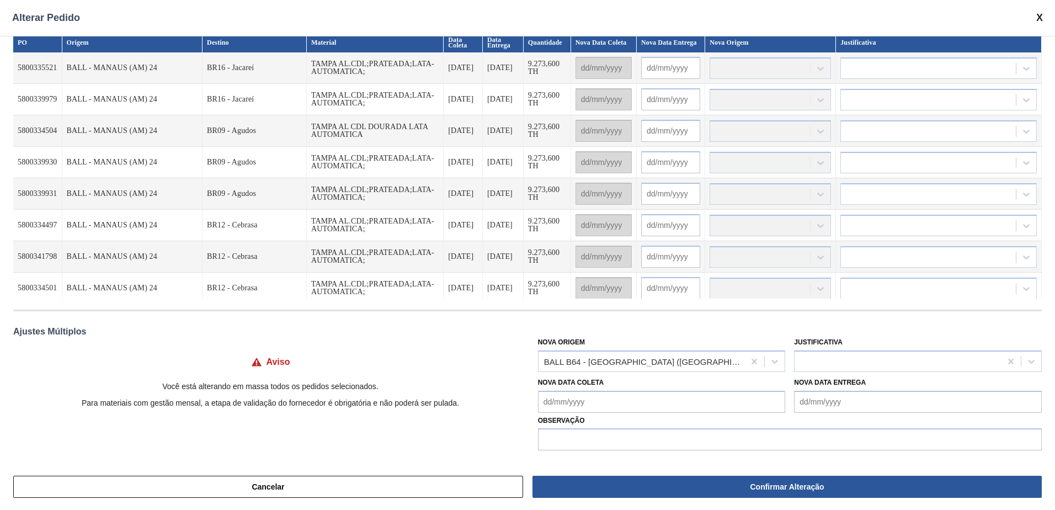
click at [1039, 19] on span at bounding box center [1040, 18] width 7 height 12
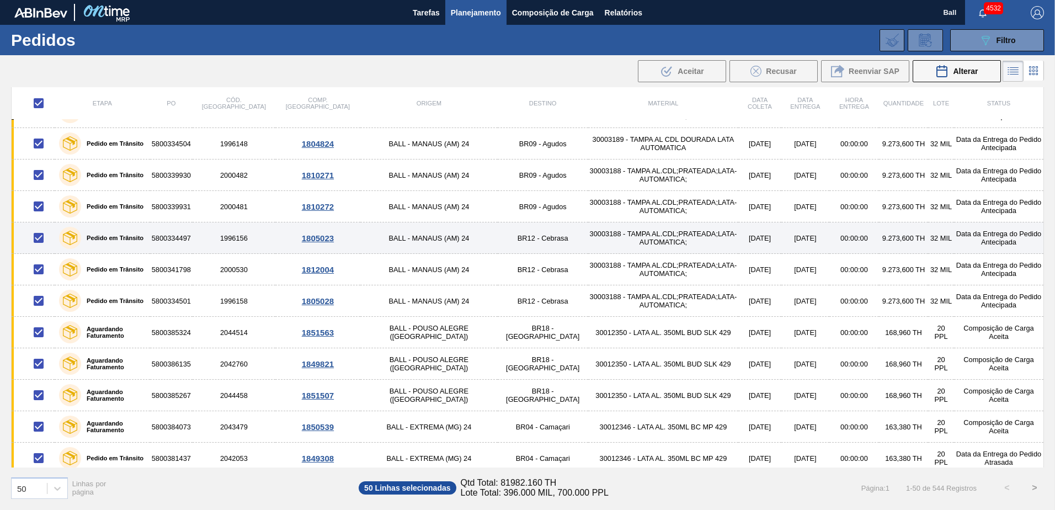
scroll to position [19, 0]
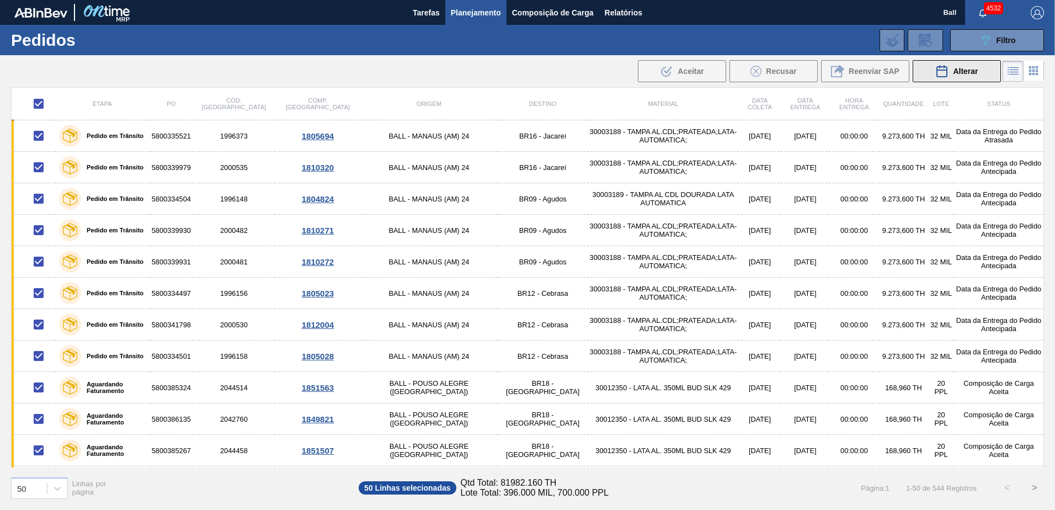
click at [961, 66] on div "Alterar" at bounding box center [957, 71] width 43 height 13
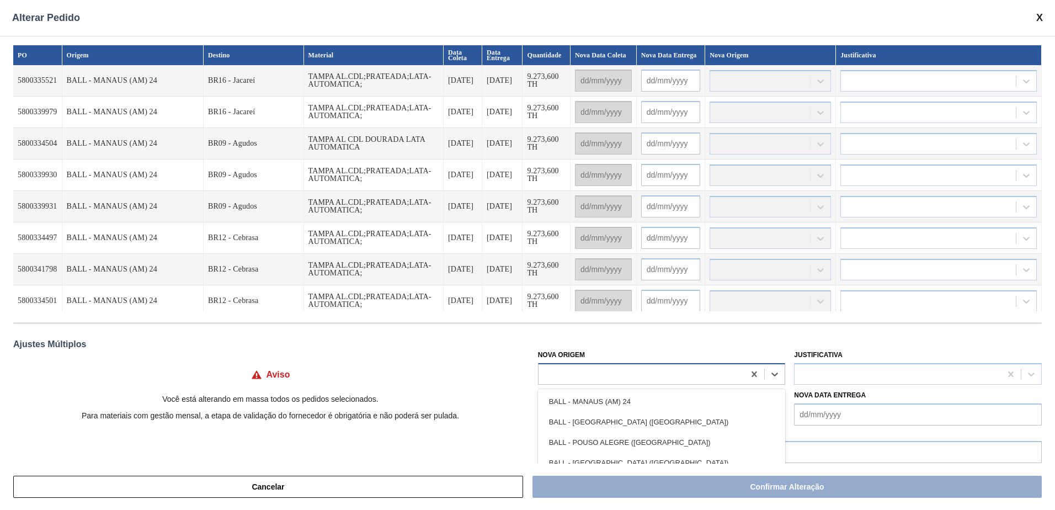
click at [569, 369] on div at bounding box center [642, 374] width 206 height 16
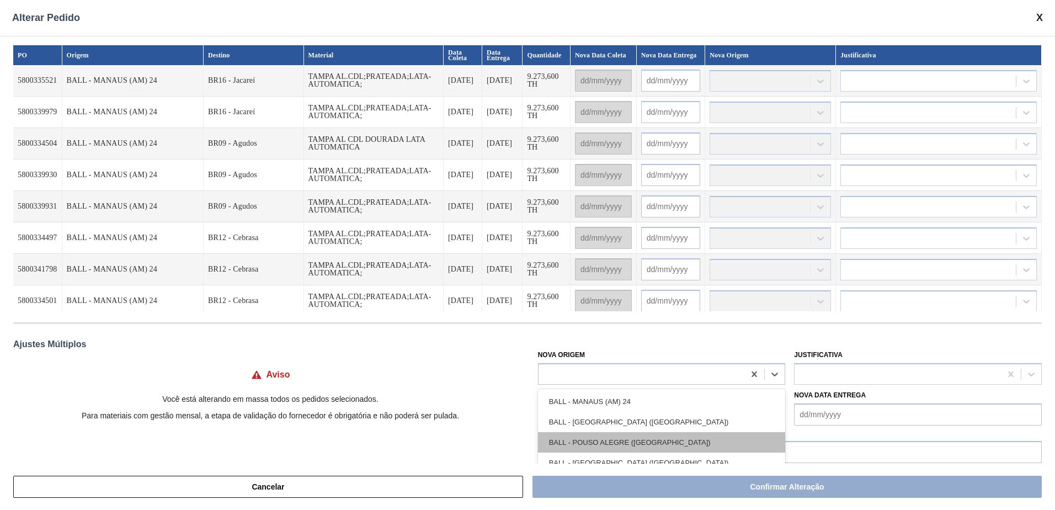
scroll to position [55, 0]
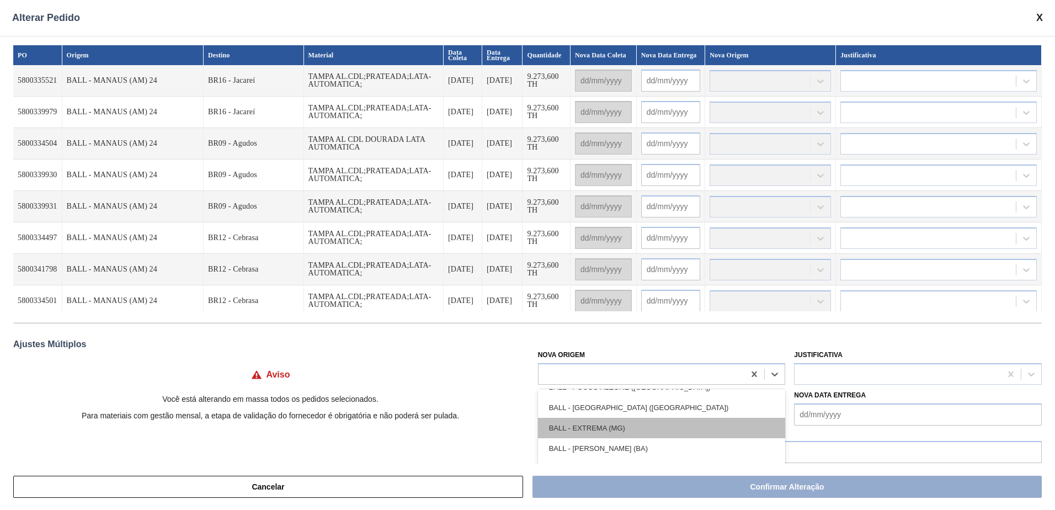
click at [624, 433] on div "BALL - EXTREMA (MG)" at bounding box center [662, 428] width 248 height 20
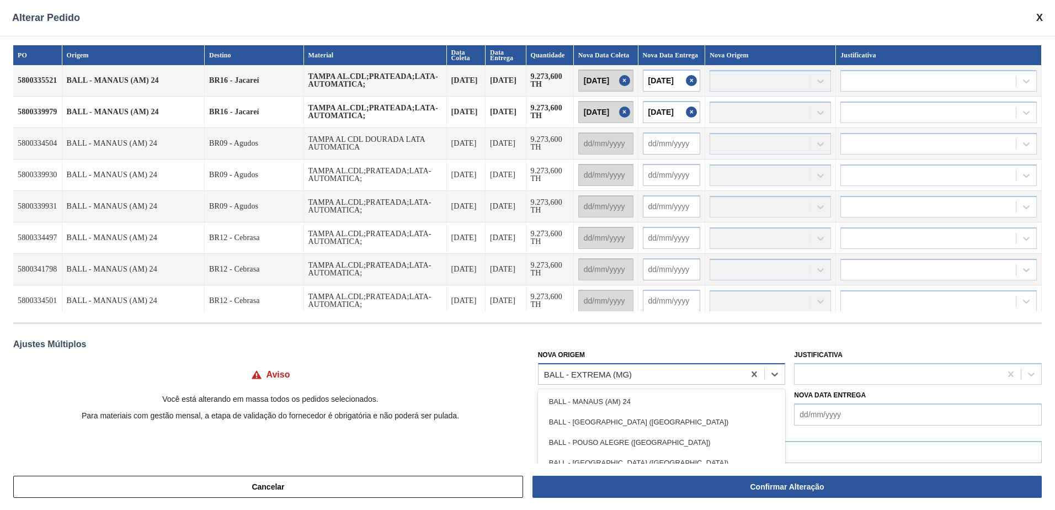
click at [632, 374] on div "BALL - EXTREMA (MG)" at bounding box center [642, 374] width 206 height 16
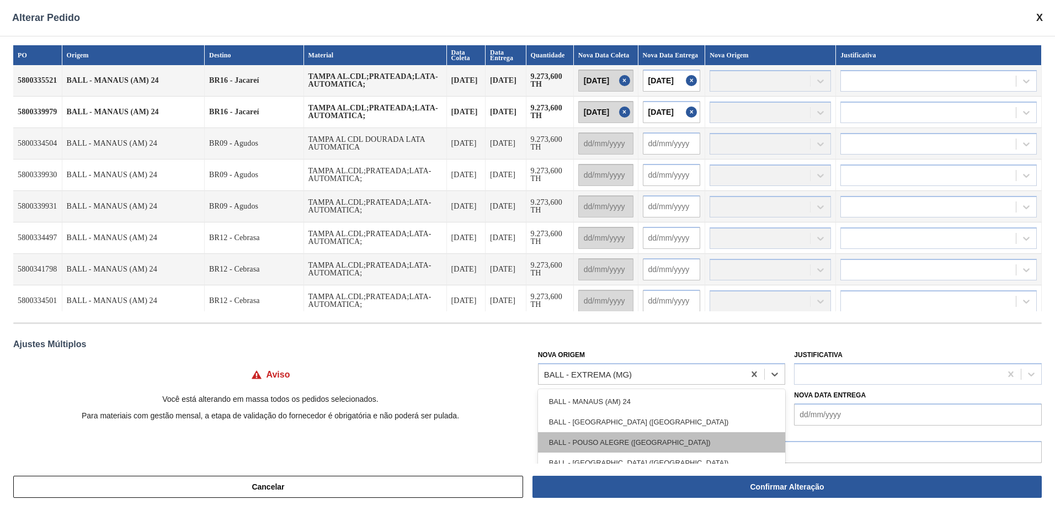
scroll to position [153, 0]
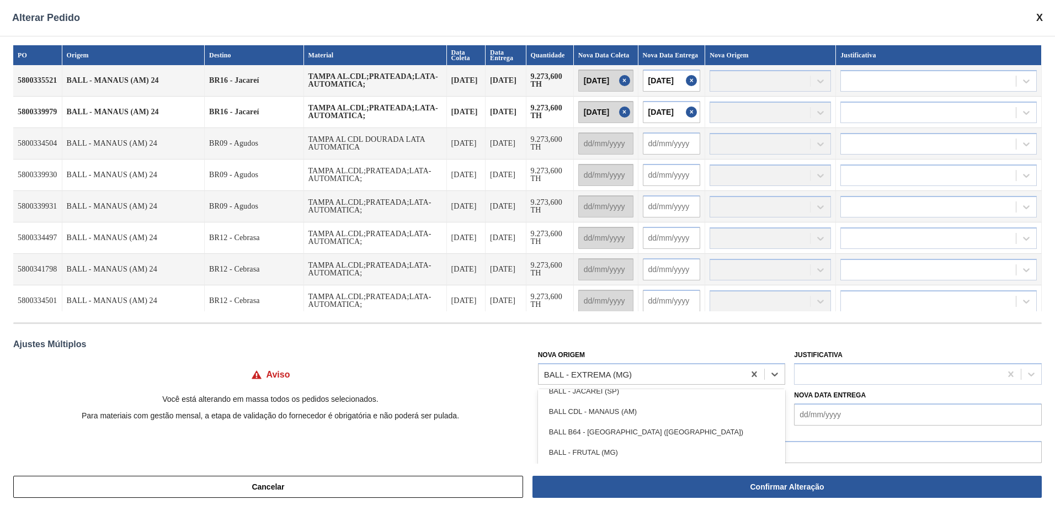
click at [625, 449] on div "BALL - FRUTAL (MG)" at bounding box center [662, 452] width 248 height 20
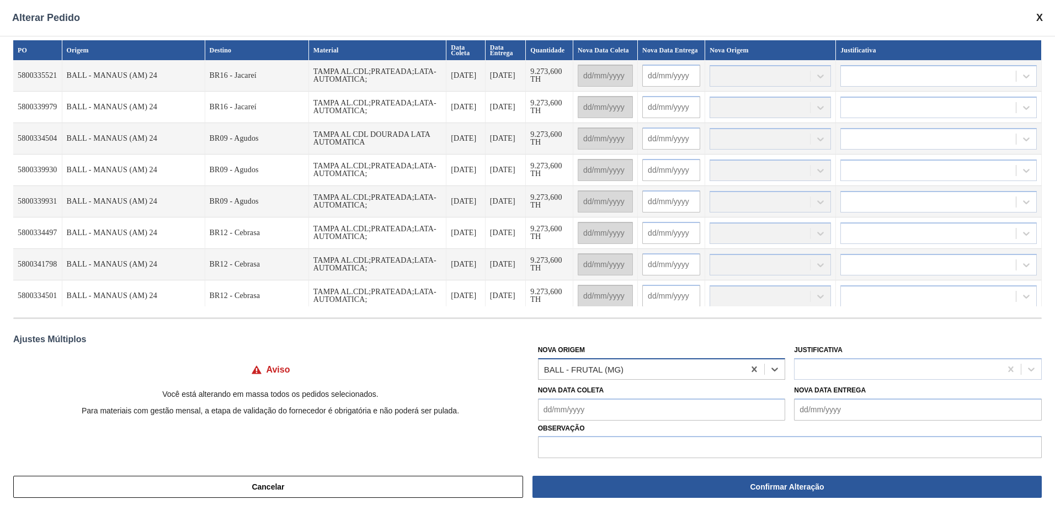
scroll to position [0, 0]
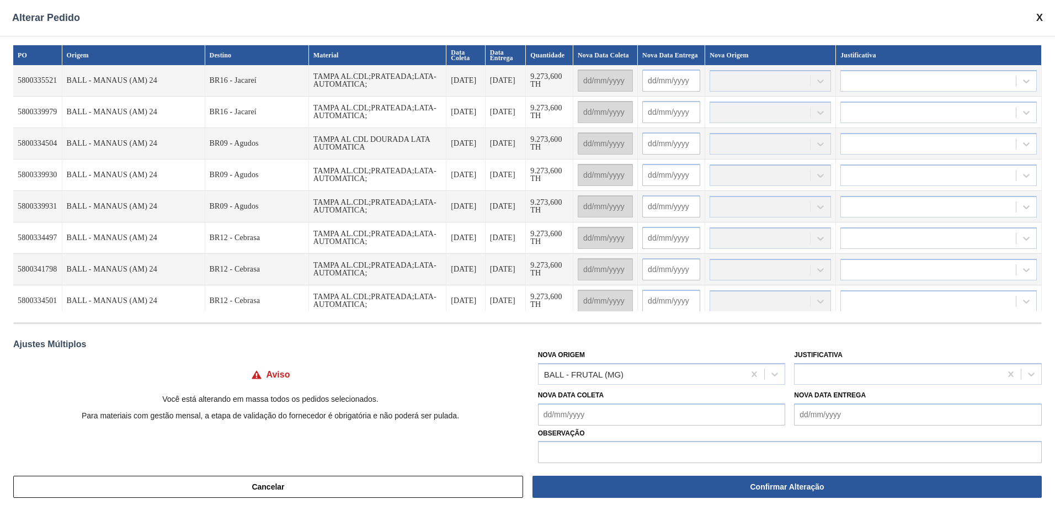
click at [1037, 15] on span at bounding box center [1040, 18] width 7 height 12
